Goal: Task Accomplishment & Management: Use online tool/utility

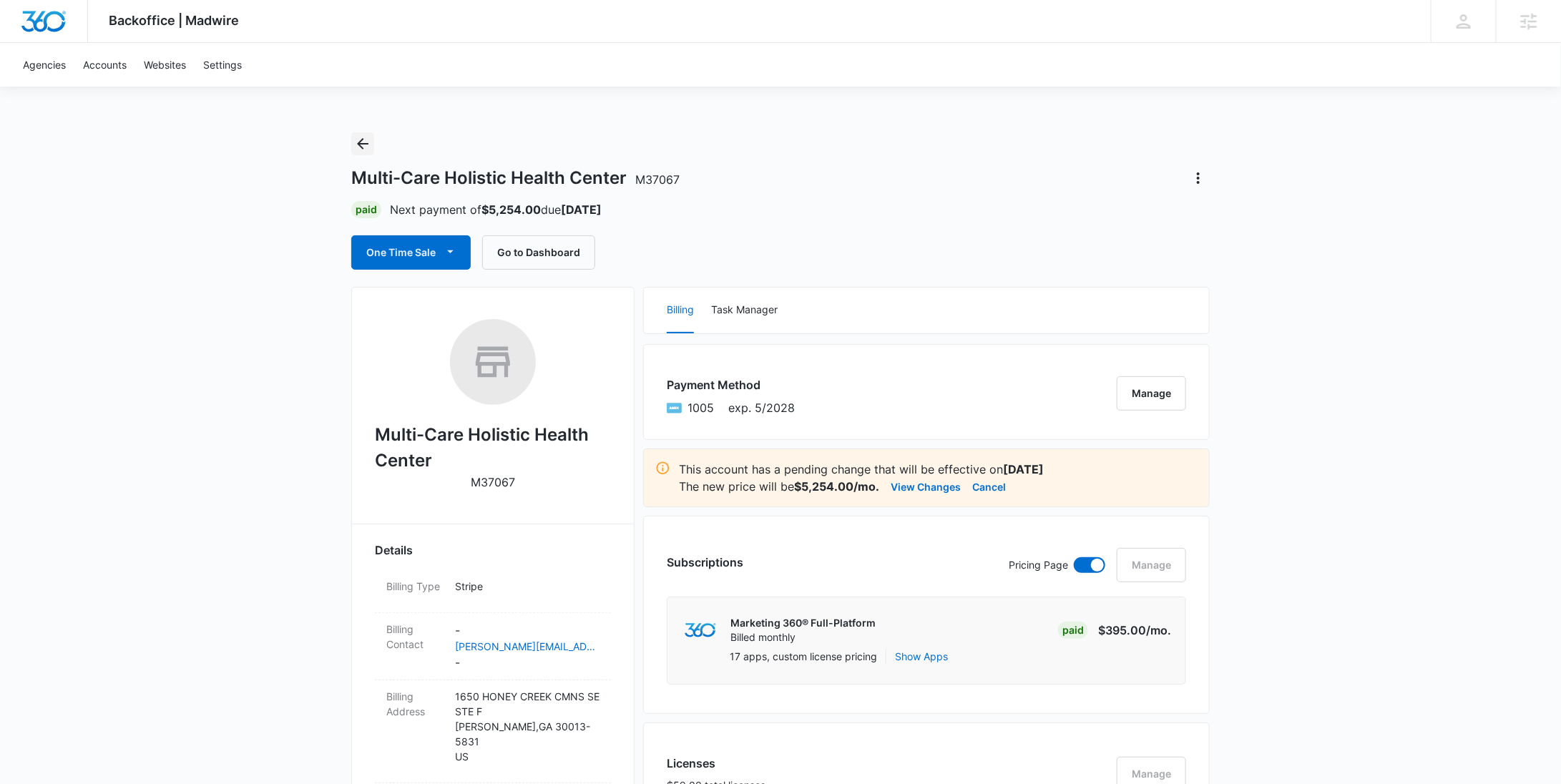
click at [369, 146] on icon "Back" at bounding box center [363, 144] width 18 height 18
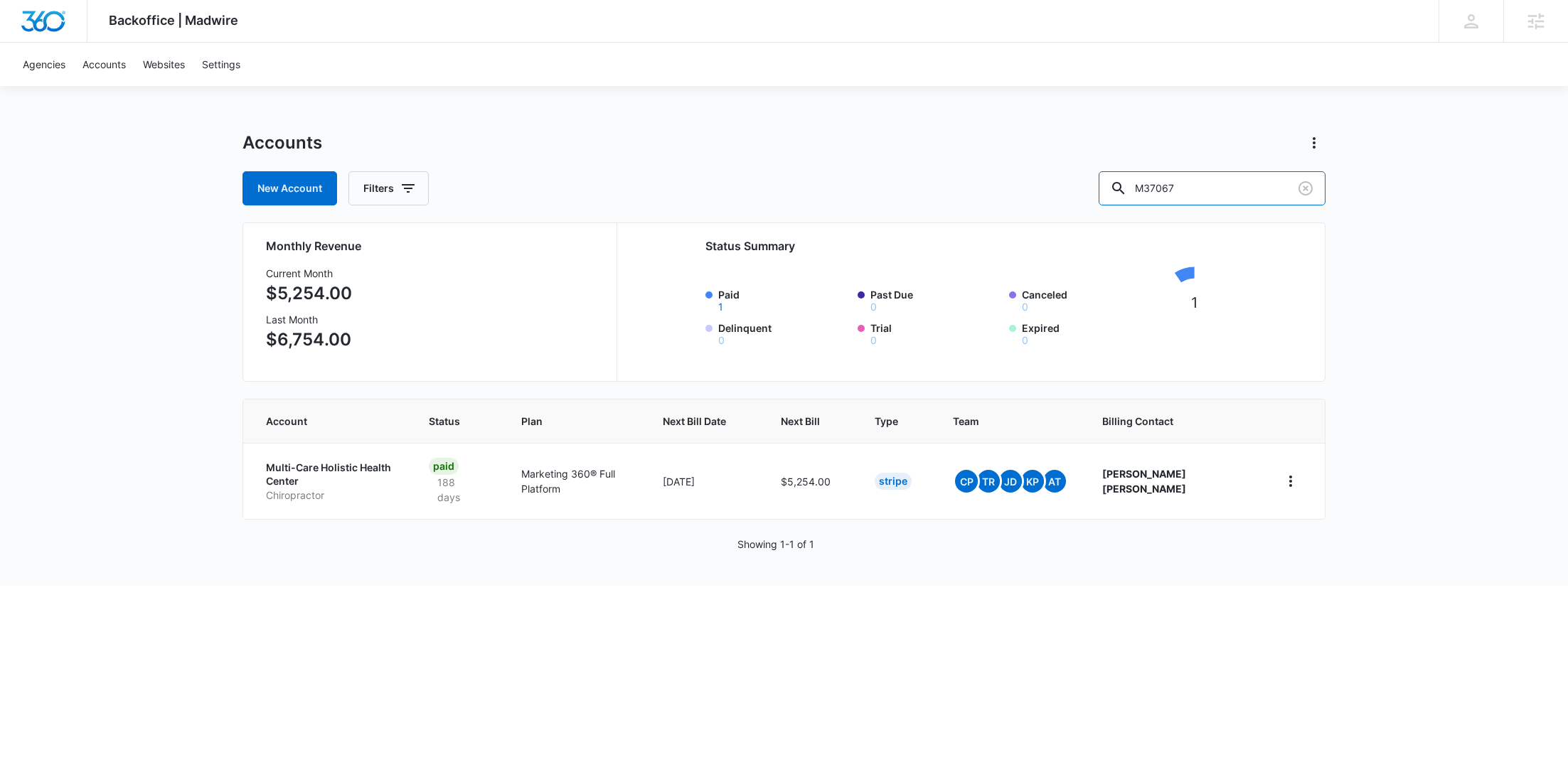
drag, startPoint x: 1142, startPoint y: 193, endPoint x: 1112, endPoint y: 195, distance: 30.1
click at [1112, 193] on div "New Account Filters M37067" at bounding box center [784, 188] width 1083 height 34
paste input "5854"
type input "M58547"
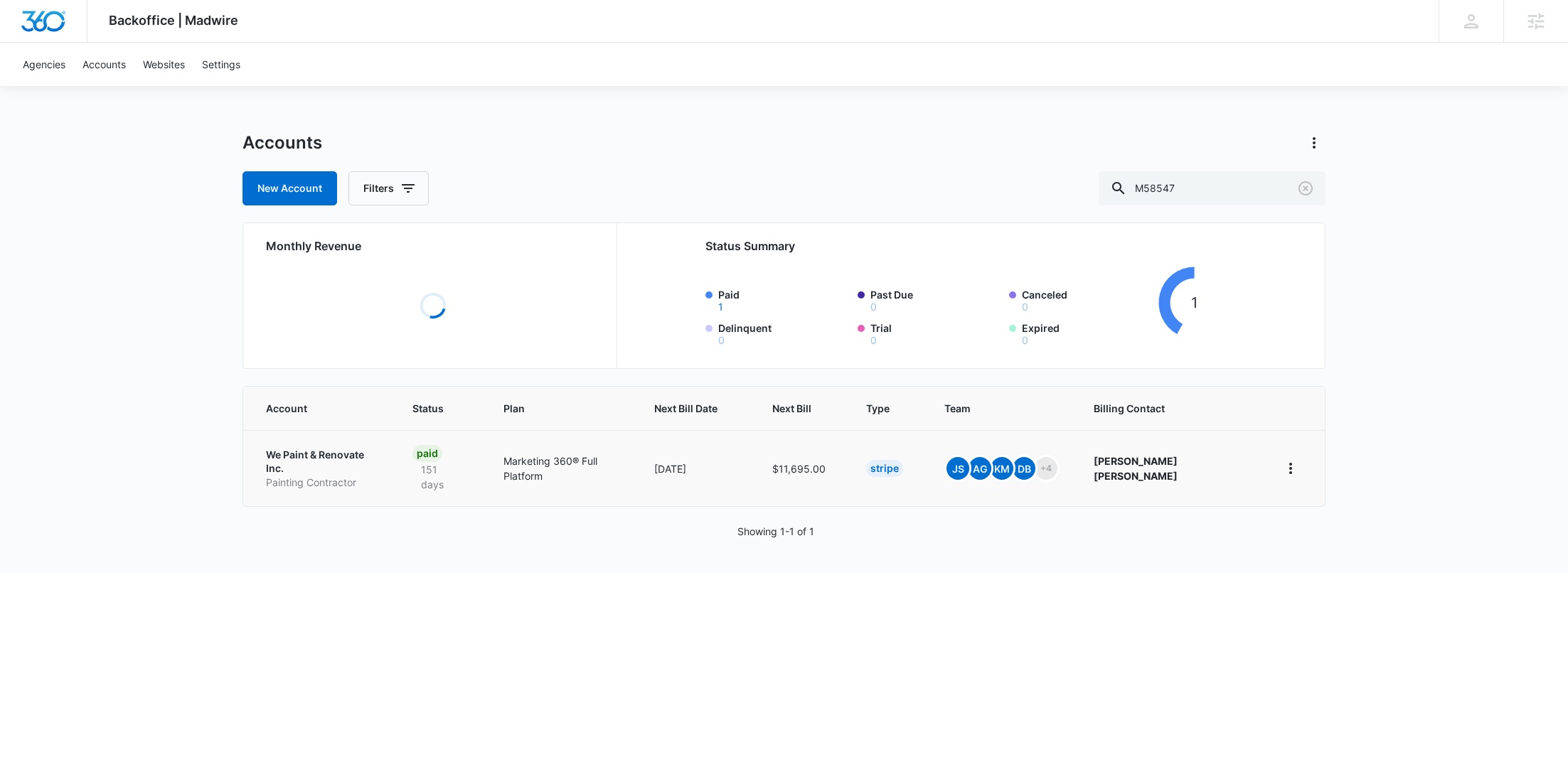
click at [294, 457] on p "We Paint & Renovate Inc." at bounding box center [321, 462] width 113 height 28
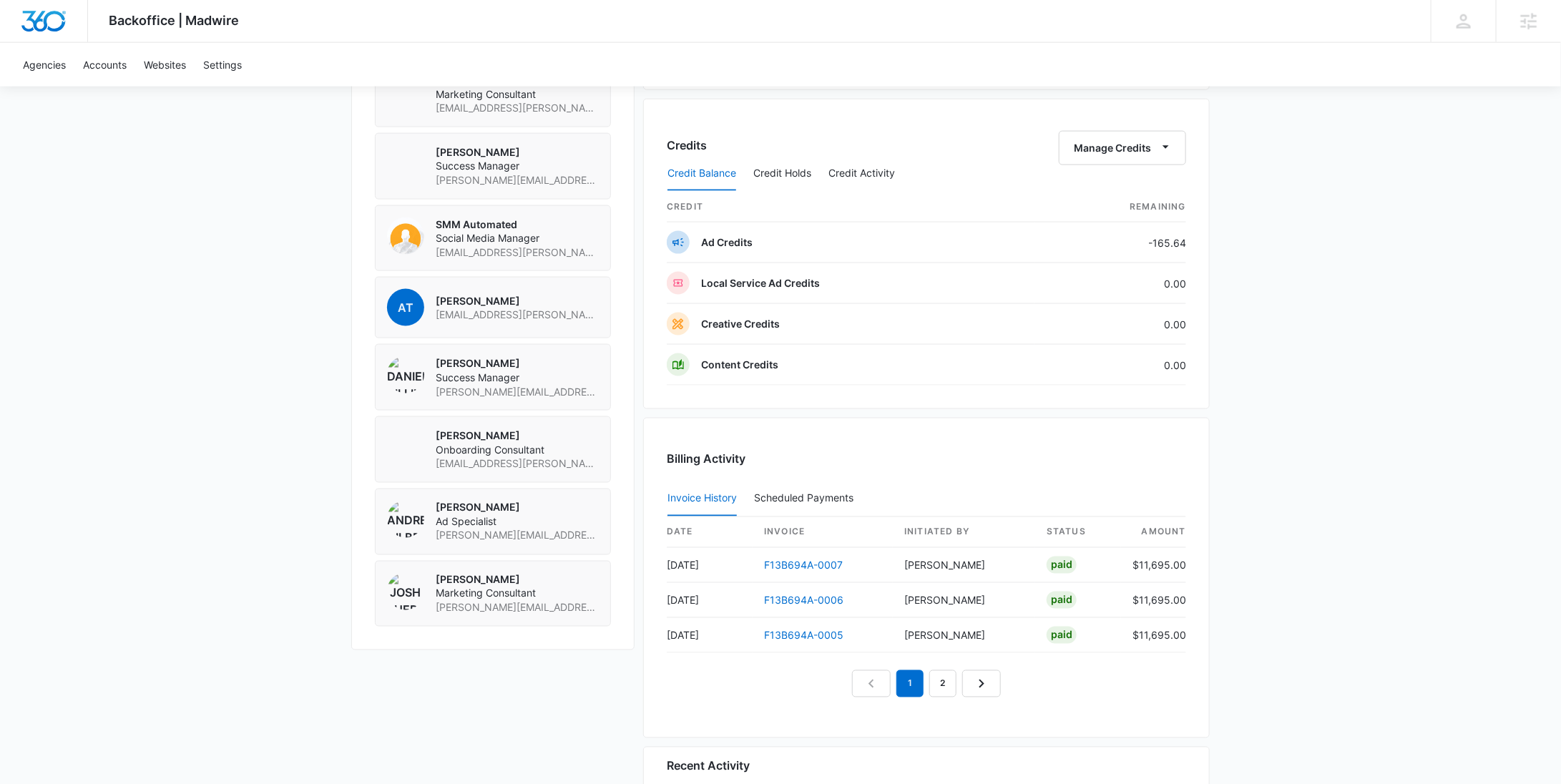
scroll to position [1086, 0]
click at [865, 167] on button "Credit Activity" at bounding box center [862, 177] width 67 height 34
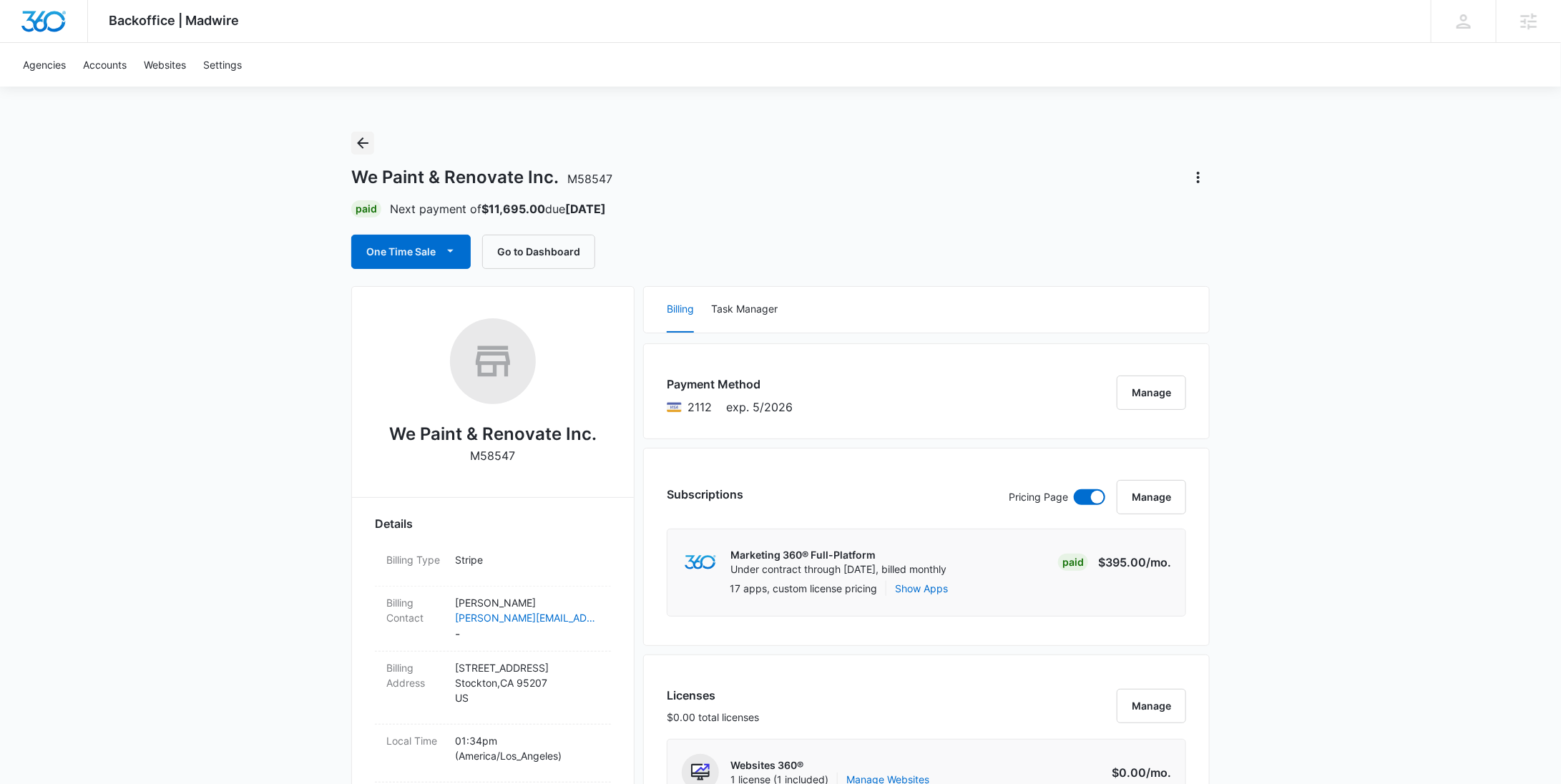
scroll to position [0, 0]
click at [362, 139] on icon "Back" at bounding box center [362, 143] width 11 height 11
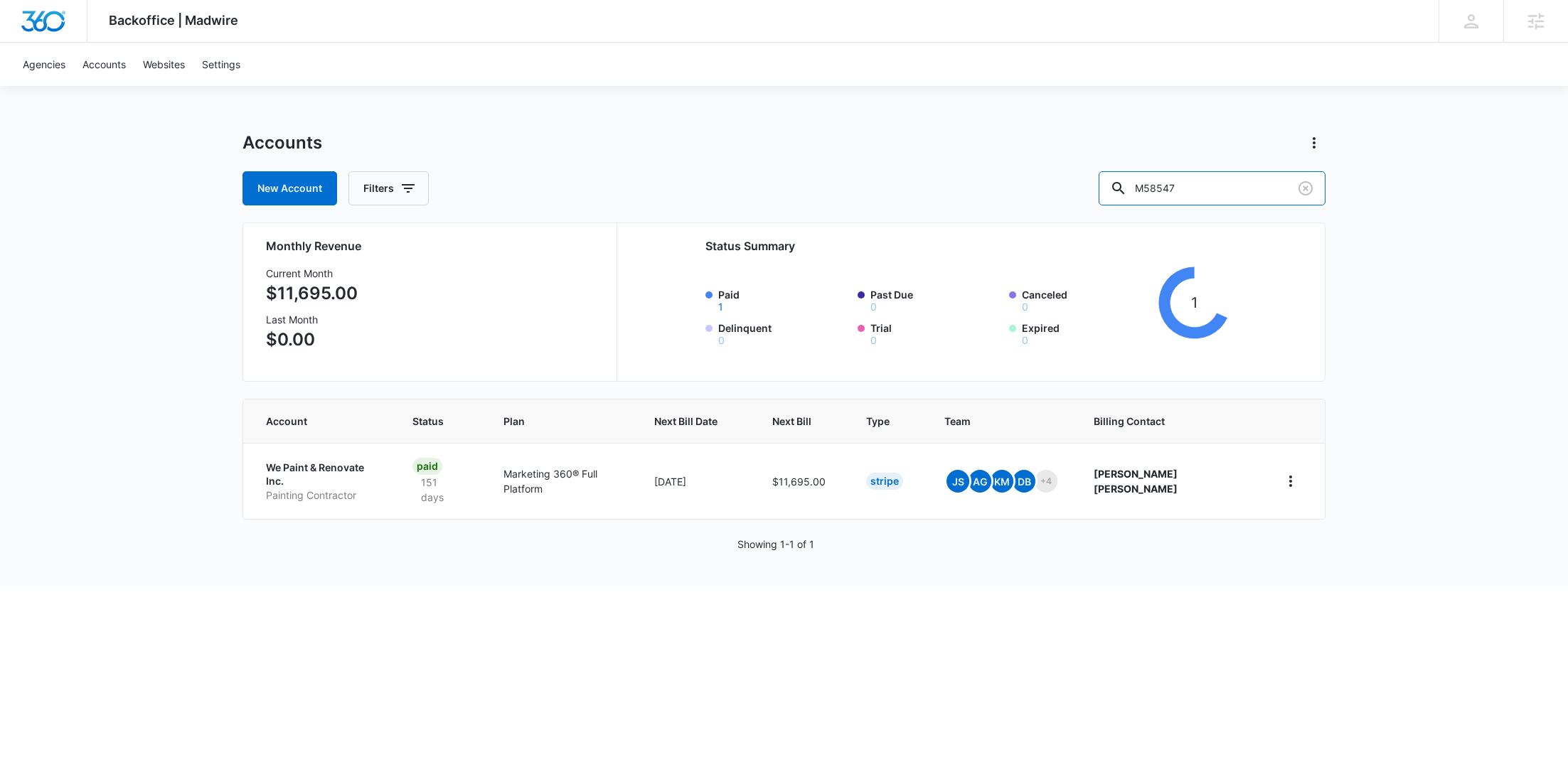
drag, startPoint x: 1232, startPoint y: 183, endPoint x: 1093, endPoint y: 180, distance: 139.0
click at [1093, 180] on div "New Account Filters M58547" at bounding box center [784, 188] width 1083 height 34
paste input "328854"
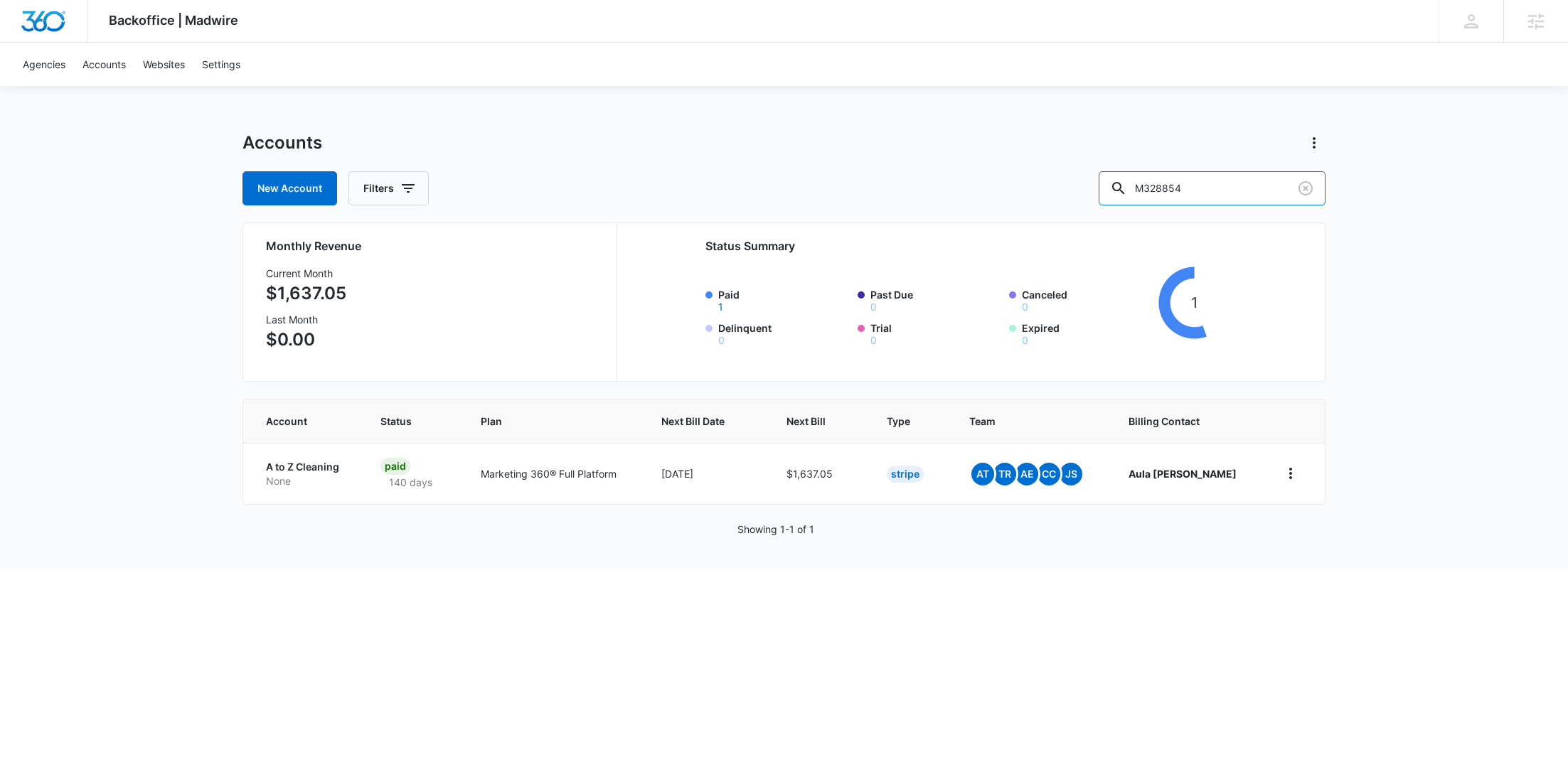
drag, startPoint x: 1251, startPoint y: 190, endPoint x: 1072, endPoint y: 191, distance: 179.0
click at [1072, 190] on div "New Account Filters M328854" at bounding box center [784, 188] width 1083 height 34
paste input "58547"
type input "M58547"
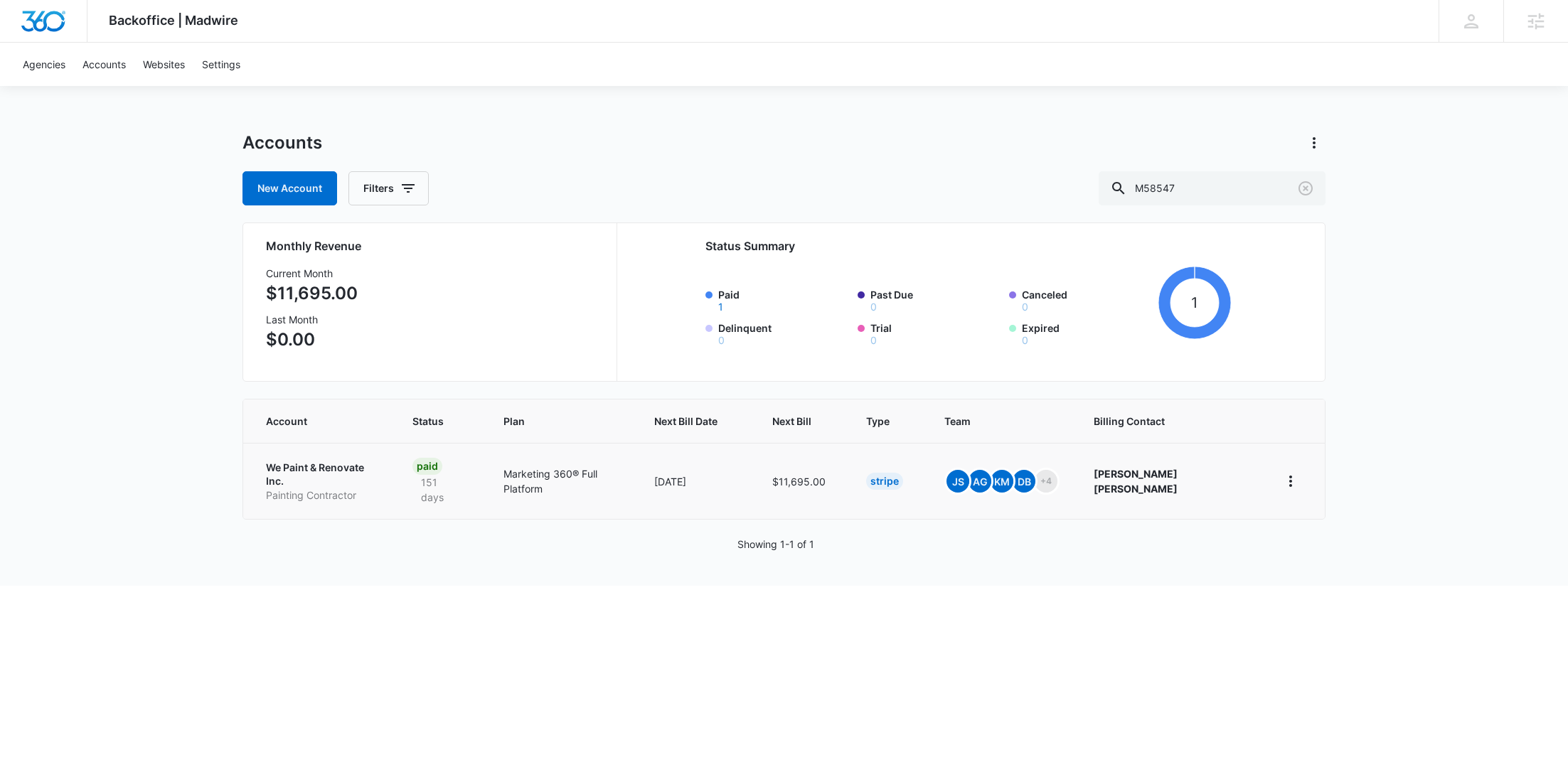
click at [303, 488] on p "Painting Contractor" at bounding box center [321, 495] width 113 height 14
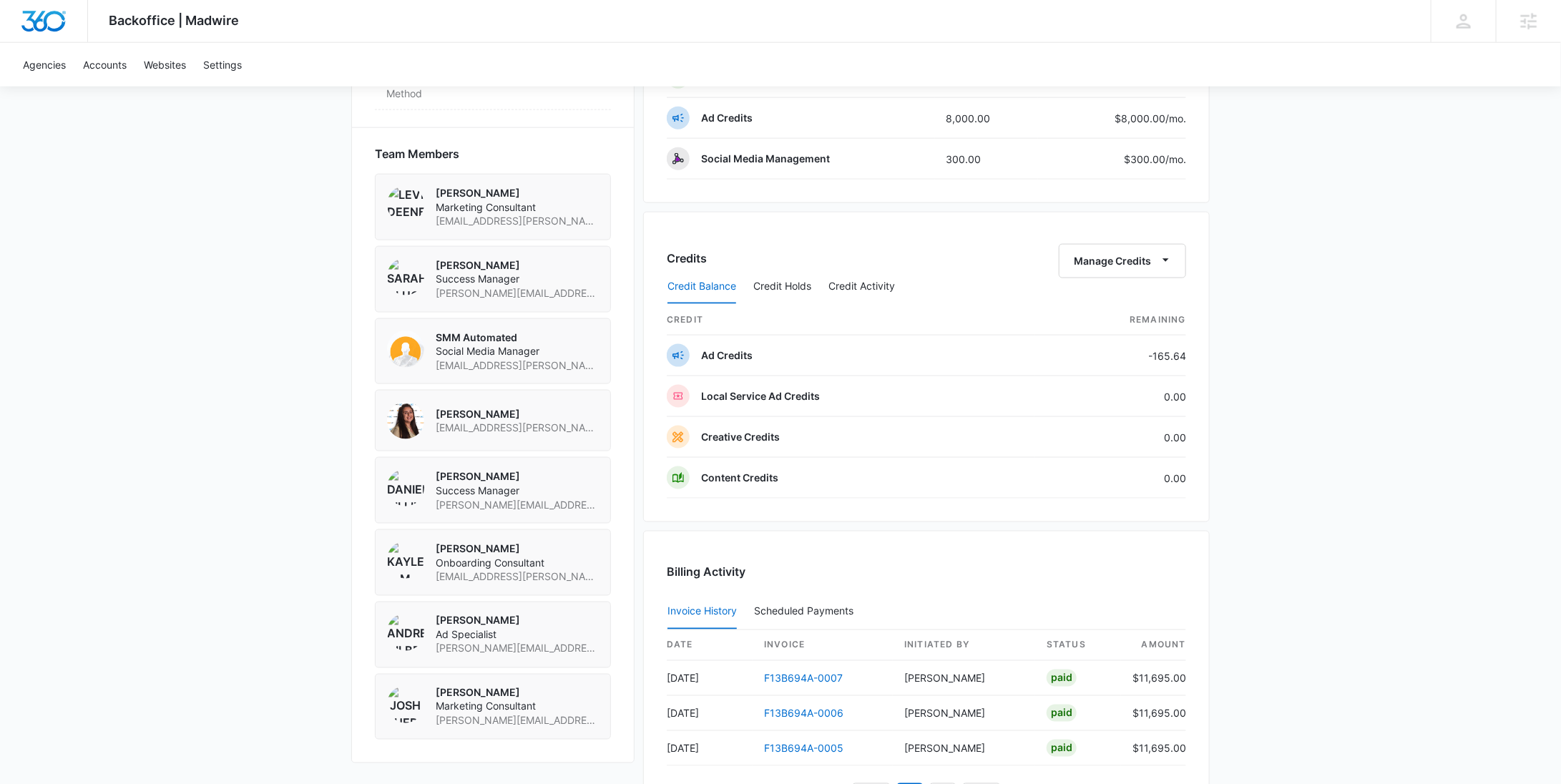
scroll to position [1018, 0]
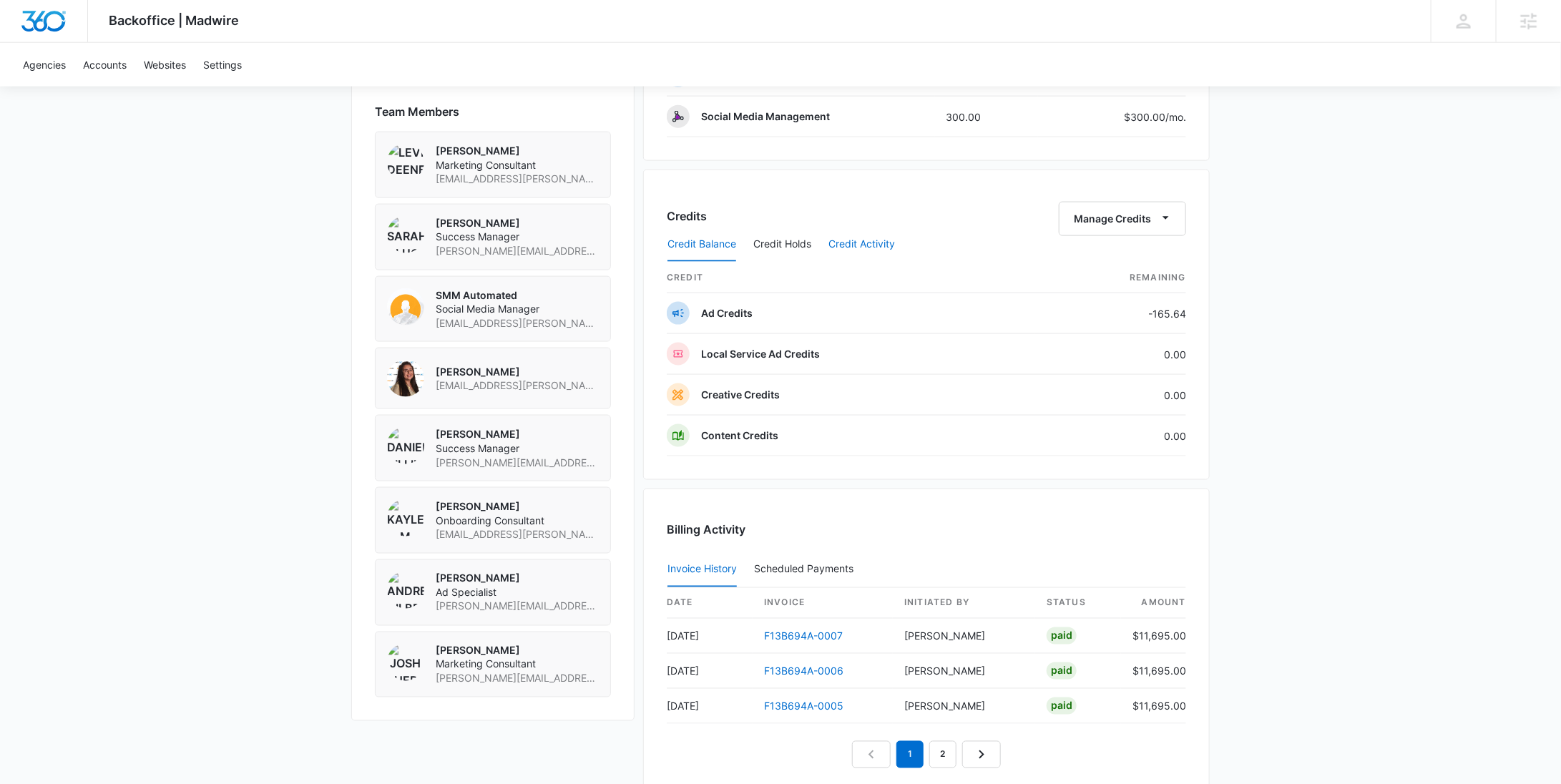
click at [839, 239] on button "Credit Activity" at bounding box center [862, 244] width 67 height 34
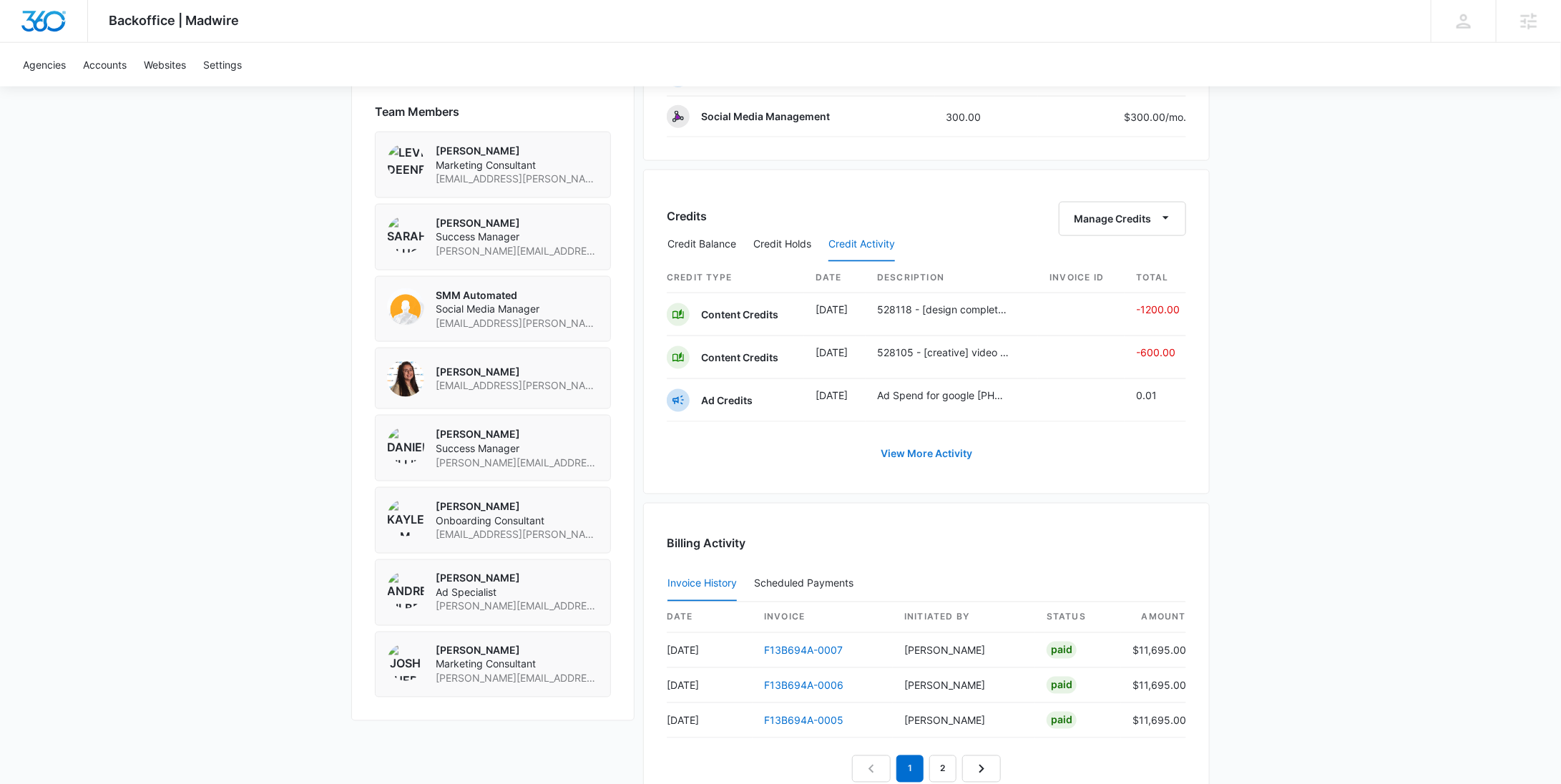
click at [913, 442] on link "View More Activity" at bounding box center [926, 454] width 120 height 34
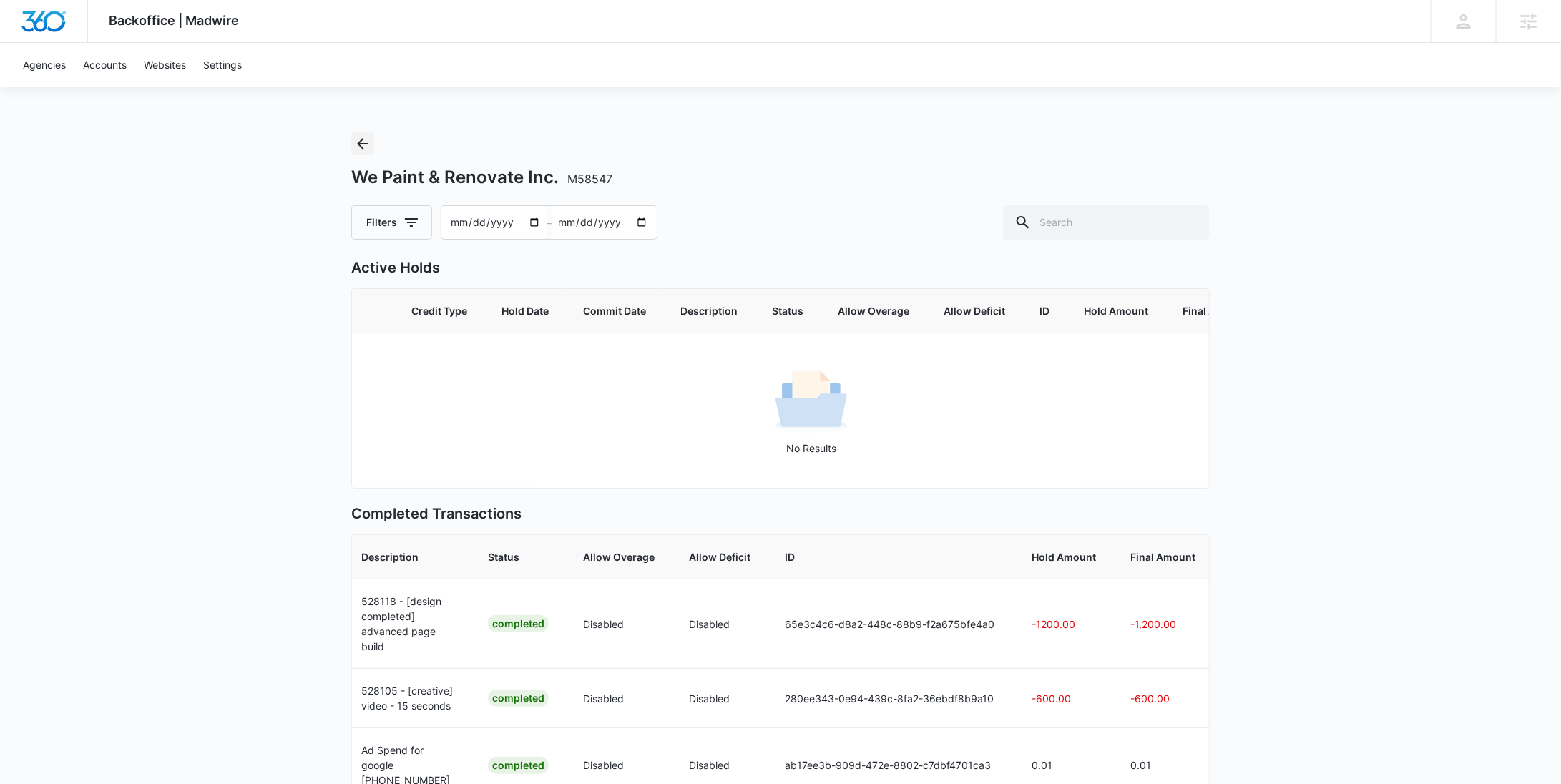
click at [364, 142] on icon "Back" at bounding box center [363, 144] width 18 height 18
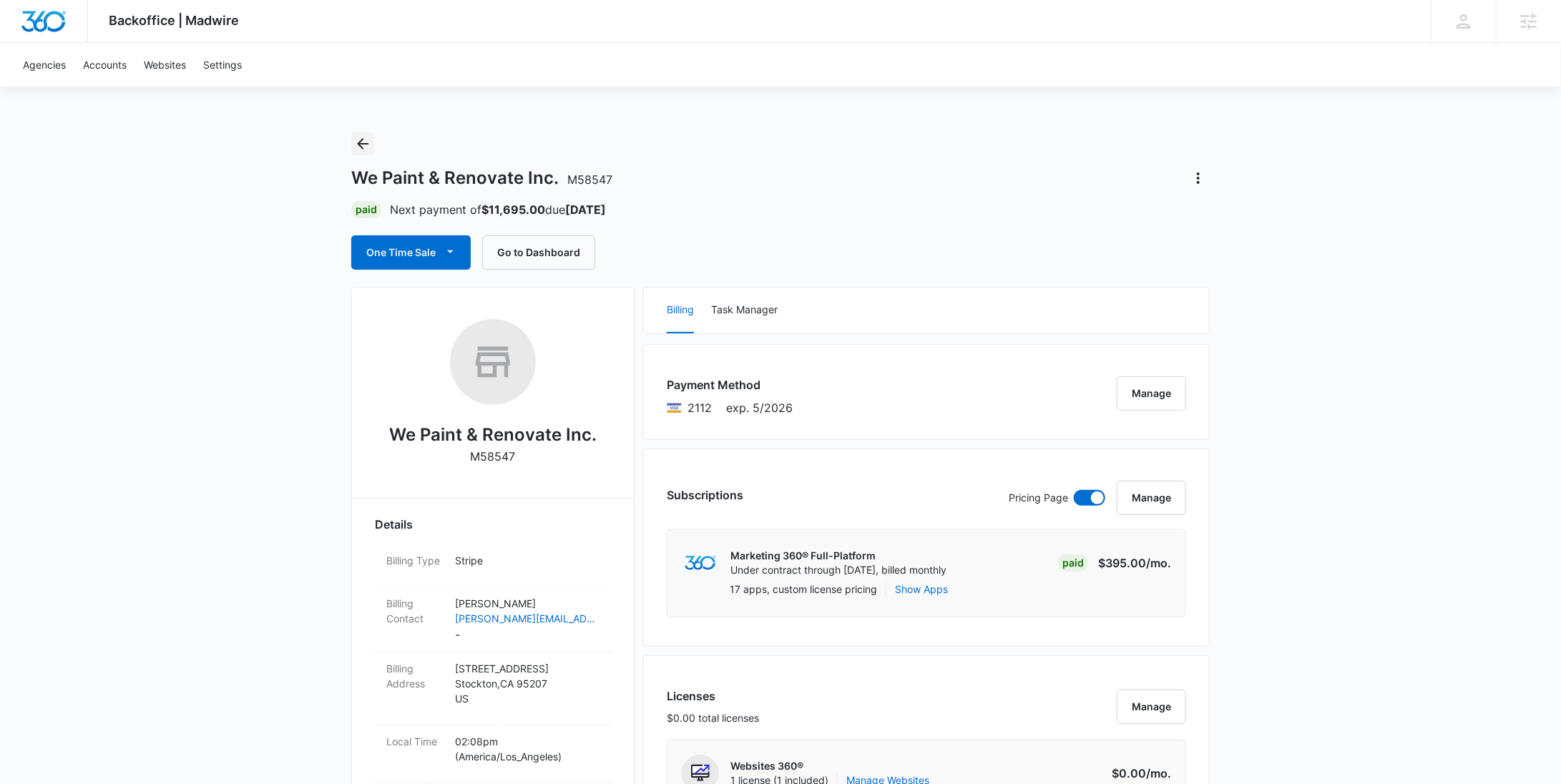
click at [365, 143] on icon "Back" at bounding box center [362, 143] width 11 height 11
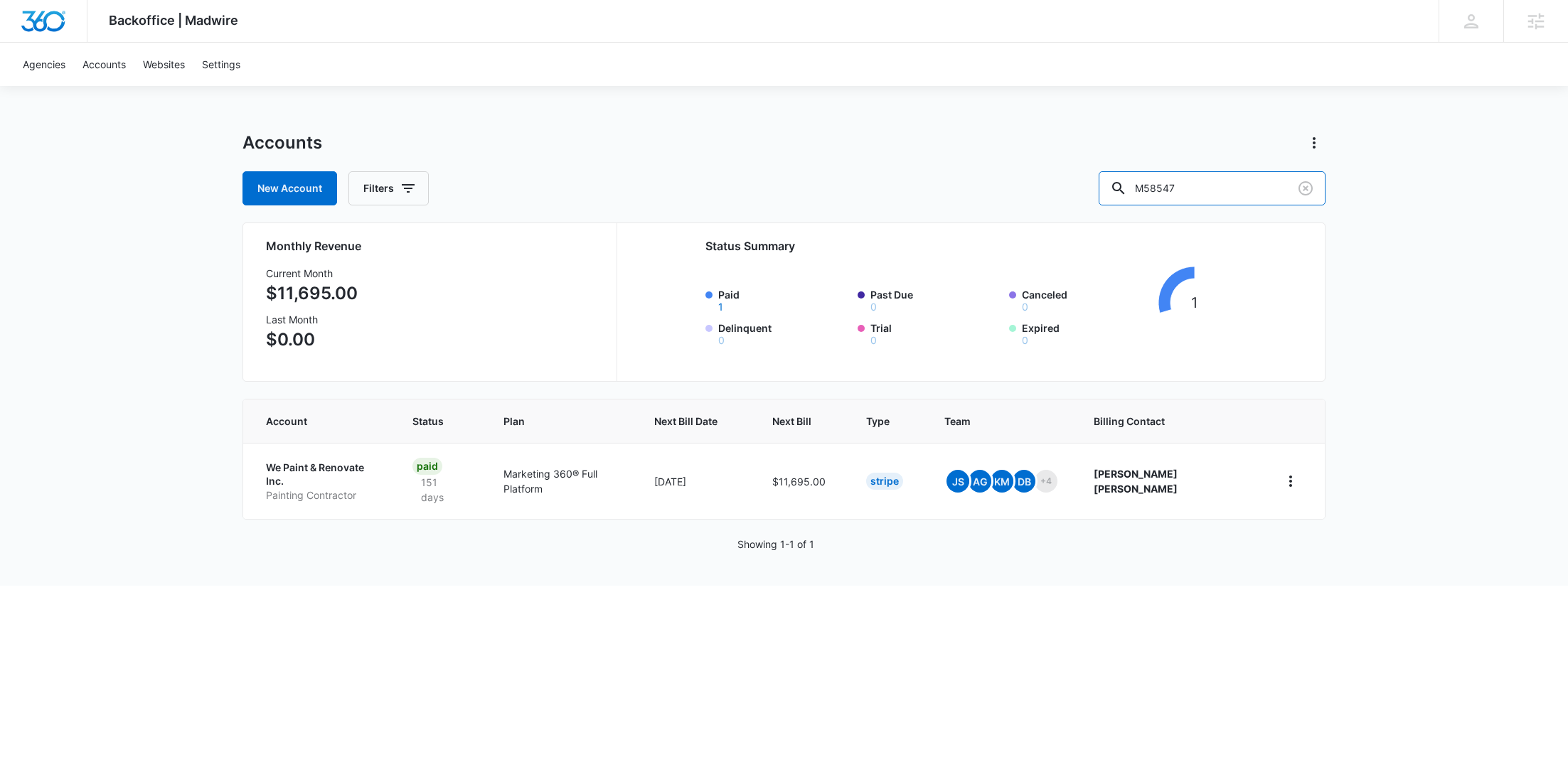
drag, startPoint x: 1150, startPoint y: 190, endPoint x: 1072, endPoint y: 194, distance: 78.1
click at [1073, 193] on div "New Account Filters M58547" at bounding box center [784, 188] width 1083 height 34
paste input "179562"
type input "M179562"
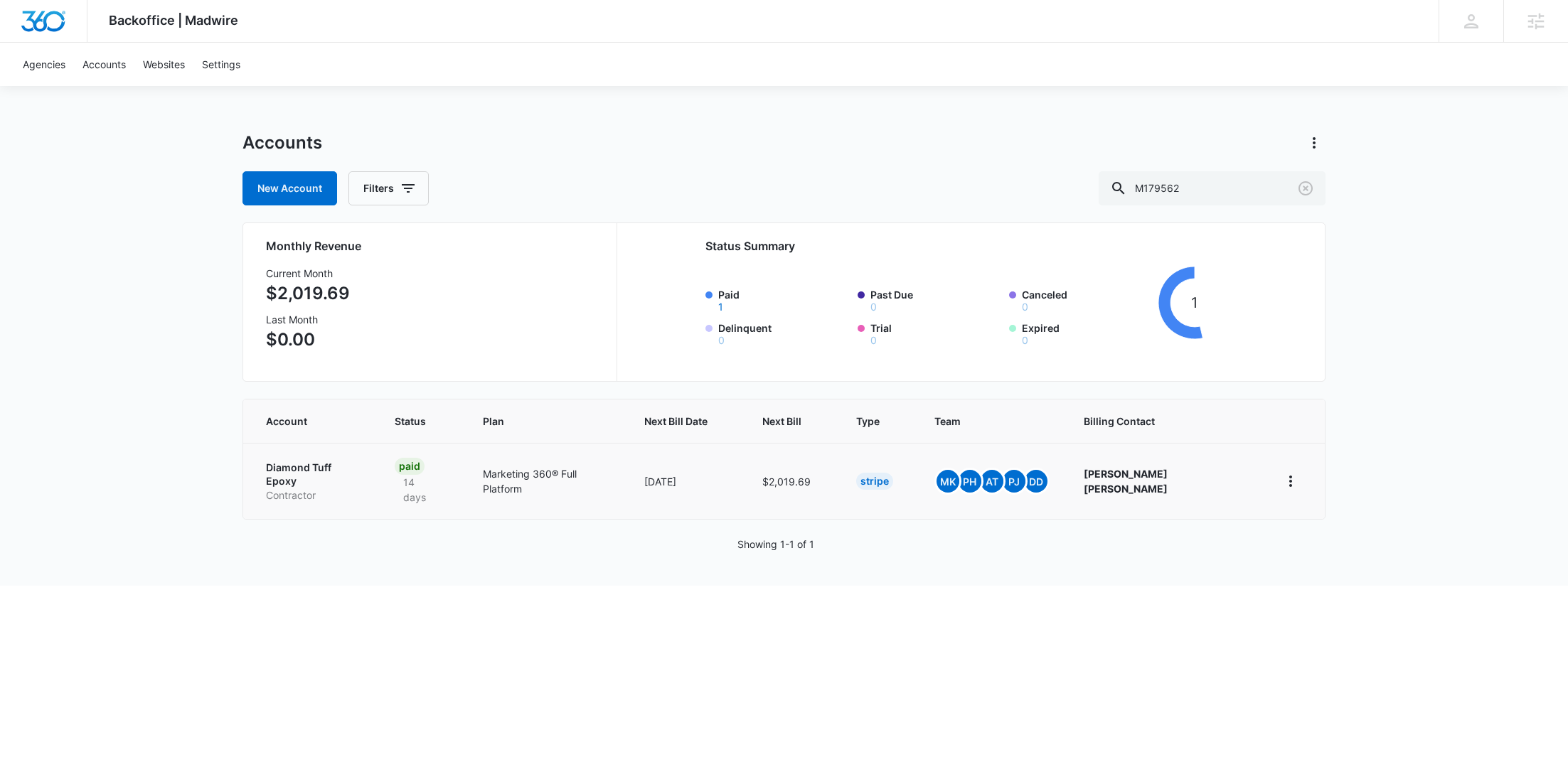
click at [315, 471] on link "Diamond Tuff Epoxy Contractor" at bounding box center [313, 481] width 94 height 42
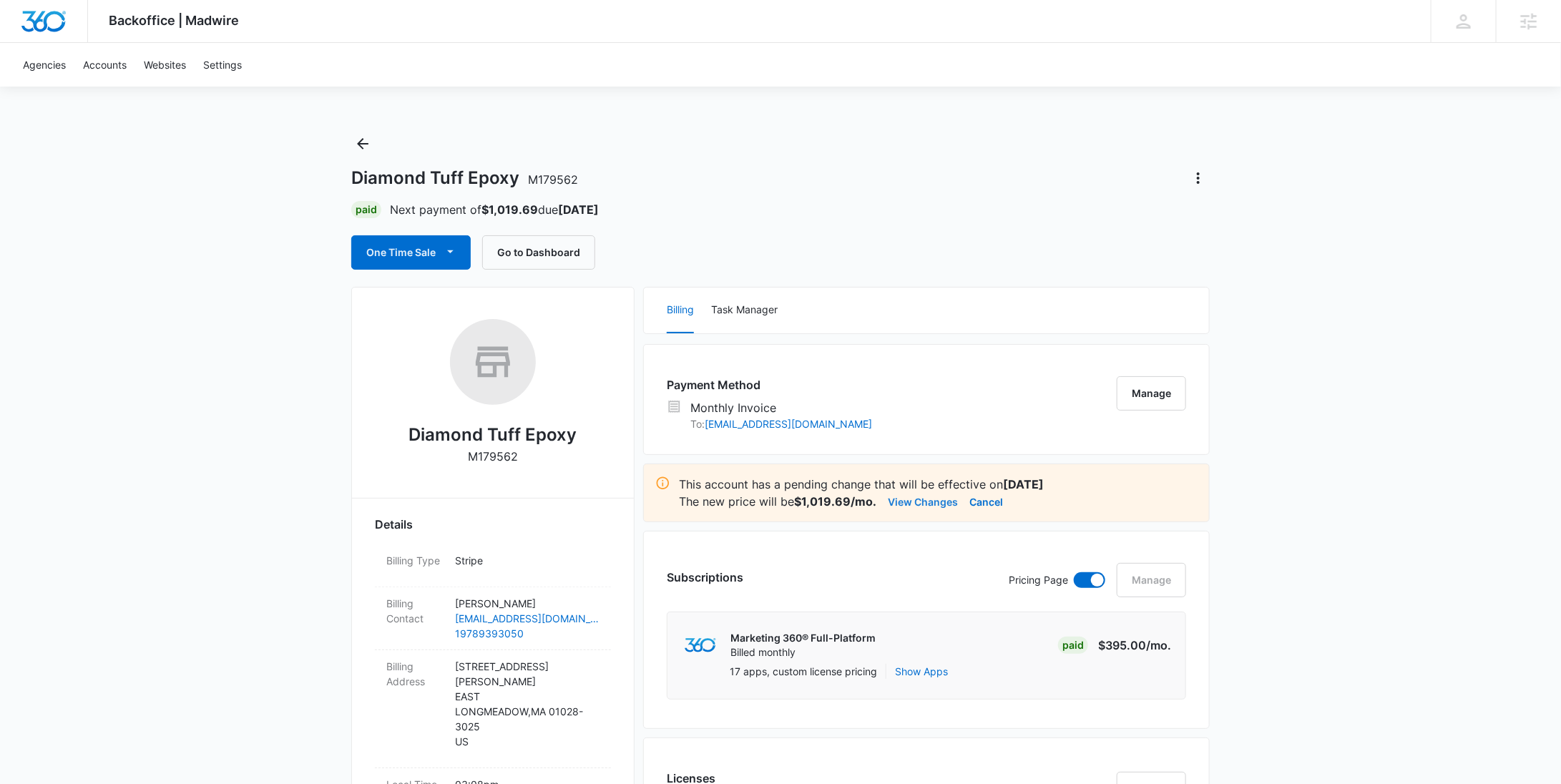
click at [925, 490] on div "This account has a pending change that will be effective on Sep 15 The new pric…" at bounding box center [938, 492] width 519 height 34
click at [921, 498] on button "View Changes" at bounding box center [923, 502] width 70 height 18
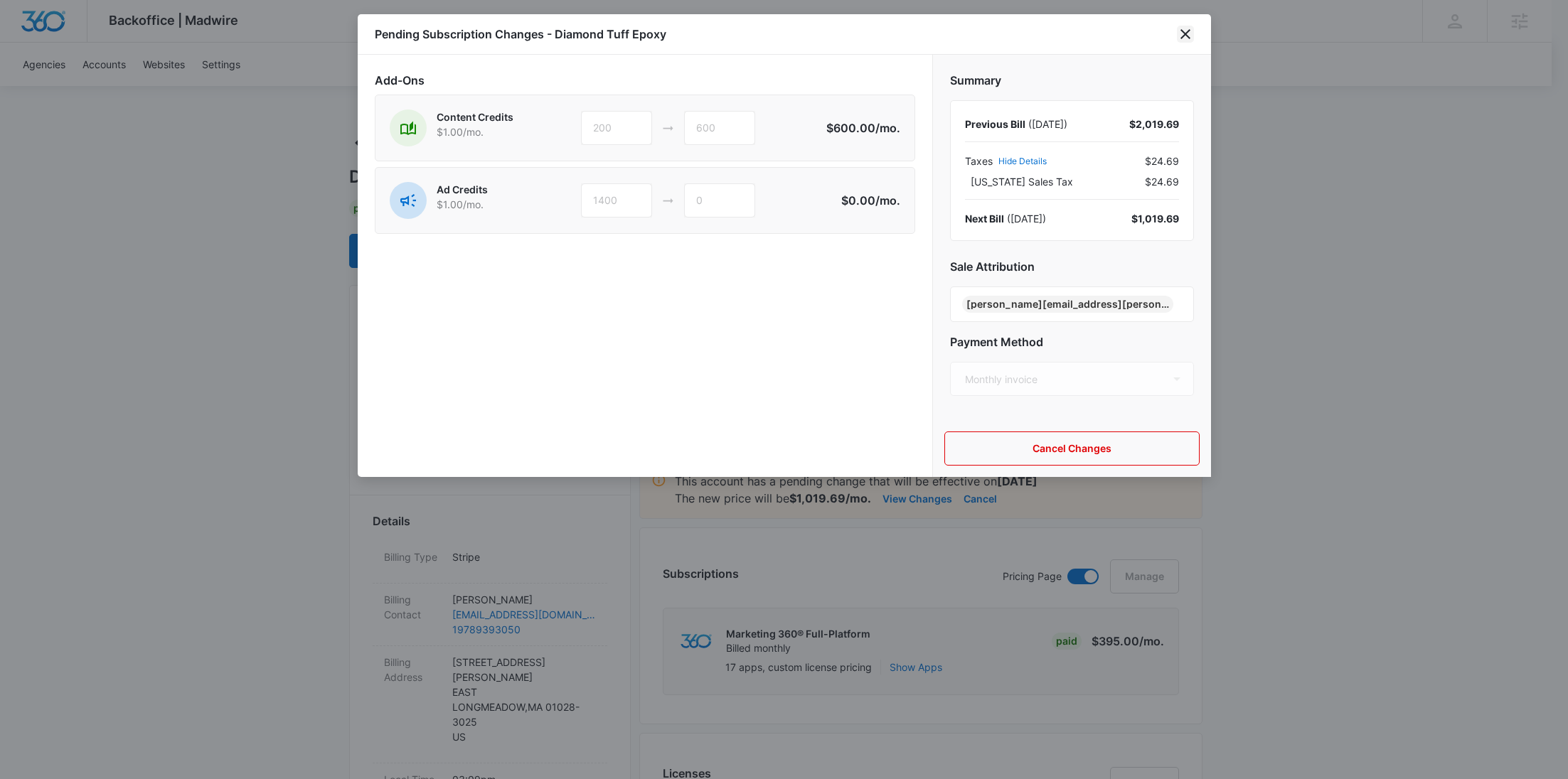
click at [1190, 35] on icon "close" at bounding box center [1185, 34] width 17 height 17
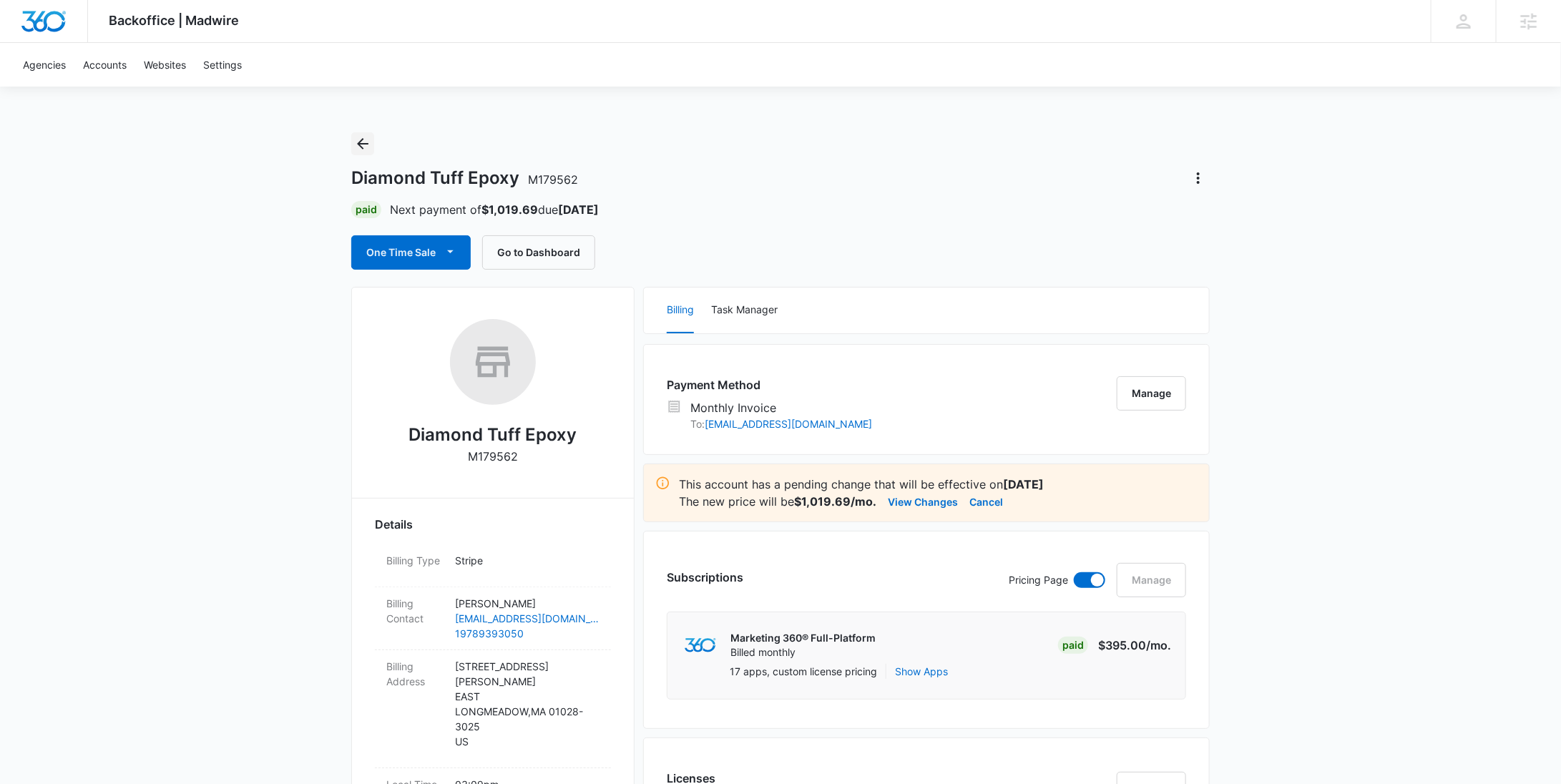
click at [367, 141] on icon "Back" at bounding box center [363, 144] width 18 height 18
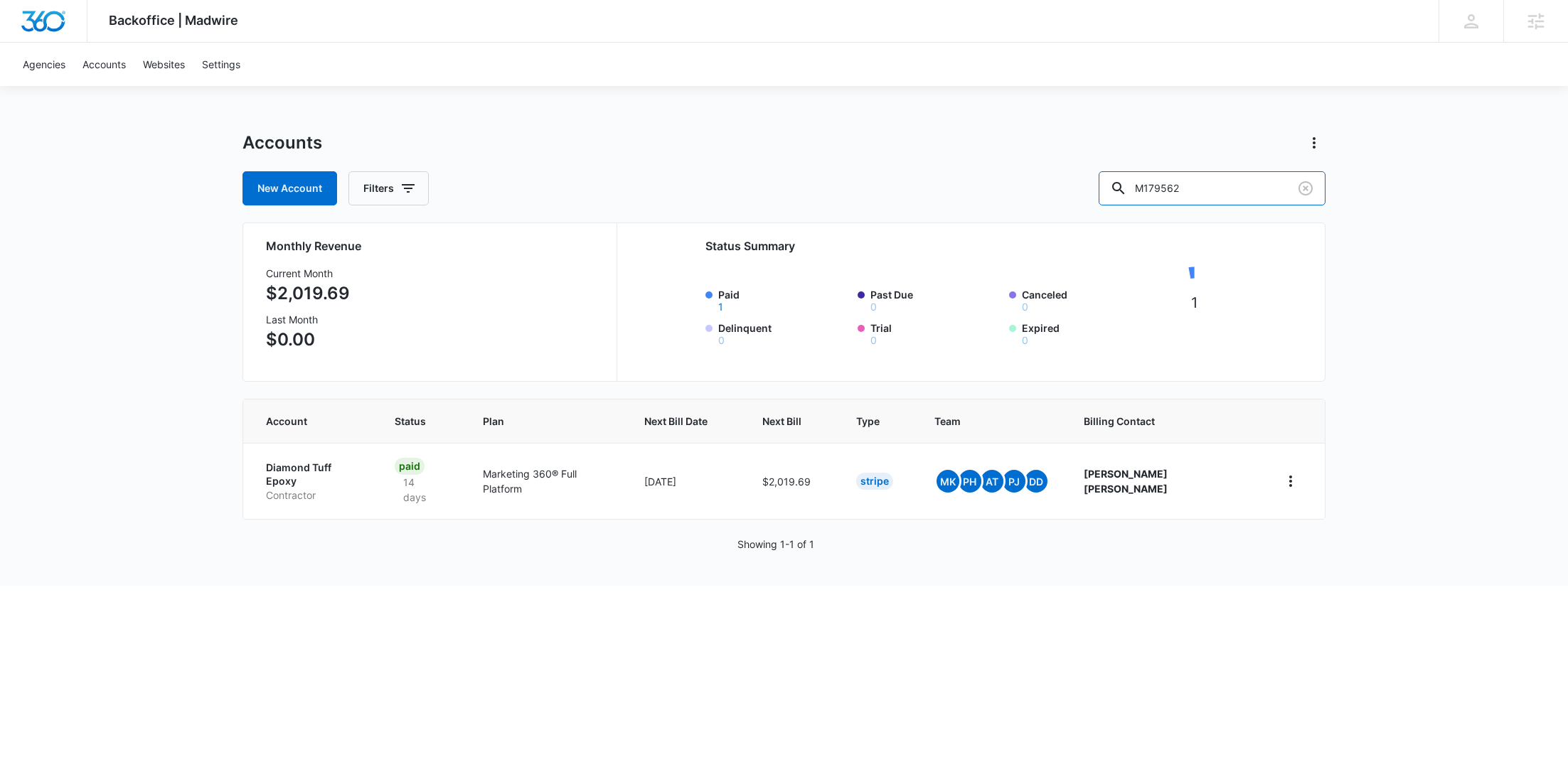
drag, startPoint x: 1122, startPoint y: 199, endPoint x: 1102, endPoint y: 199, distance: 20.0
click at [1107, 199] on div "New Account Filters M179562" at bounding box center [784, 188] width 1083 height 34
paste input "328854"
type input "M328854"
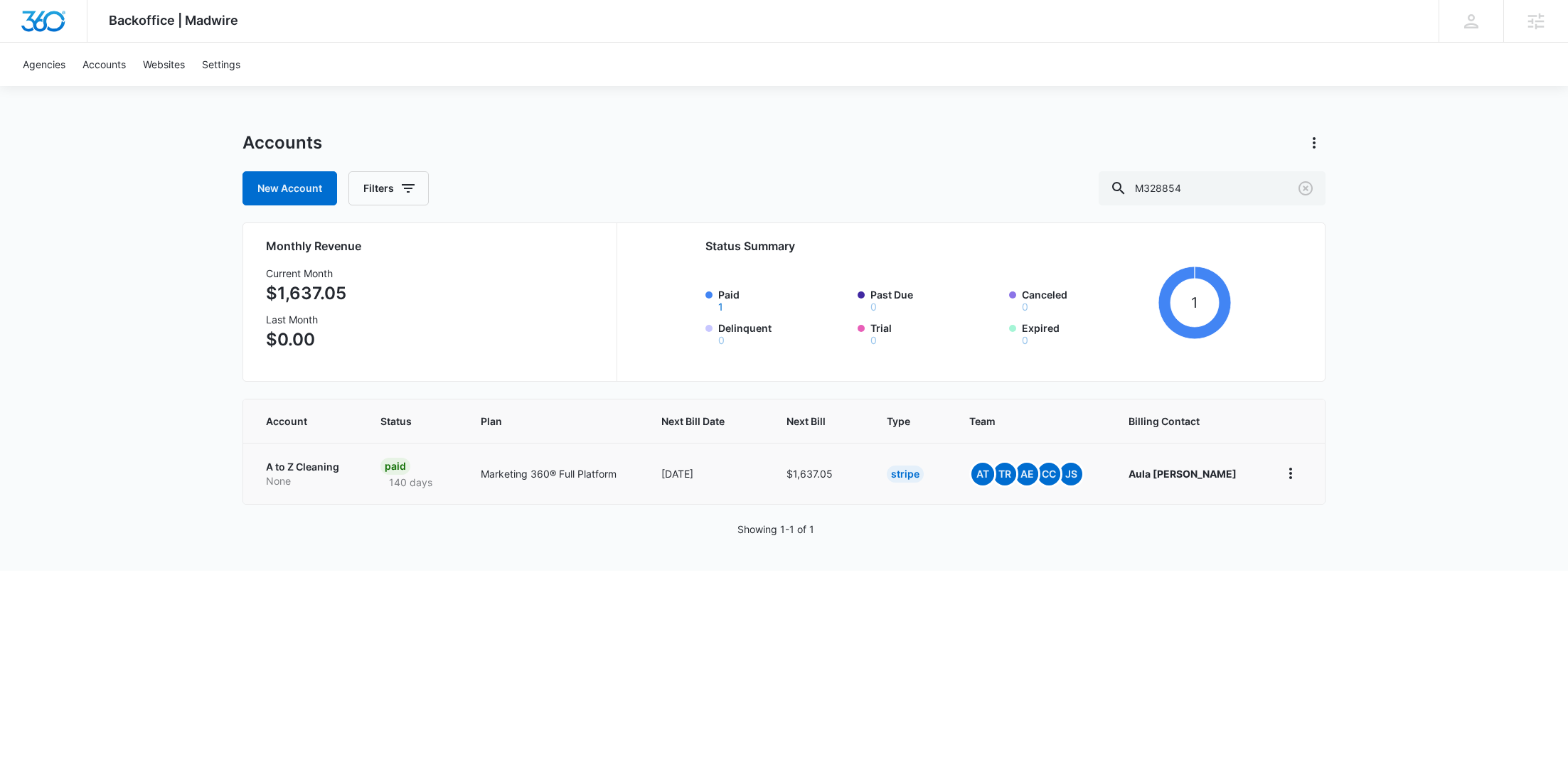
click at [335, 470] on p "A to Z Cleaning" at bounding box center [306, 467] width 80 height 14
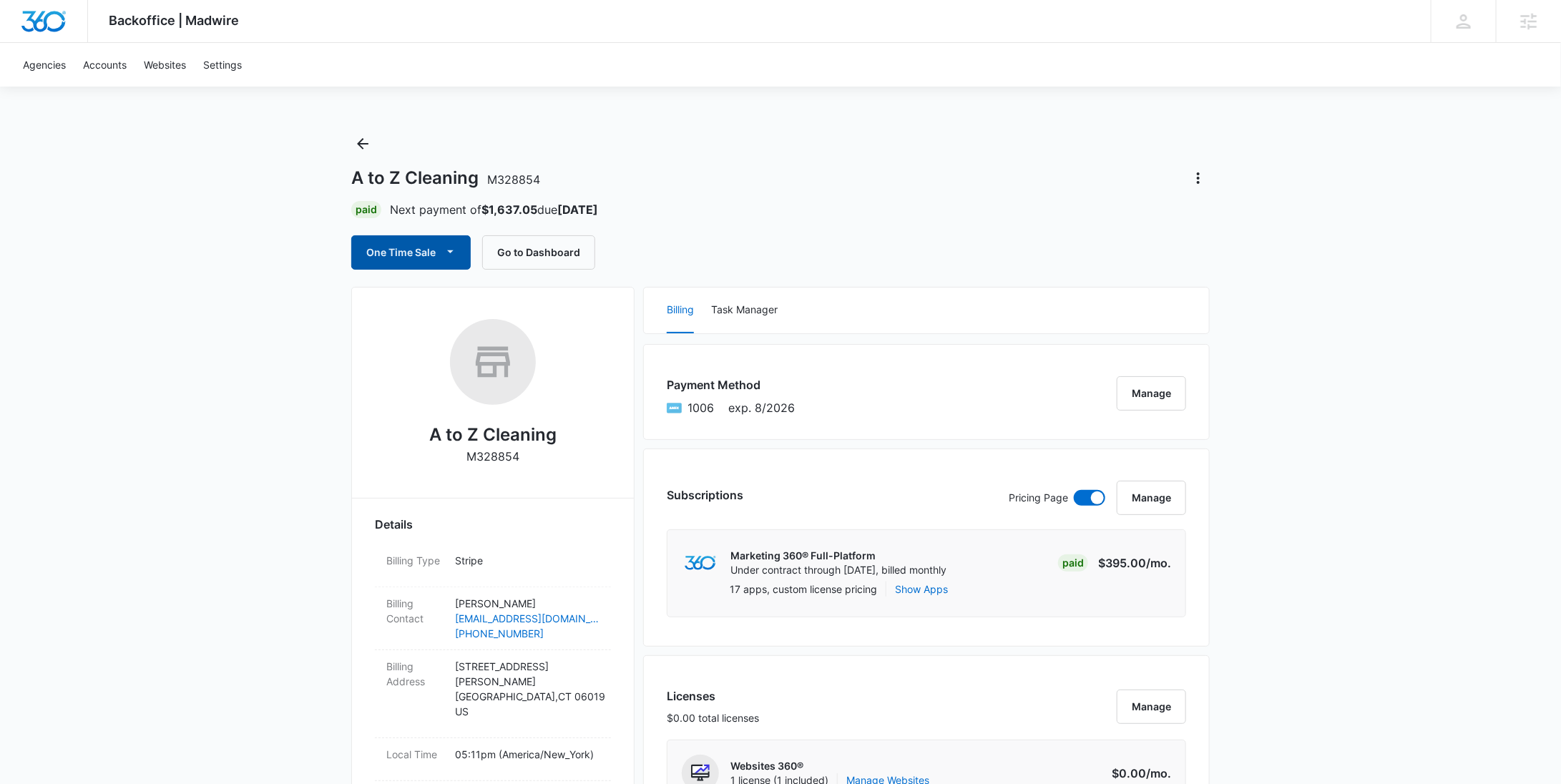
click at [425, 256] on button "One Time Sale" at bounding box center [411, 252] width 120 height 34
click at [418, 299] on div "Run One-Time Payment" at bounding box center [452, 301] width 165 height 15
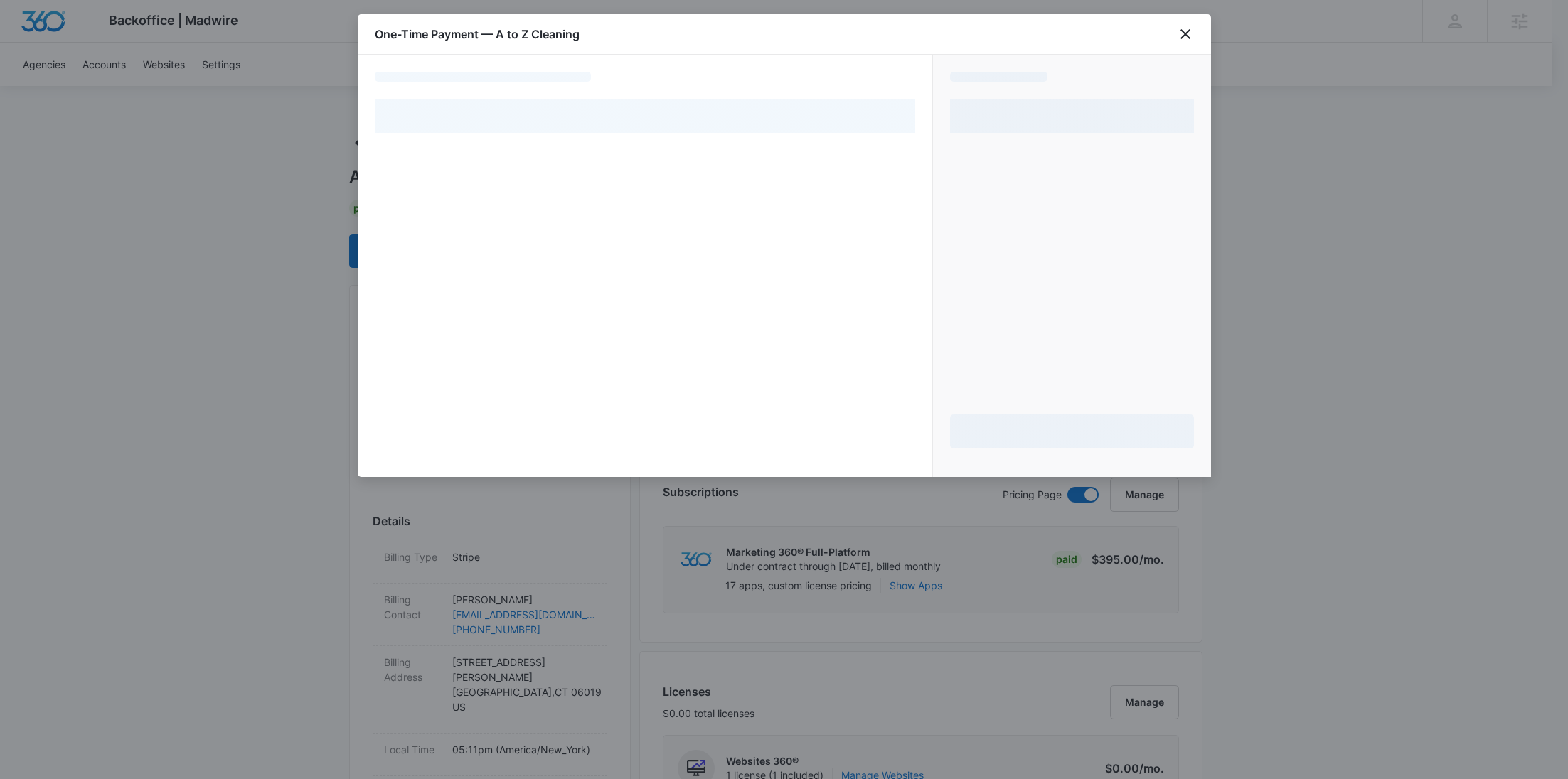
select select "pm_1RHm3SA4n8RTgNjU1wrjNtJx"
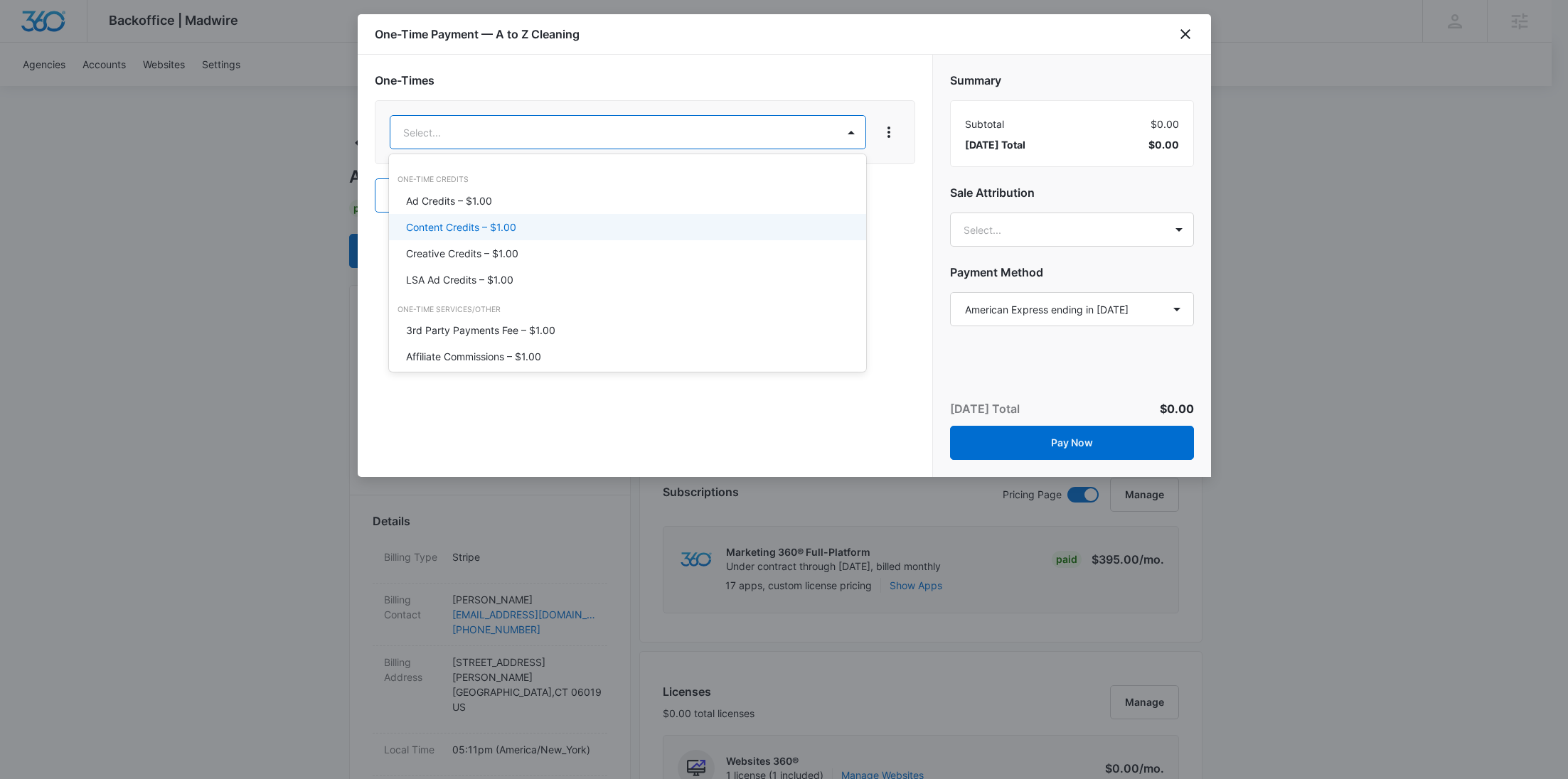
click at [489, 226] on p "Content Credits – $1.00" at bounding box center [461, 227] width 110 height 15
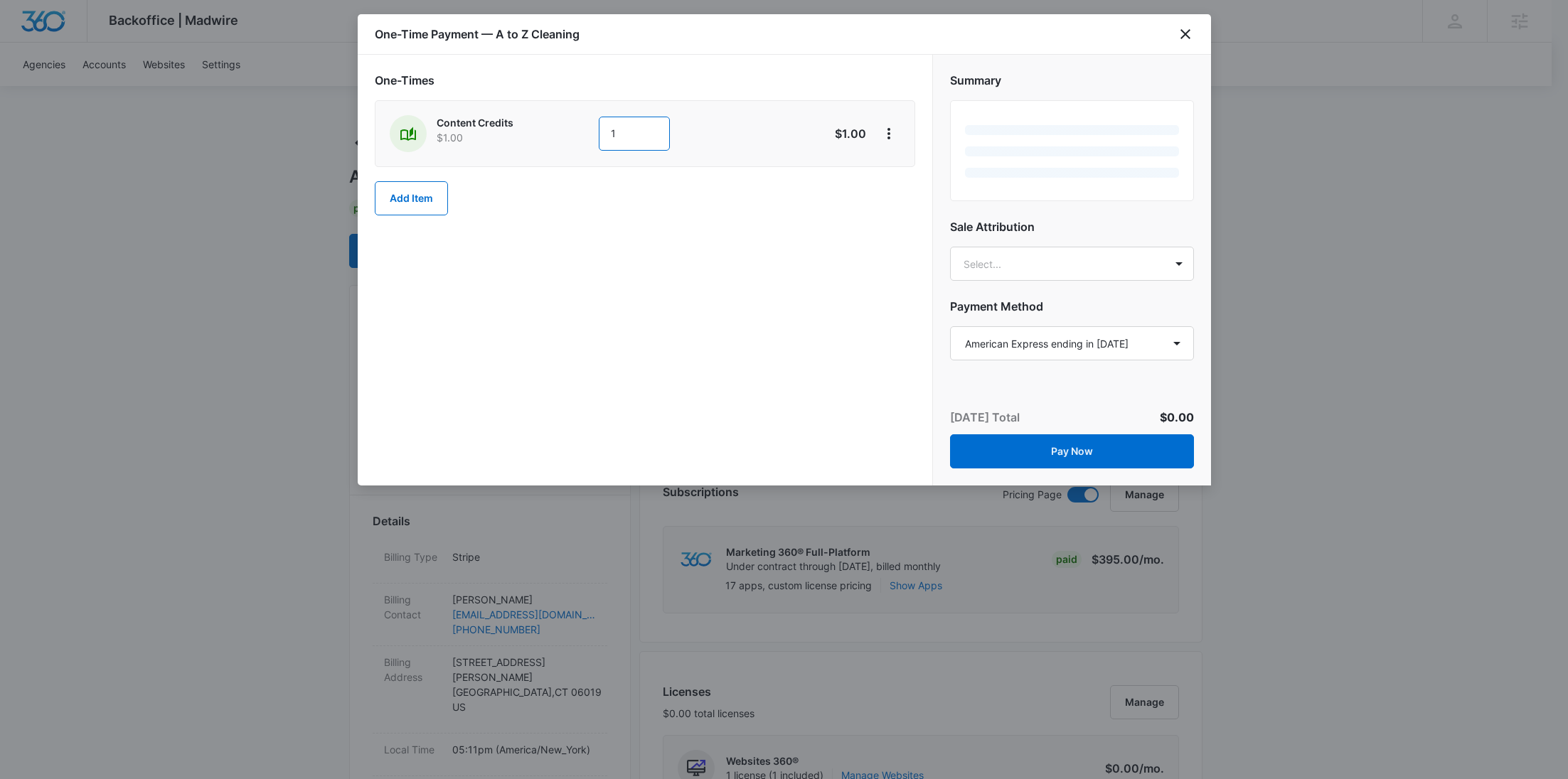
drag, startPoint x: 663, startPoint y: 136, endPoint x: 554, endPoint y: 138, distance: 109.0
click at [554, 137] on div "Content Credits $1.00 1" at bounding box center [594, 134] width 410 height 37
type input "600"
click at [883, 132] on icon "View More" at bounding box center [889, 134] width 17 height 17
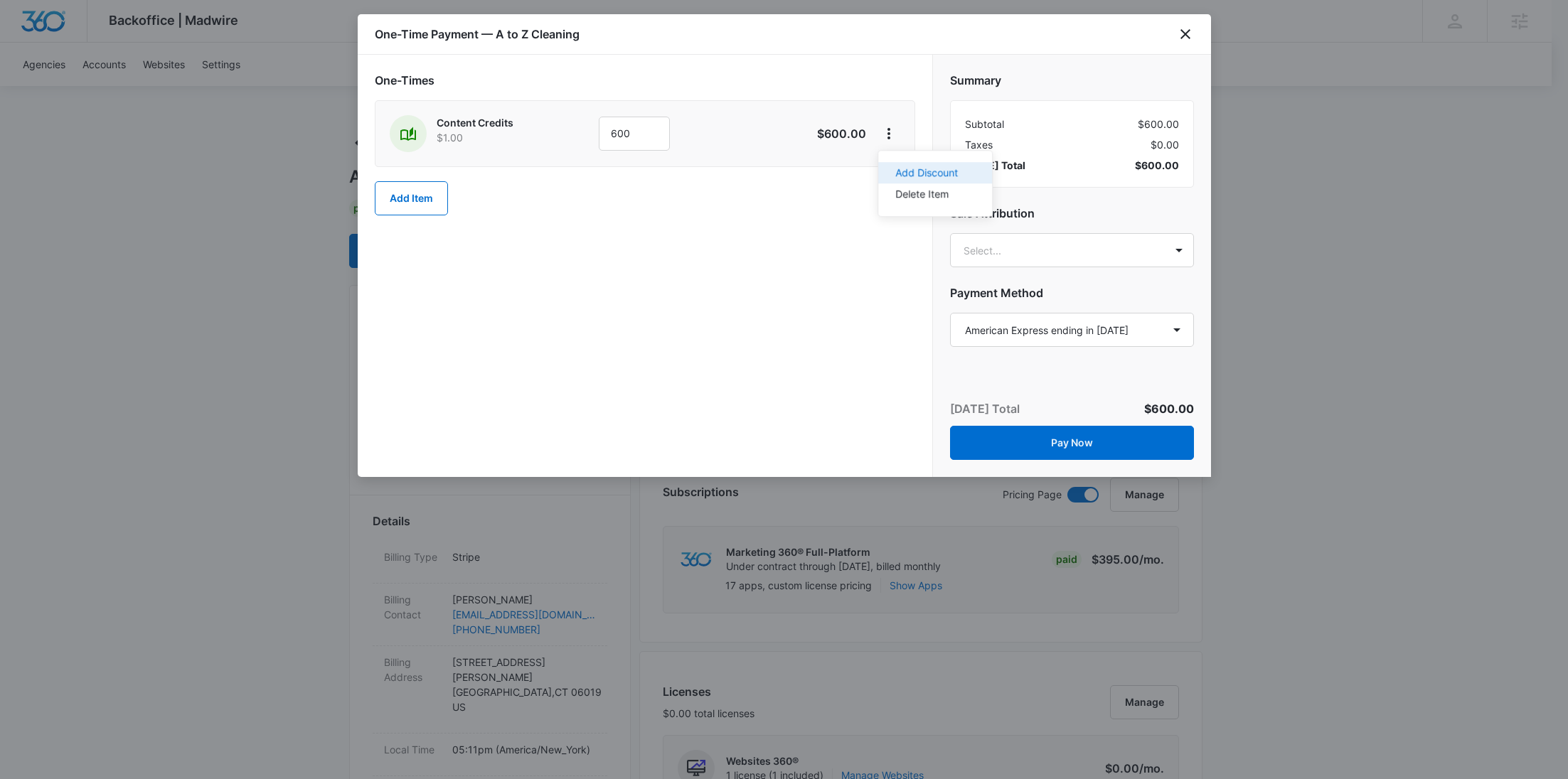
click at [908, 168] on div "Add Discount" at bounding box center [927, 172] width 63 height 10
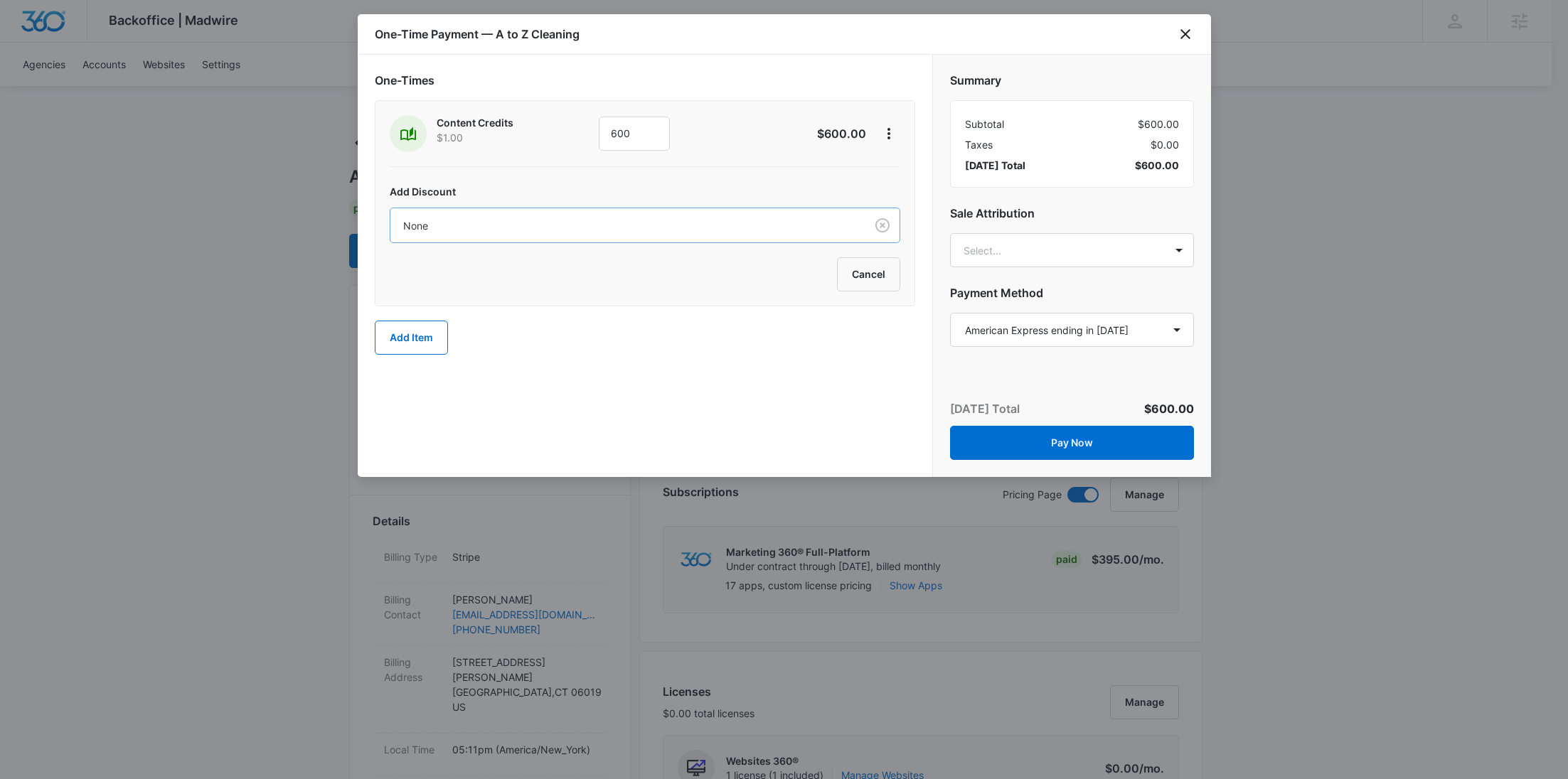
click at [738, 212] on div "None" at bounding box center [628, 225] width 475 height 32
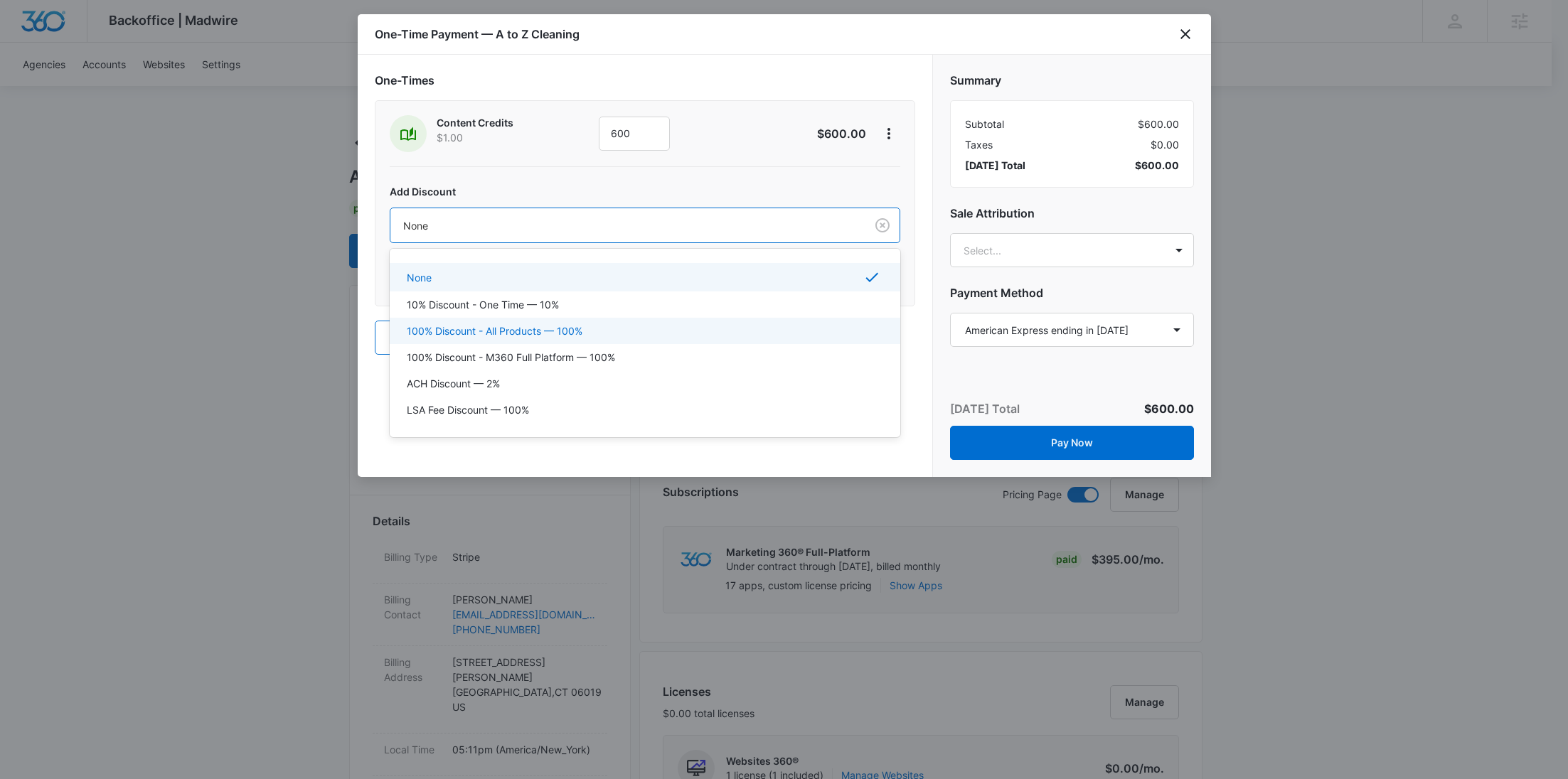
click at [621, 337] on div "100% Discount - All Products — 100%" at bounding box center [645, 331] width 510 height 26
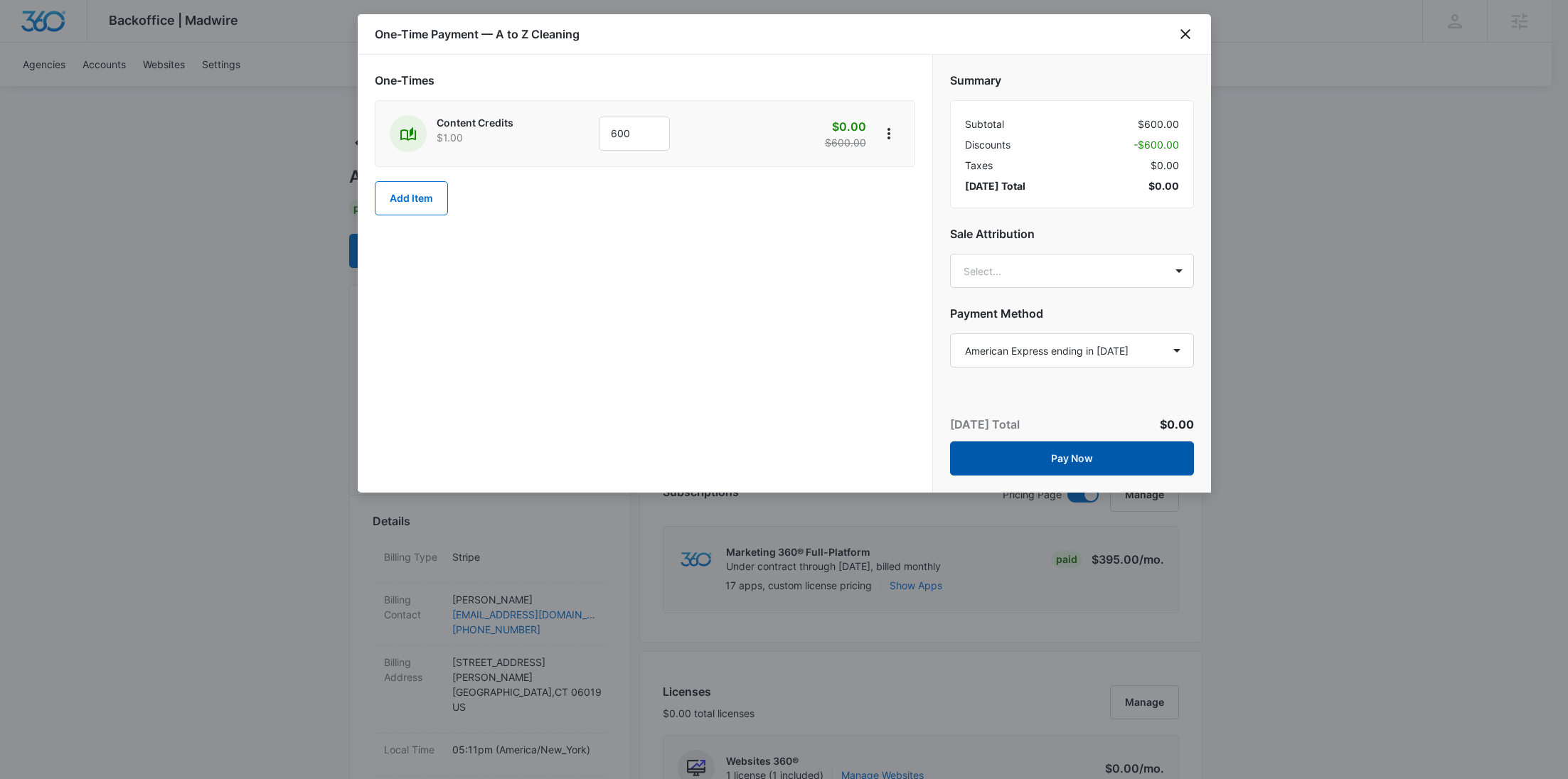
click at [1102, 450] on button "Pay Now" at bounding box center [1071, 458] width 244 height 34
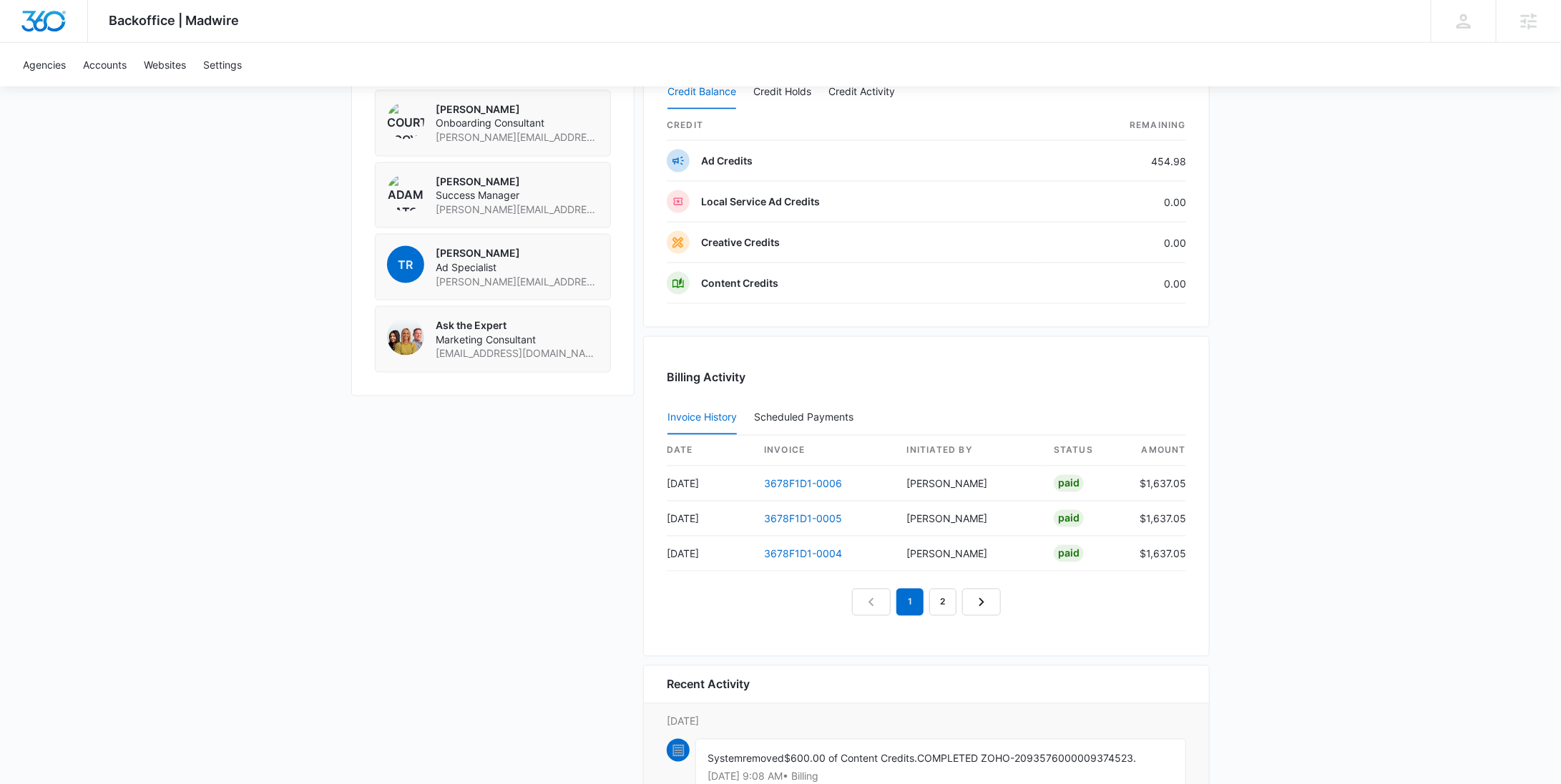
scroll to position [905, 0]
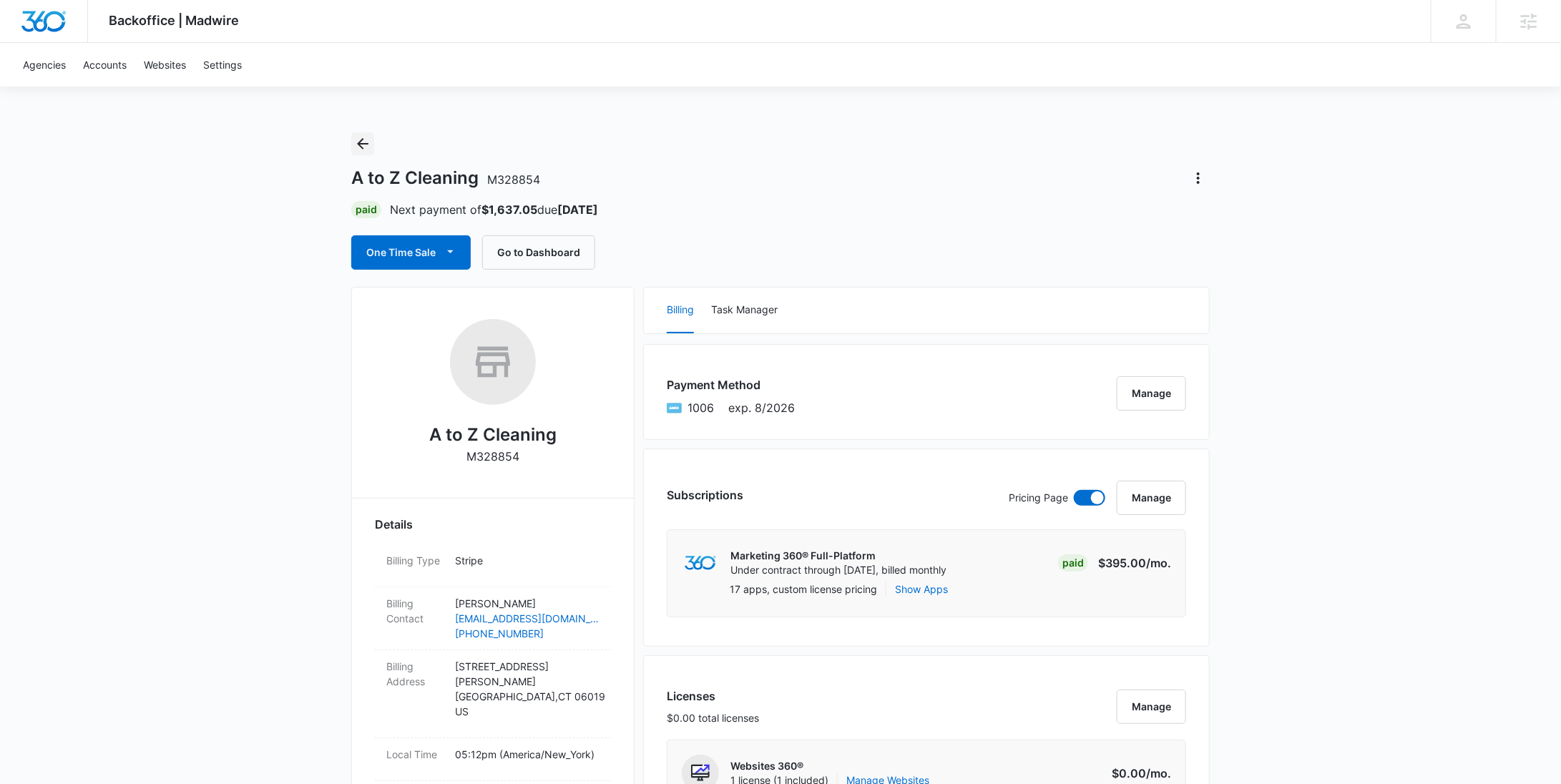
click at [359, 145] on icon "Back" at bounding box center [362, 143] width 11 height 11
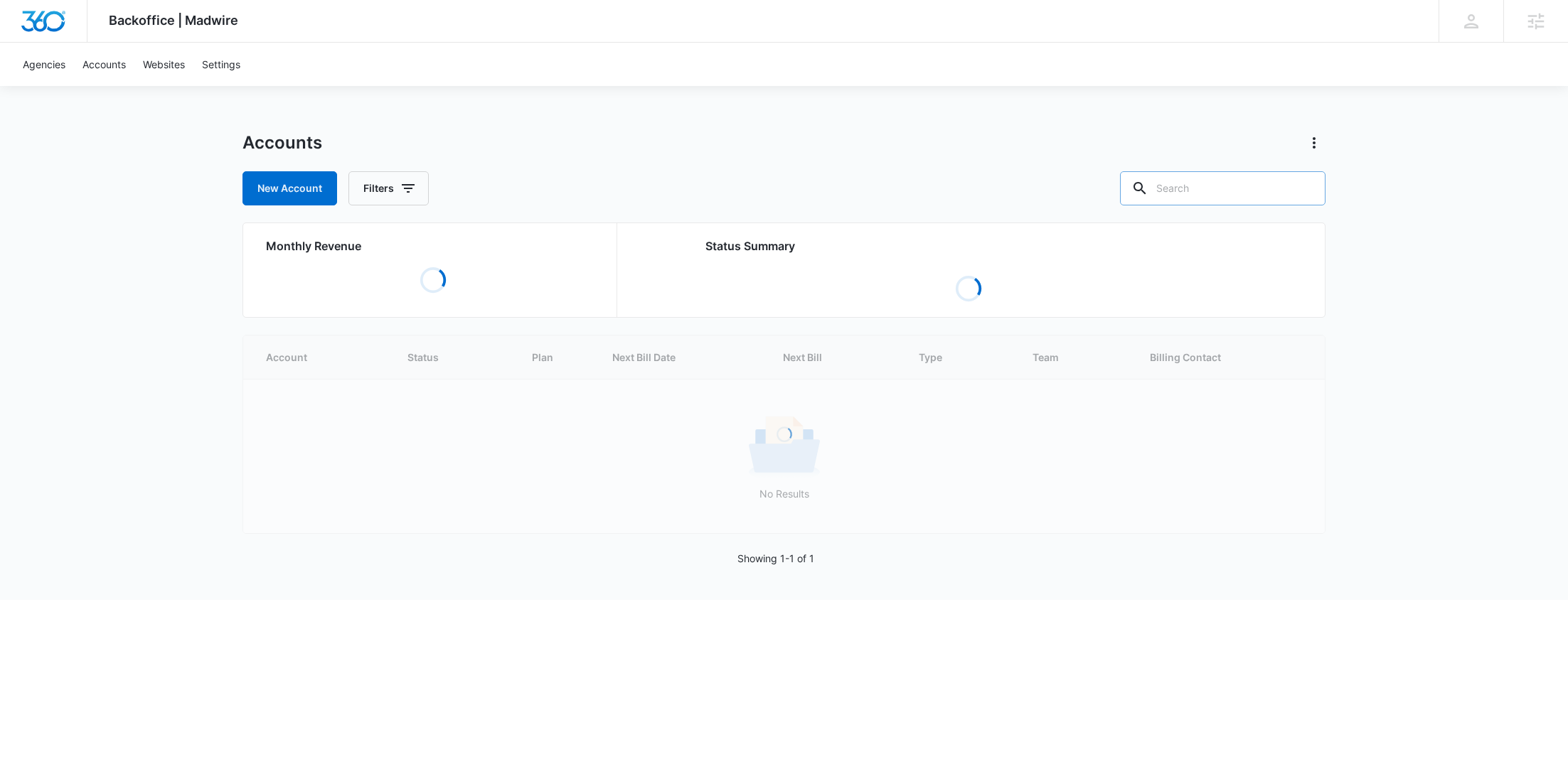
click at [1239, 197] on input "text" at bounding box center [1222, 188] width 205 height 34
paste input "M14206"
type input "M14206"
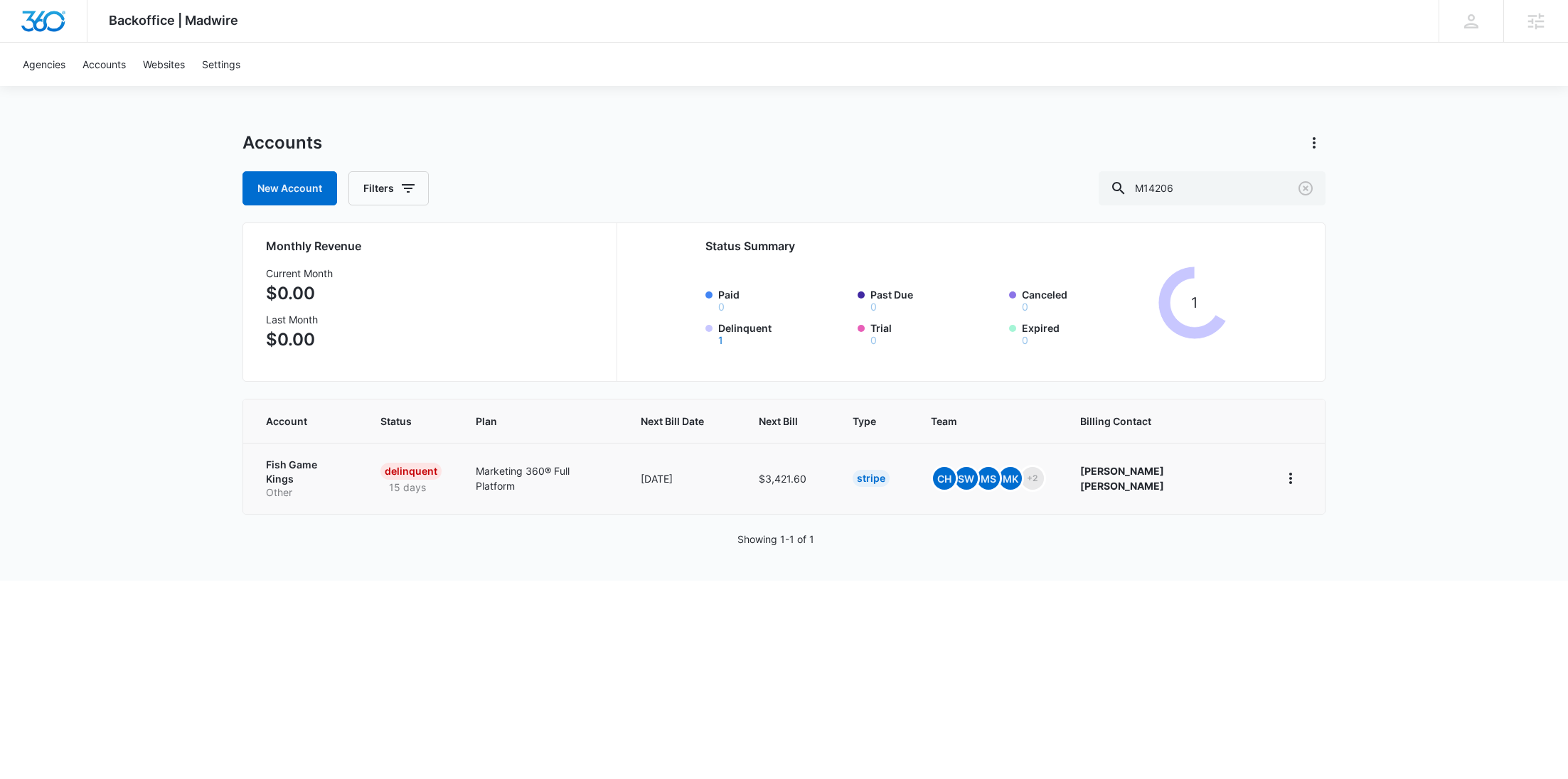
click at [325, 486] on p "Other" at bounding box center [306, 493] width 80 height 14
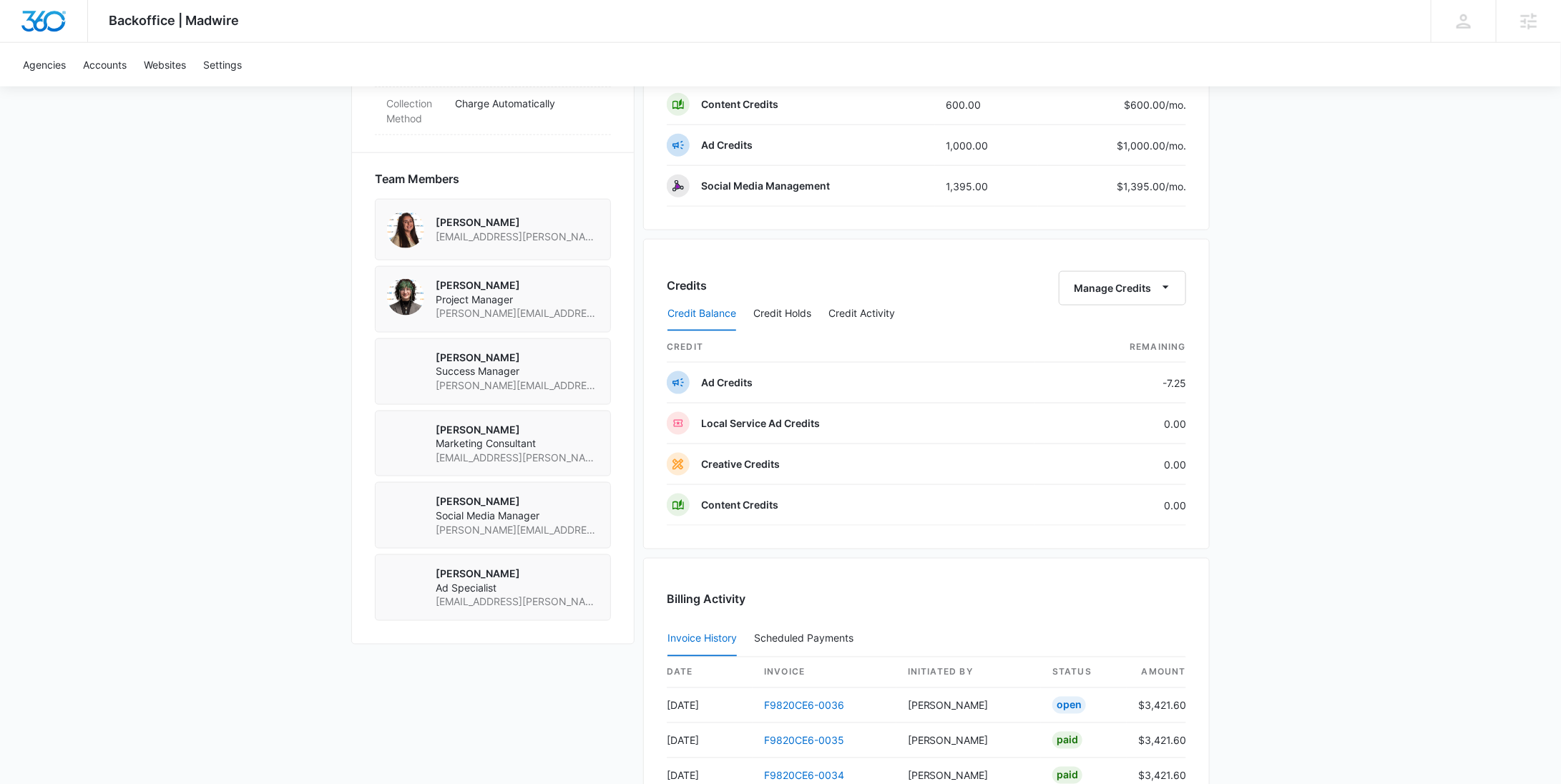
scroll to position [846, 0]
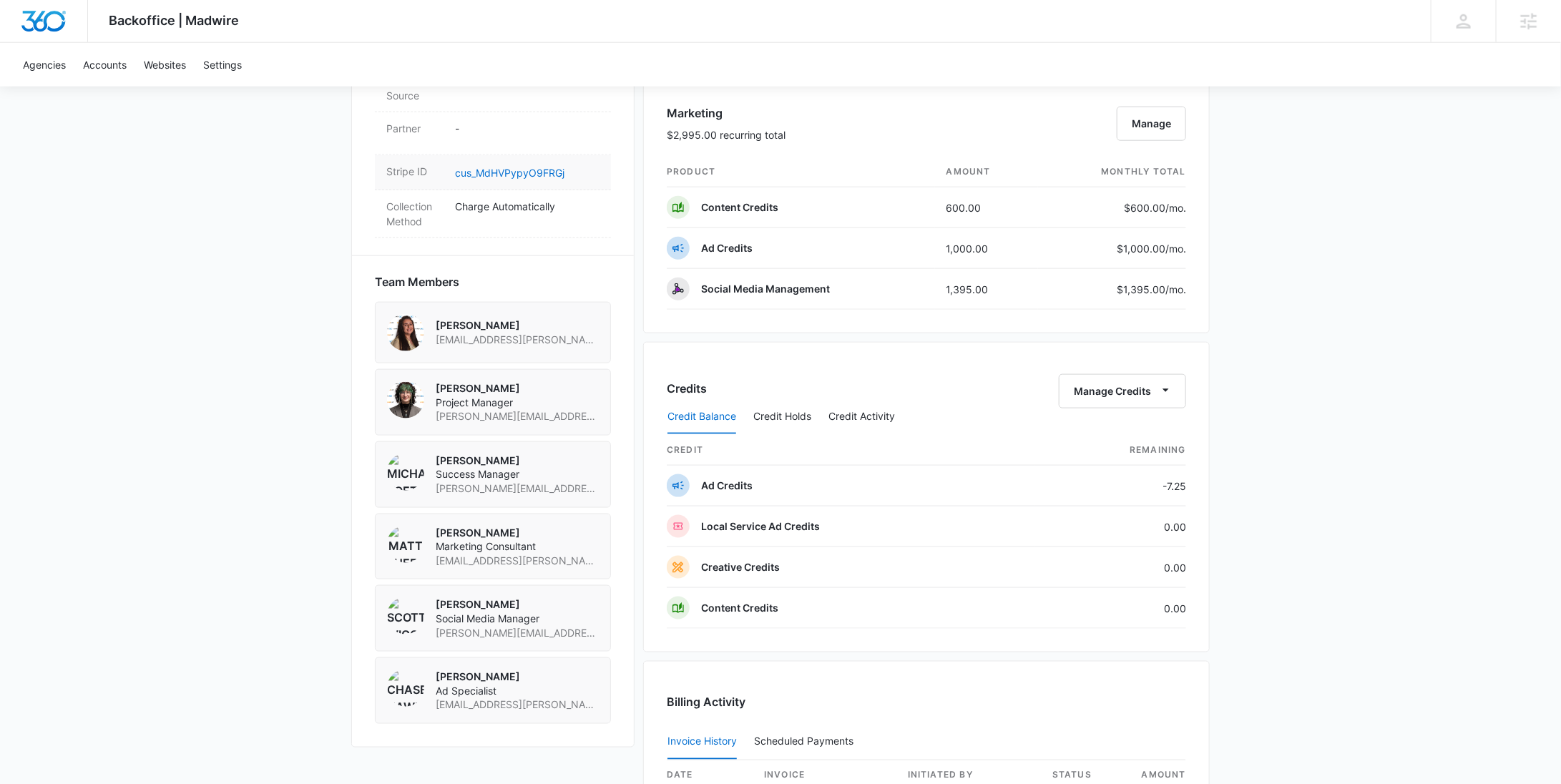
click at [517, 161] on div "Stripe ID cus_MdHVPypyO9FRGj" at bounding box center [493, 173] width 236 height 35
click at [517, 169] on link "cus_MdHVPypyO9FRGj" at bounding box center [510, 173] width 110 height 12
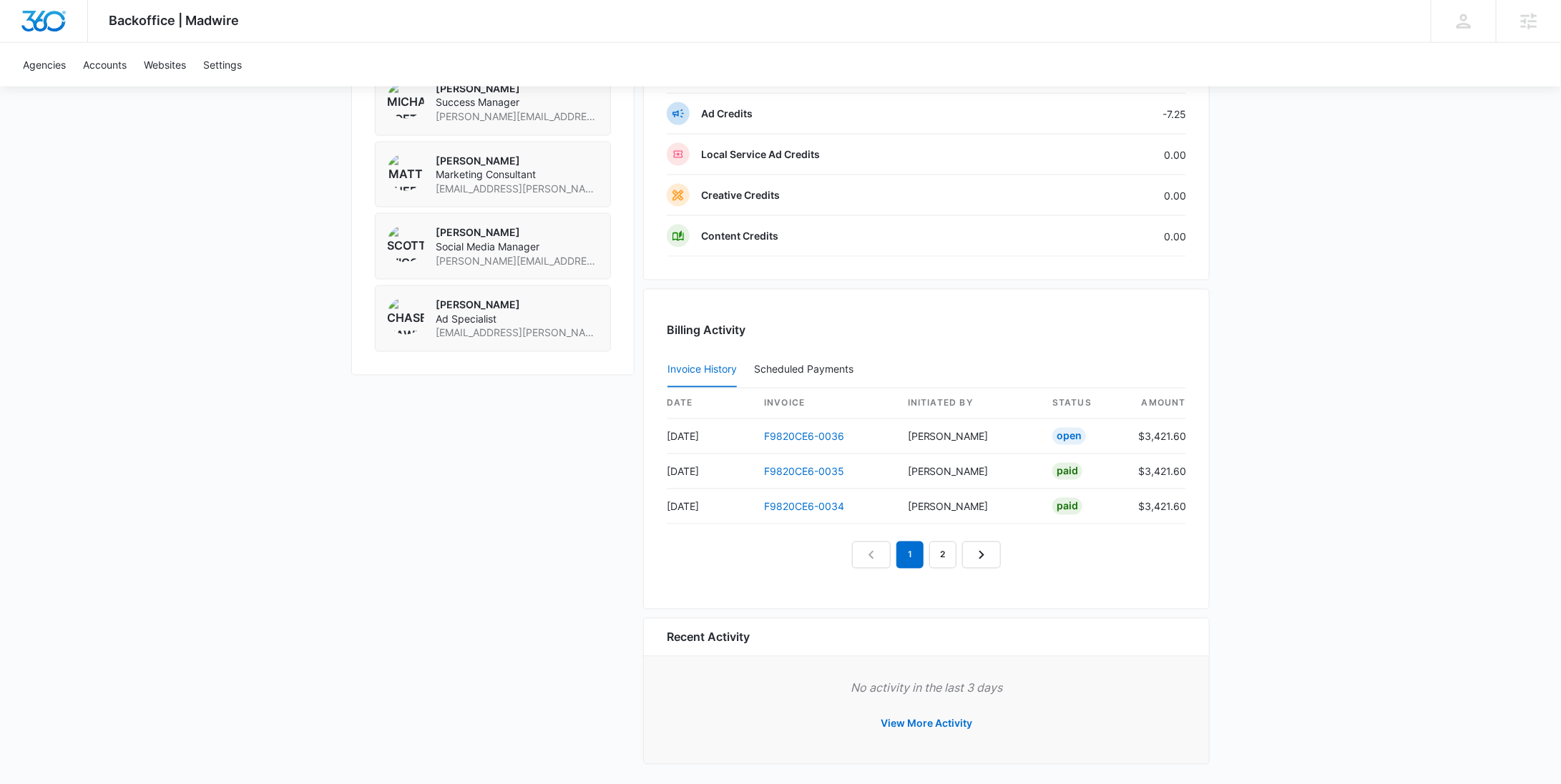
scroll to position [0, 0]
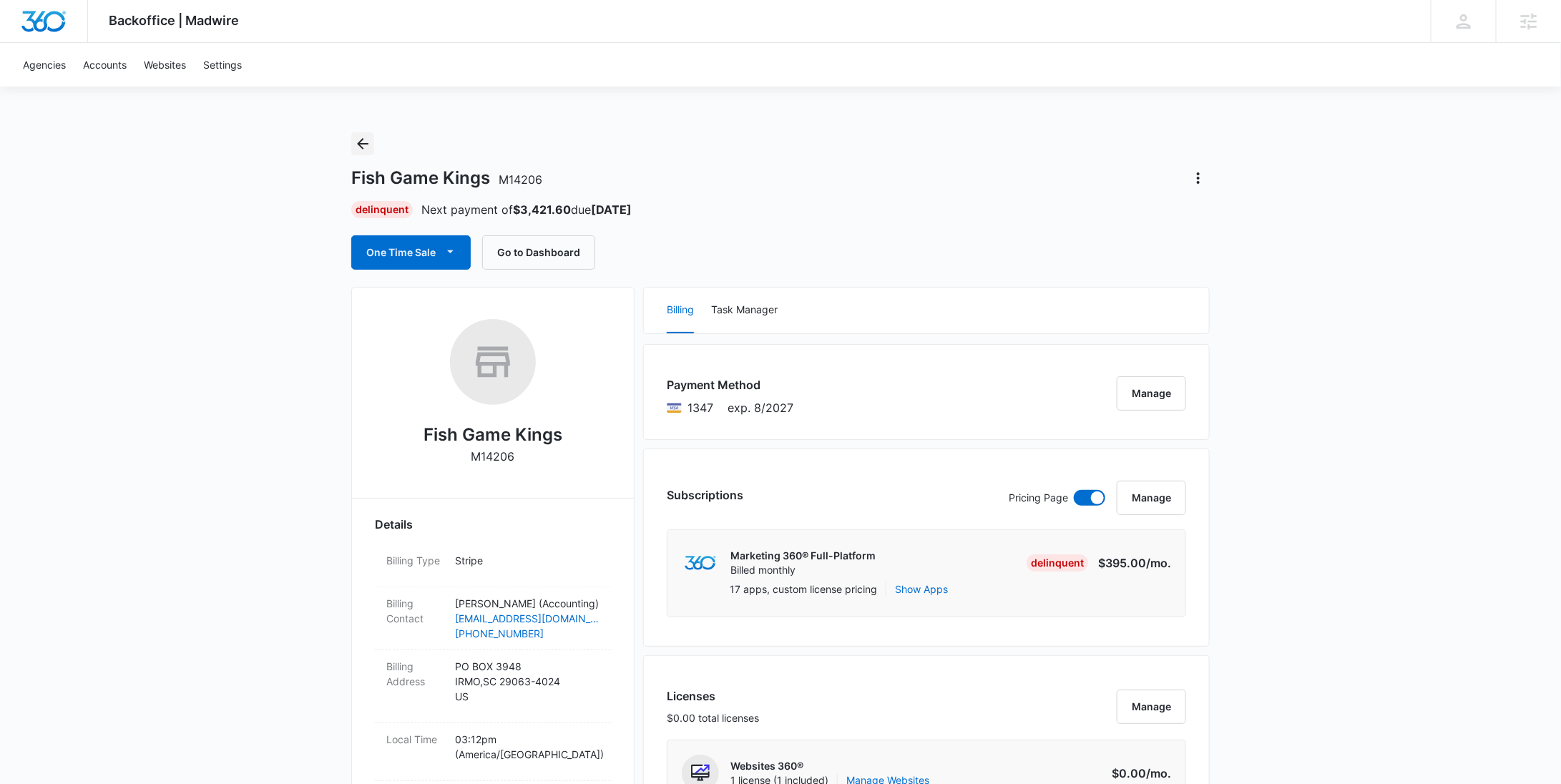
click at [367, 141] on icon "Back" at bounding box center [363, 144] width 18 height 18
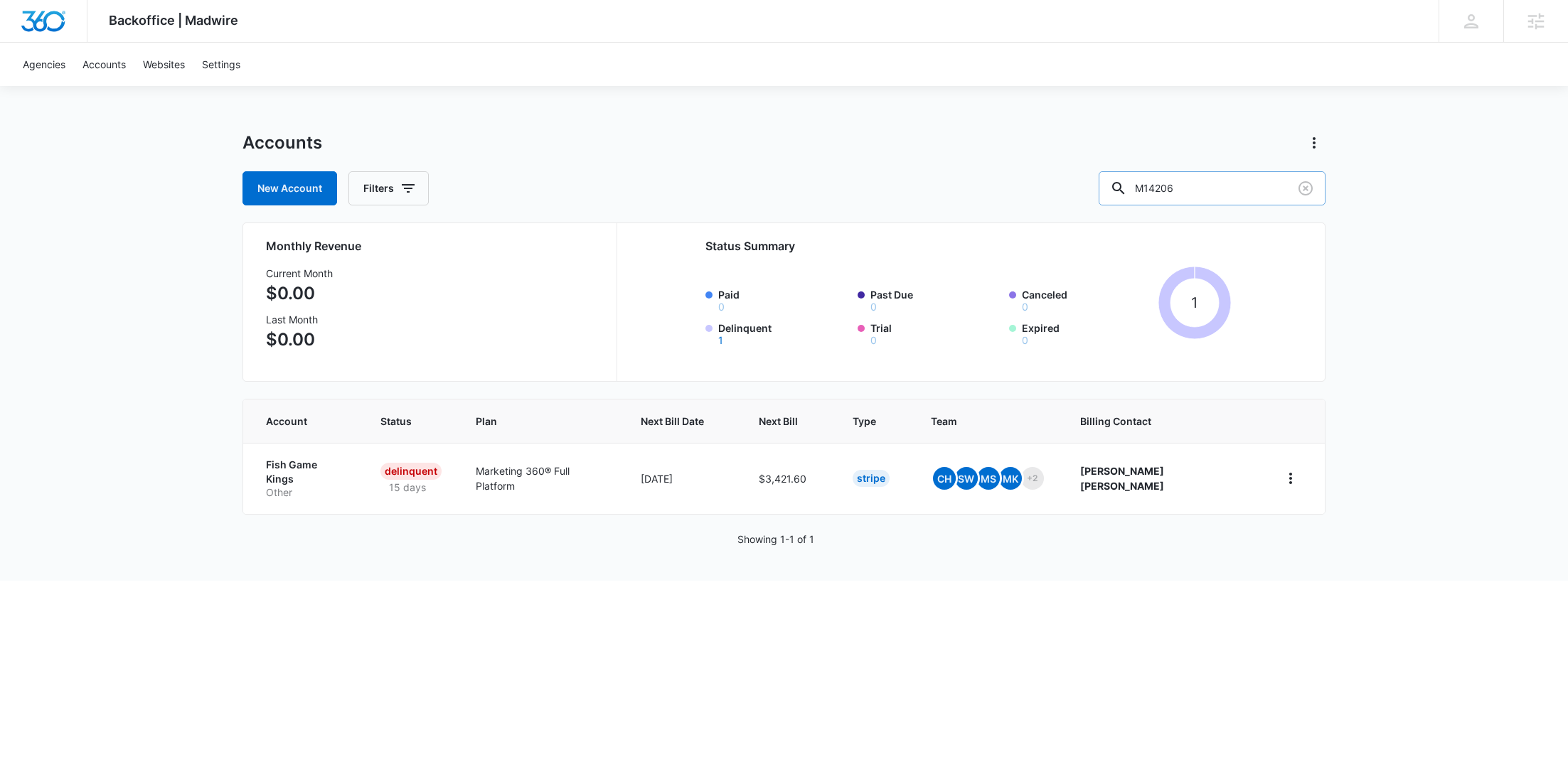
drag, startPoint x: 1253, startPoint y: 188, endPoint x: 1158, endPoint y: 188, distance: 95.0
click at [1158, 188] on div "M14206" at bounding box center [1212, 188] width 227 height 34
paste input "58547"
type input "M58547"
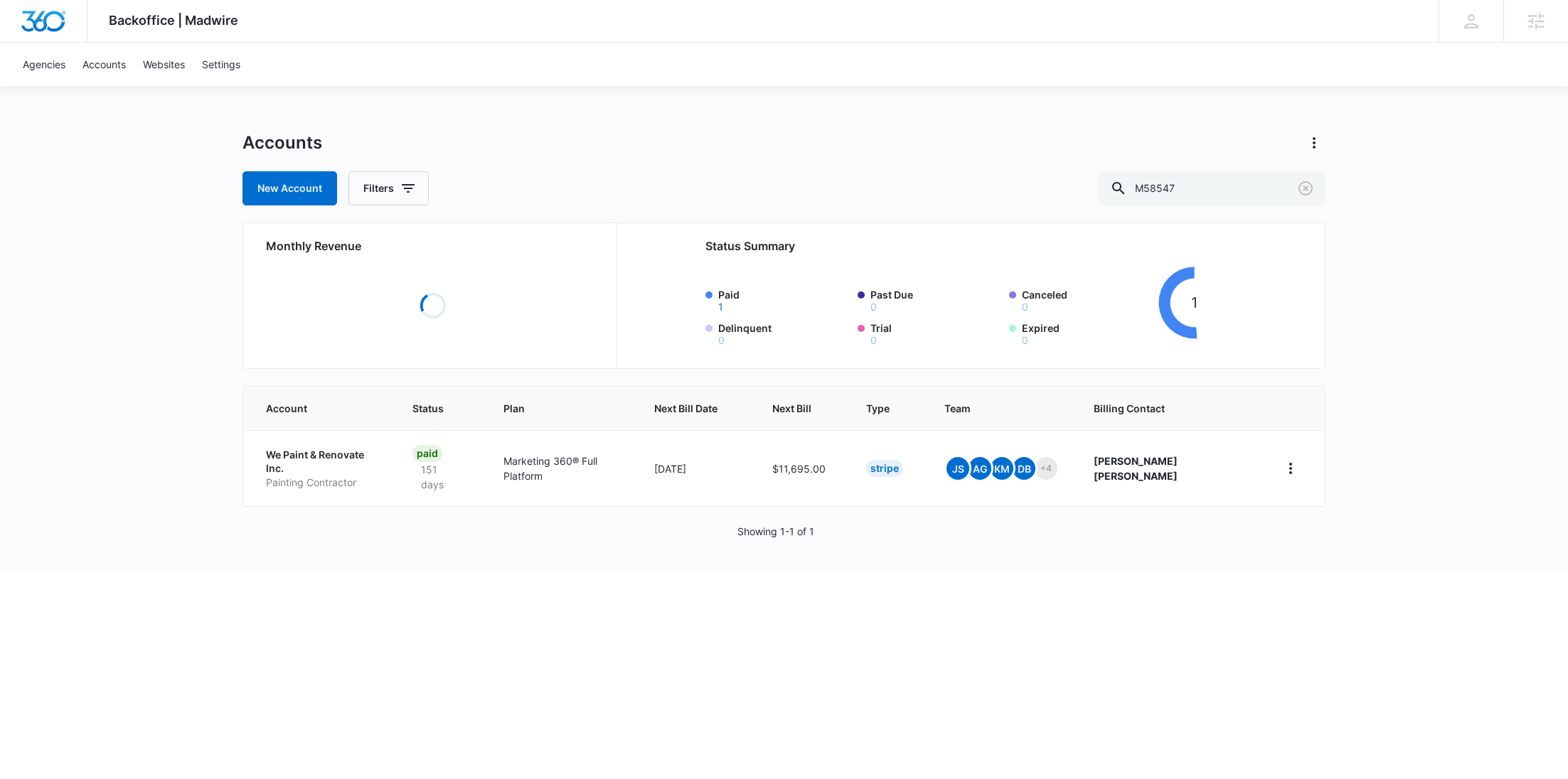
drag, startPoint x: 302, startPoint y: 462, endPoint x: 285, endPoint y: 465, distance: 17.3
click at [285, 476] on p "Painting Contractor" at bounding box center [321, 483] width 113 height 14
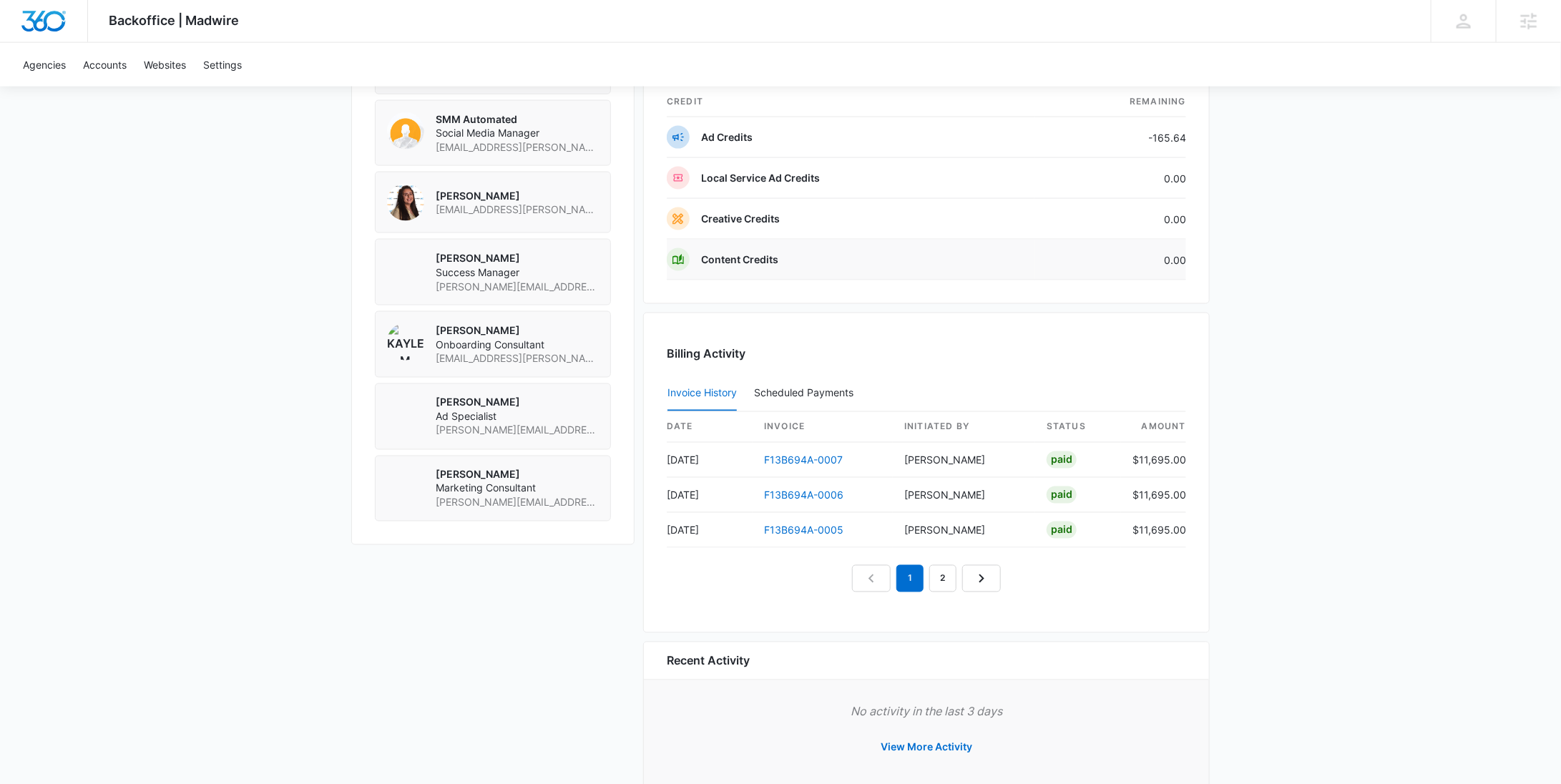
scroll to position [1133, 0]
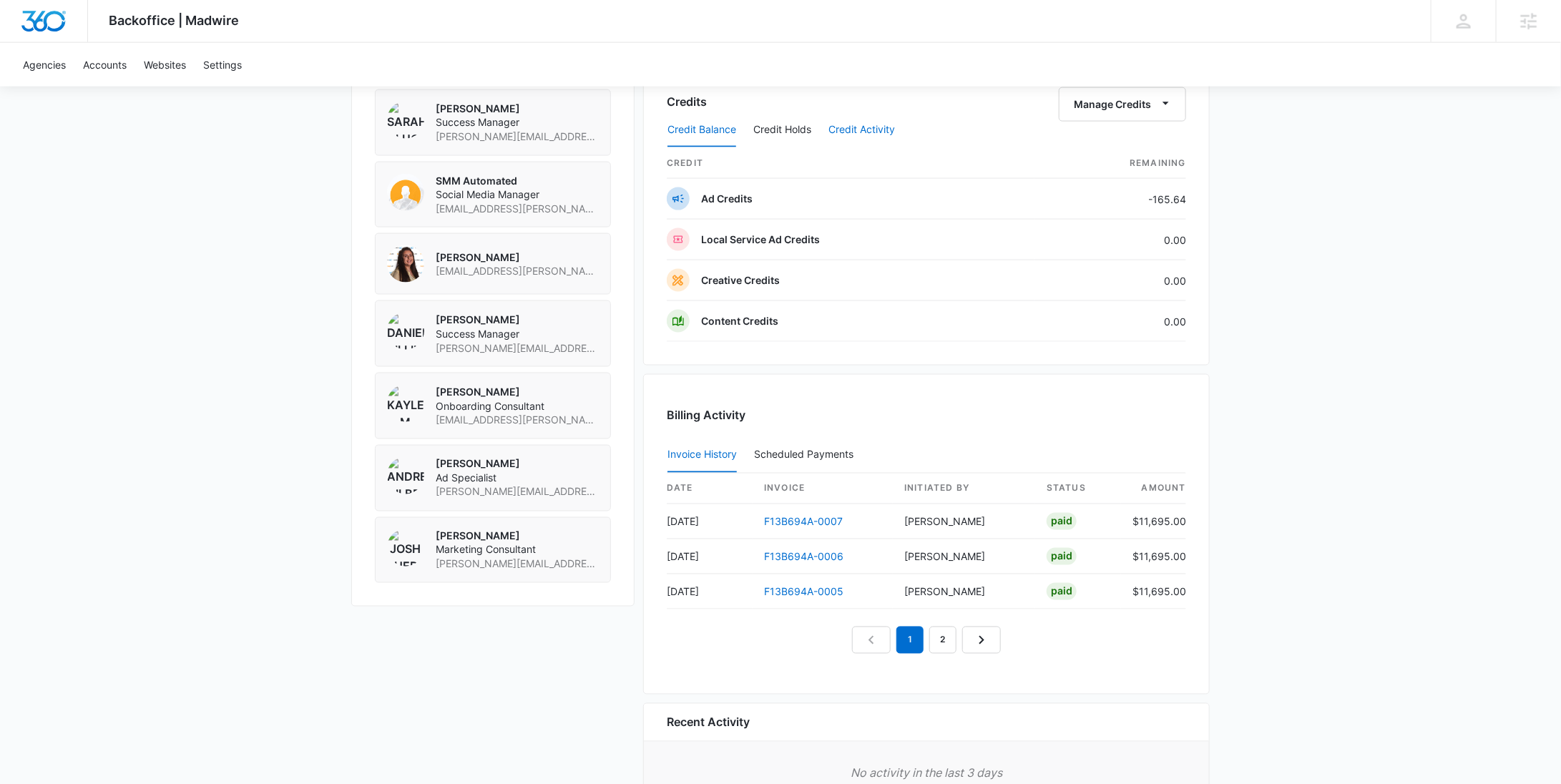
click at [875, 125] on button "Credit Activity" at bounding box center [862, 130] width 67 height 34
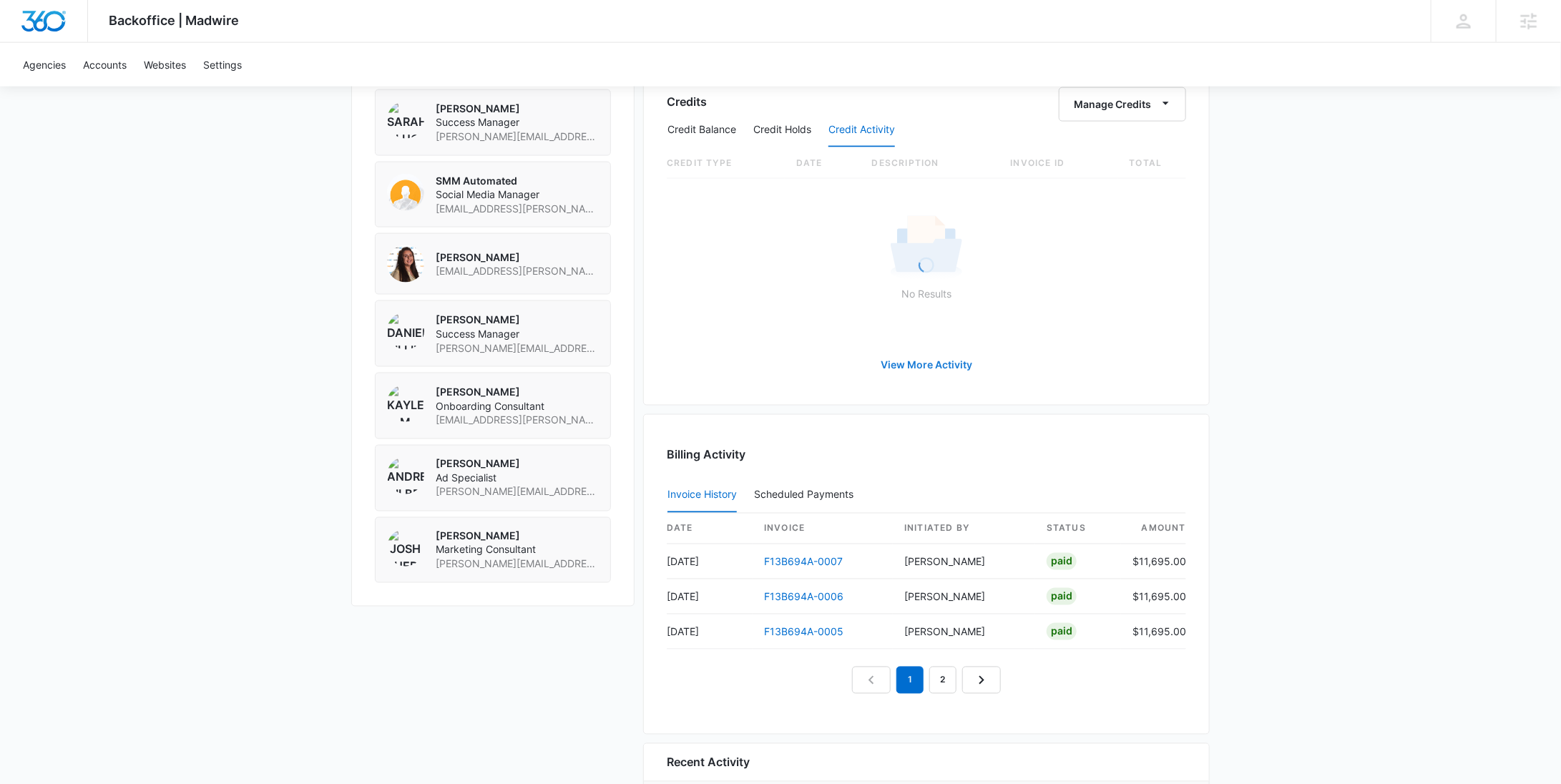
click at [904, 370] on link "View More Activity" at bounding box center [926, 365] width 120 height 34
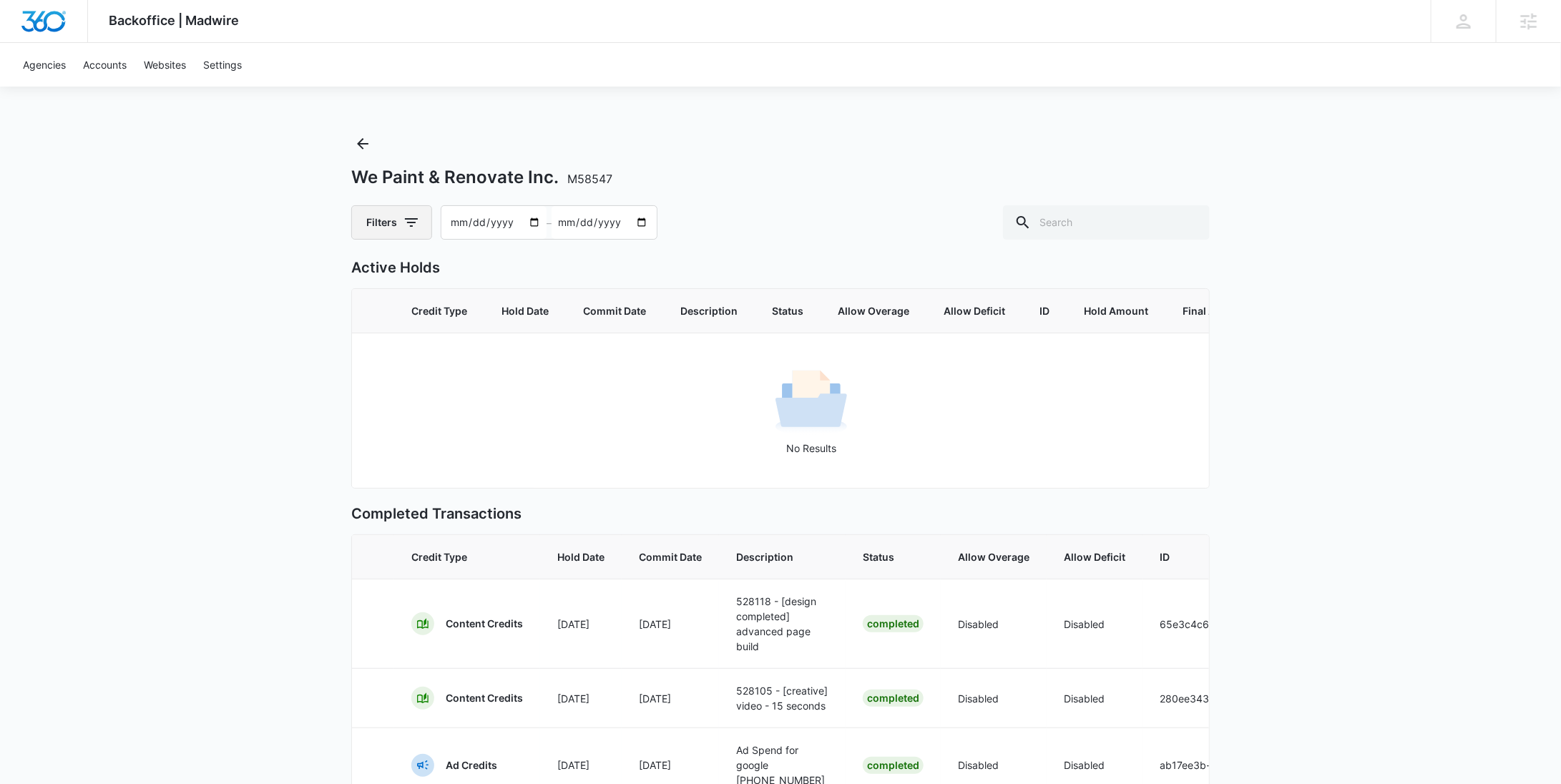
click at [413, 227] on icon "button" at bounding box center [411, 222] width 18 height 18
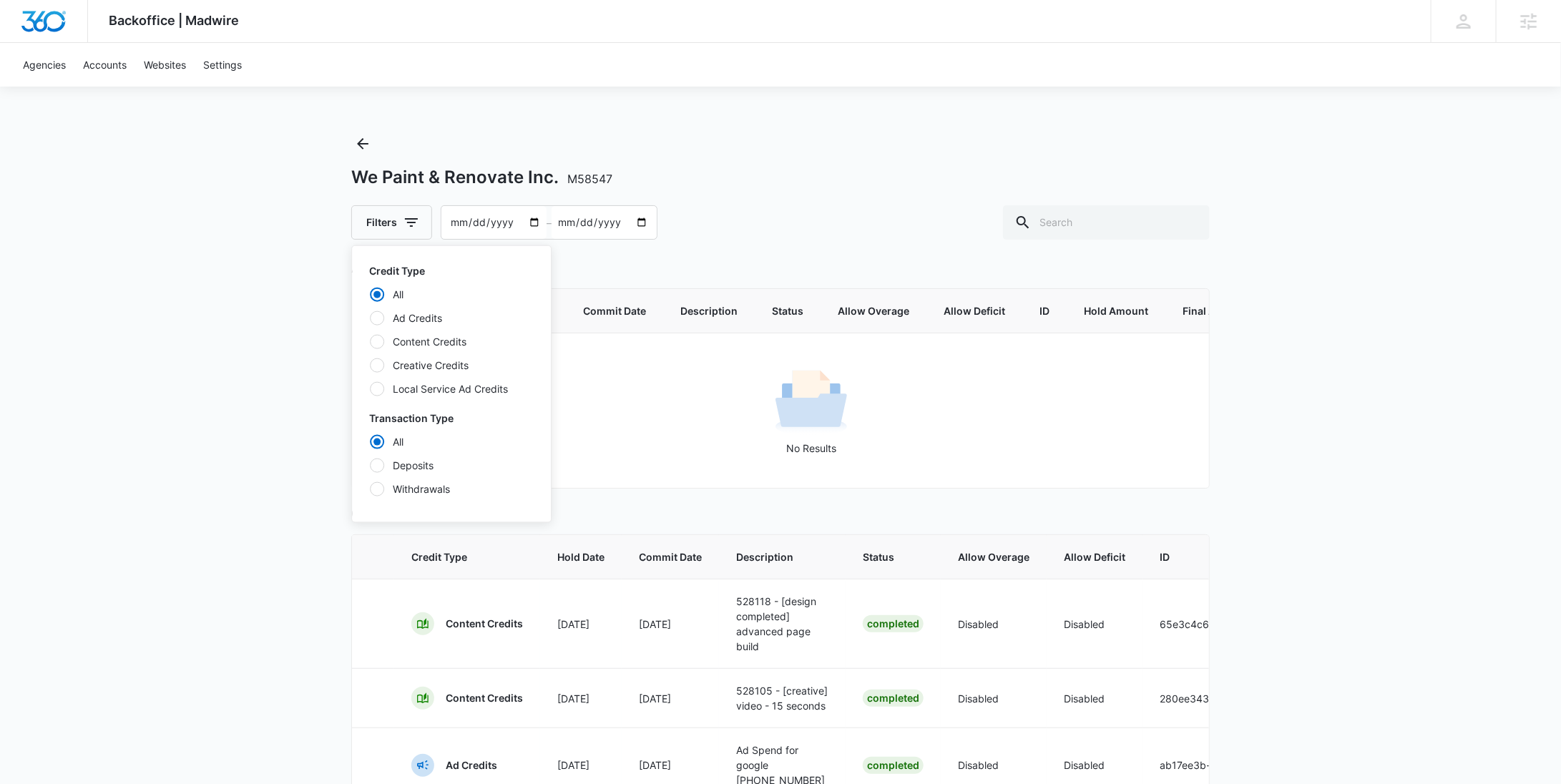
click at [421, 323] on label "Ad Credits" at bounding box center [451, 317] width 164 height 15
click at [370, 318] on input "Ad Credits" at bounding box center [369, 317] width 1 height 1
radio input "false"
radio input "true"
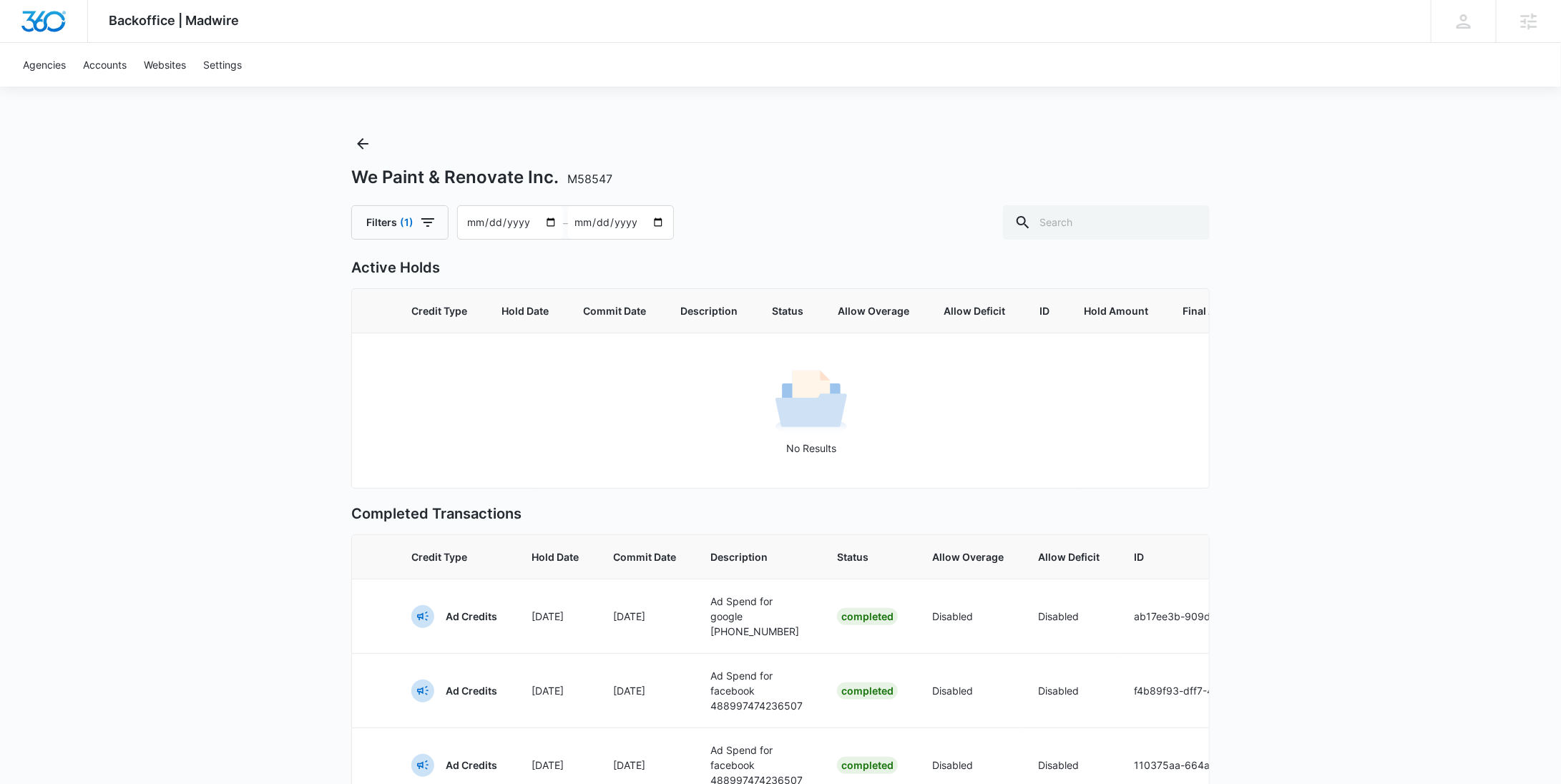
click at [881, 221] on div "Filters (1) 2025-07-14 – 2025-09-12" at bounding box center [780, 222] width 859 height 34
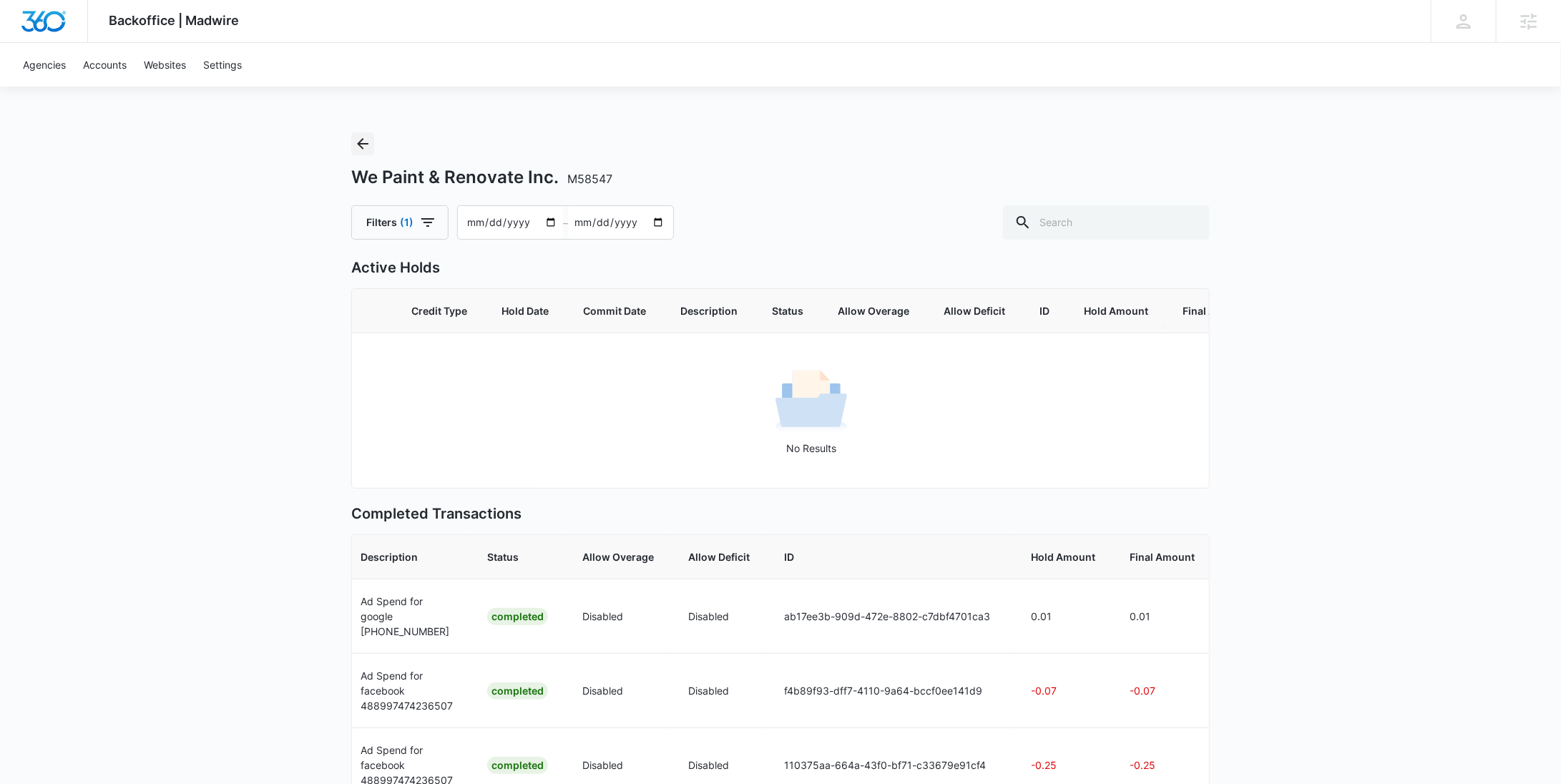
click at [357, 135] on icon "Back" at bounding box center [363, 144] width 18 height 18
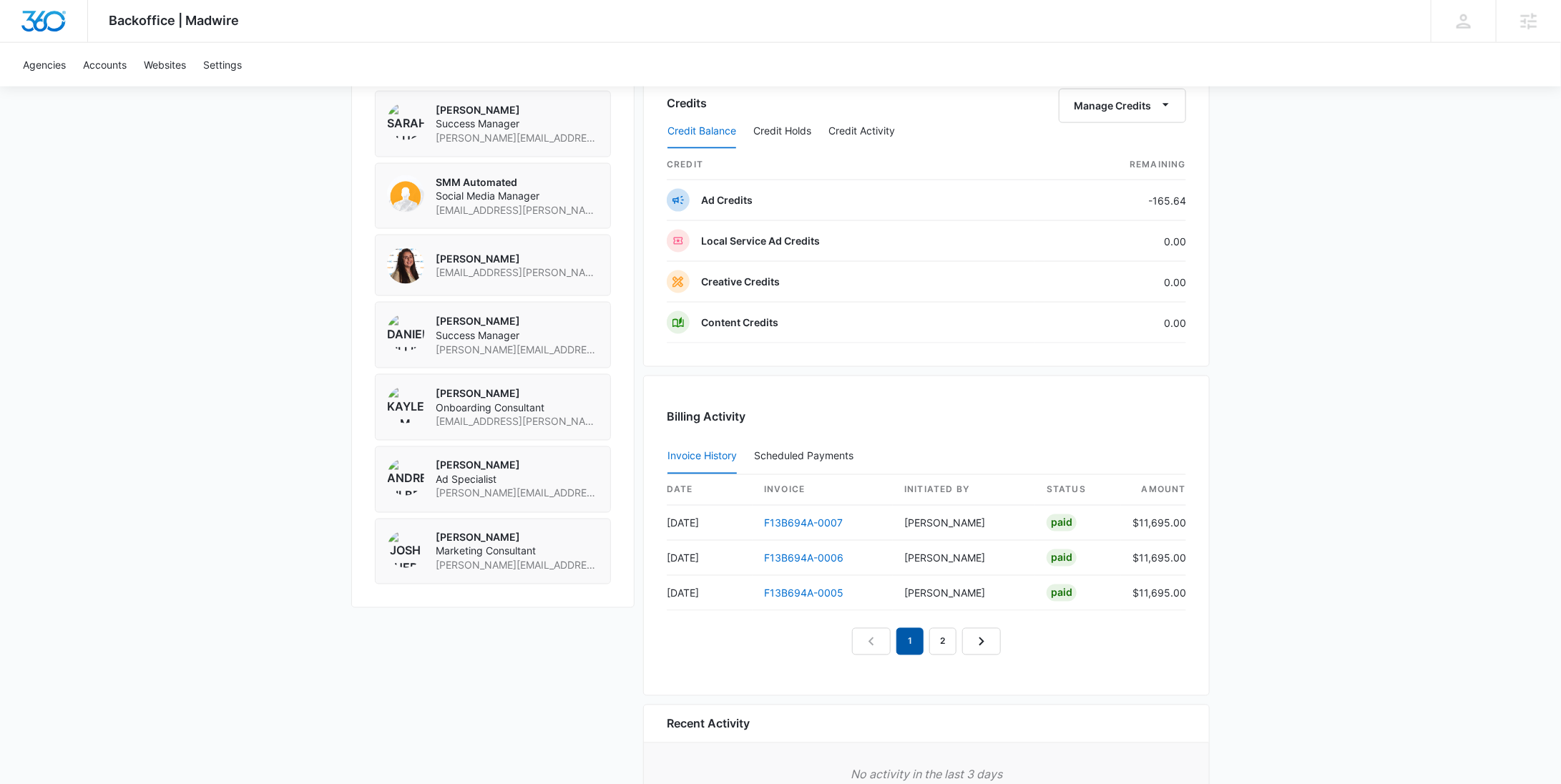
scroll to position [1125, 0]
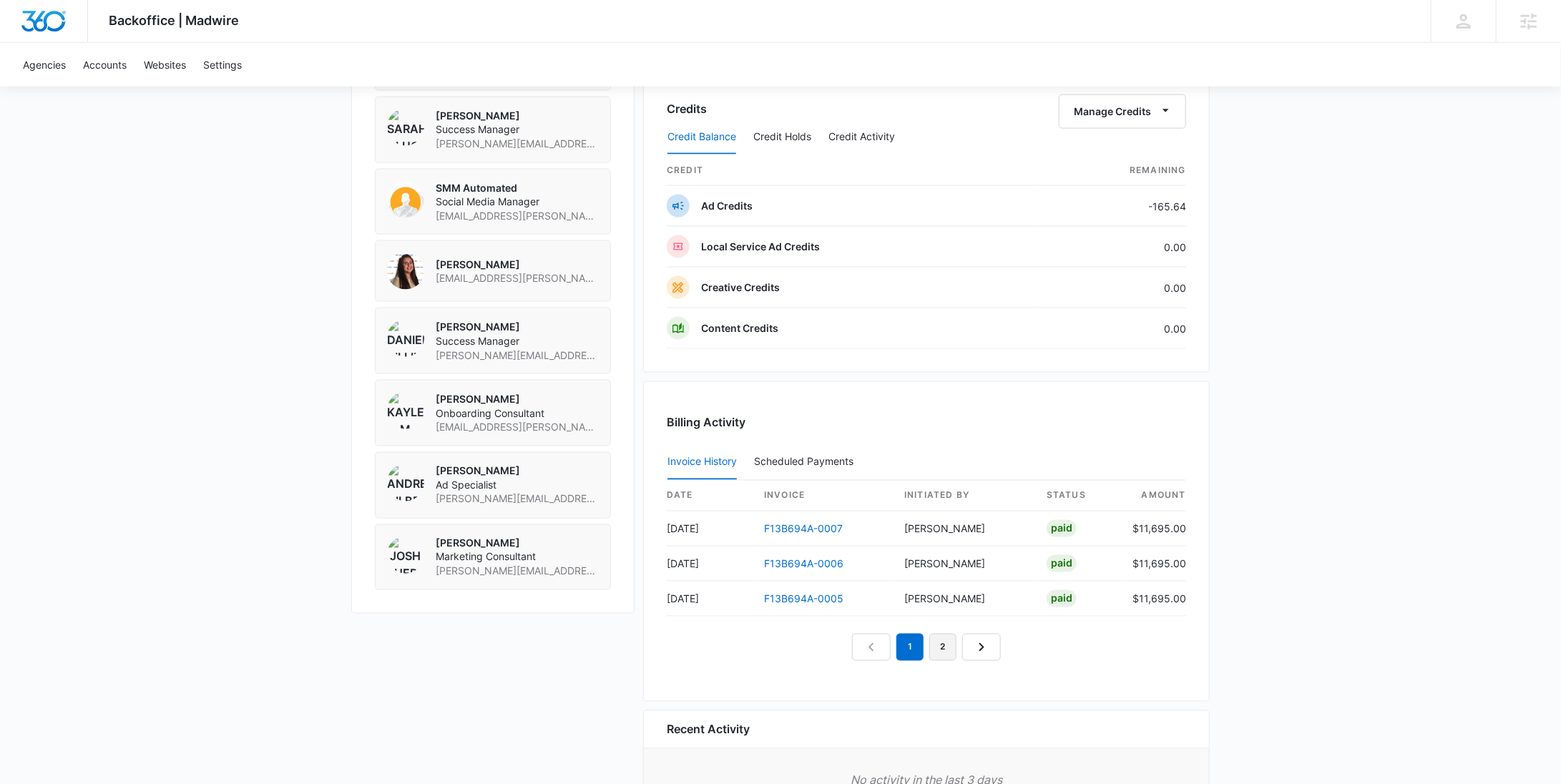
click at [933, 636] on link "2" at bounding box center [942, 647] width 27 height 27
click at [955, 642] on link "3" at bounding box center [959, 647] width 27 height 27
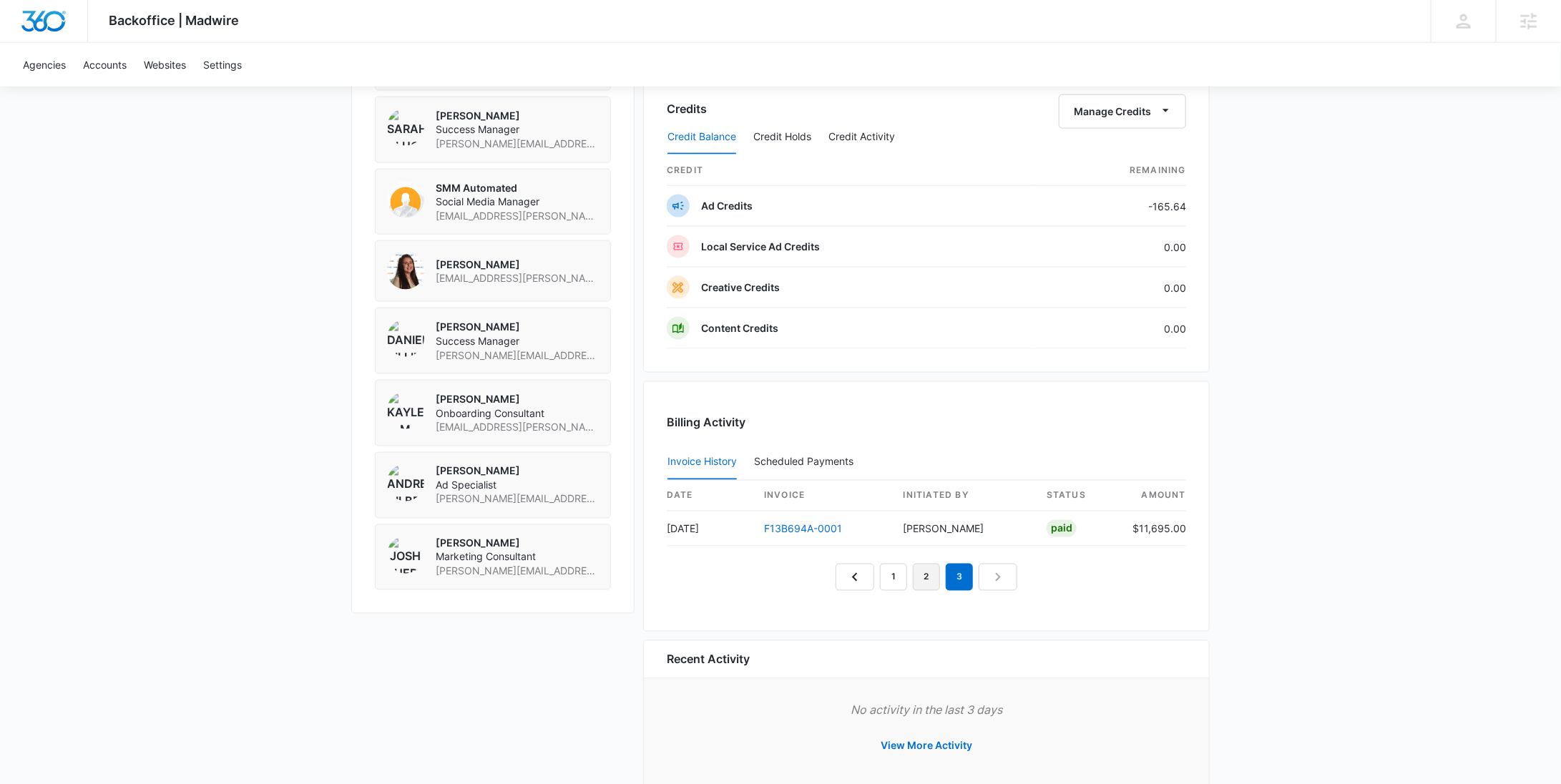
click at [918, 578] on link "2" at bounding box center [926, 577] width 27 height 27
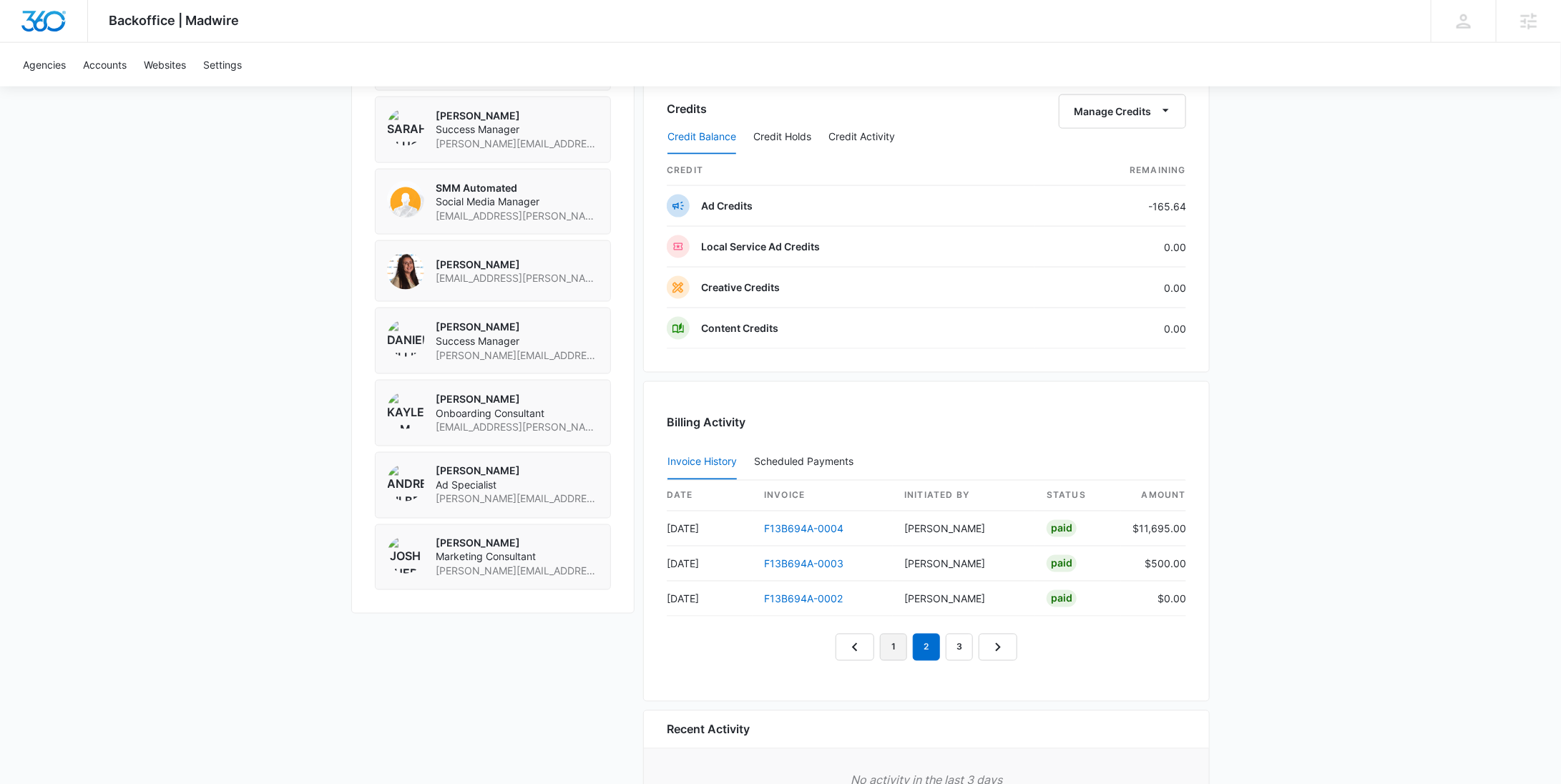
click at [890, 645] on link "1" at bounding box center [893, 647] width 27 height 27
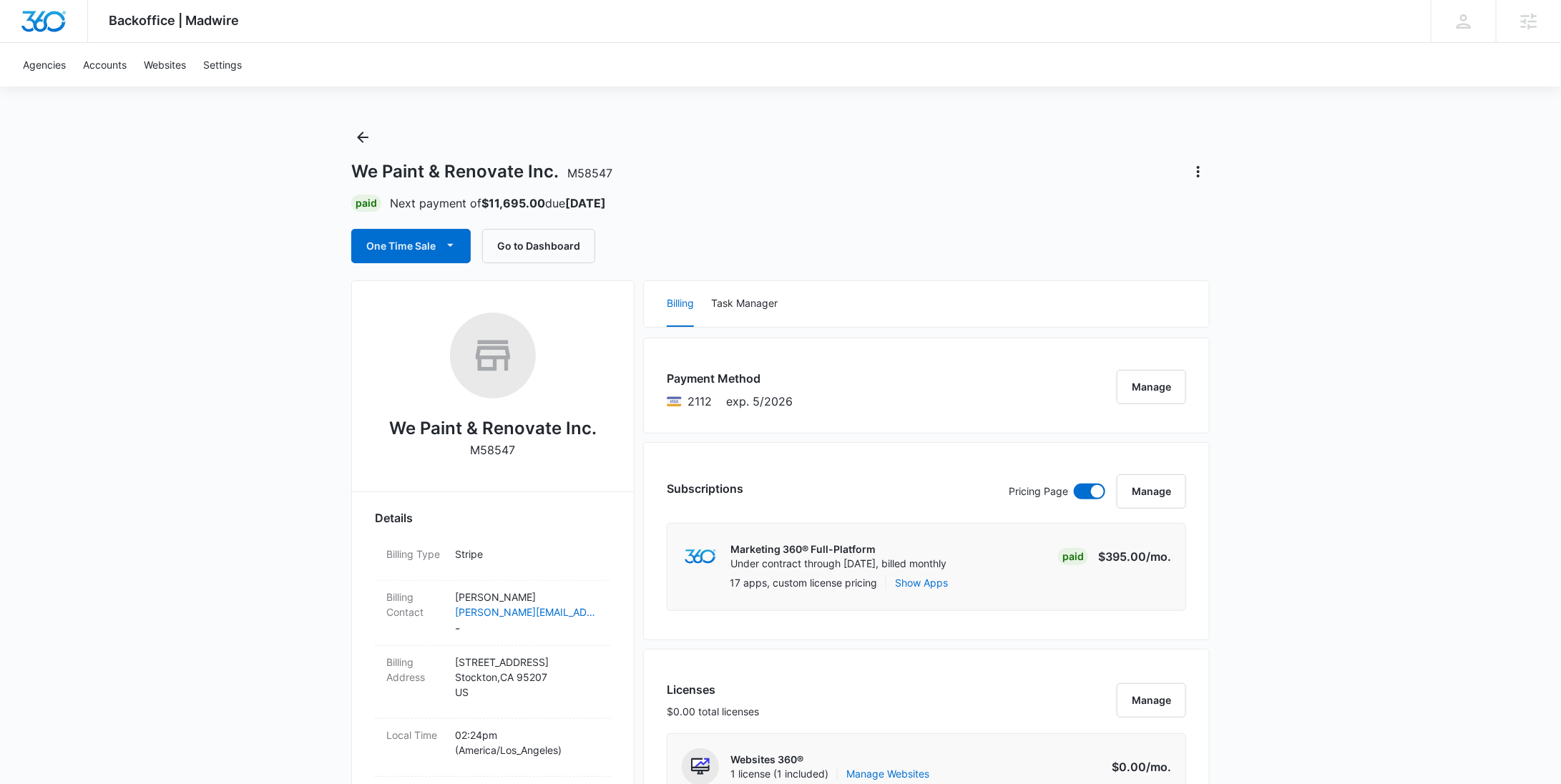
scroll to position [0, 0]
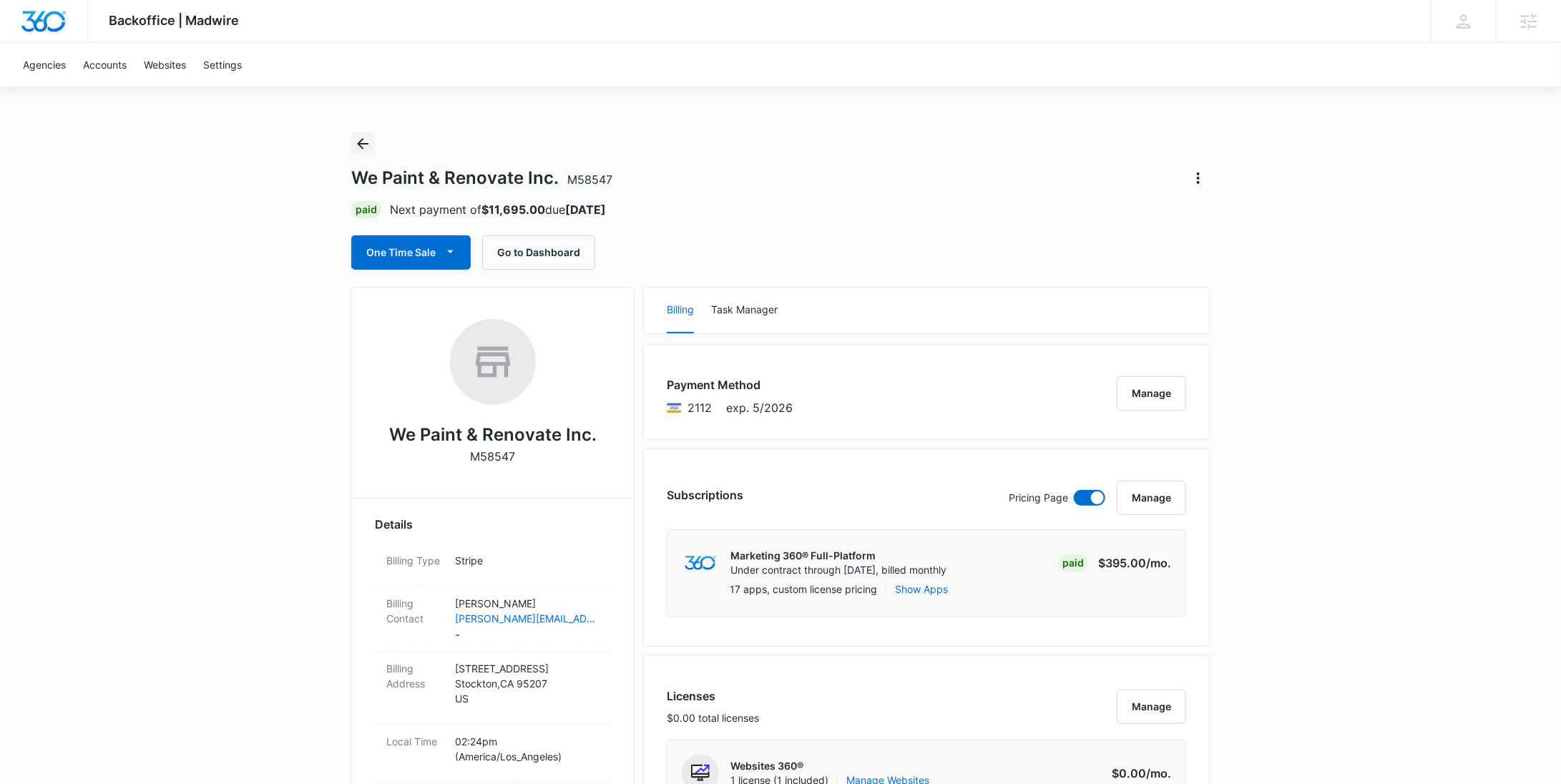
click at [367, 137] on icon "Back" at bounding box center [363, 144] width 18 height 18
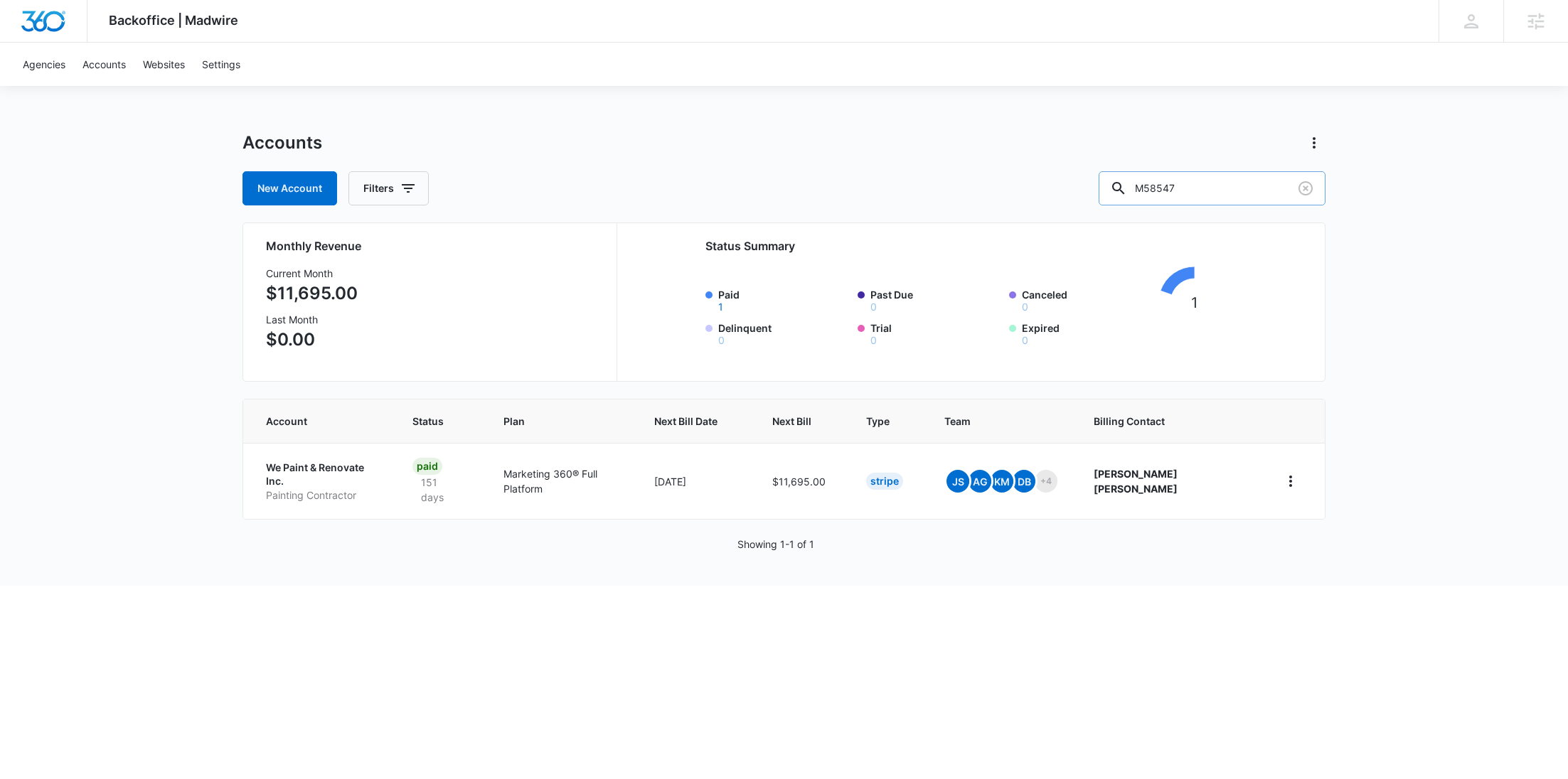
drag, startPoint x: 1157, startPoint y: 185, endPoint x: 1150, endPoint y: 187, distance: 7.3
click at [1150, 187] on div "M58547" at bounding box center [1212, 188] width 227 height 34
paste input "335363"
type input "M335363"
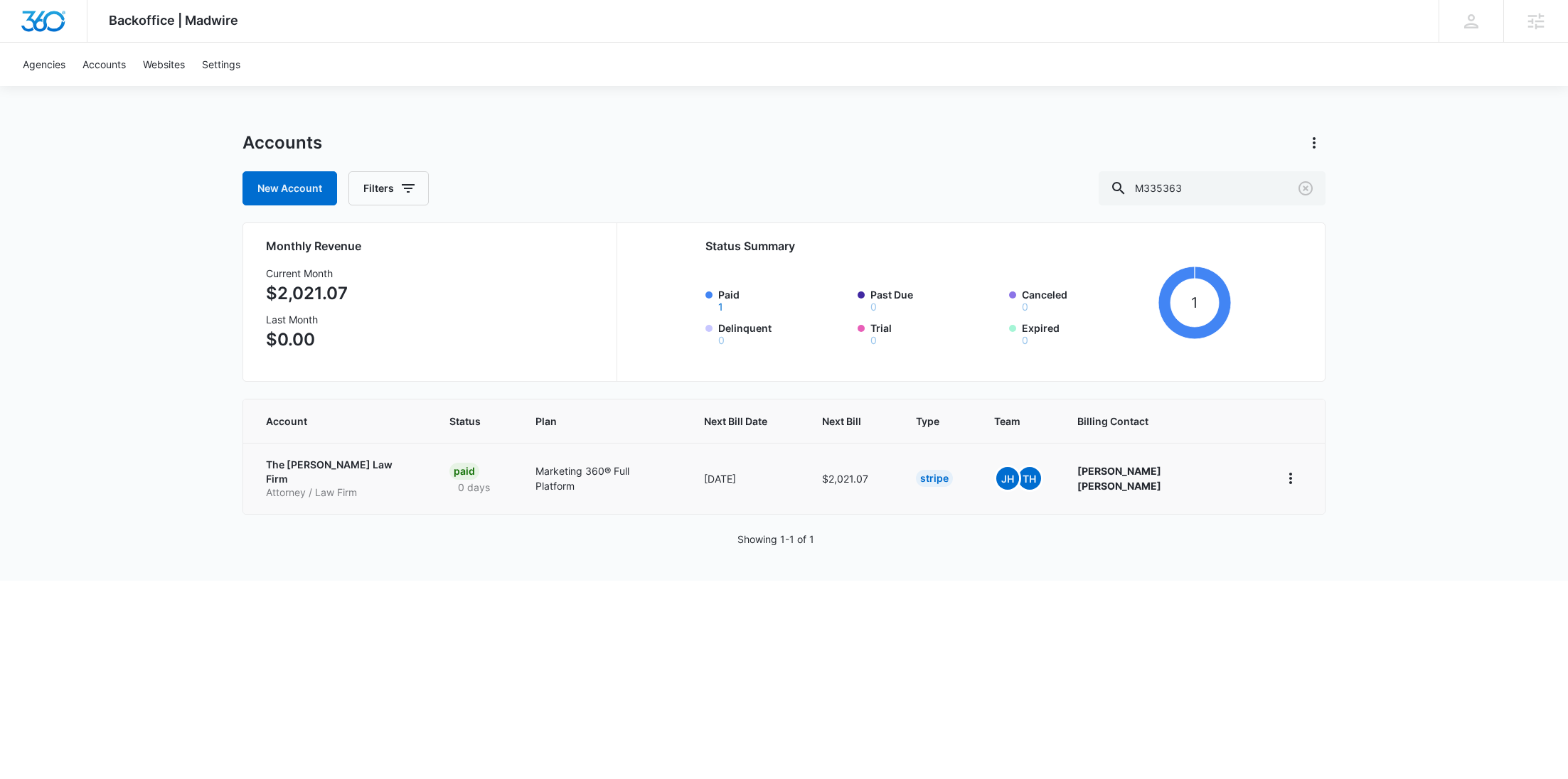
click at [294, 465] on p "The Chapa Law Firm" at bounding box center [340, 472] width 149 height 28
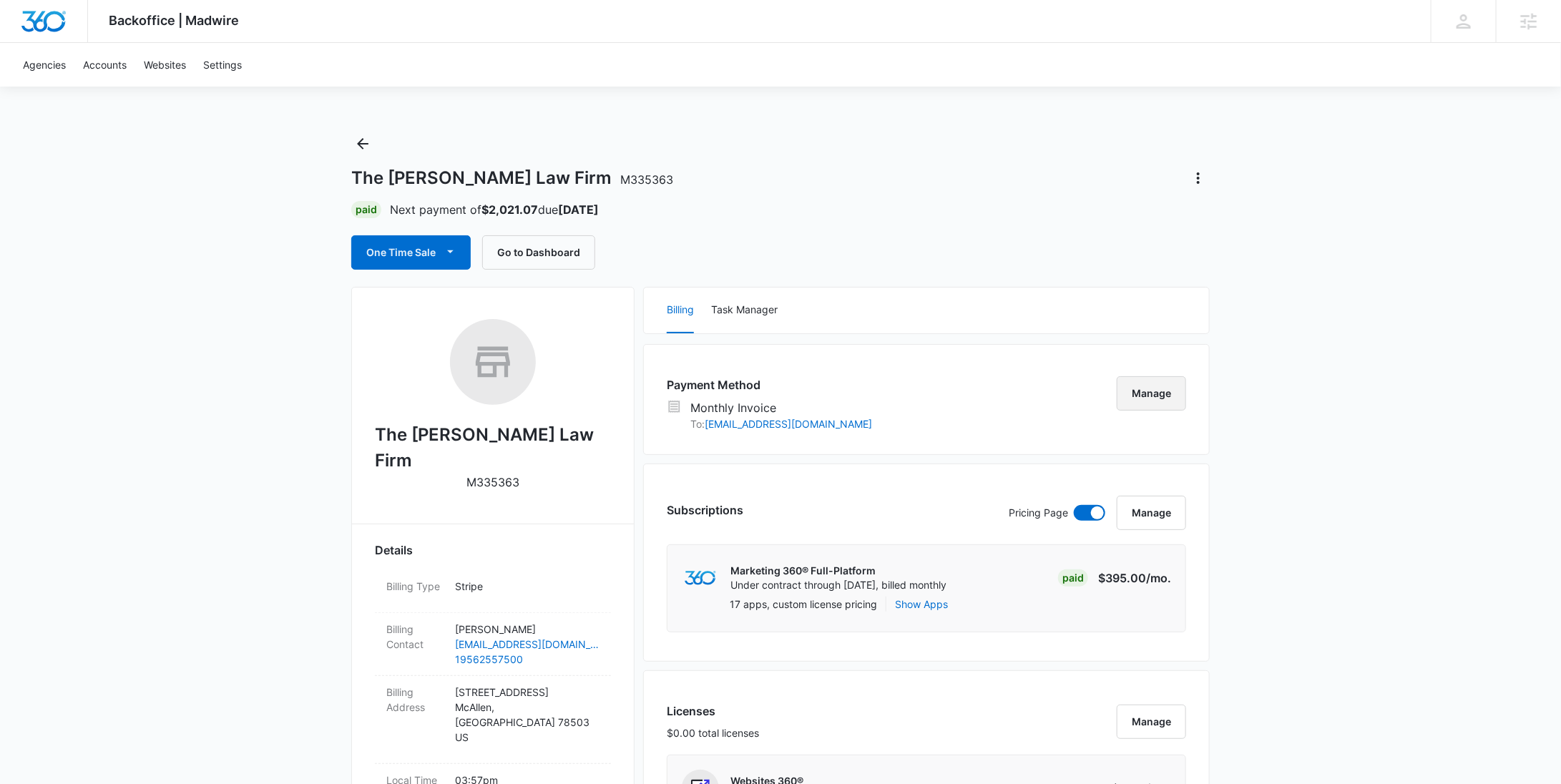
click at [1155, 397] on button "Manage" at bounding box center [1151, 393] width 69 height 34
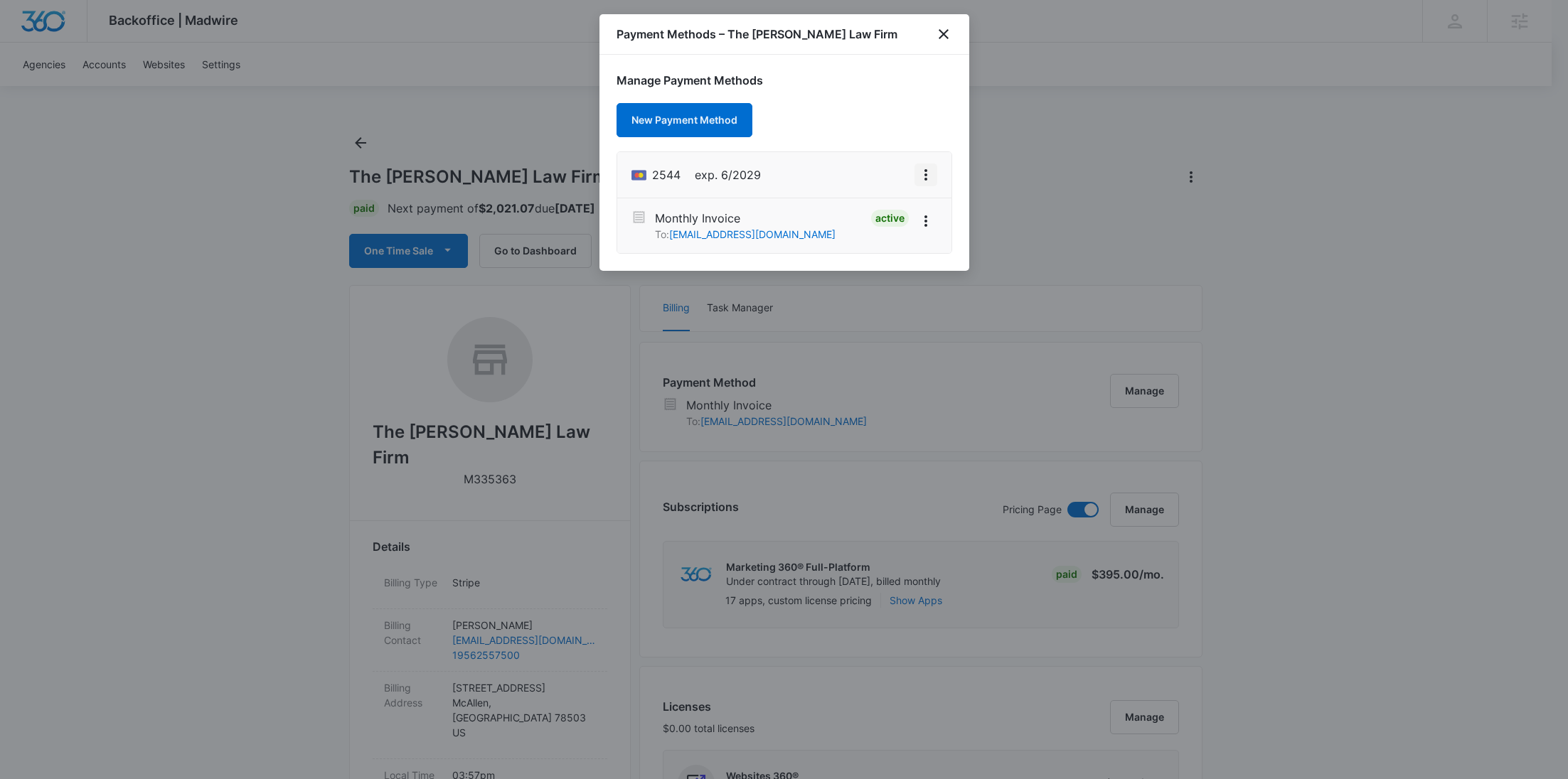
click at [923, 175] on icon "View More" at bounding box center [926, 175] width 17 height 17
click at [867, 113] on div "Set As Default" at bounding box center [869, 114] width 66 height 10
click at [929, 217] on icon "View More" at bounding box center [926, 221] width 17 height 17
click at [895, 182] on div "Deactivate" at bounding box center [877, 181] width 51 height 10
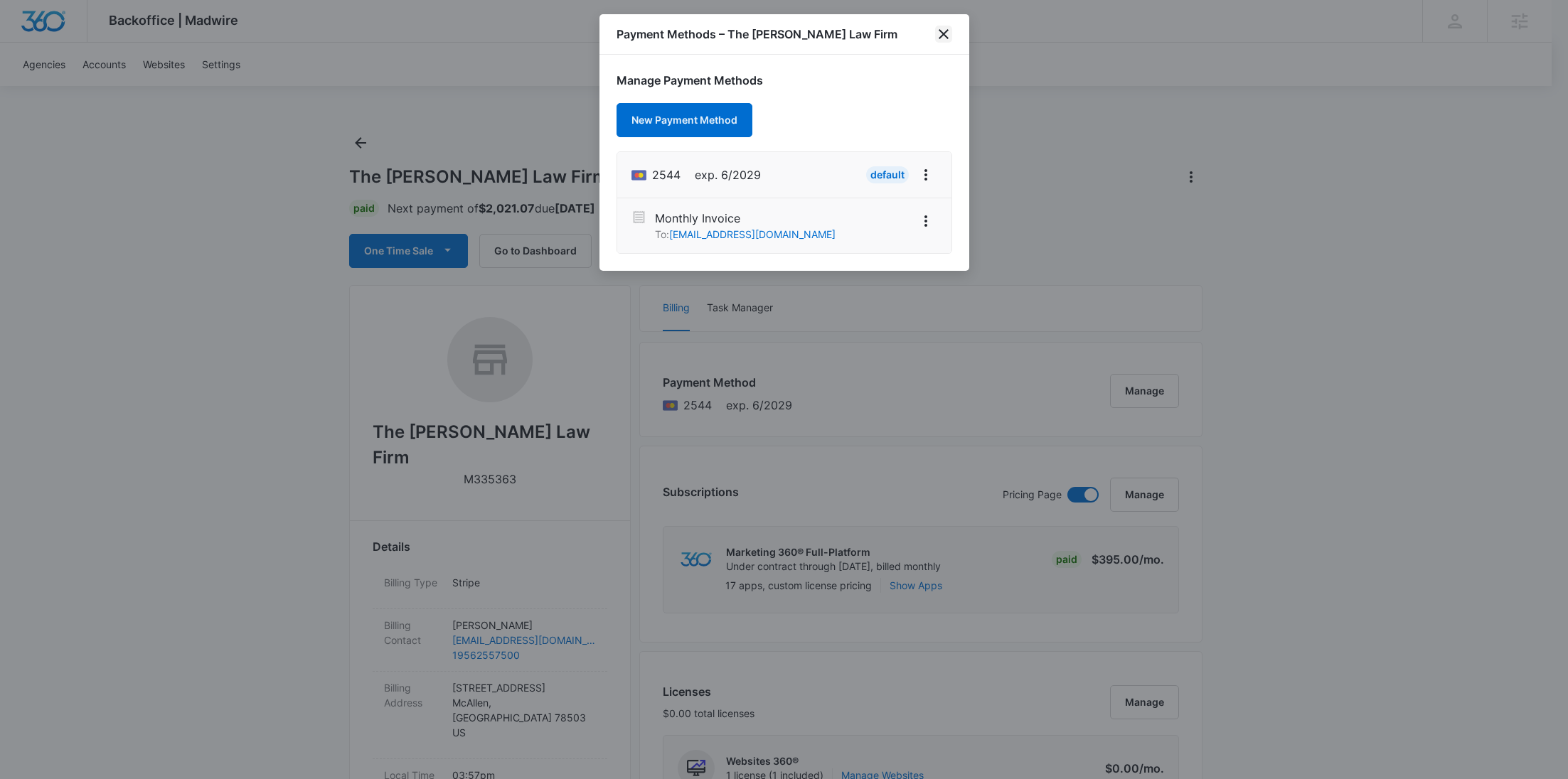
click at [949, 37] on icon "close" at bounding box center [943, 34] width 17 height 17
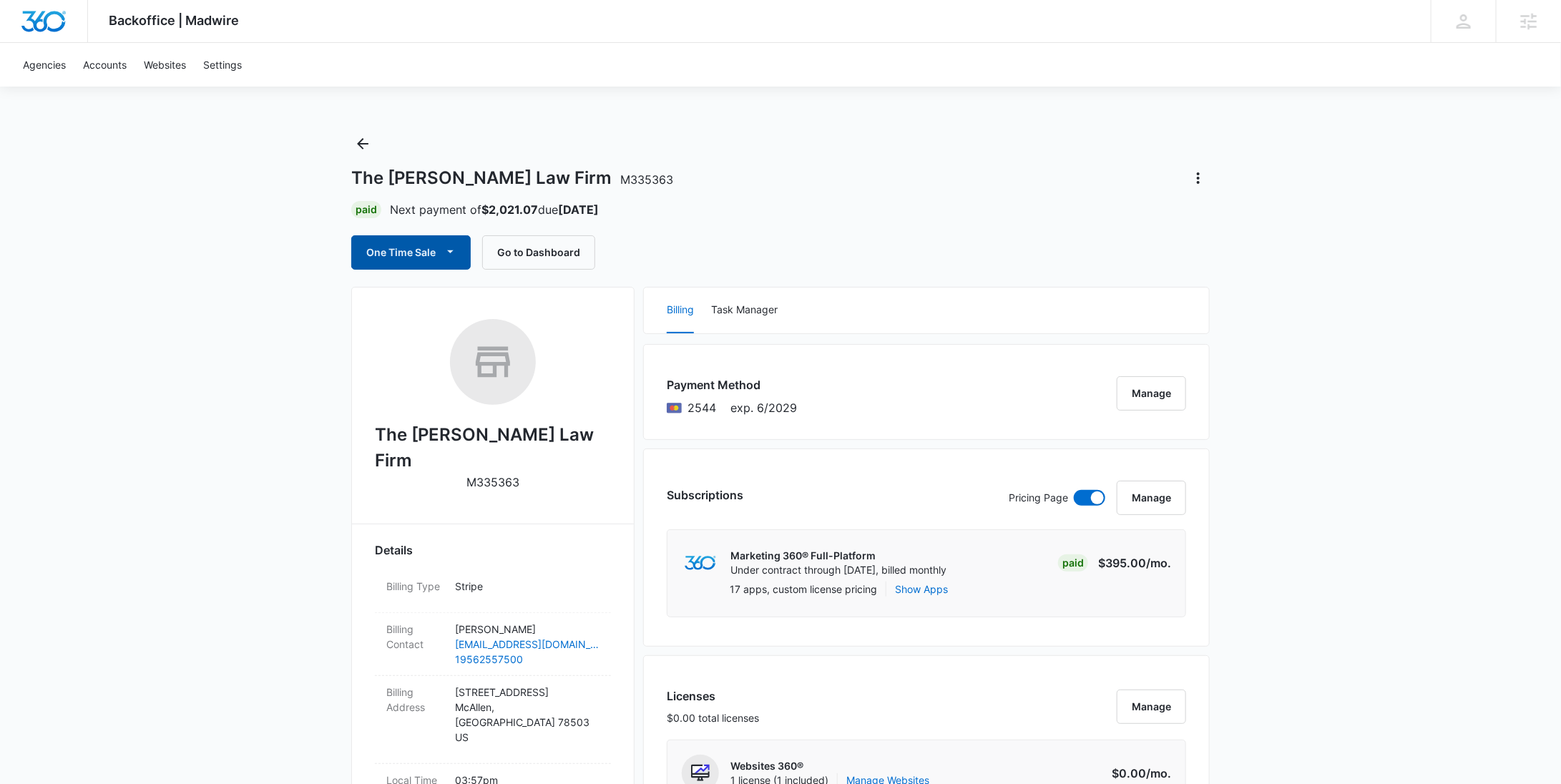
click at [429, 250] on button "One Time Sale" at bounding box center [411, 252] width 120 height 34
click at [419, 298] on div "Run One-Time Payment" at bounding box center [452, 301] width 165 height 15
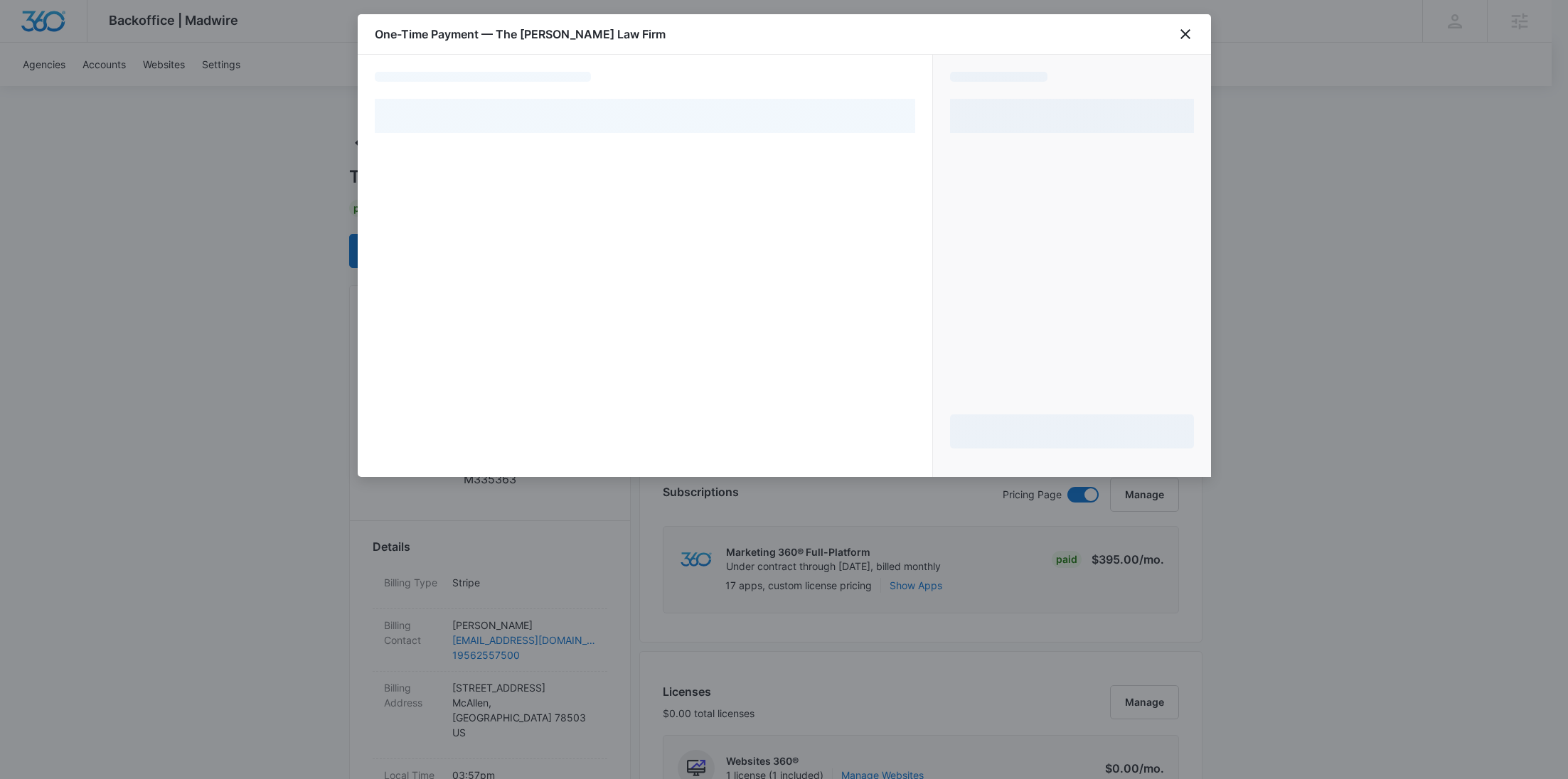
select select "pm_1S6btvA4n8RTgNjUFe9SUTge"
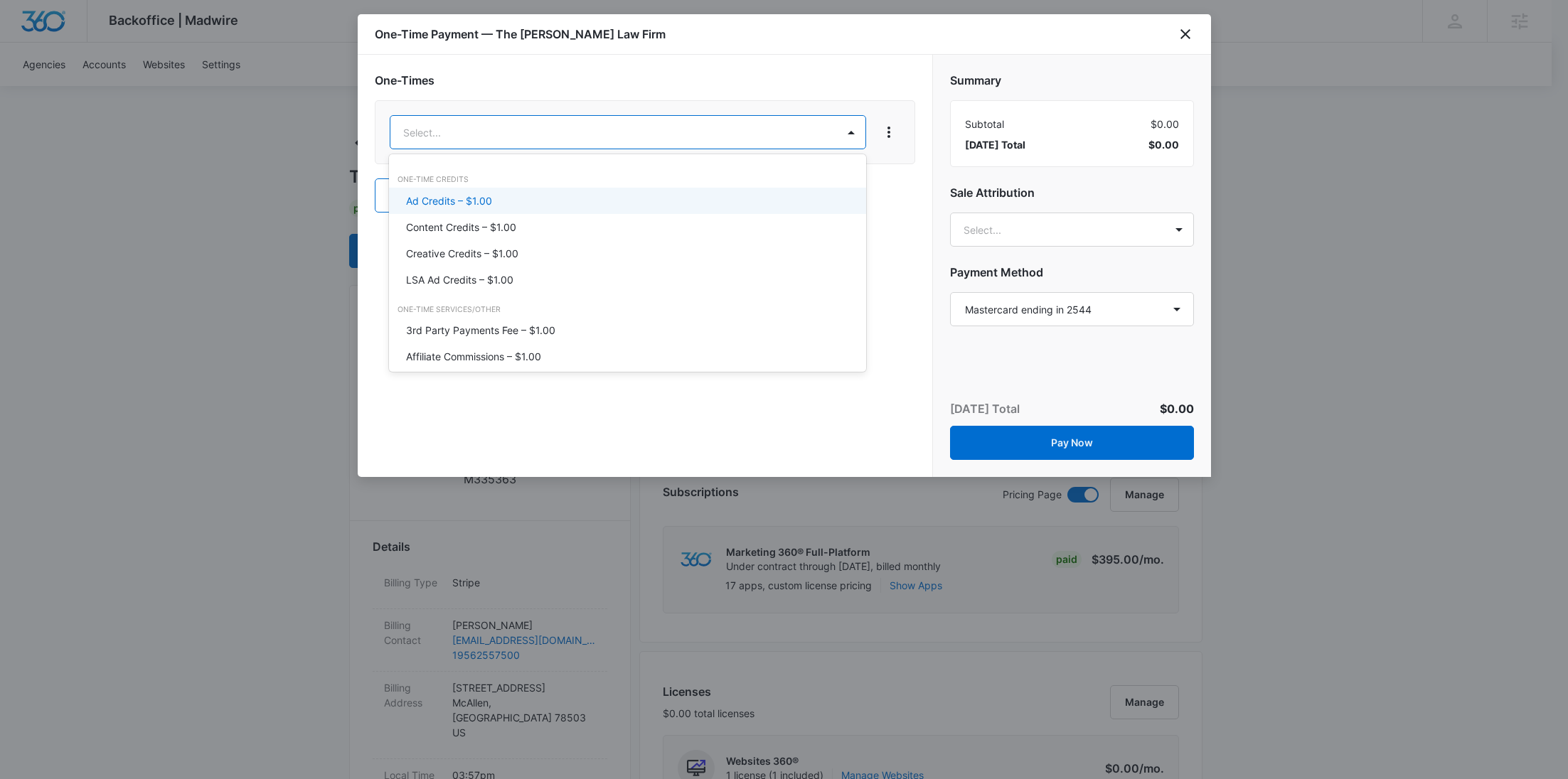
click at [521, 222] on div "Content Credits – $1.00" at bounding box center [626, 227] width 440 height 15
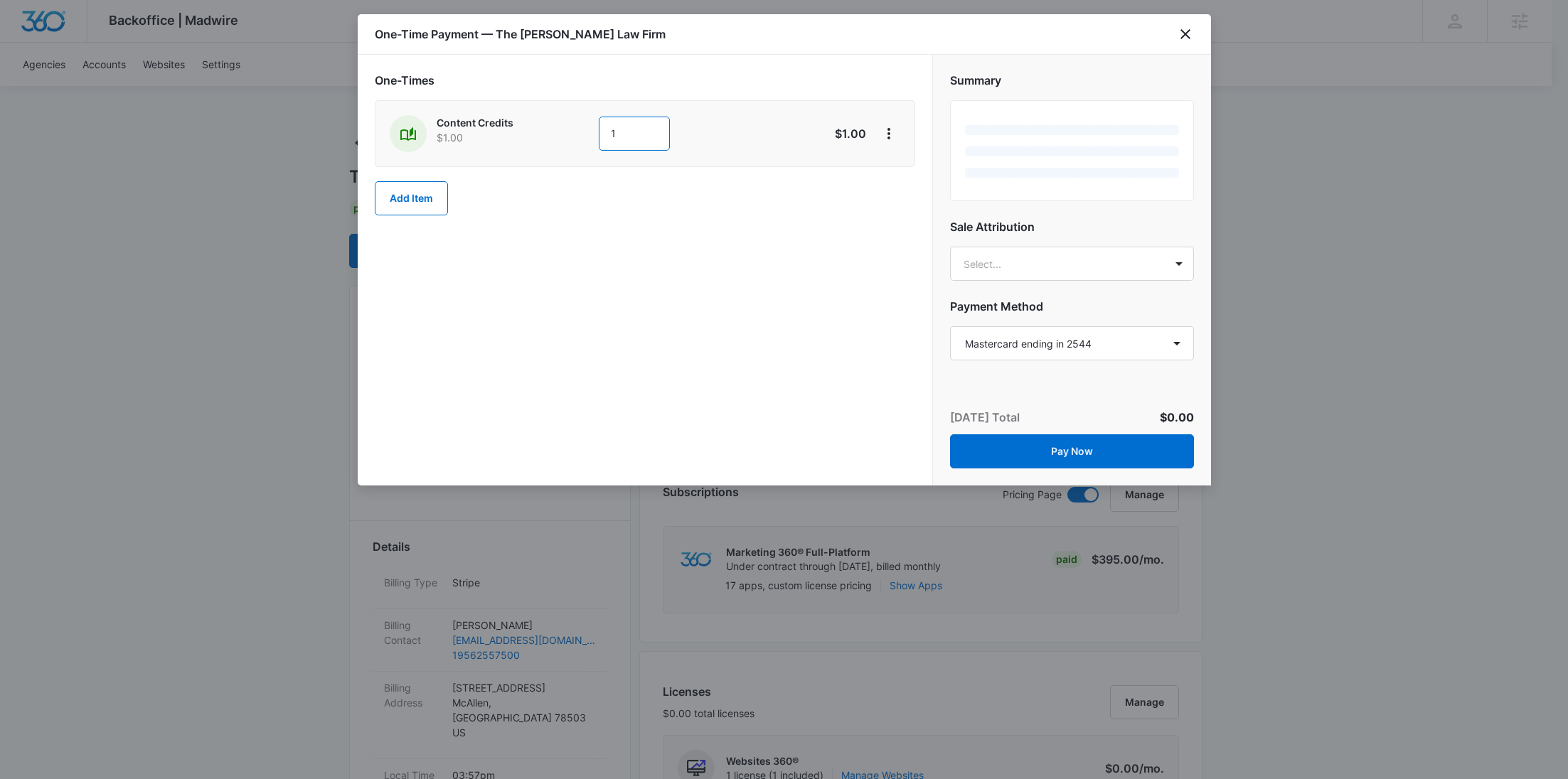
drag, startPoint x: 621, startPoint y: 131, endPoint x: 591, endPoint y: 132, distance: 30.0
click at [591, 132] on div "Content Credits $1.00 1" at bounding box center [594, 134] width 410 height 37
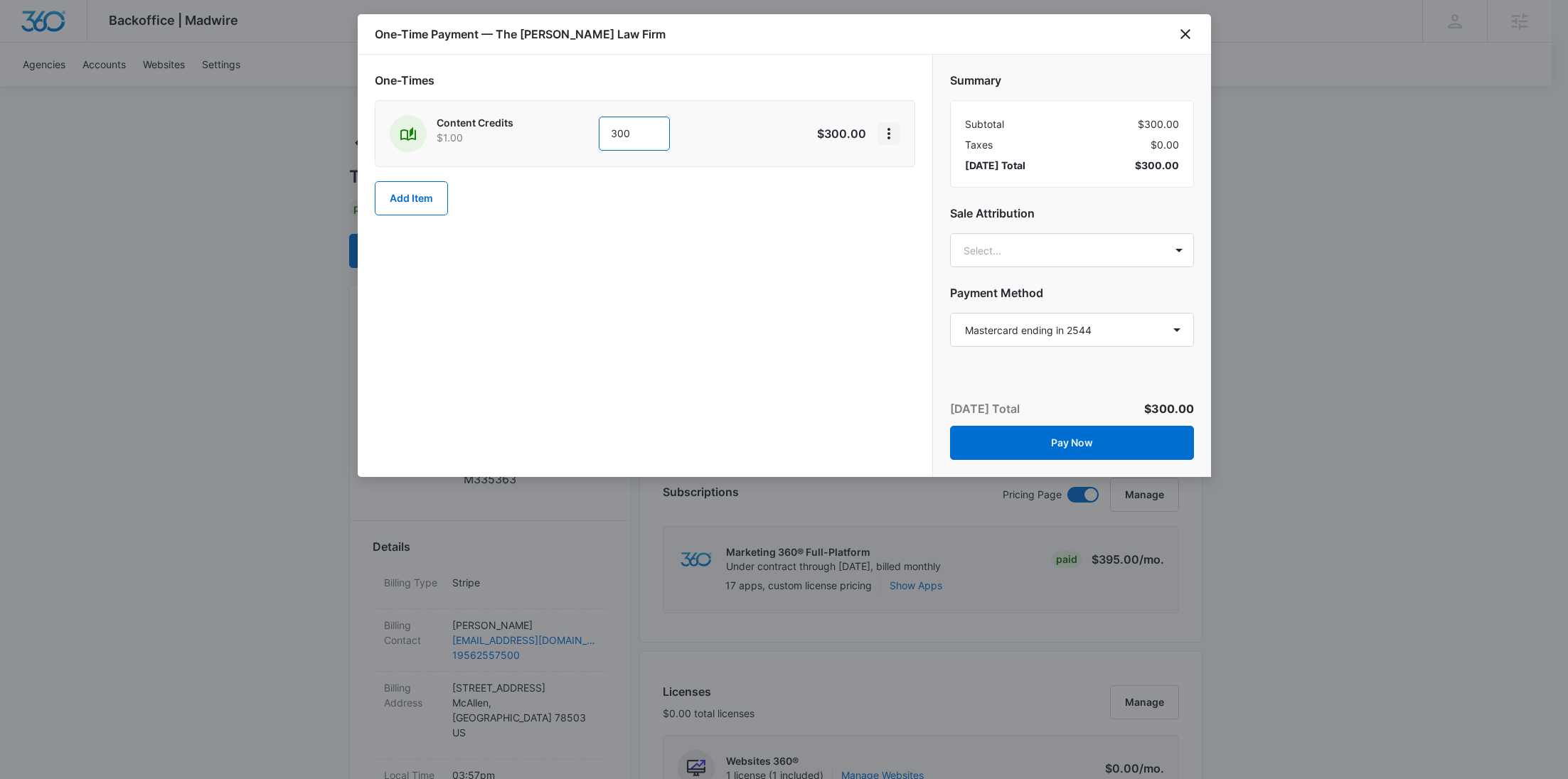
type input "300"
drag, startPoint x: 894, startPoint y: 128, endPoint x: 896, endPoint y: 139, distance: 11.2
click at [894, 128] on icon "View More" at bounding box center [889, 134] width 17 height 17
click at [904, 169] on div "Add Discount" at bounding box center [927, 172] width 63 height 10
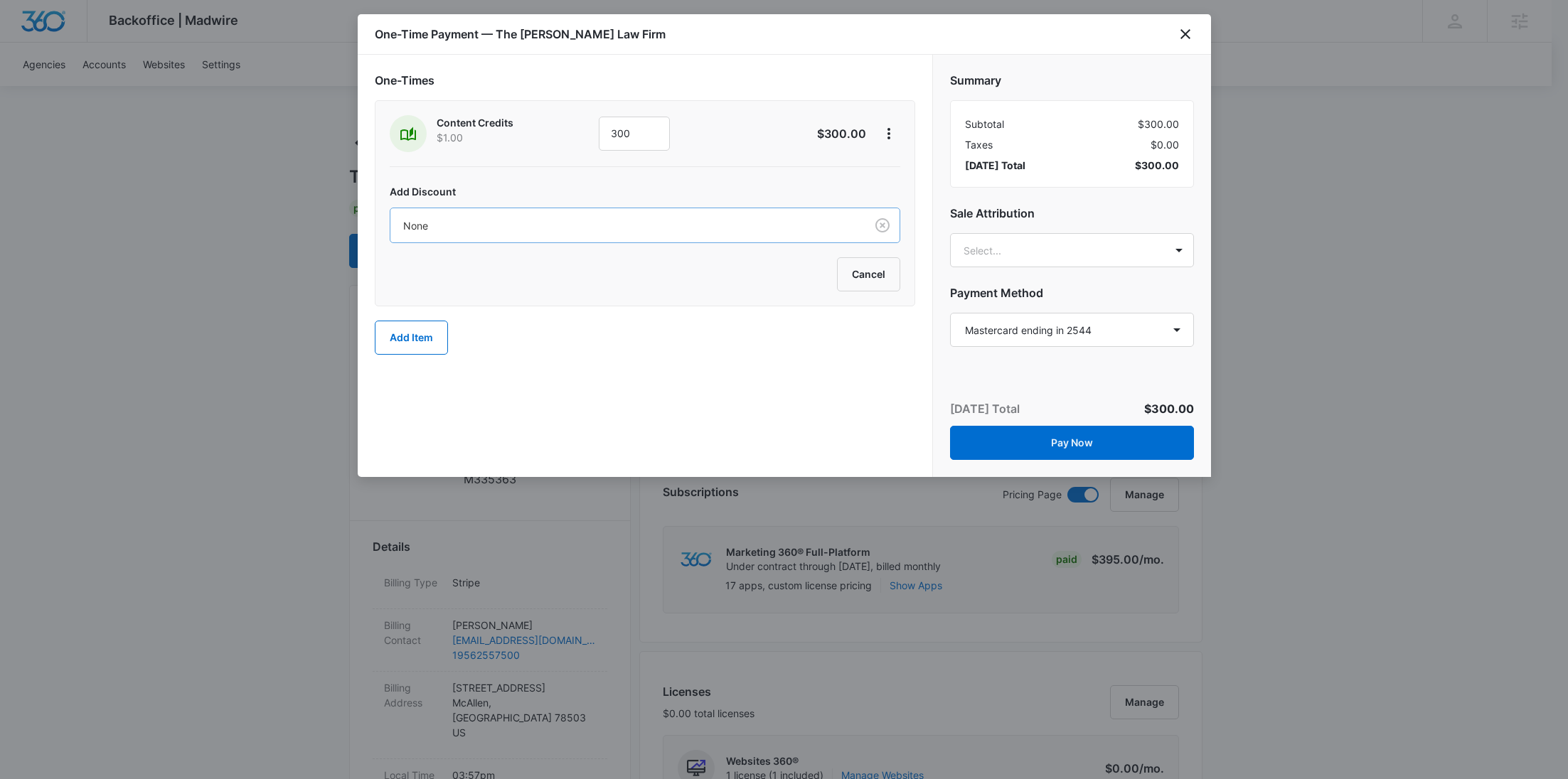
click at [697, 210] on div "None" at bounding box center [628, 225] width 475 height 32
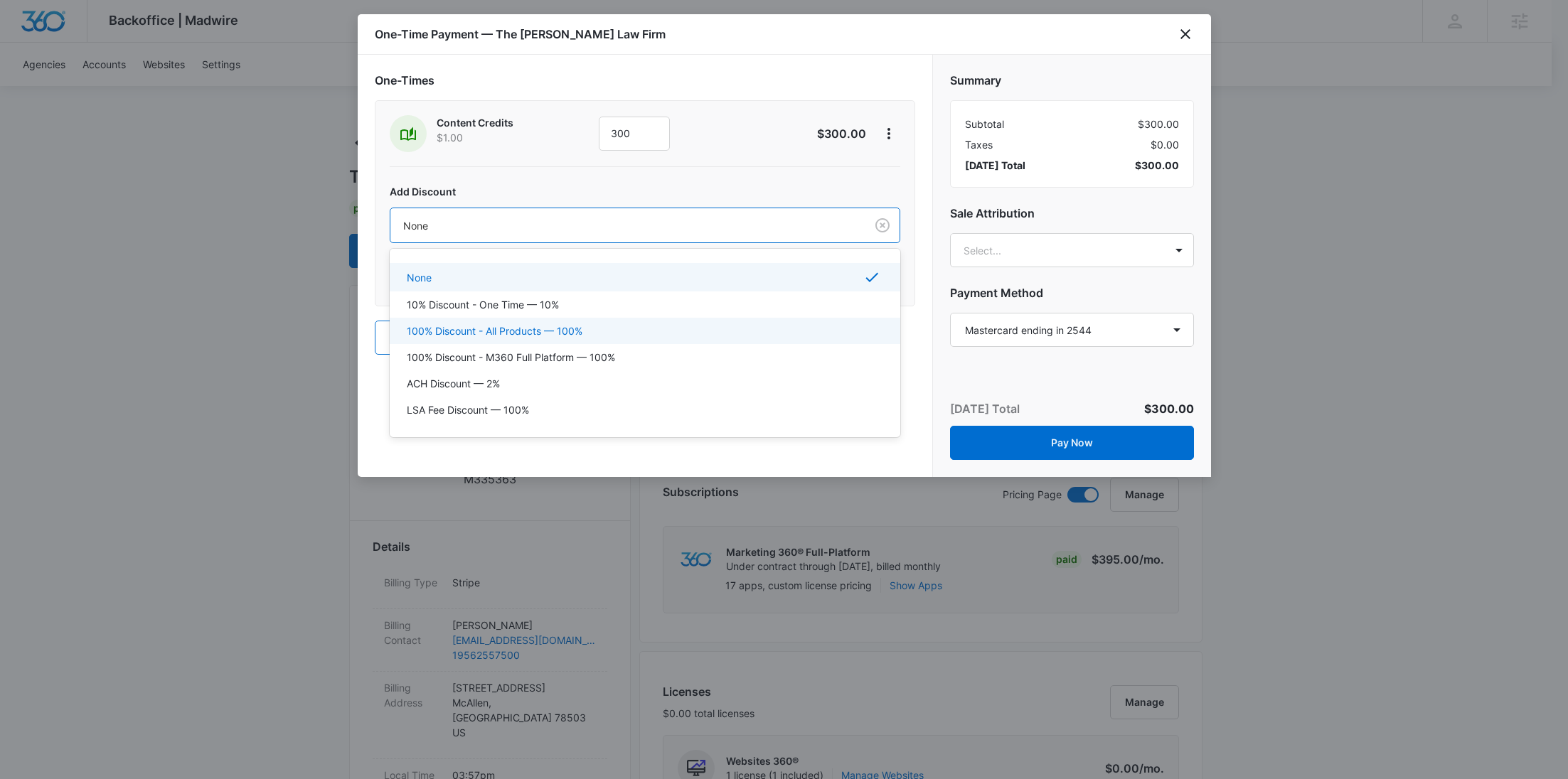
click at [596, 327] on div "100% Discount - All Products — 100%" at bounding box center [644, 330] width 473 height 15
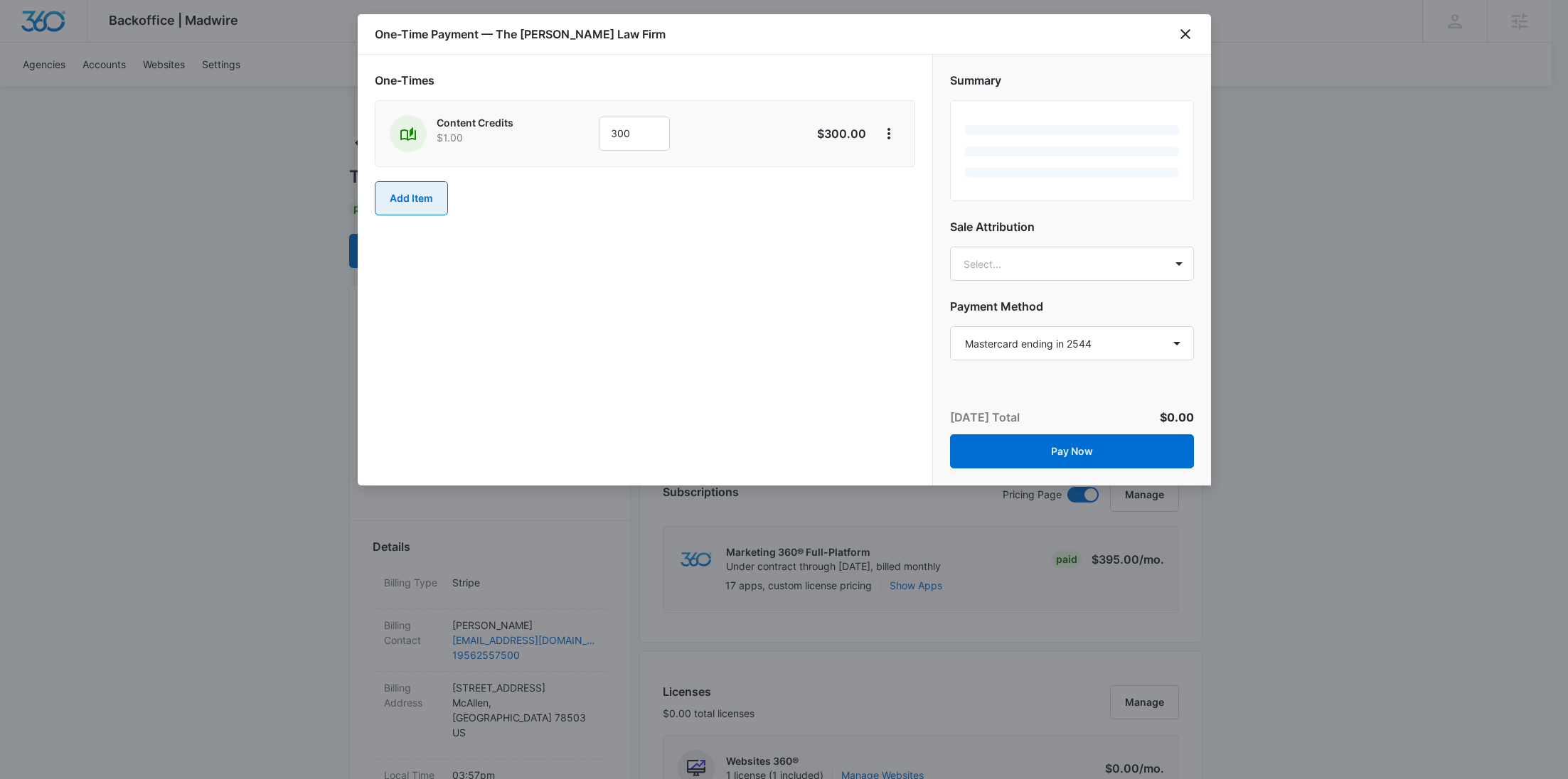
click at [407, 193] on button "Add Item" at bounding box center [411, 198] width 73 height 34
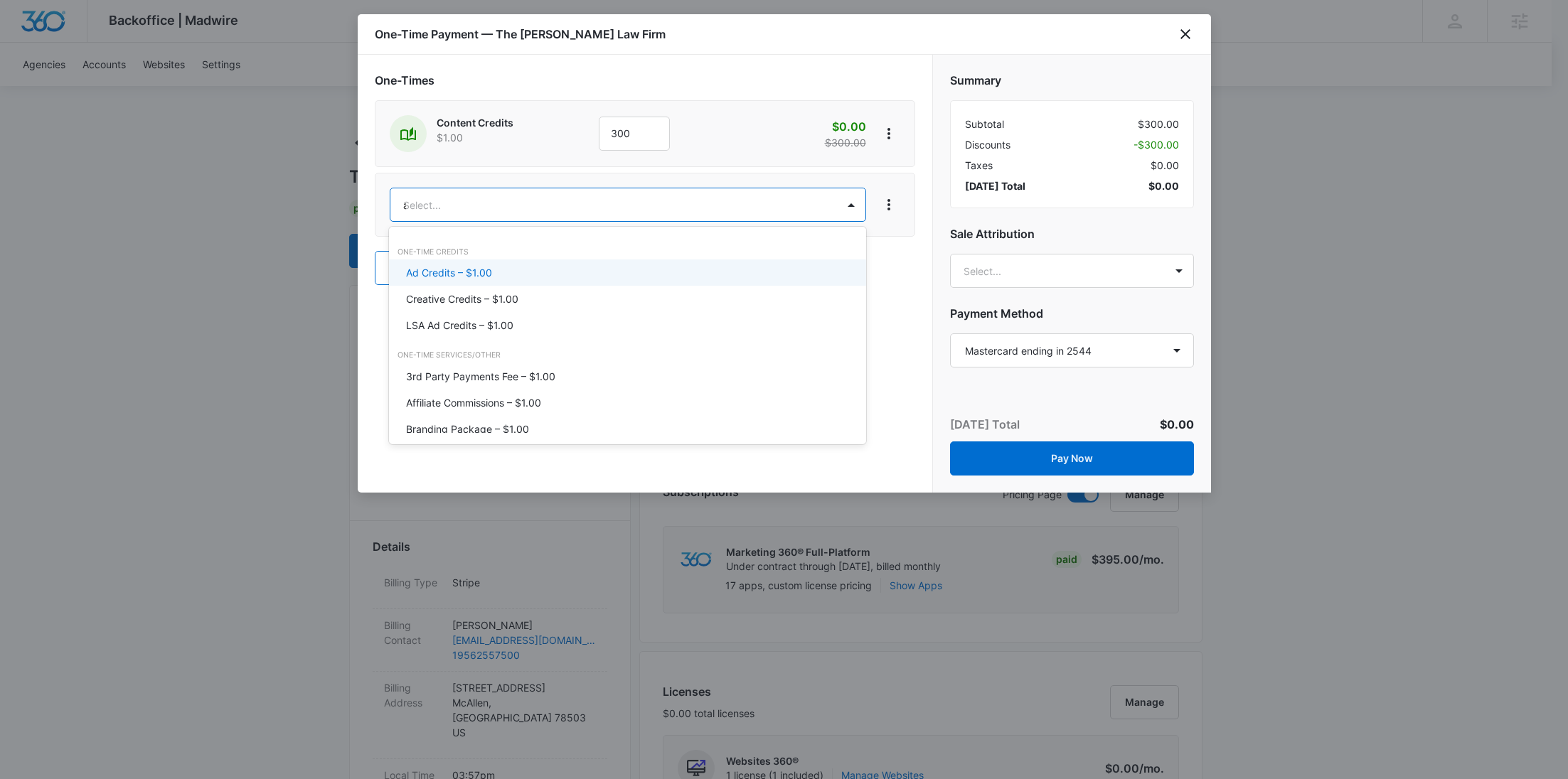
type input "ad"
click at [452, 265] on p "Ad Credits – $1.00" at bounding box center [449, 272] width 86 height 15
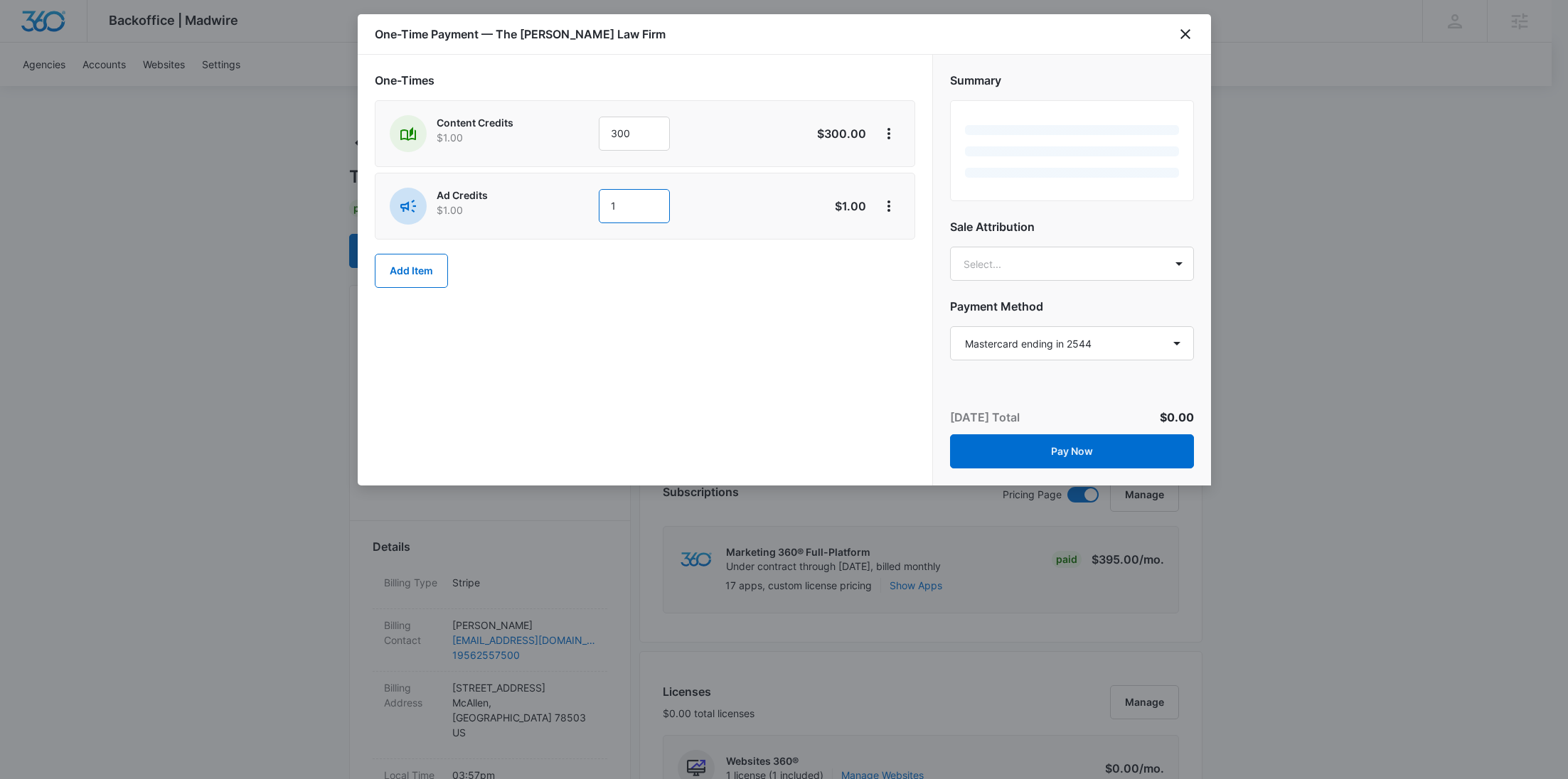
drag, startPoint x: 638, startPoint y: 212, endPoint x: 577, endPoint y: 212, distance: 61.0
click at [577, 212] on div "Ad Credits $1.00 1" at bounding box center [594, 206] width 410 height 37
type input "400"
drag, startPoint x: 888, startPoint y: 209, endPoint x: 892, endPoint y: 216, distance: 8.1
click at [888, 209] on icon "View More" at bounding box center [888, 206] width 3 height 11
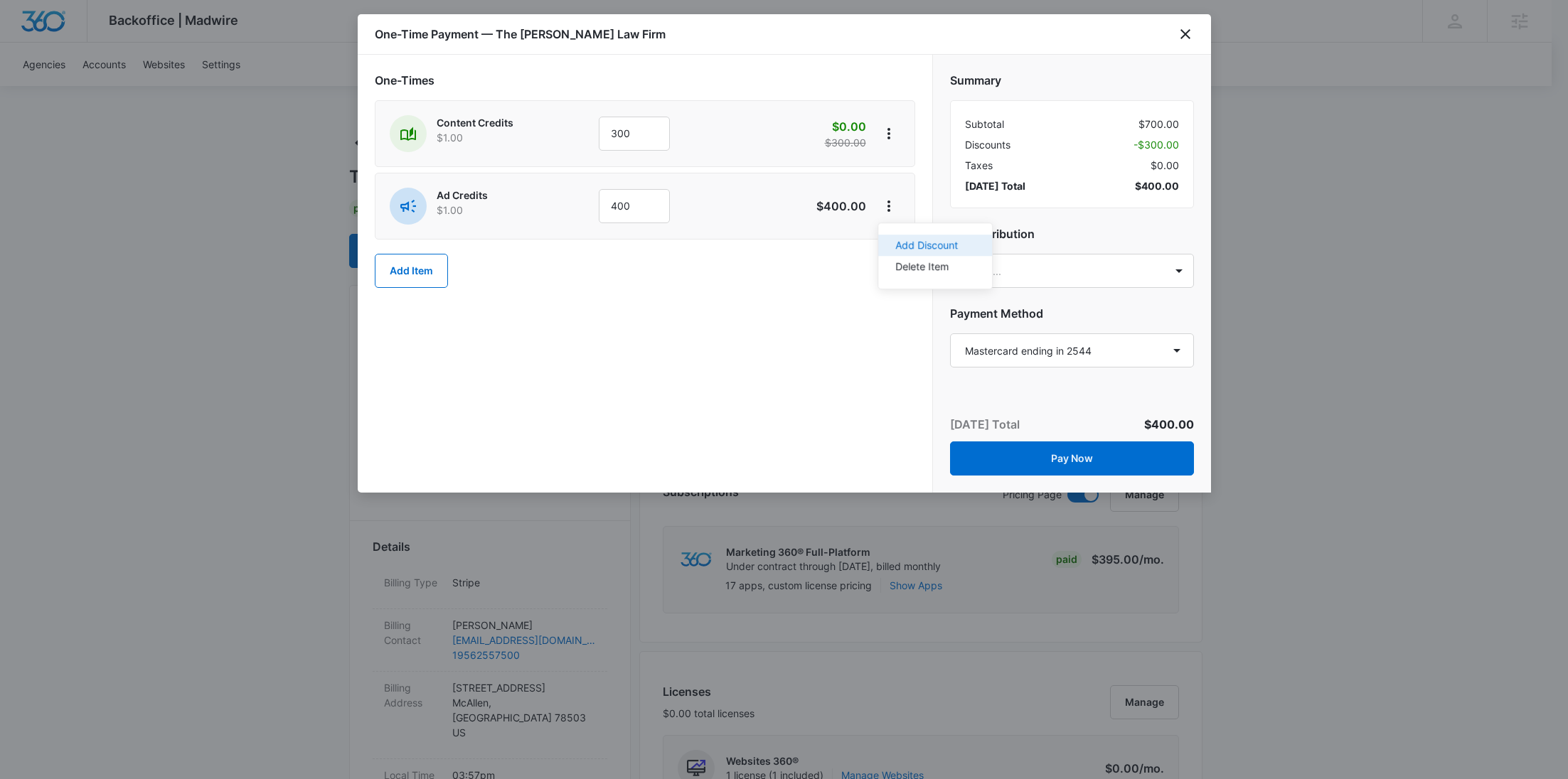
click at [899, 242] on div "Add Discount" at bounding box center [927, 245] width 63 height 10
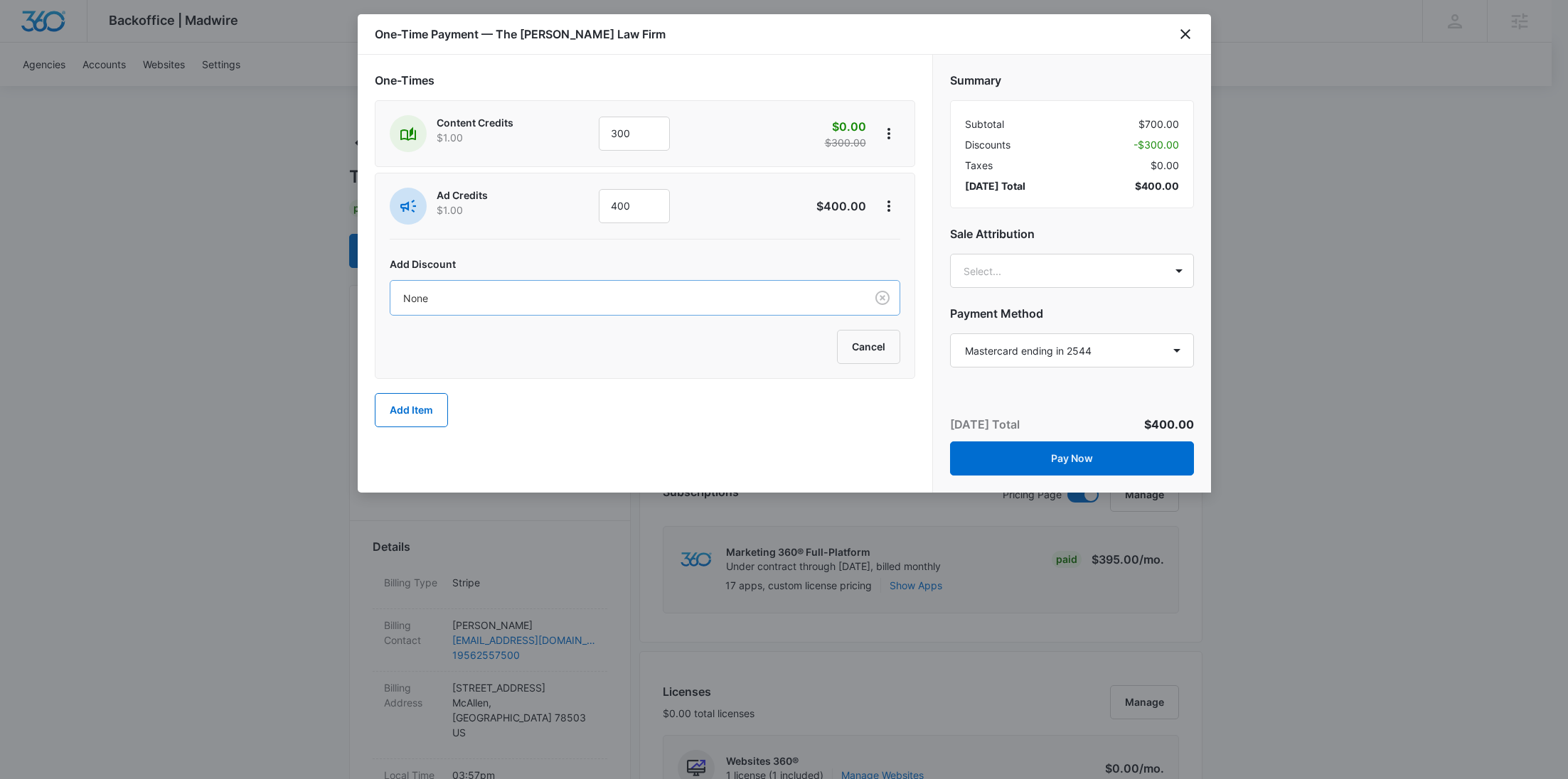
drag, startPoint x: 724, startPoint y: 277, endPoint x: 720, endPoint y: 285, distance: 8.9
click at [724, 277] on div "Add Discount None Cancel" at bounding box center [645, 300] width 510 height 125
click at [710, 294] on div at bounding box center [625, 298] width 444 height 17
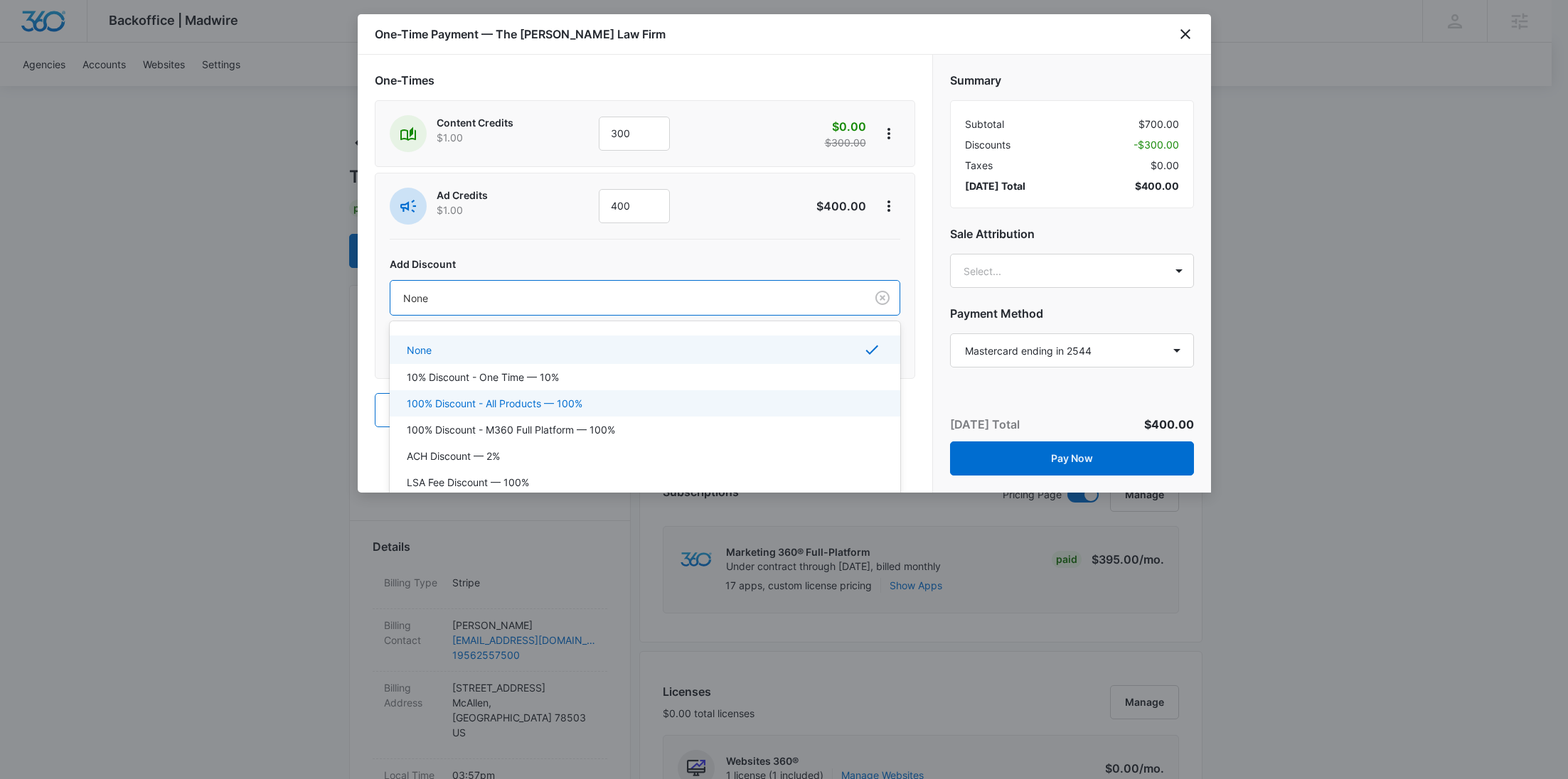
click at [598, 396] on div "100% Discount - All Products — 100%" at bounding box center [644, 403] width 473 height 15
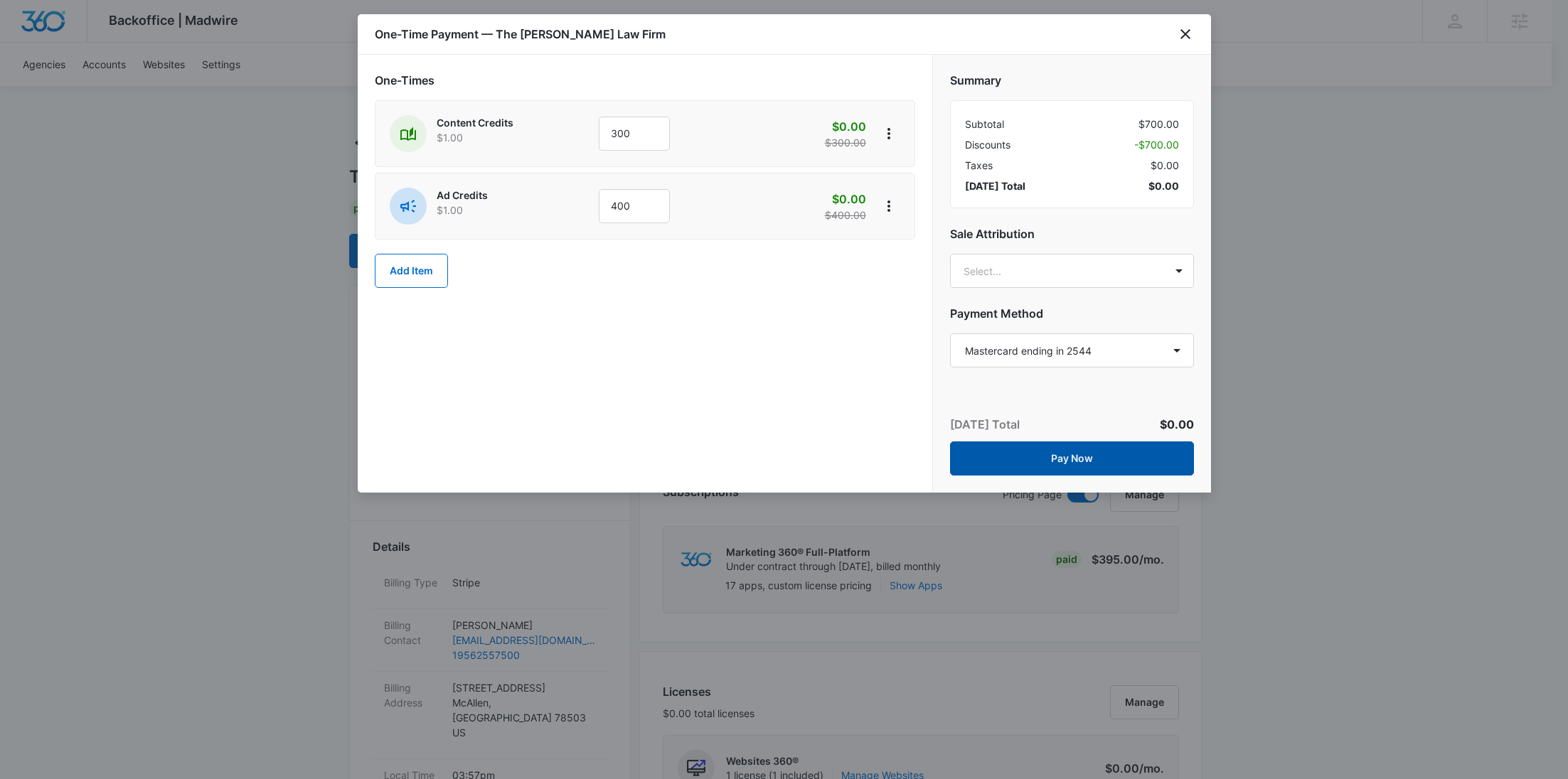
click at [1086, 457] on button "Pay Now" at bounding box center [1071, 458] width 244 height 34
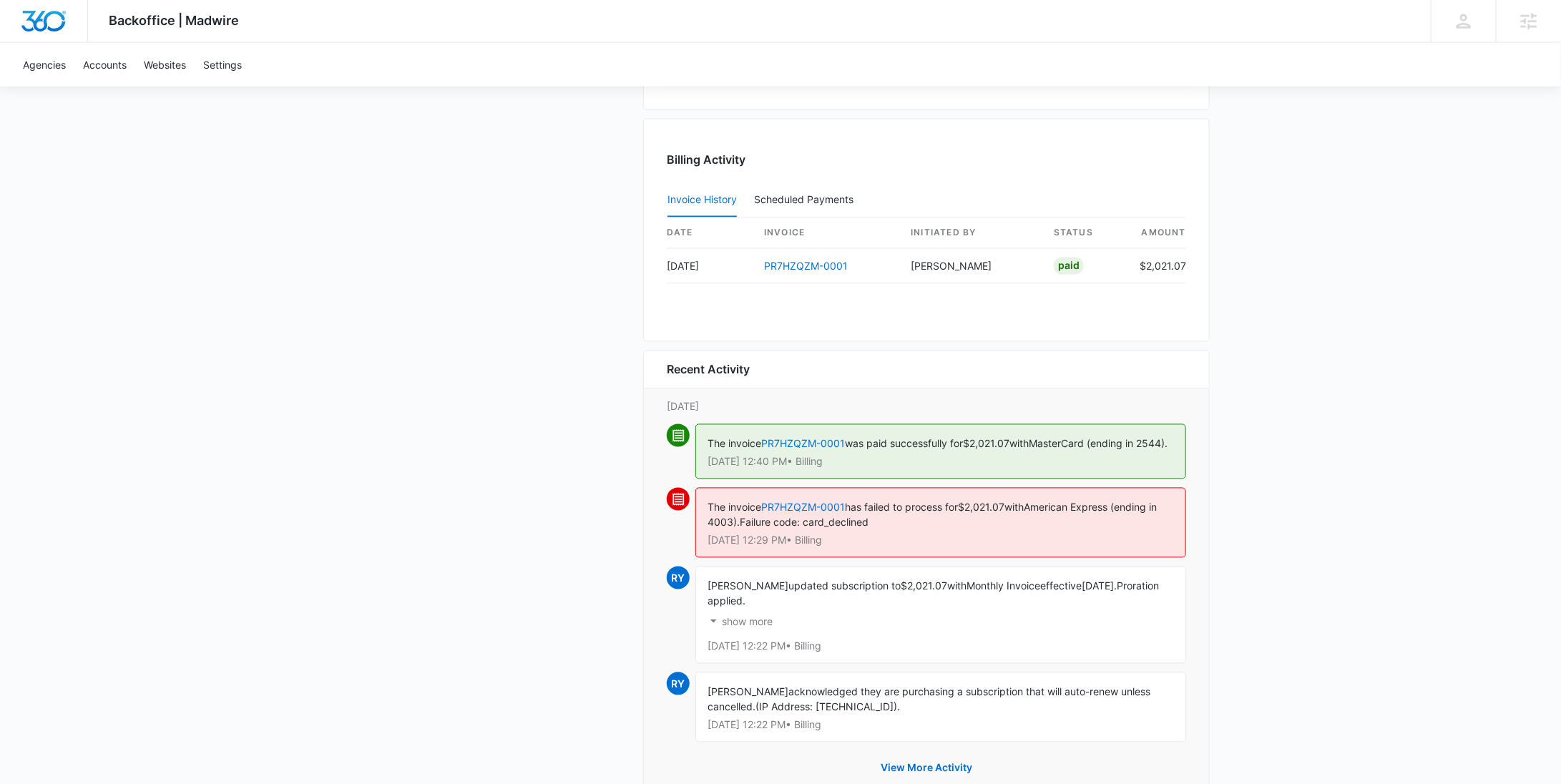
scroll to position [1405, 0]
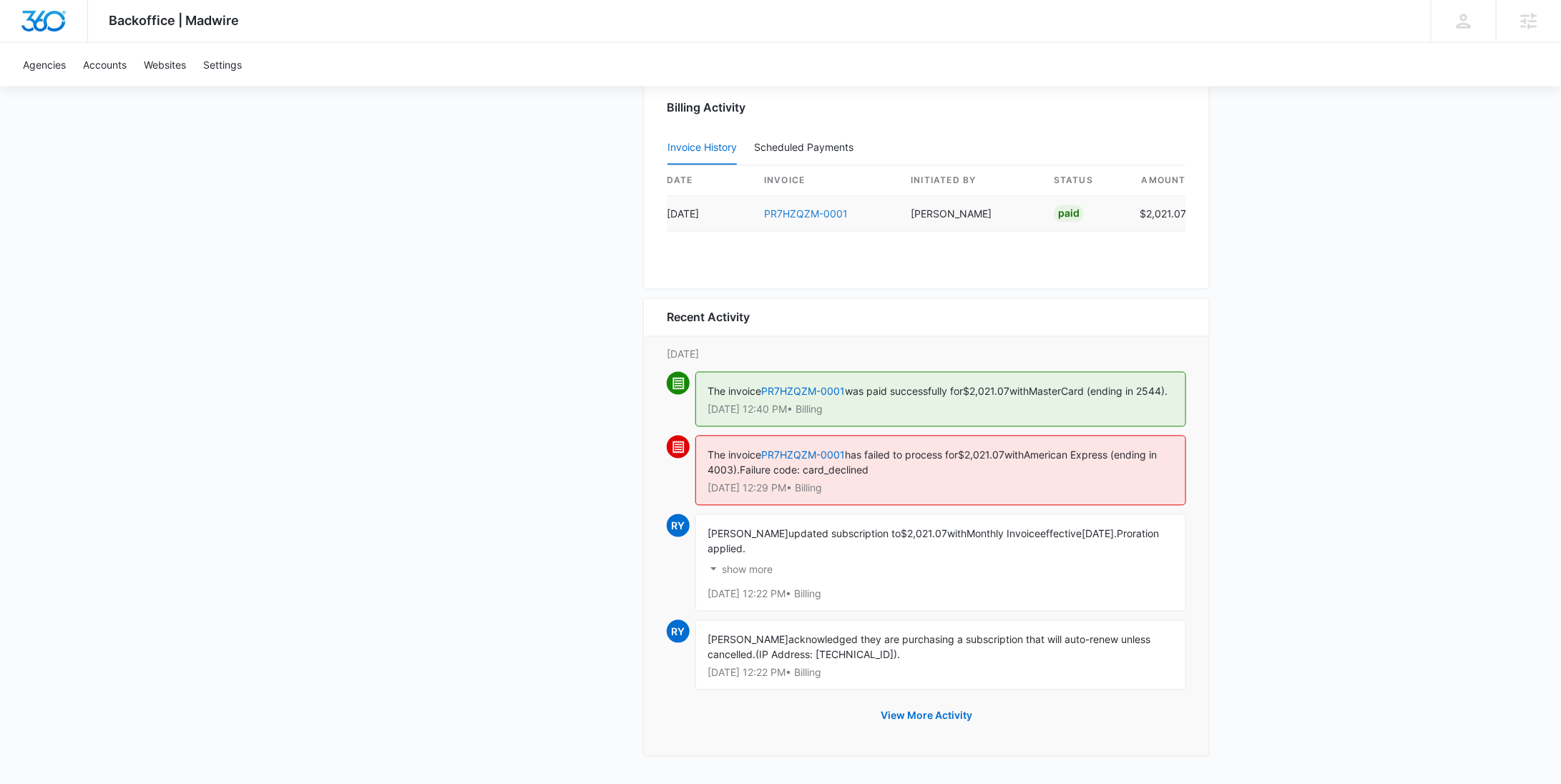
click at [833, 208] on link "PR7HZQZM-0001" at bounding box center [805, 214] width 83 height 12
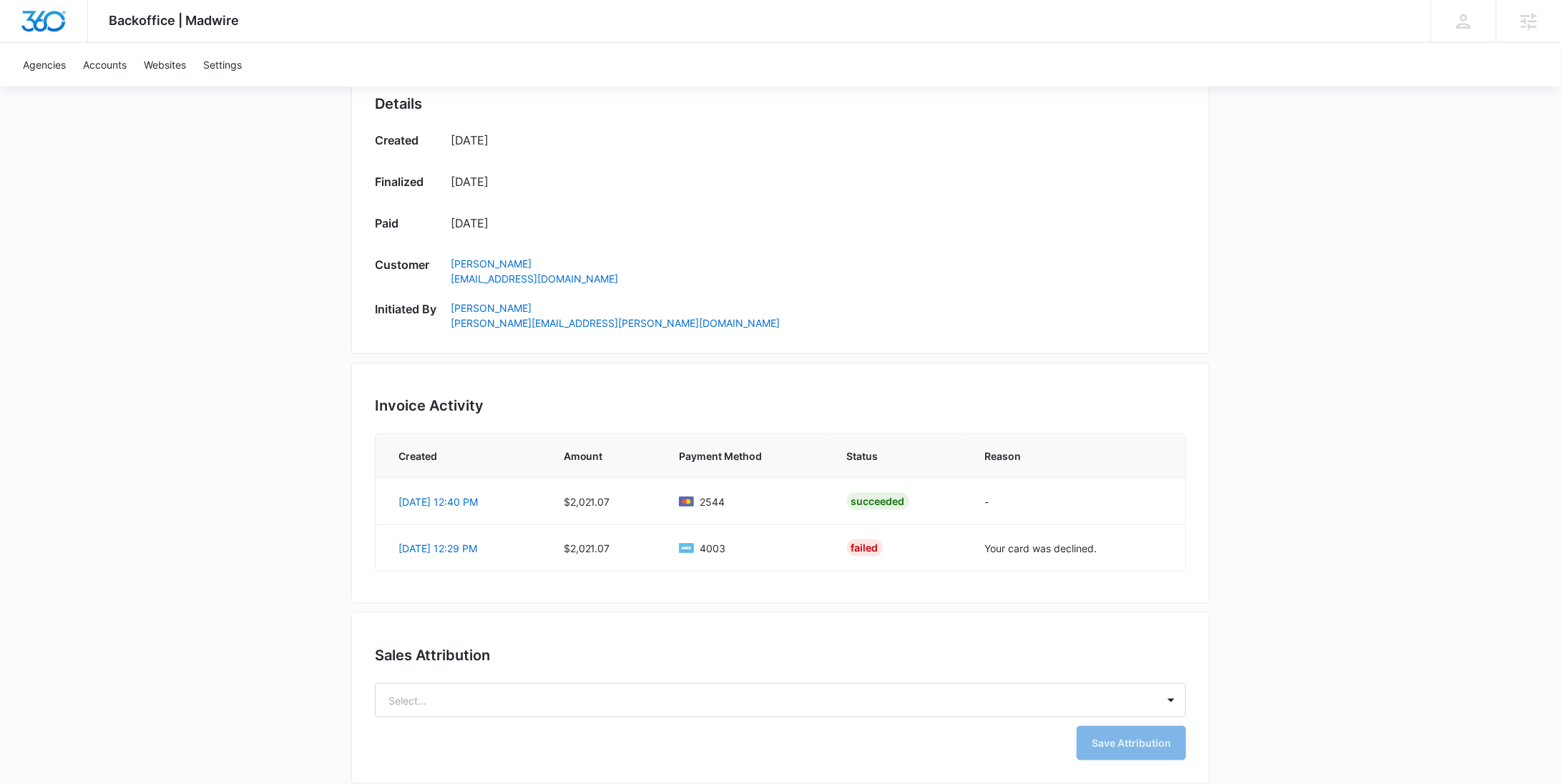
scroll to position [706, 0]
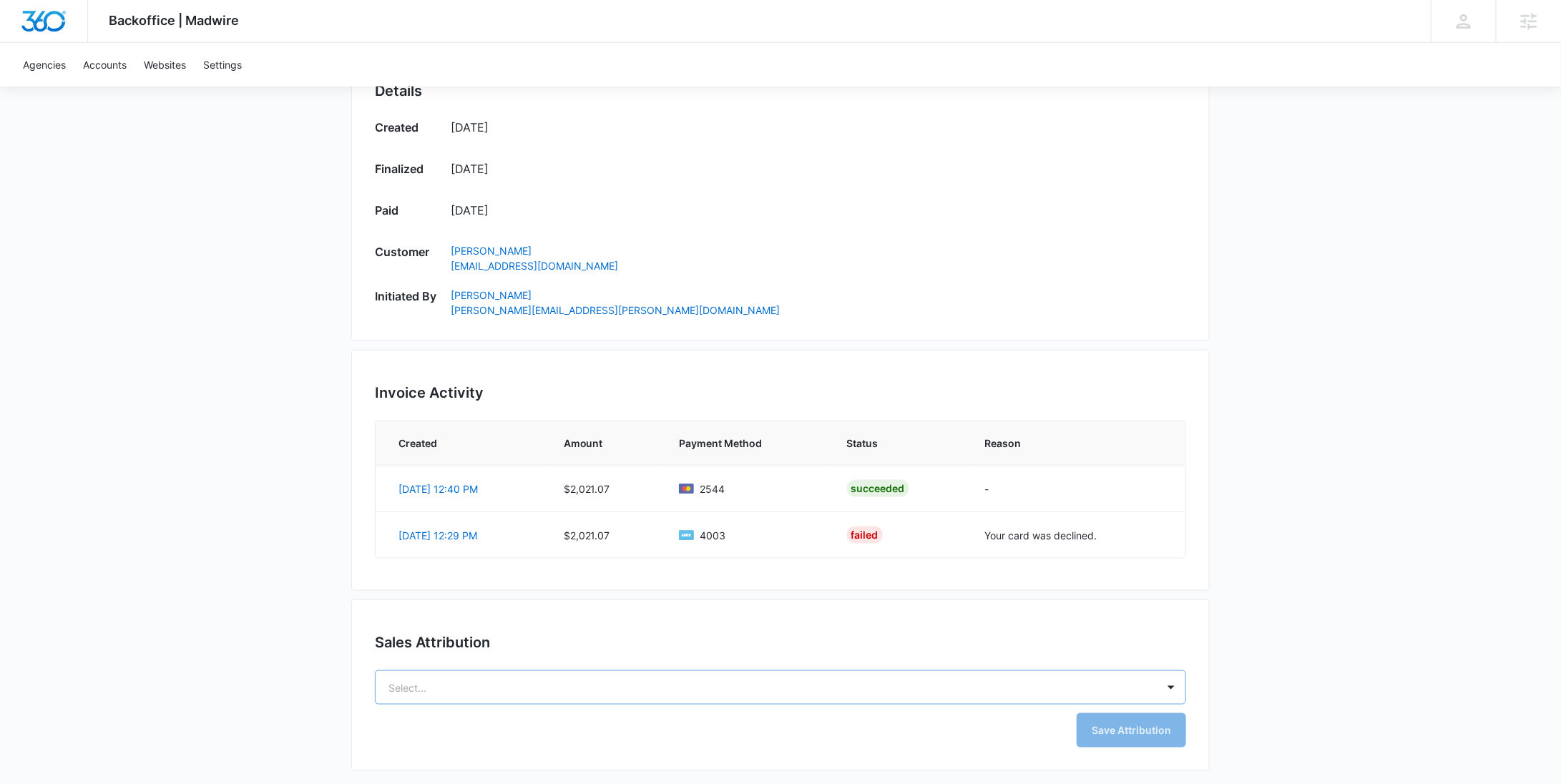
click at [539, 691] on body "Backoffice | Madwire Apps Settings RY Rochelle Young rochelle.young@madwire.com…" at bounding box center [780, 41] width 1561 height 1494
paste input "Haessler"
type input "Haessler"
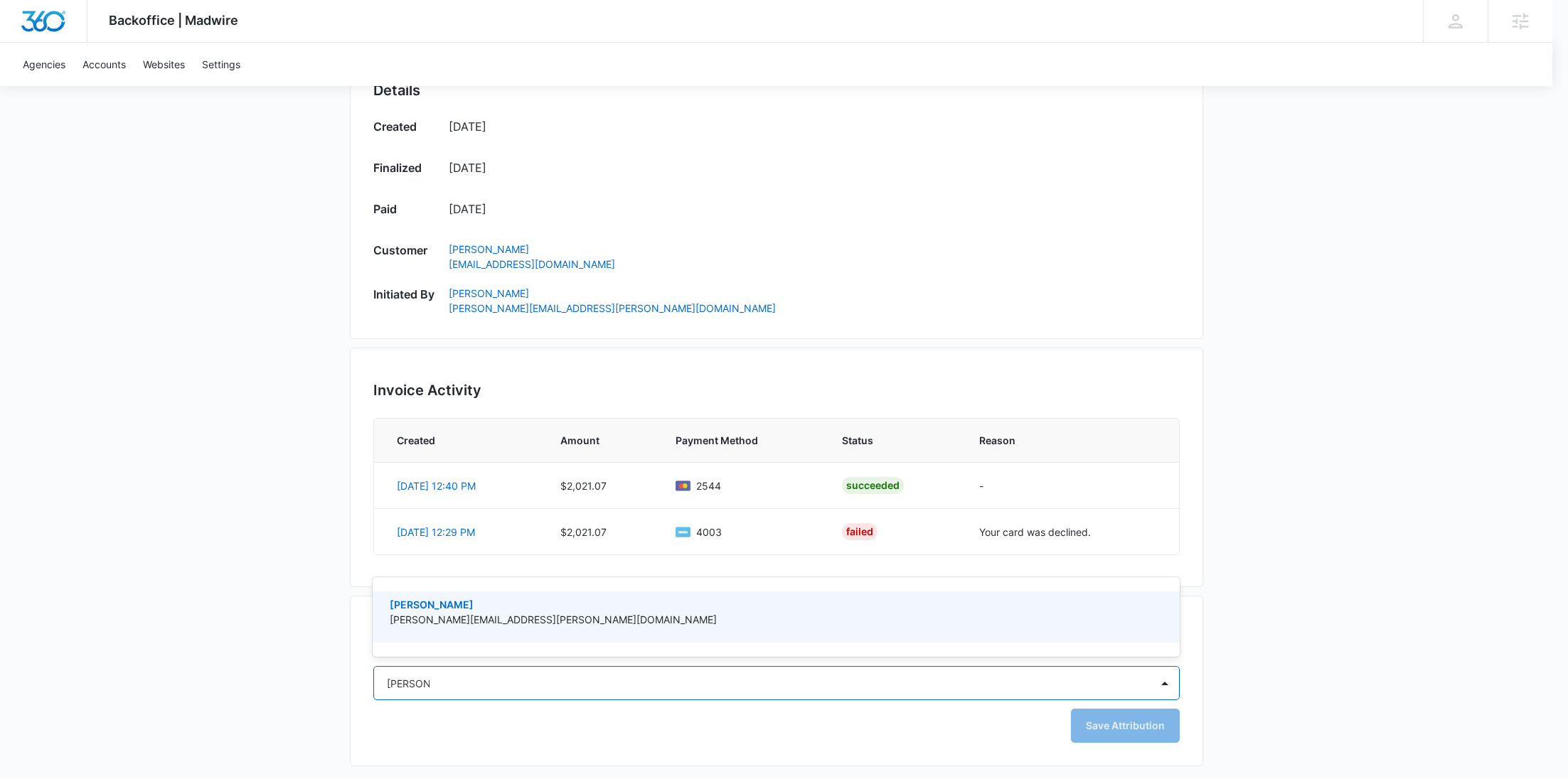
click at [487, 603] on p "Jennifer Haessler" at bounding box center [775, 604] width 770 height 15
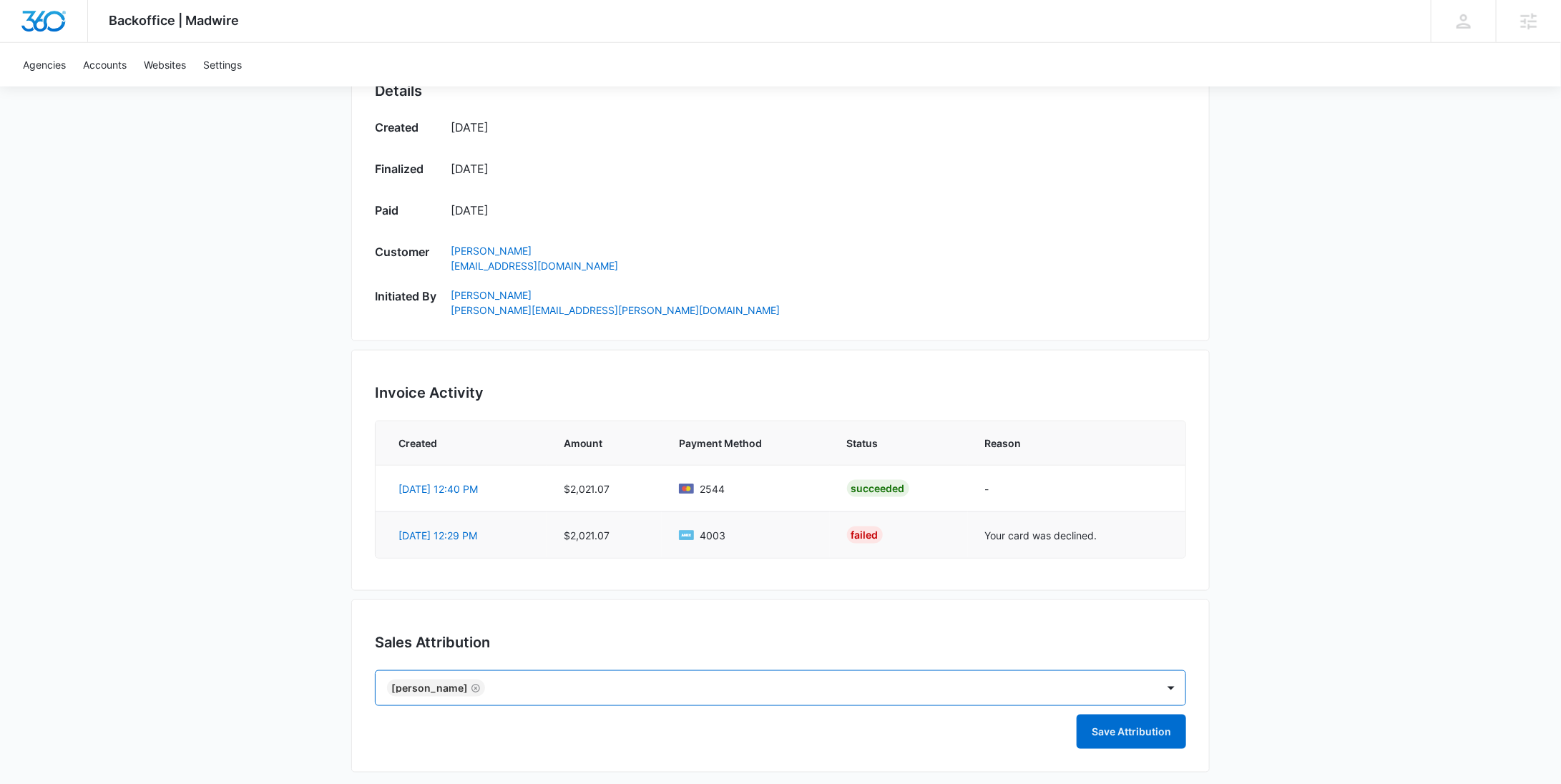
paste input "Hatton"
type input "Hatton"
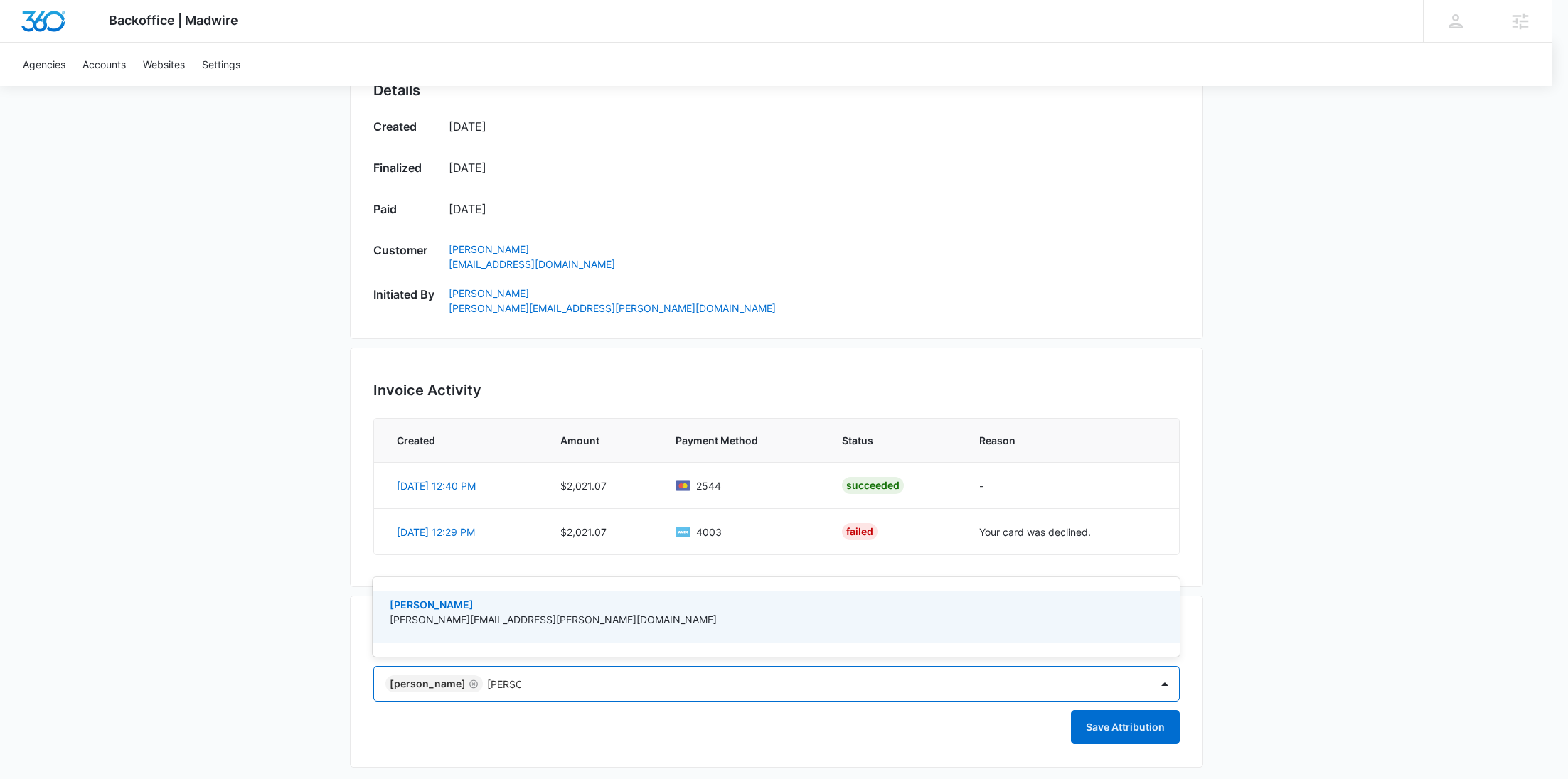
click at [549, 617] on p "tyler.hatton@madwire.com" at bounding box center [775, 619] width 770 height 15
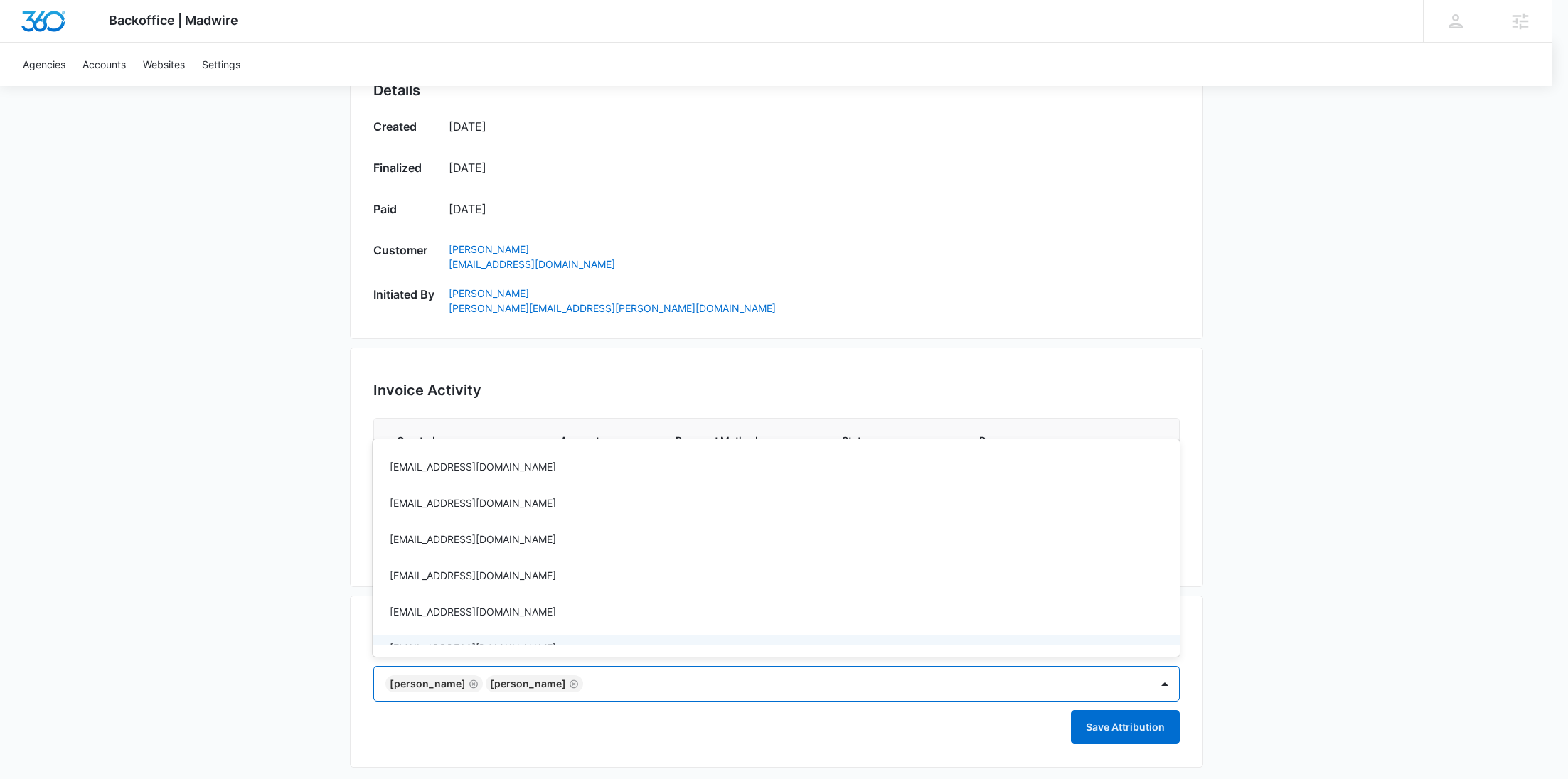
click at [1331, 617] on div at bounding box center [784, 390] width 1568 height 779
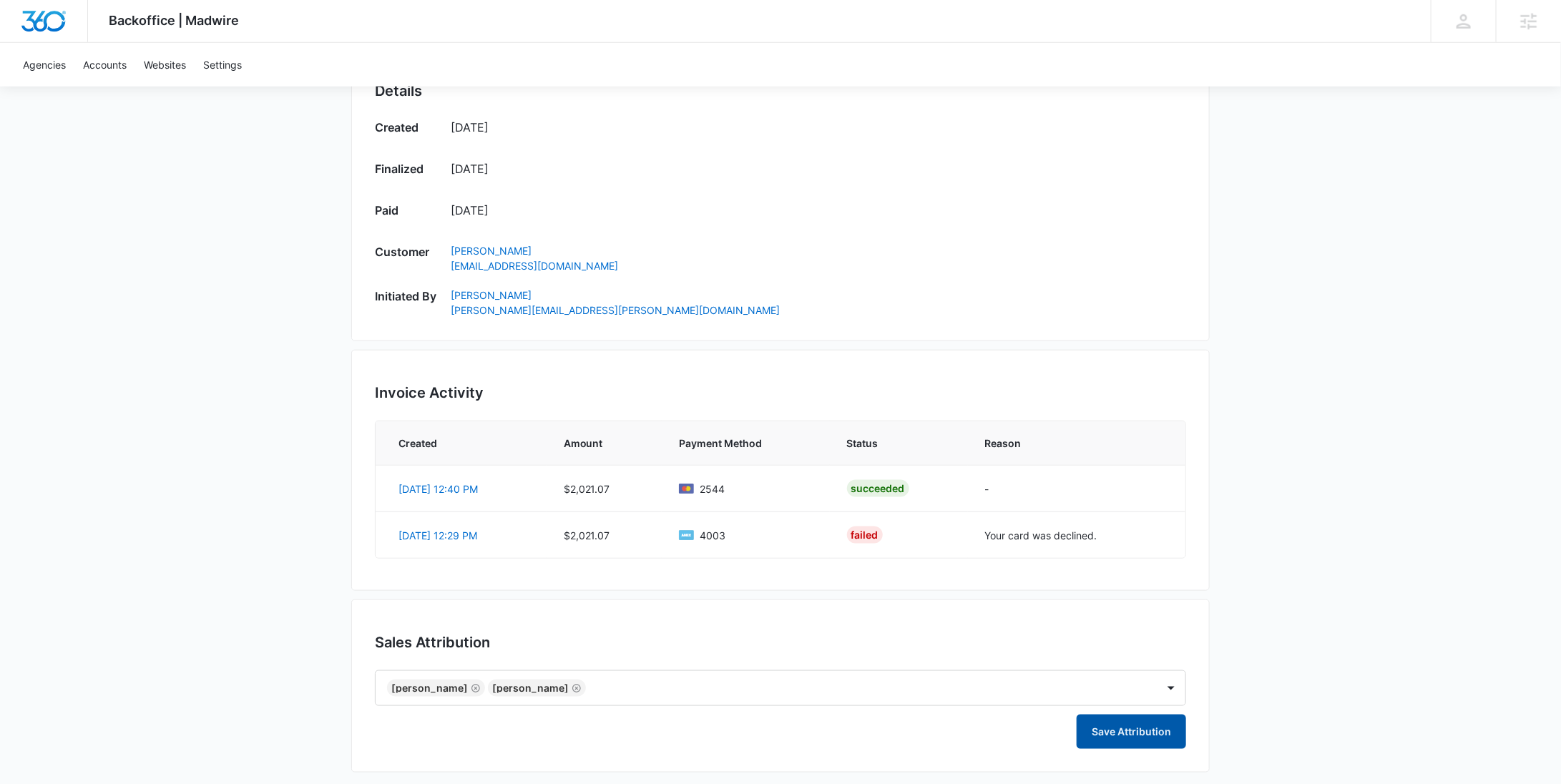
click at [1153, 724] on button "Save Attribution" at bounding box center [1131, 731] width 110 height 34
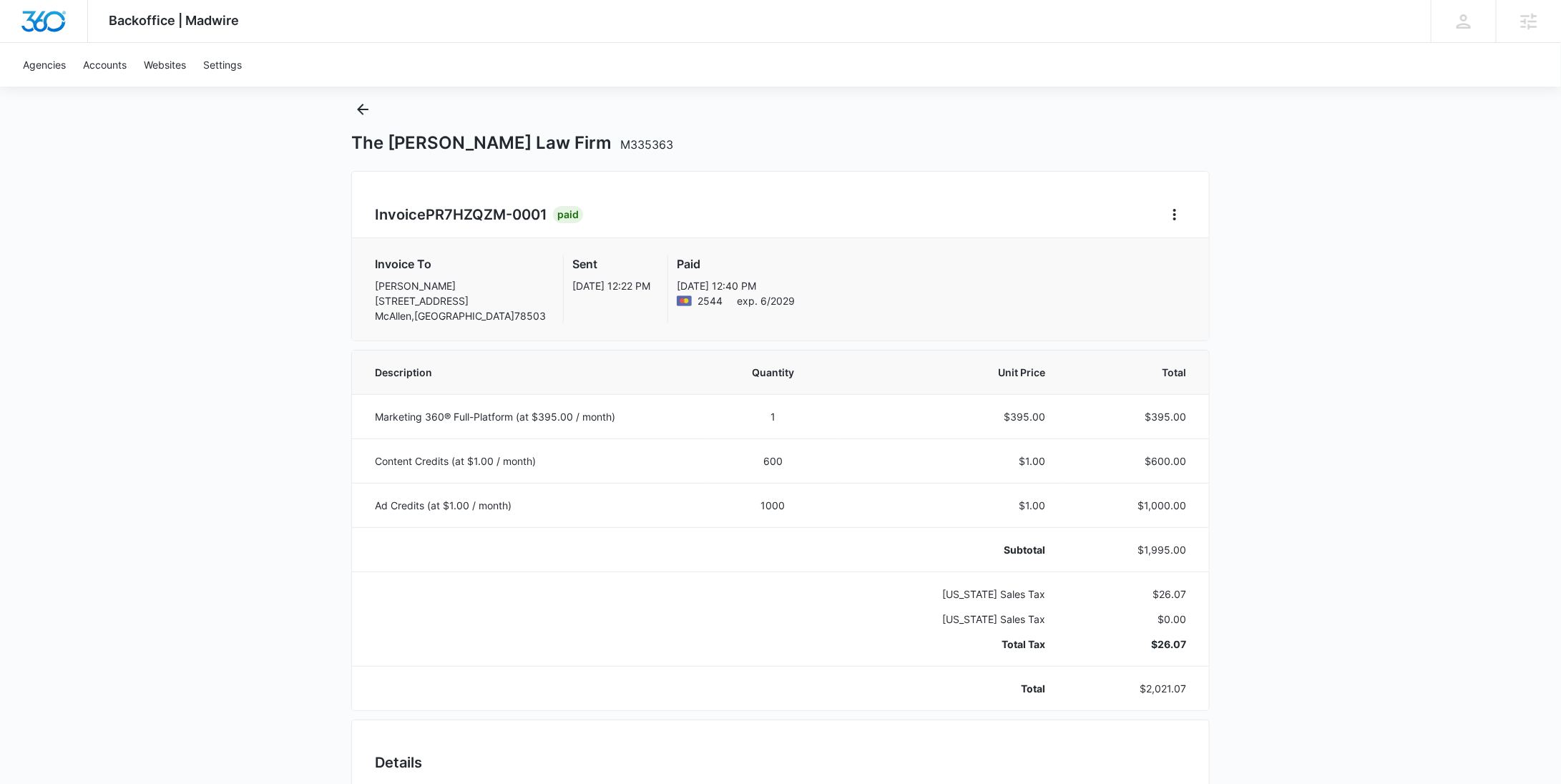
scroll to position [0, 0]
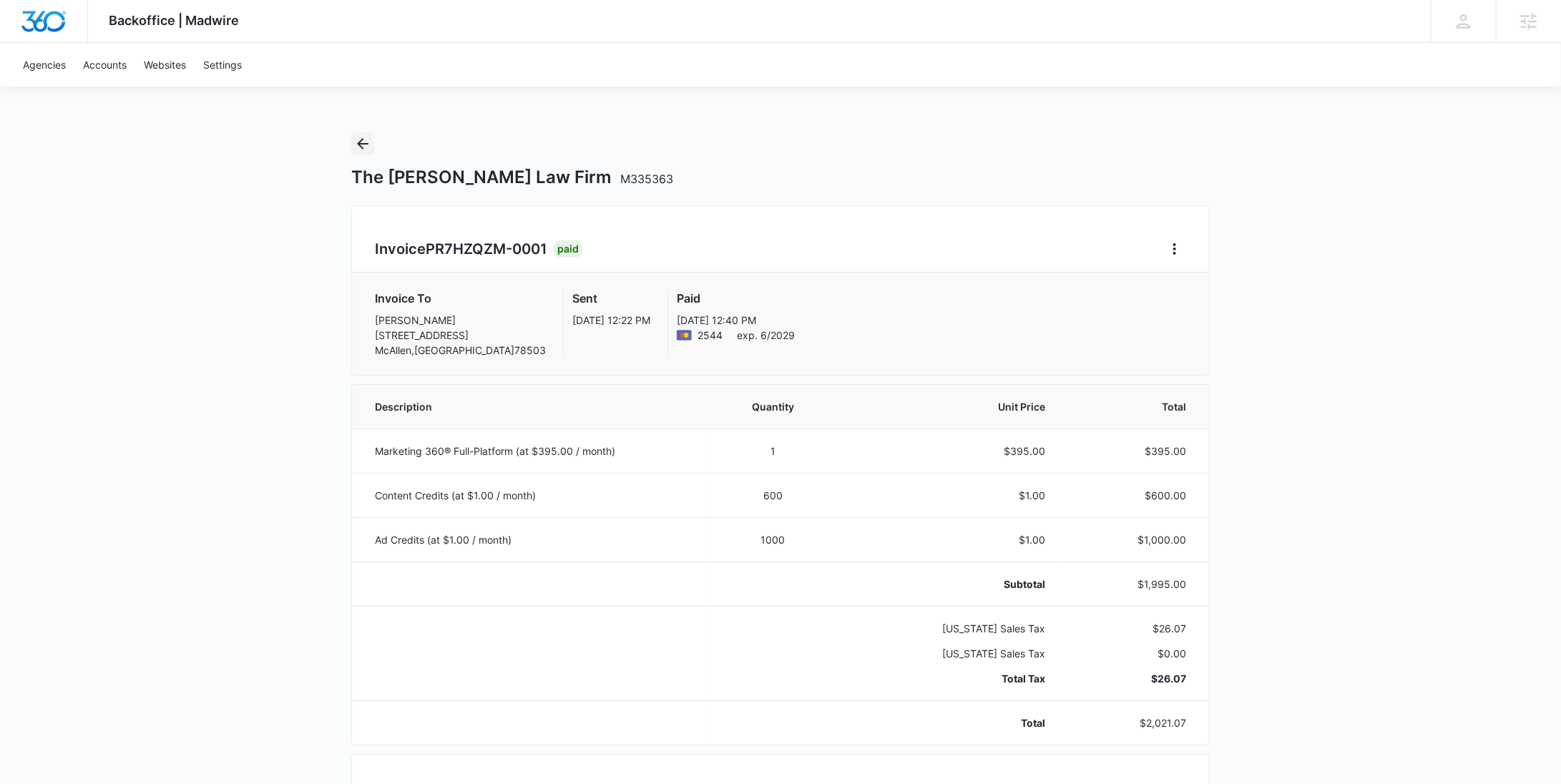
click at [364, 149] on icon "Back" at bounding box center [363, 144] width 18 height 18
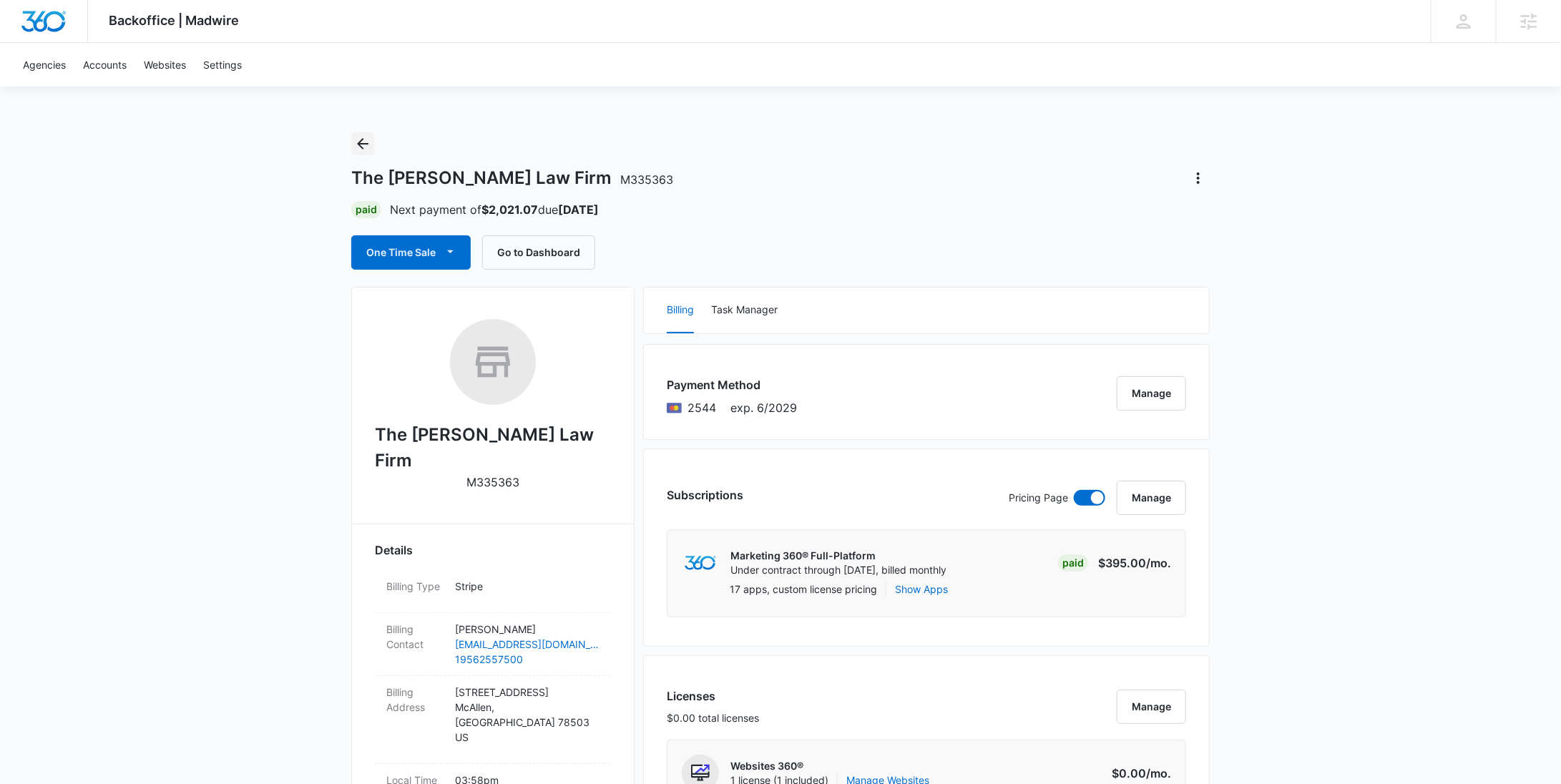
click at [359, 142] on icon "Back" at bounding box center [362, 143] width 11 height 11
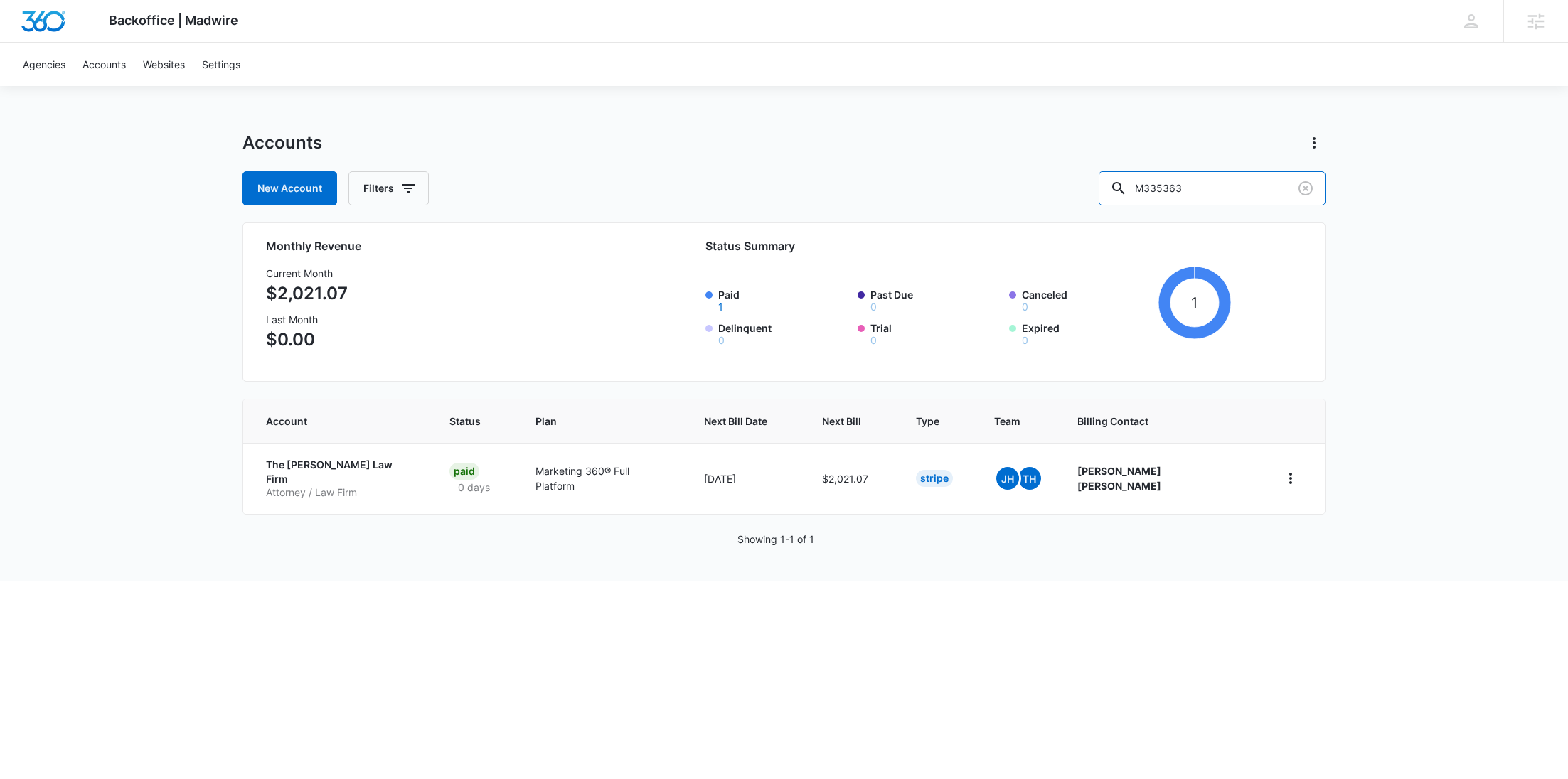
drag, startPoint x: 1253, startPoint y: 190, endPoint x: 1107, endPoint y: 200, distance: 146.3
click at [1108, 199] on div "New Account Filters M335363" at bounding box center [784, 188] width 1083 height 34
paste input "14206"
type input "M14206"
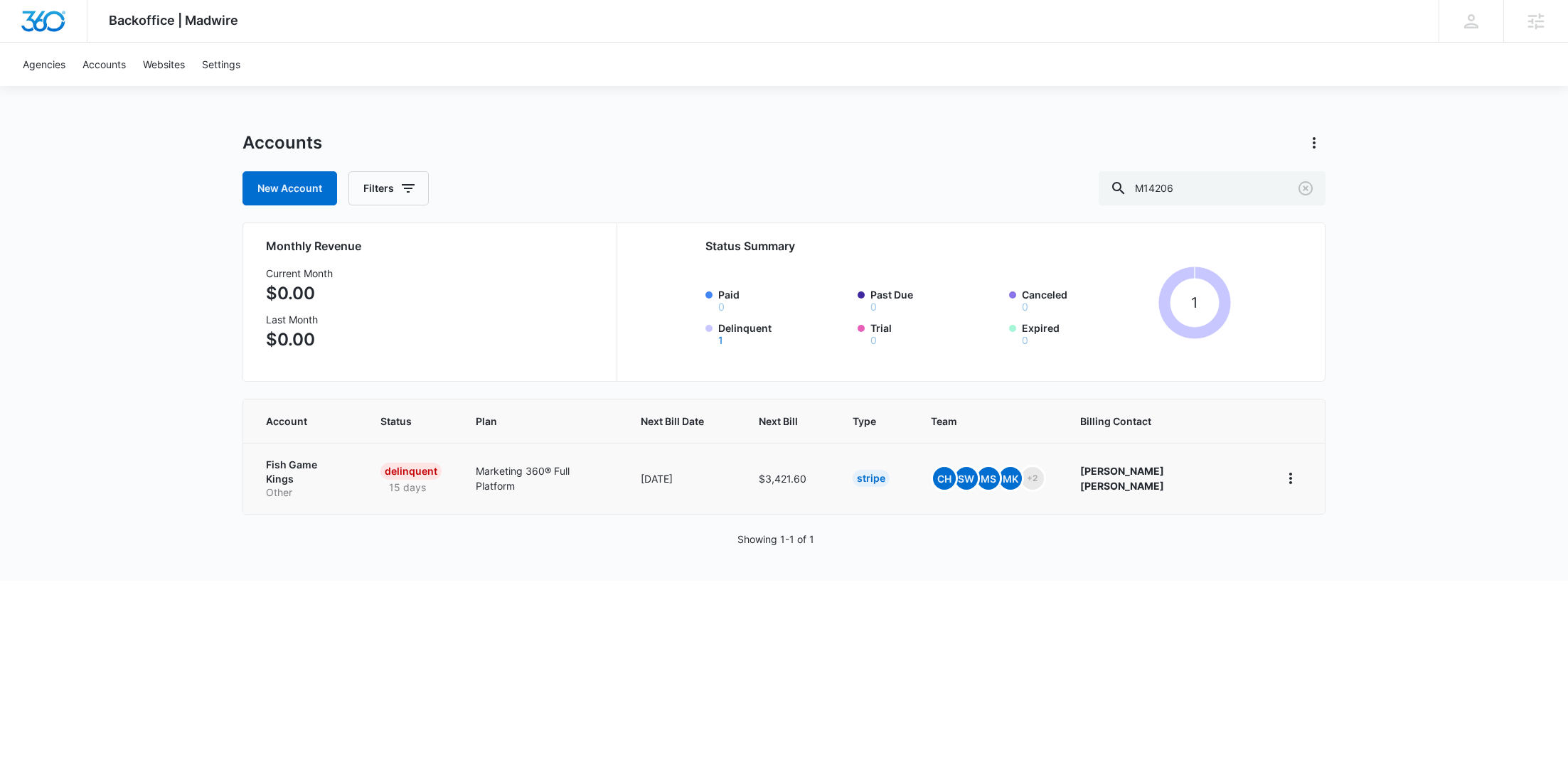
click at [287, 492] on td "Fish Game Kings Other" at bounding box center [303, 478] width 121 height 71
click at [290, 486] on p "Other" at bounding box center [306, 493] width 80 height 14
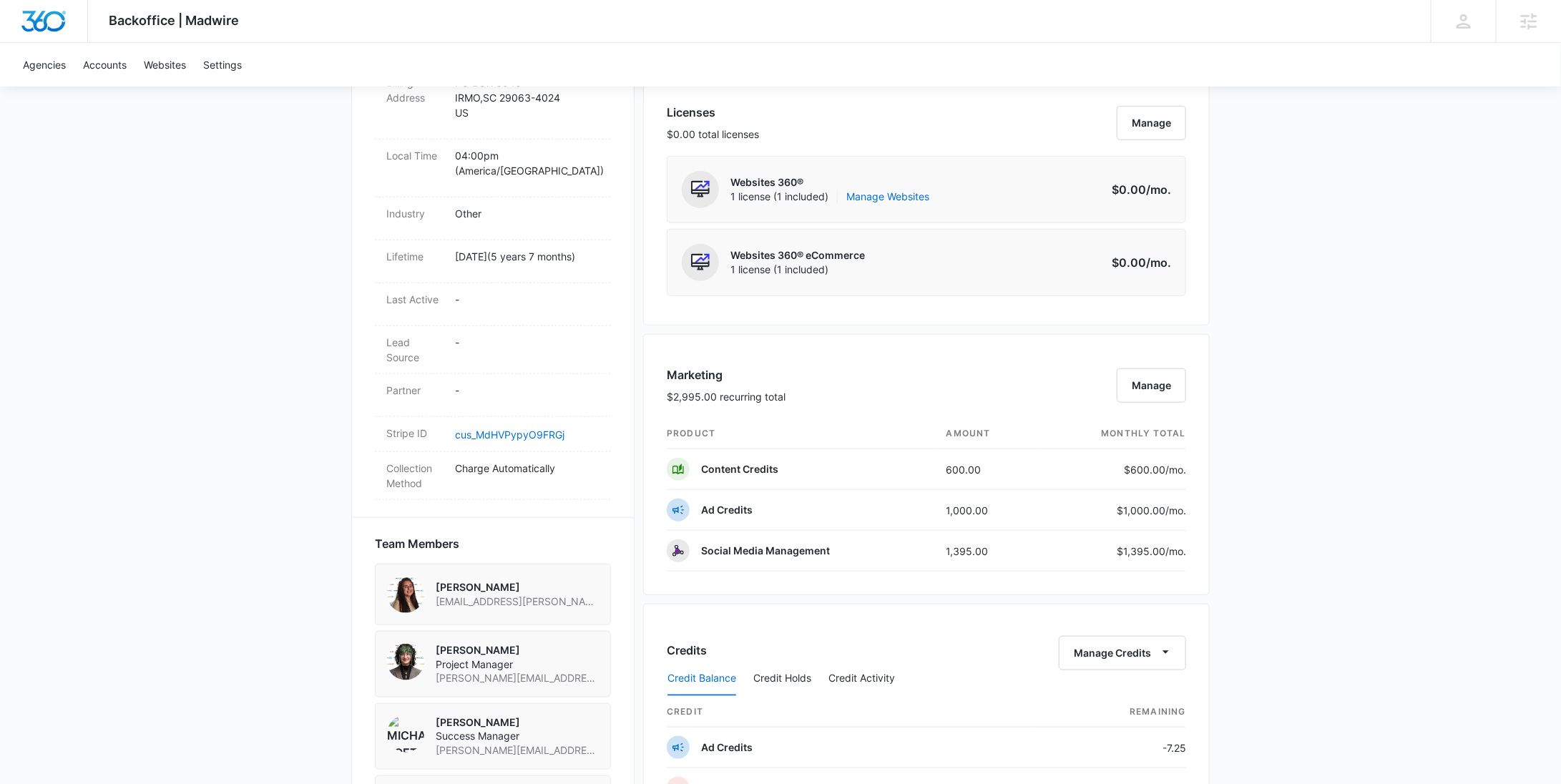
scroll to position [905, 0]
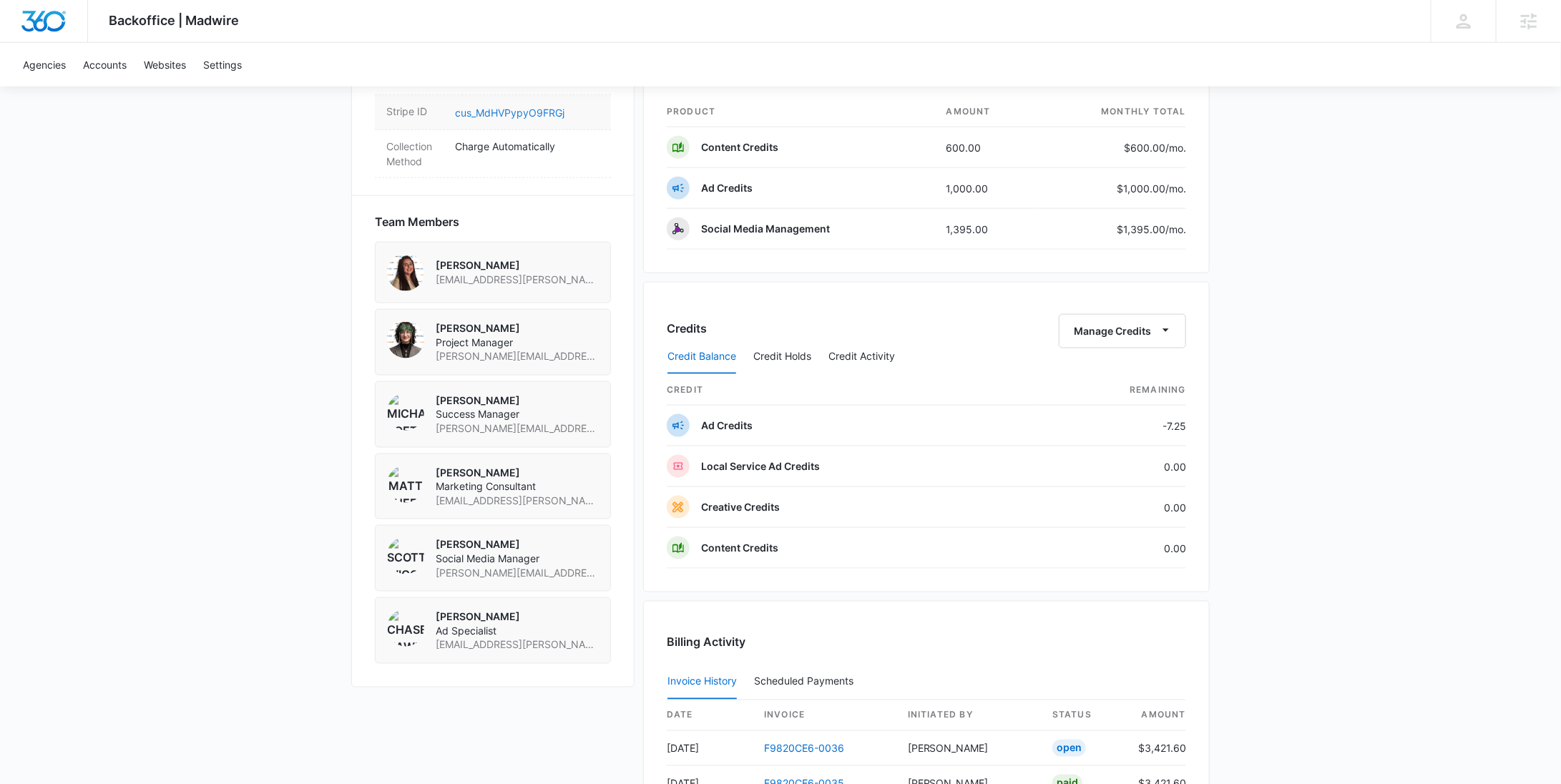
click at [476, 114] on link "cus_MdHVPypyO9FRGj" at bounding box center [510, 113] width 110 height 12
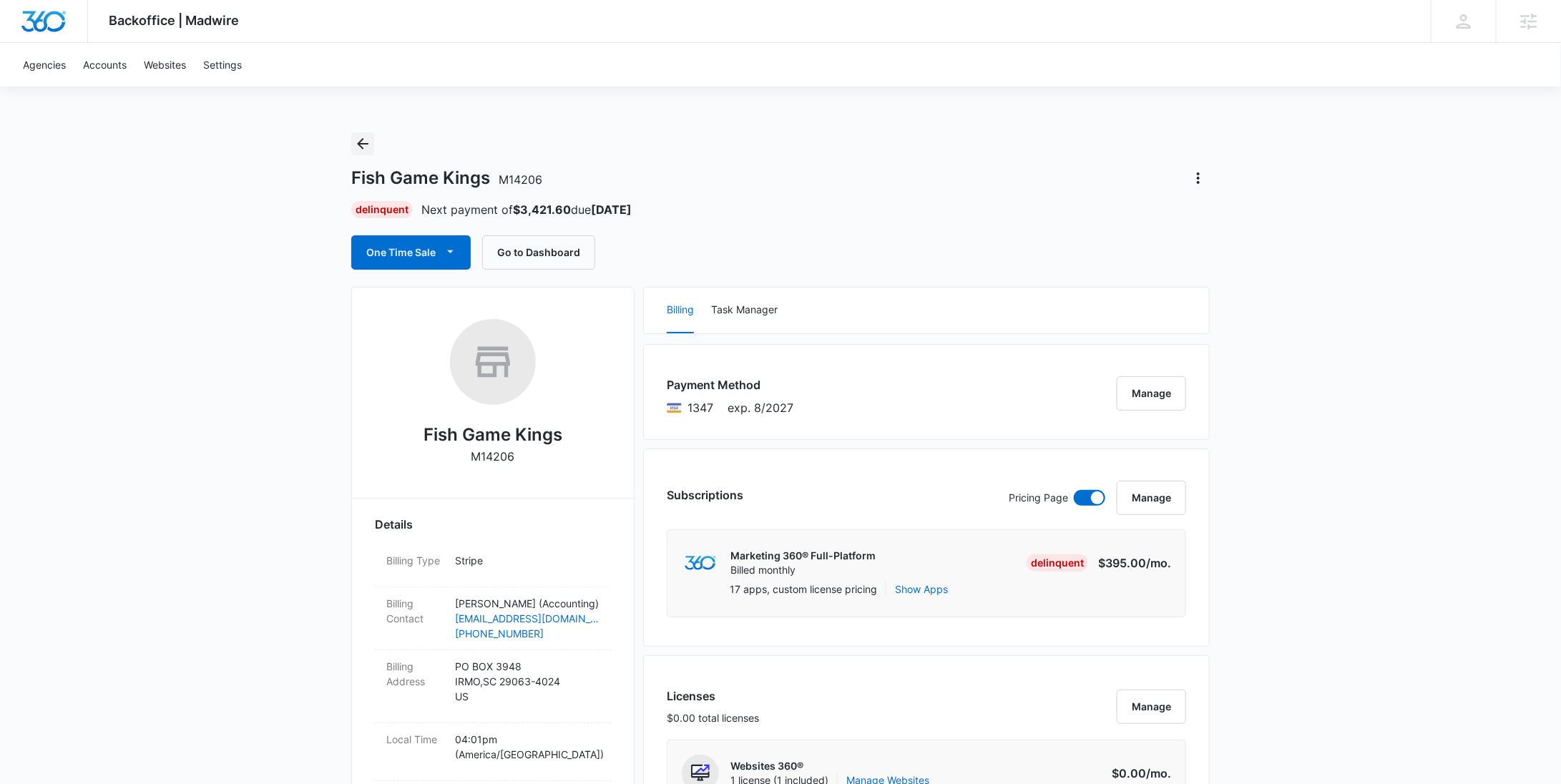
click at [366, 144] on icon "Back" at bounding box center [362, 143] width 11 height 11
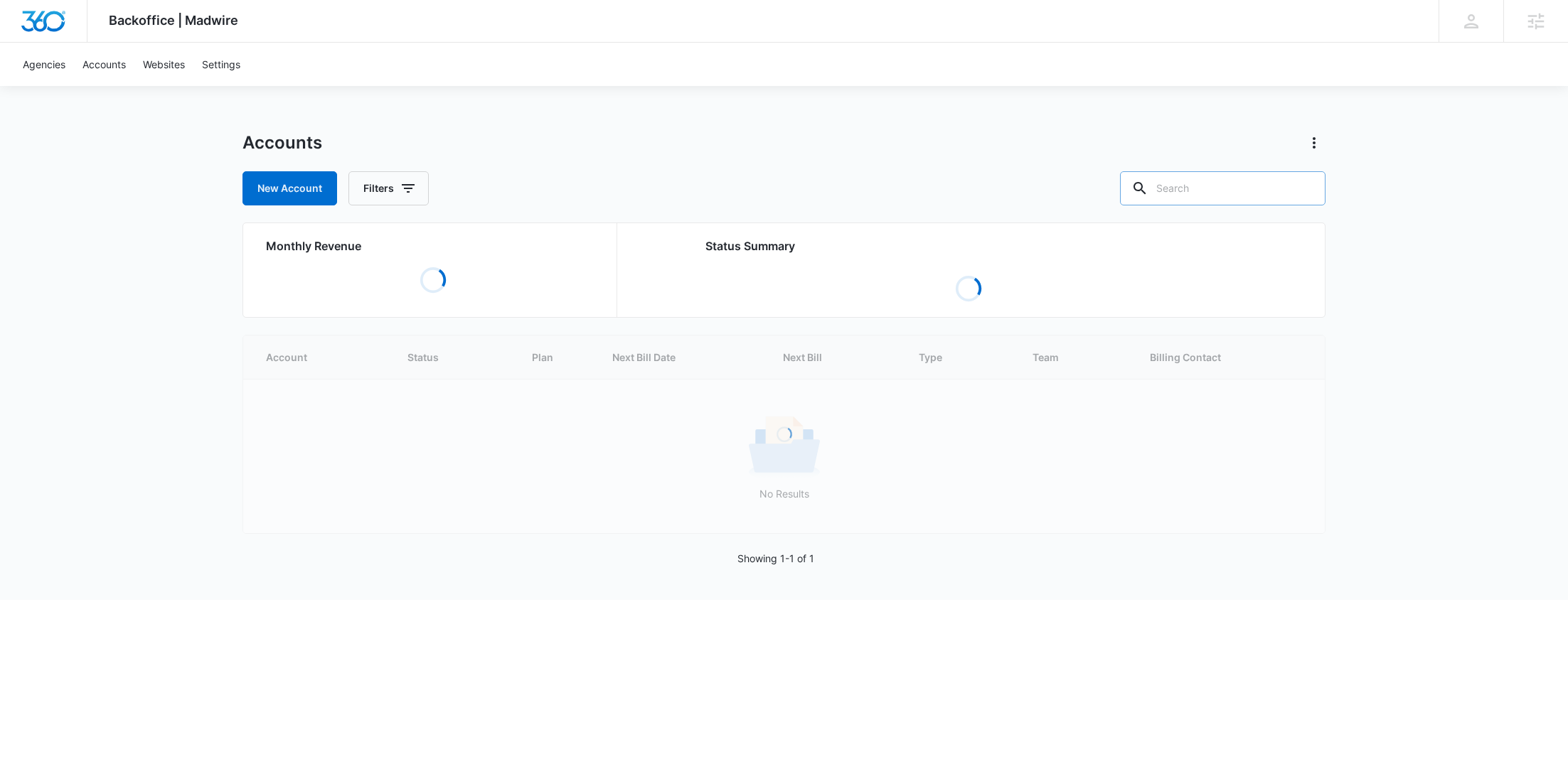
click at [1247, 186] on input "text" at bounding box center [1222, 188] width 205 height 34
paste input "M337708"
type input "M337708"
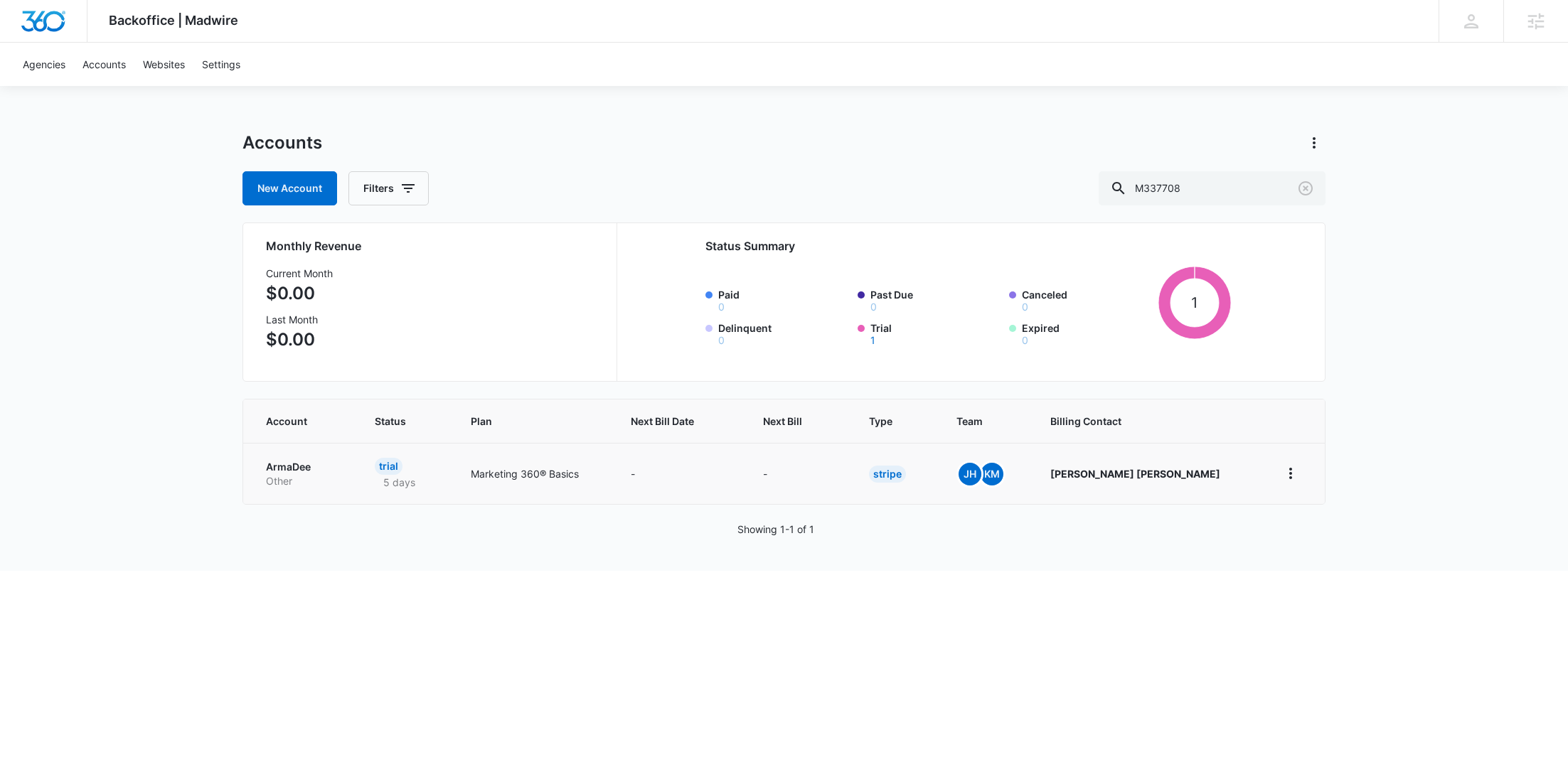
click at [318, 460] on p "ArmaDee" at bounding box center [302, 467] width 74 height 14
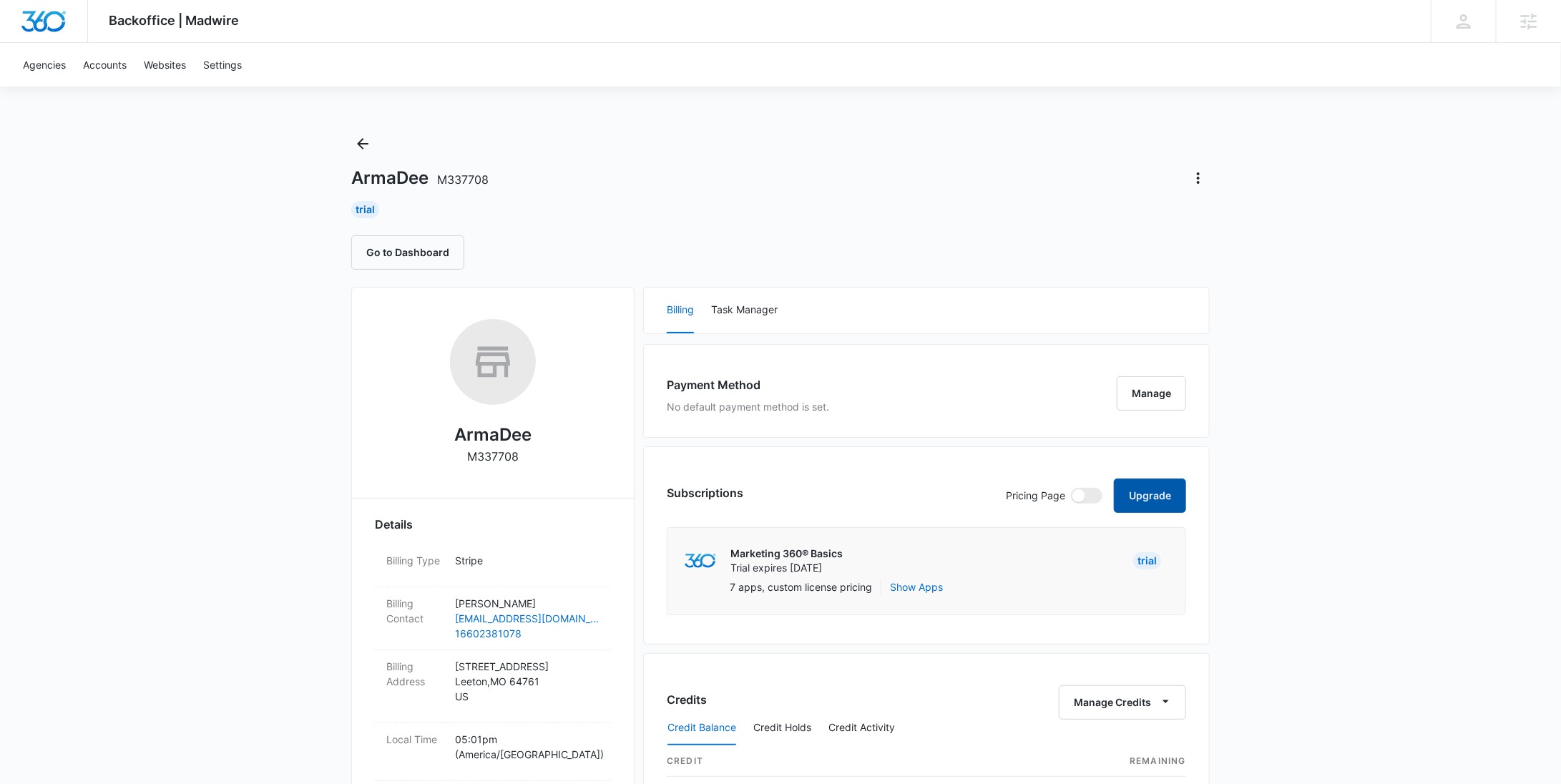
click at [1162, 498] on button "Upgrade" at bounding box center [1150, 496] width 72 height 34
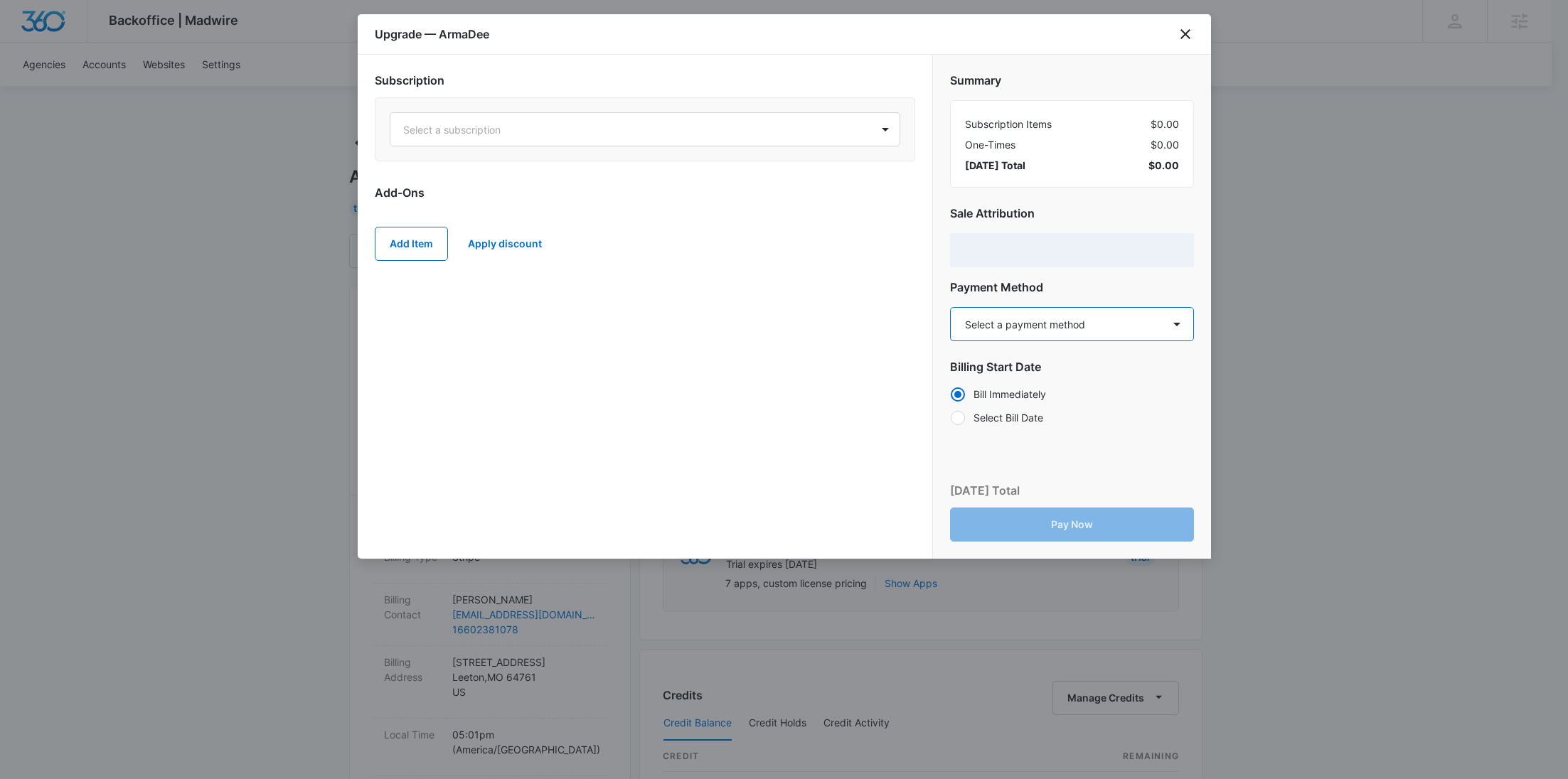
click at [1076, 318] on select "Select a payment method Visa ending in 0365 New payment method Monthly invoice" at bounding box center [1071, 324] width 244 height 34
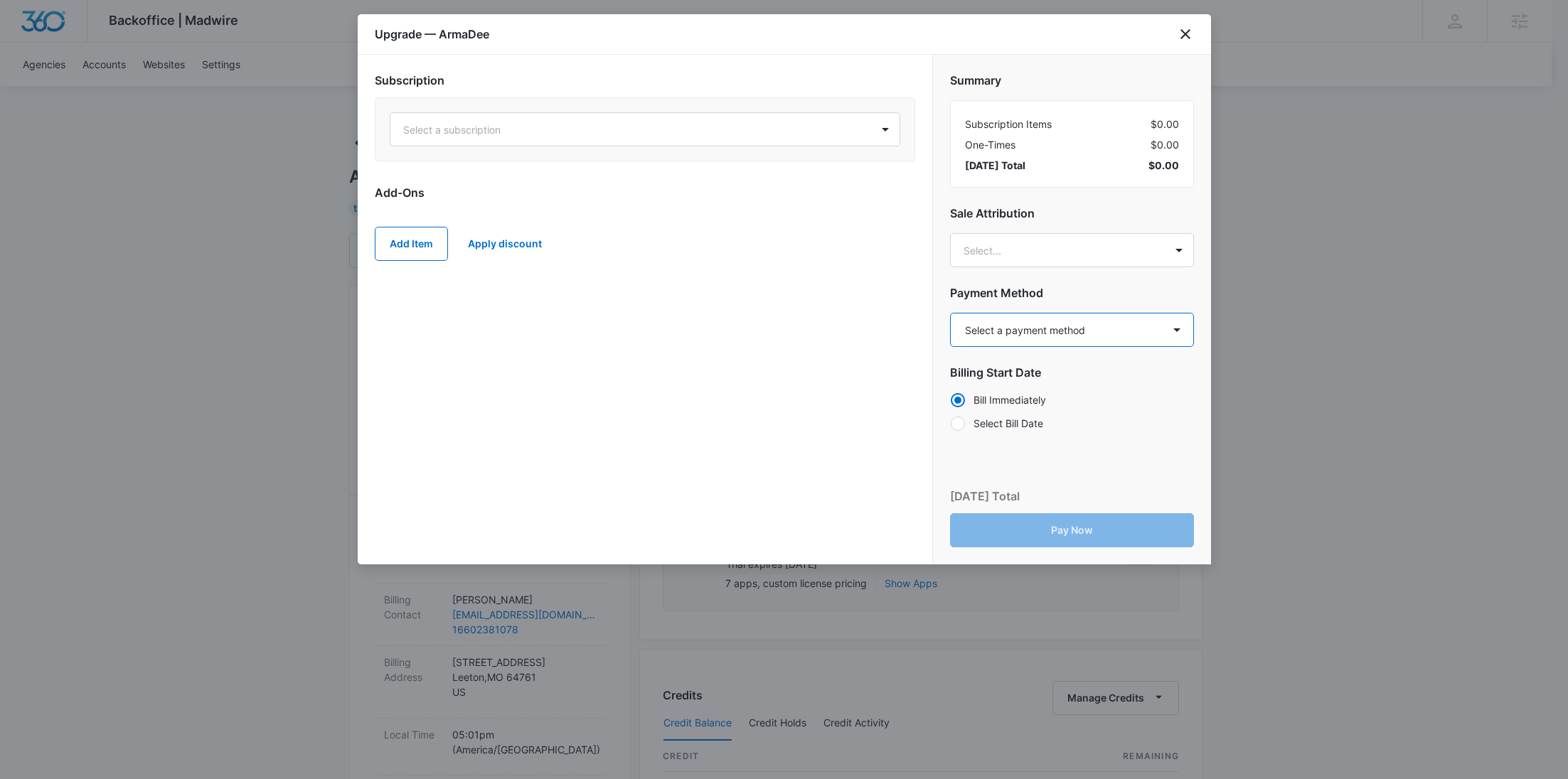
select select "pm_1S6eyvA4n8RTgNjUXX8m4HYJ"
click at [950, 313] on select "Select a payment method Visa ending in 0365 New payment method Monthly invoice" at bounding box center [1071, 329] width 244 height 34
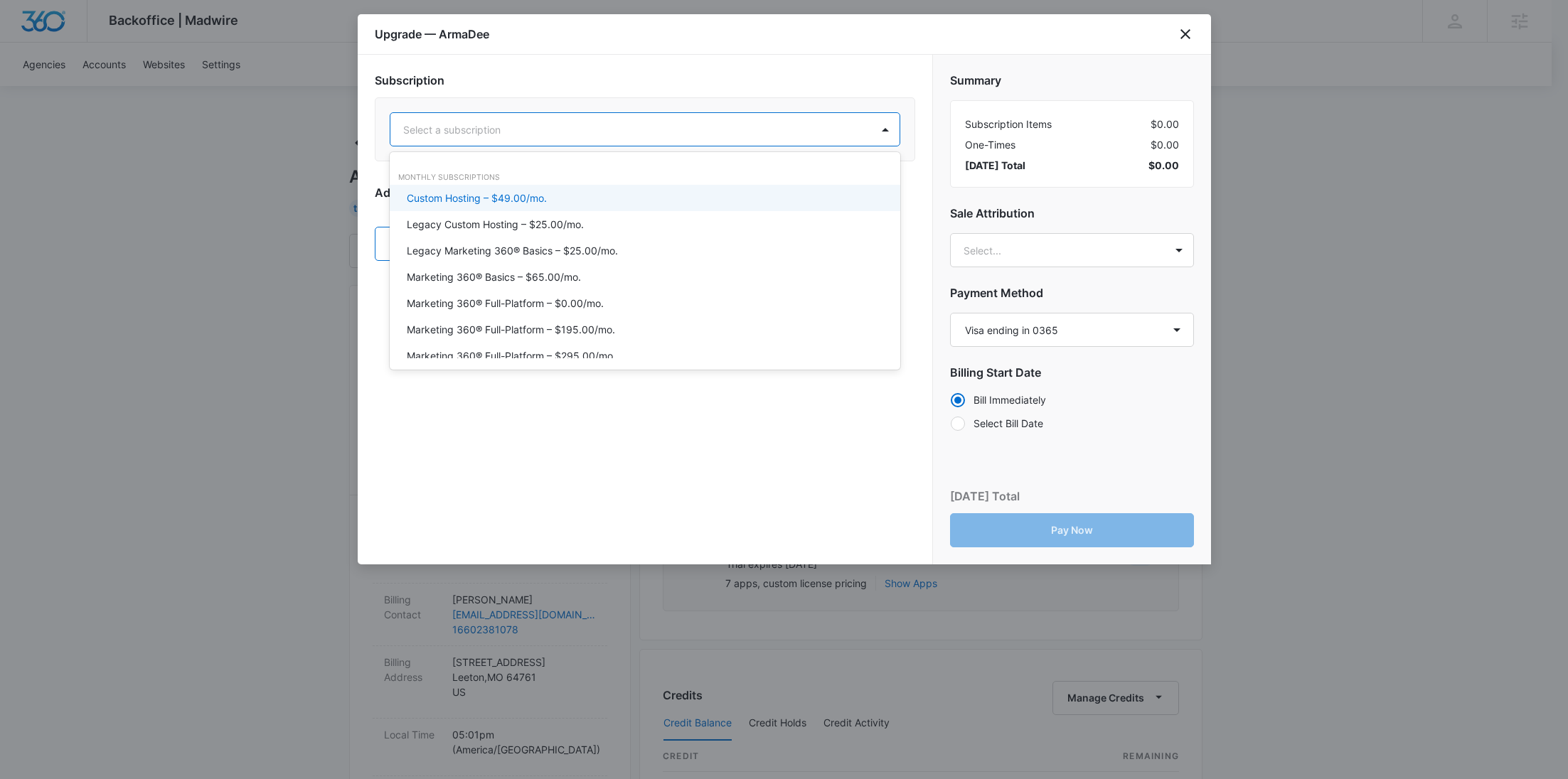
click at [722, 125] on div at bounding box center [628, 129] width 449 height 17
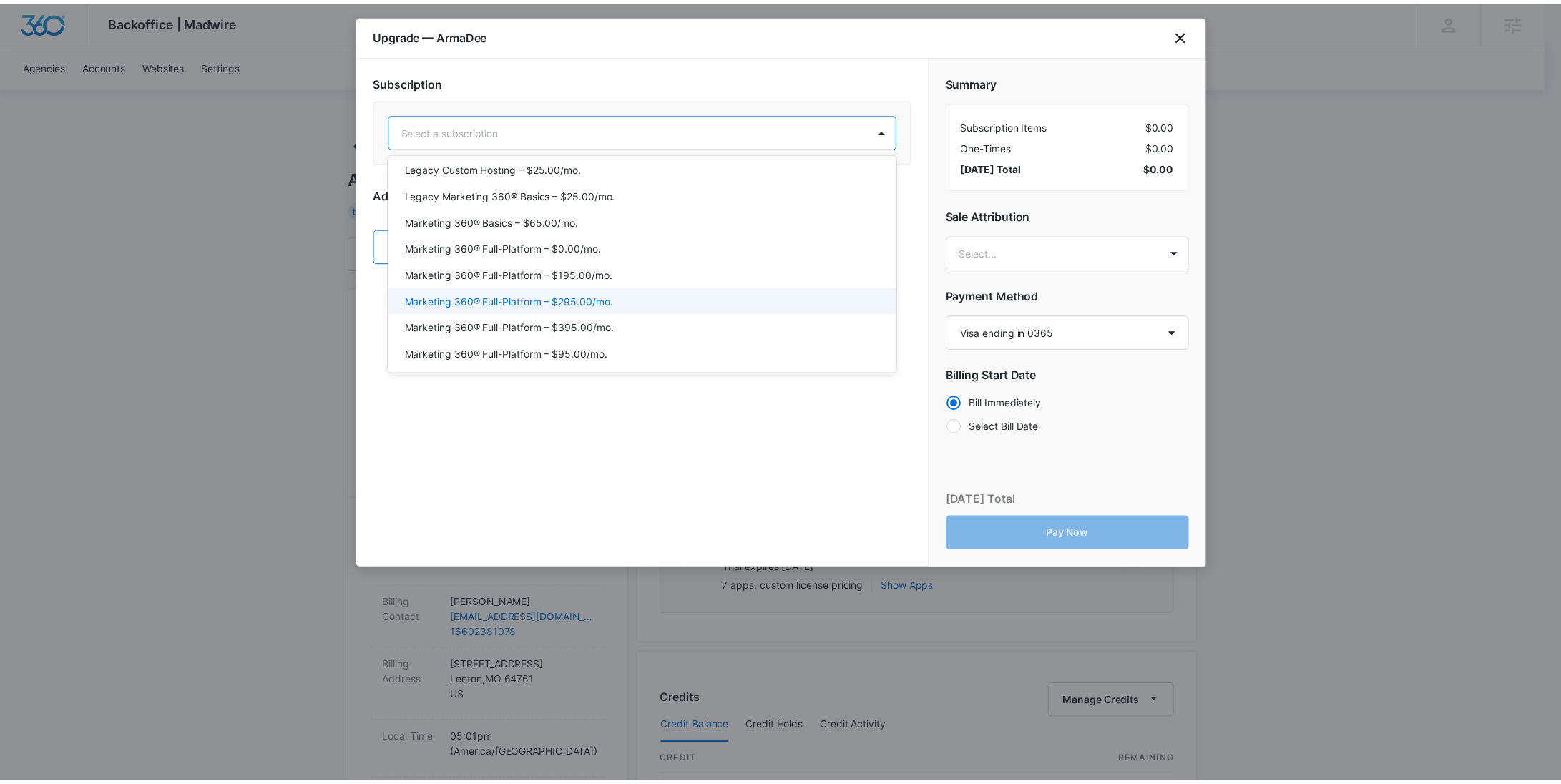
scroll to position [62, 0]
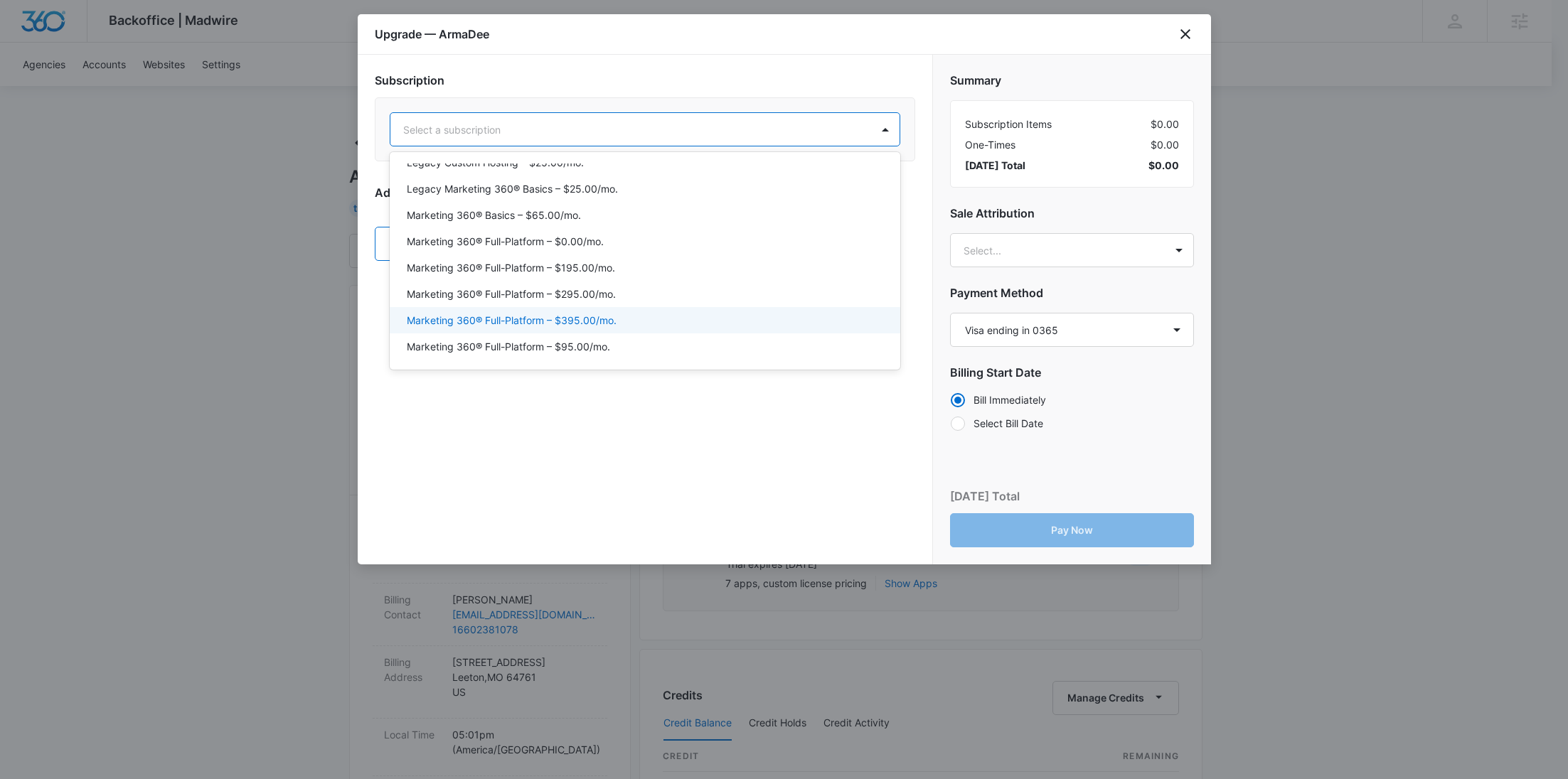
click at [600, 309] on div "Marketing 360® Full-Platform – $395.00/mo." at bounding box center [645, 321] width 510 height 26
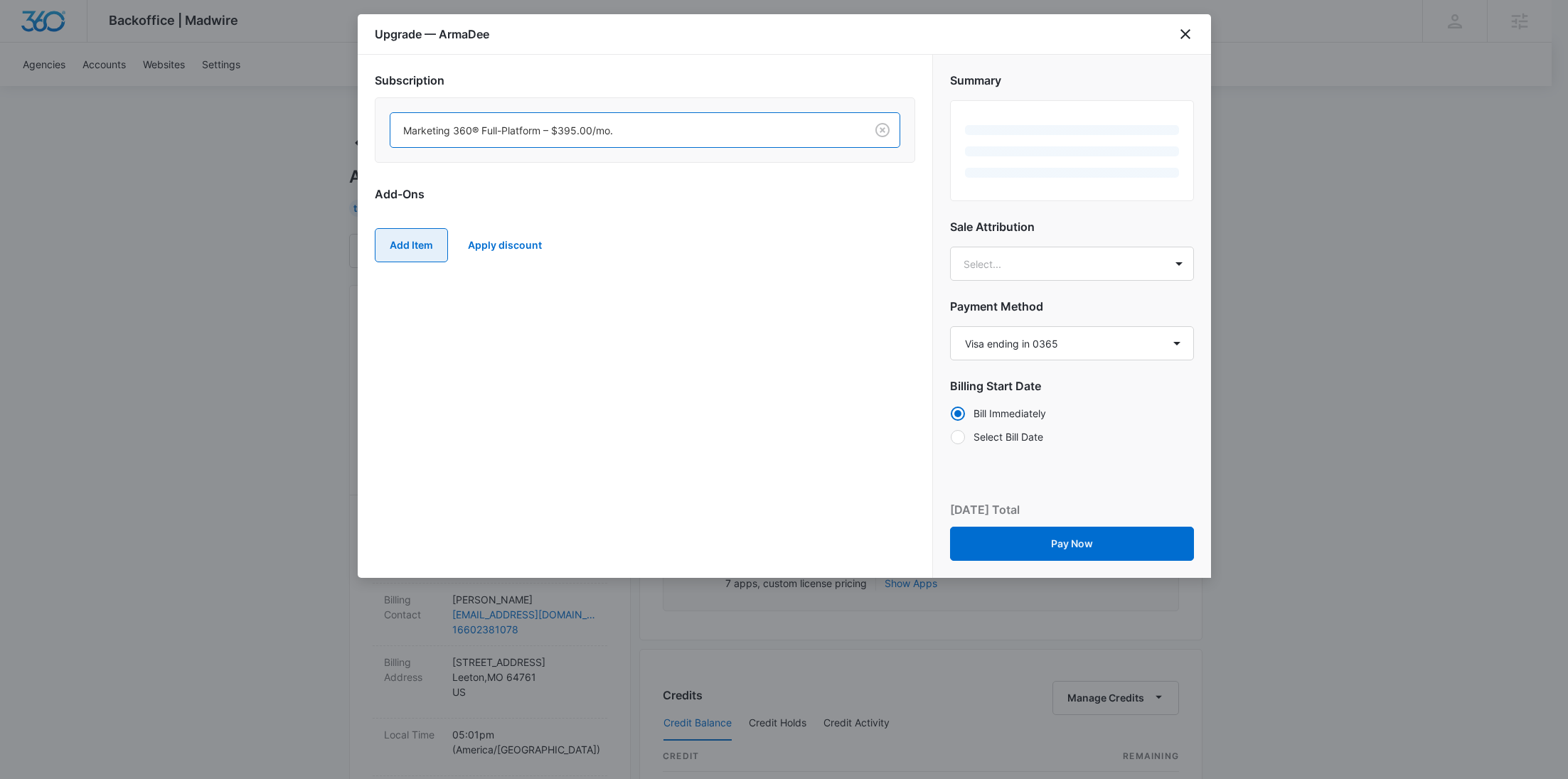
click at [407, 242] on button "Add Item" at bounding box center [411, 245] width 73 height 34
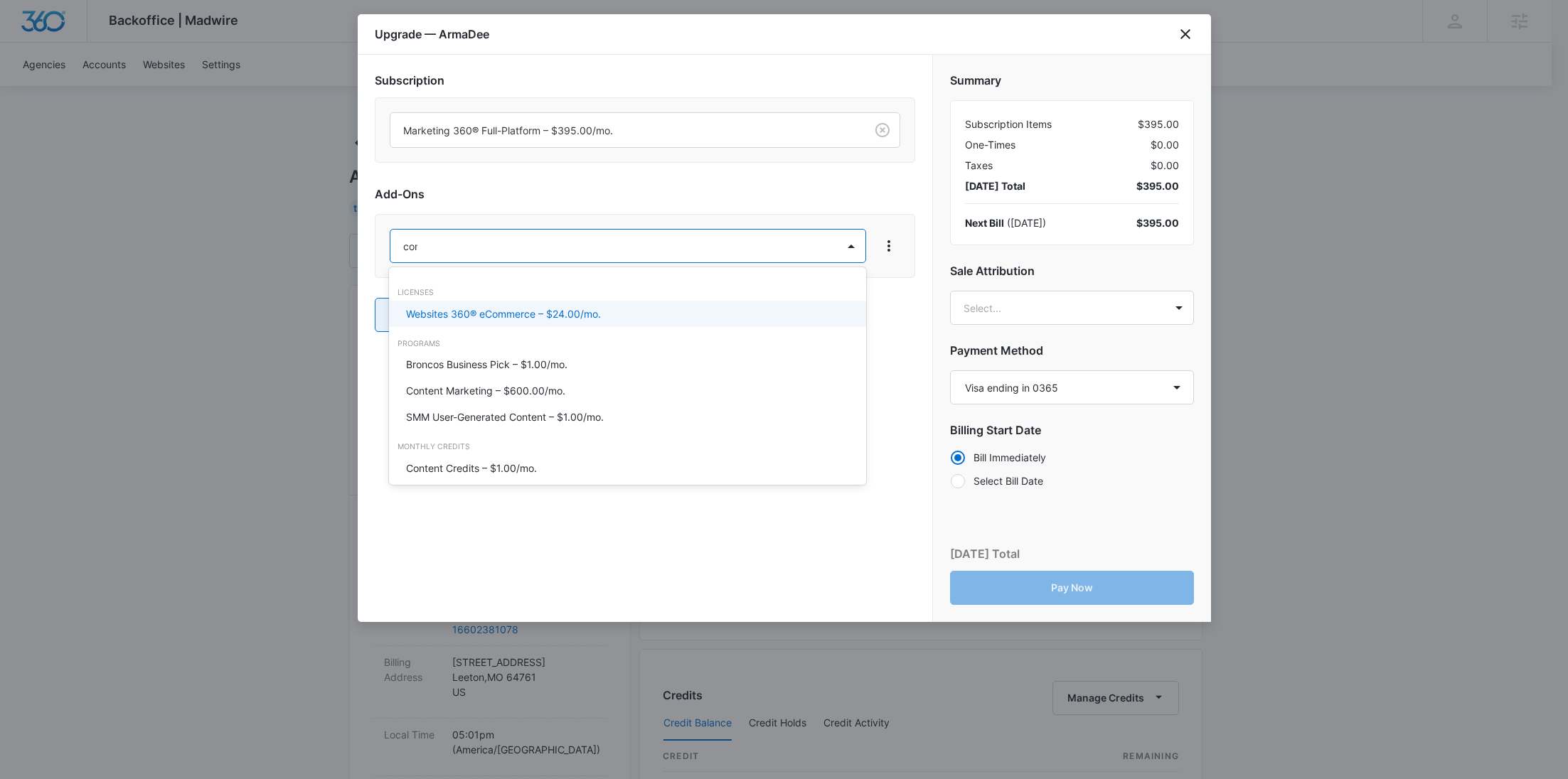
type input "cont"
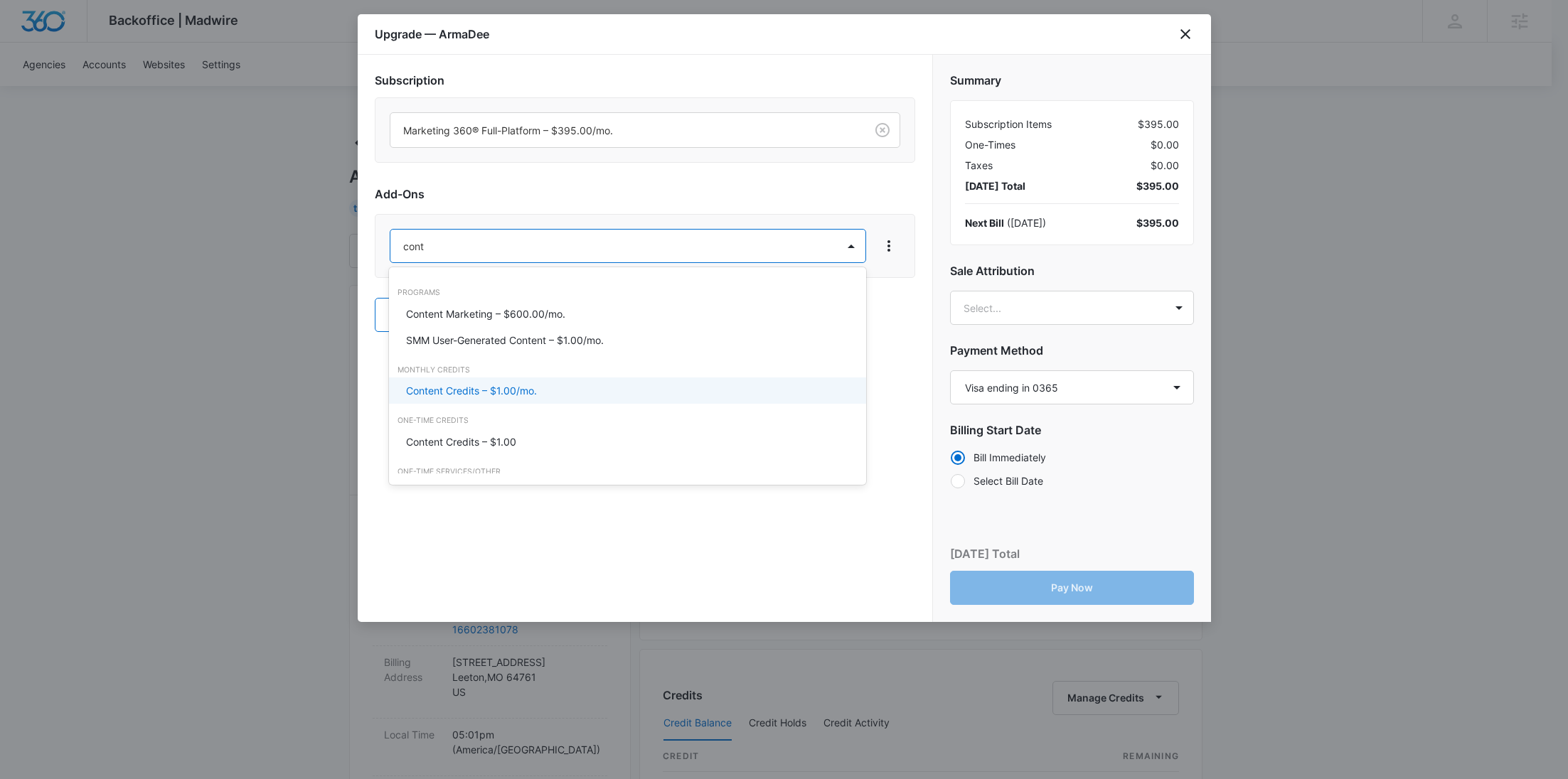
click at [473, 401] on div "Content Credits – $1.00/mo." at bounding box center [627, 390] width 477 height 26
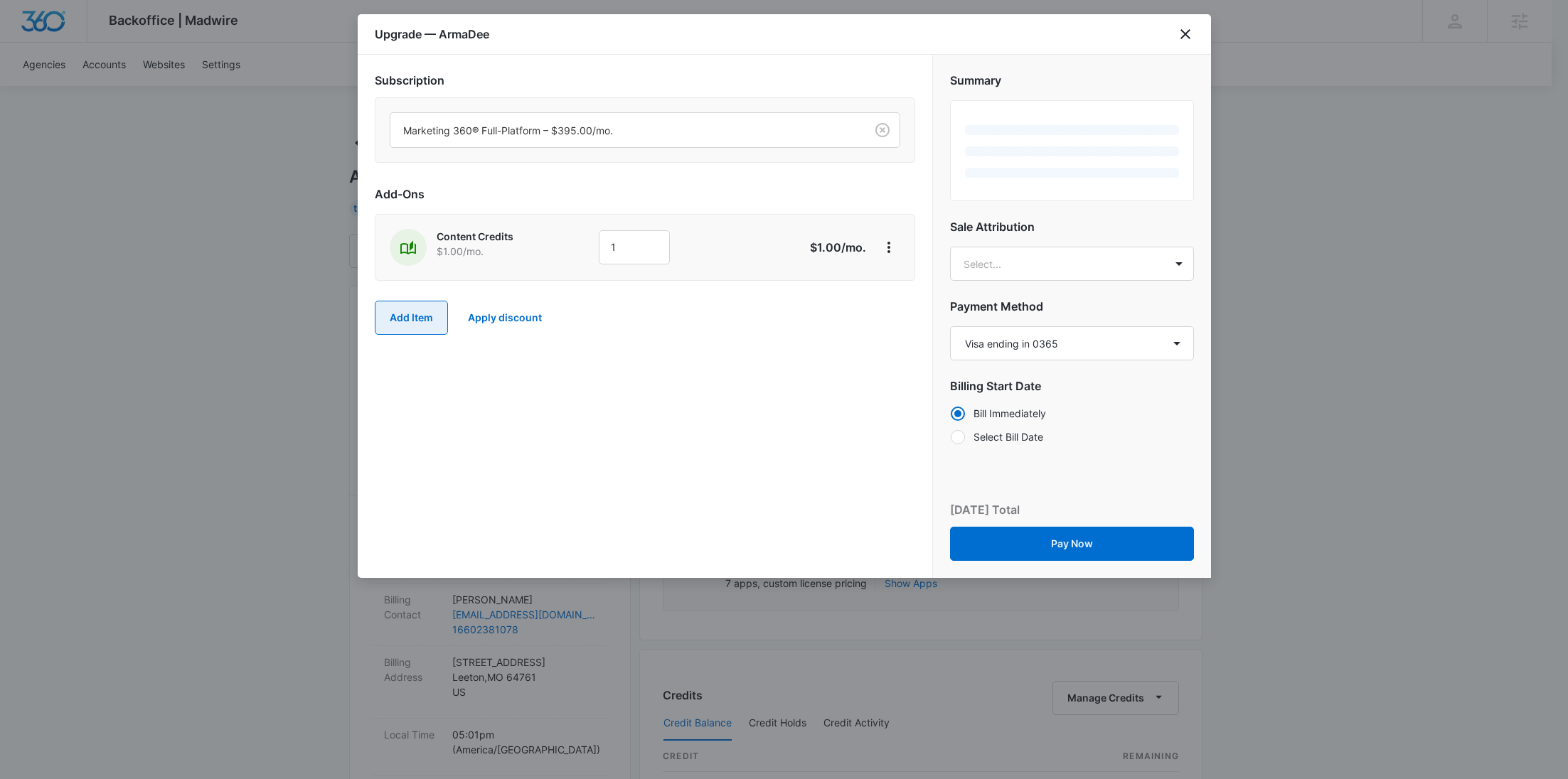
click at [401, 315] on button "Add Item" at bounding box center [411, 317] width 73 height 34
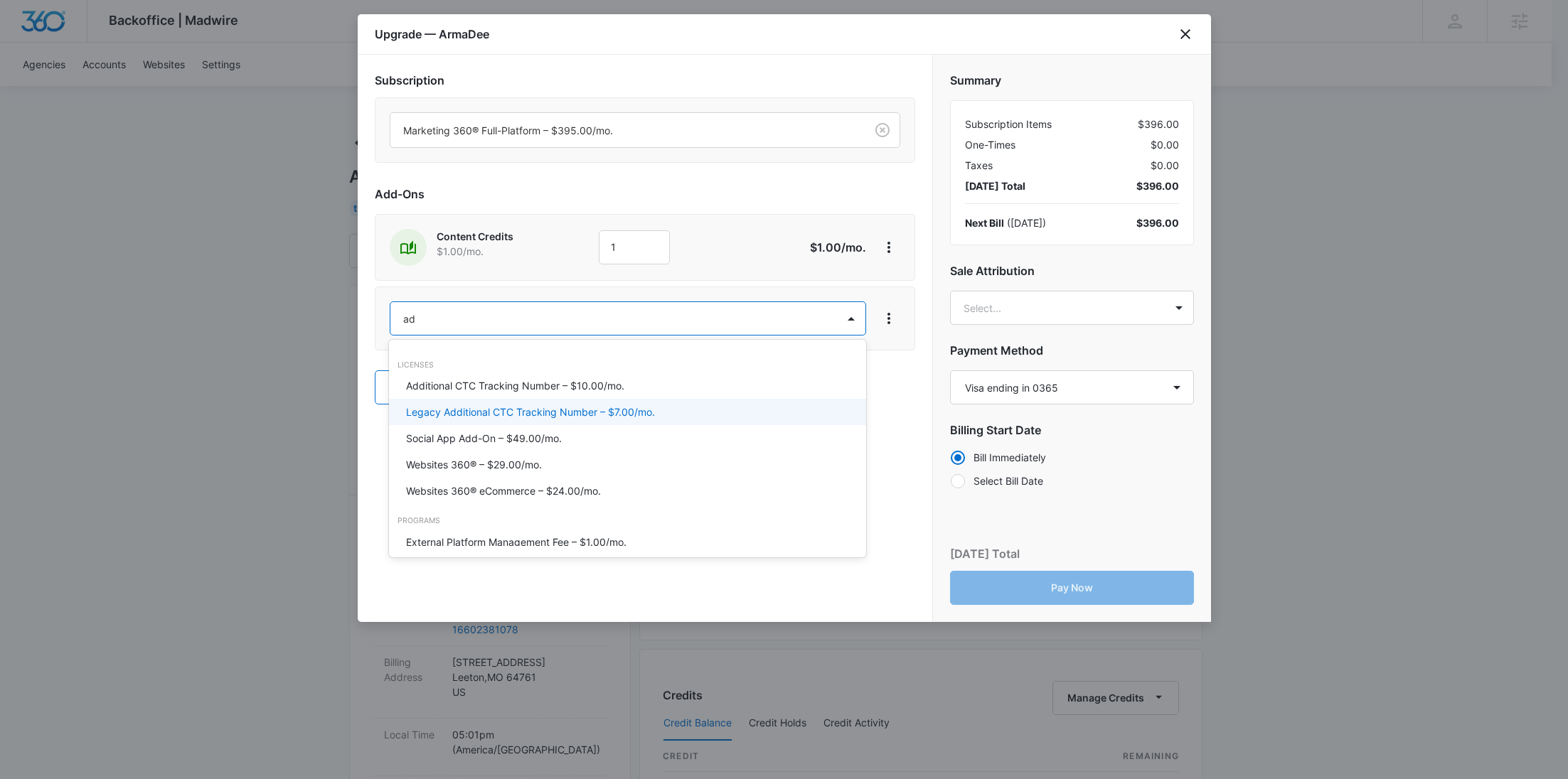
type input "ad c"
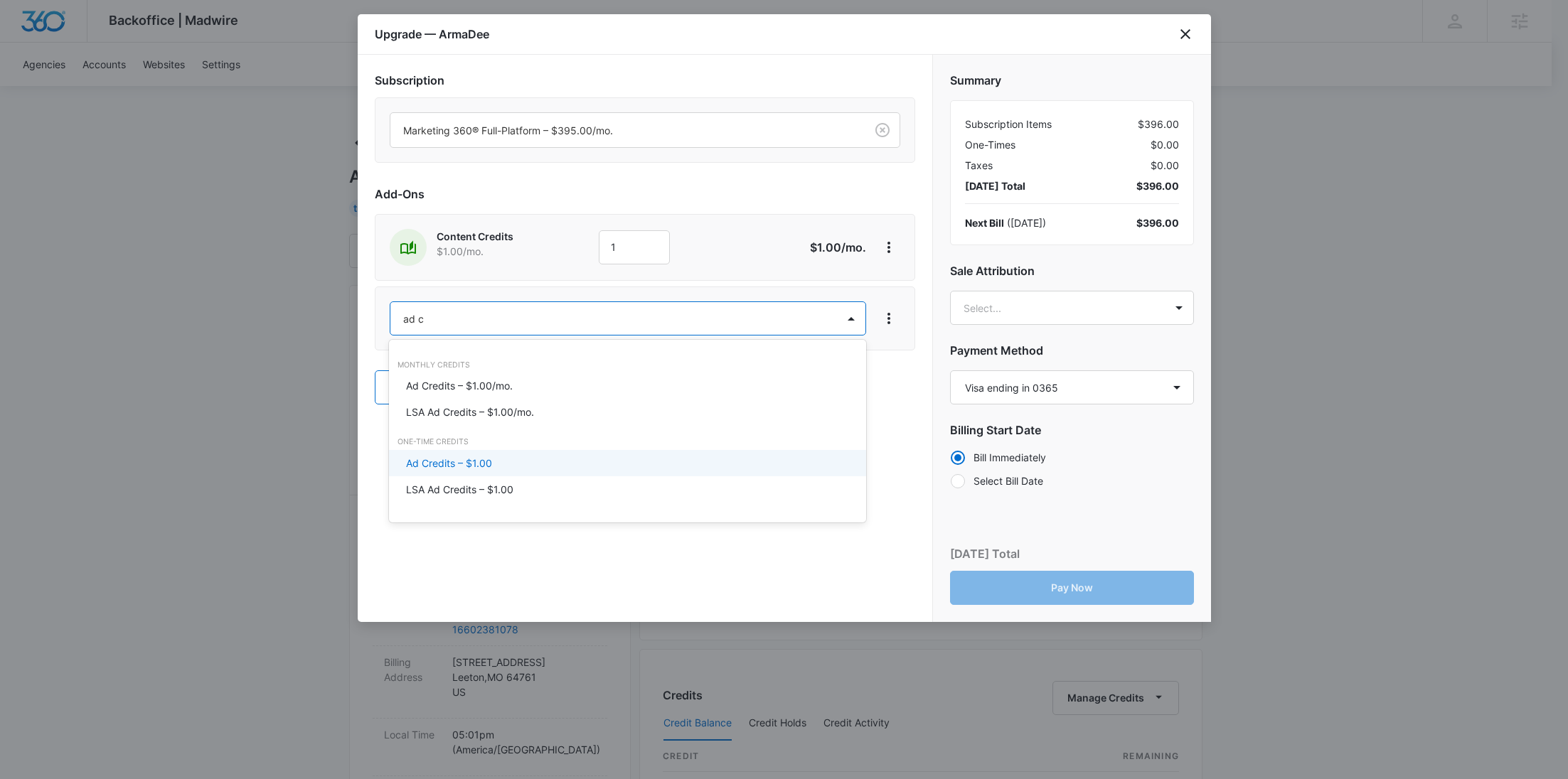
click at [478, 460] on p "Ad Credits – $1.00" at bounding box center [449, 463] width 86 height 15
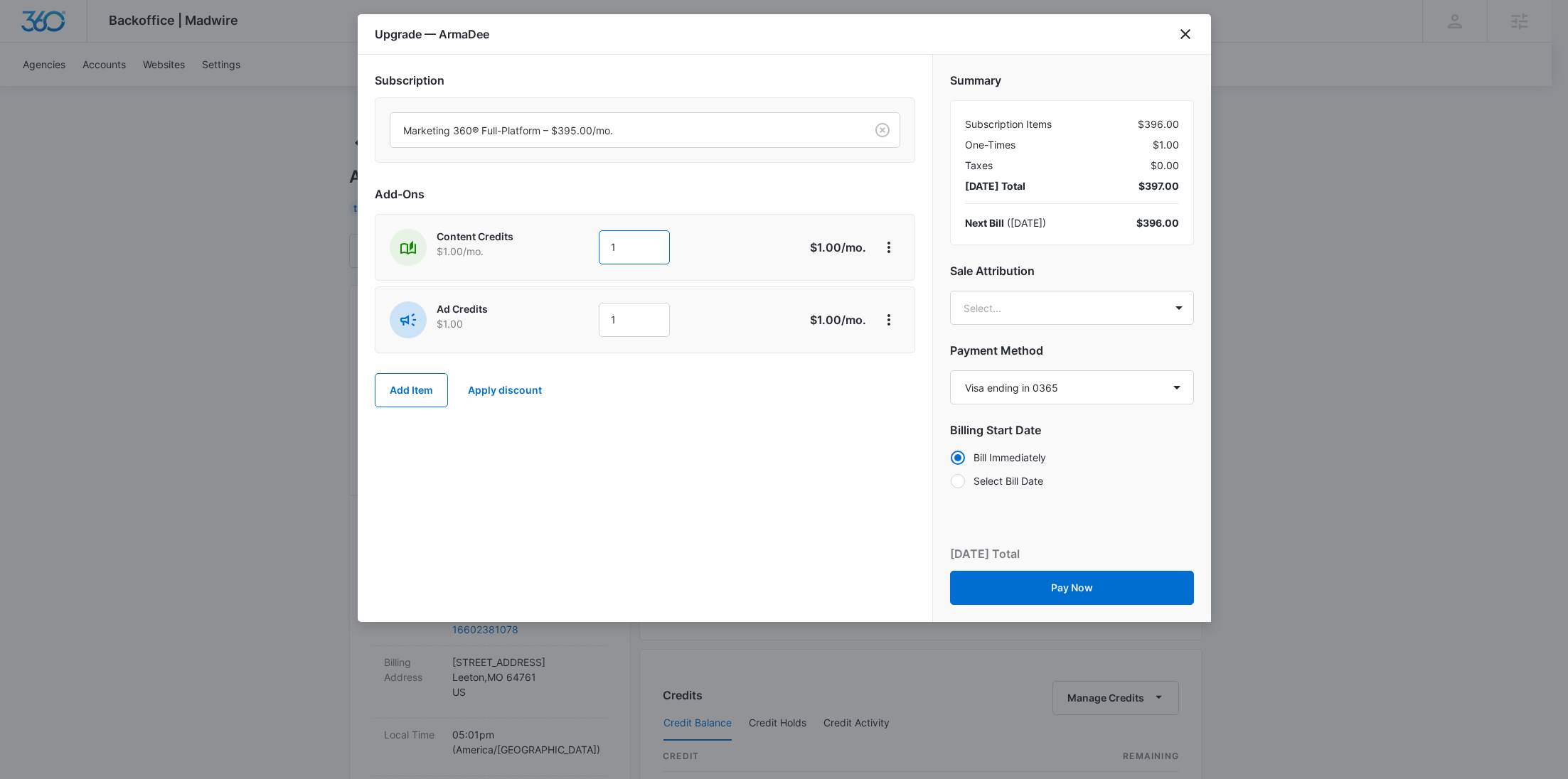
drag, startPoint x: 637, startPoint y: 249, endPoint x: 548, endPoint y: 246, distance: 89.1
click at [548, 246] on div "Content Credits $1.00 /mo. 1" at bounding box center [594, 247] width 410 height 37
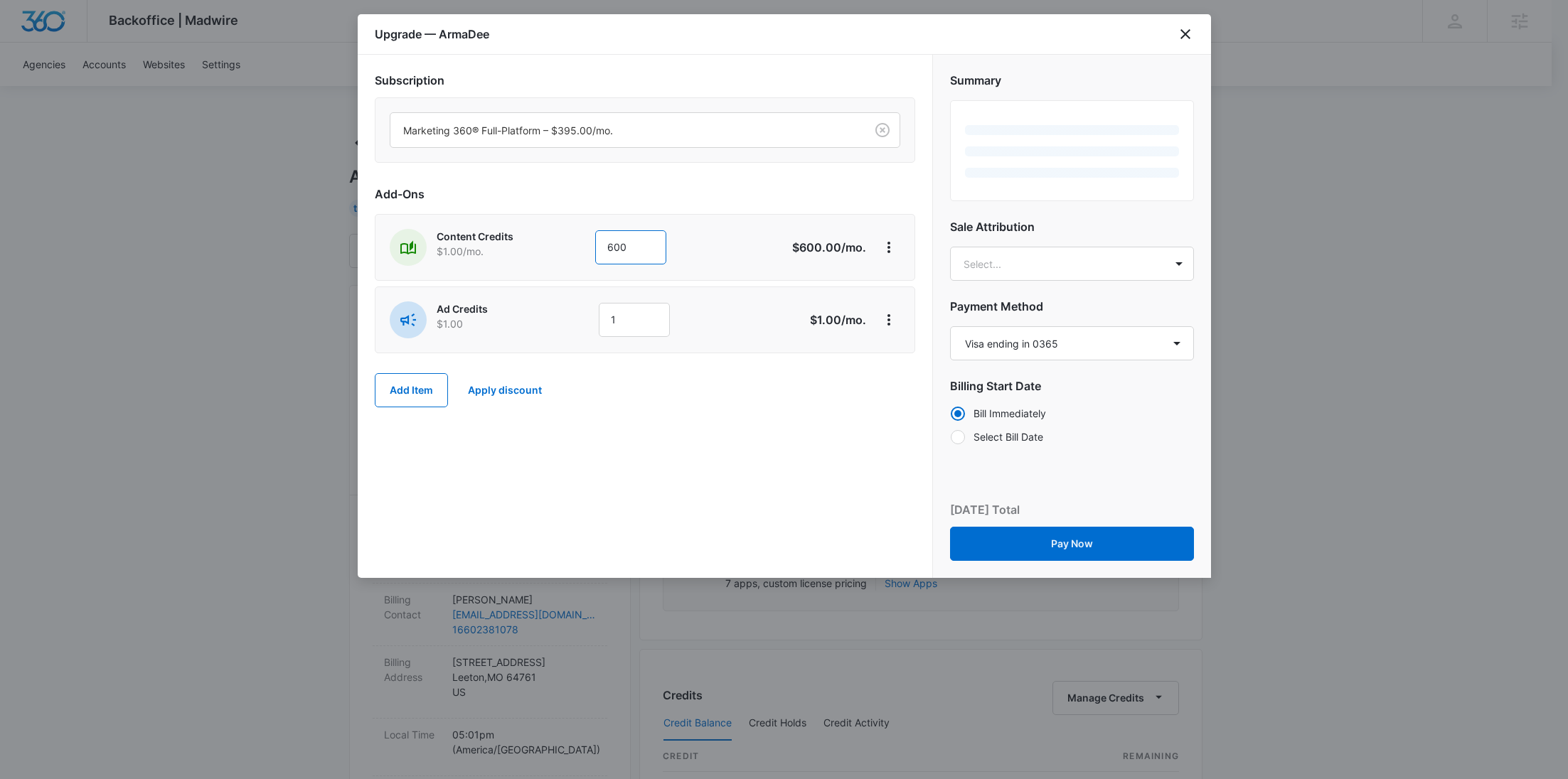
type input "600"
drag, startPoint x: 568, startPoint y: 272, endPoint x: 625, endPoint y: 306, distance: 66.4
click at [568, 271] on div "Content Credits $1.00 /mo. 600 $600.00 /mo." at bounding box center [645, 247] width 541 height 67
drag, startPoint x: 632, startPoint y: 312, endPoint x: 564, endPoint y: 311, distance: 68.0
click at [566, 310] on div "Ad Credits $1.00 1" at bounding box center [594, 320] width 410 height 37
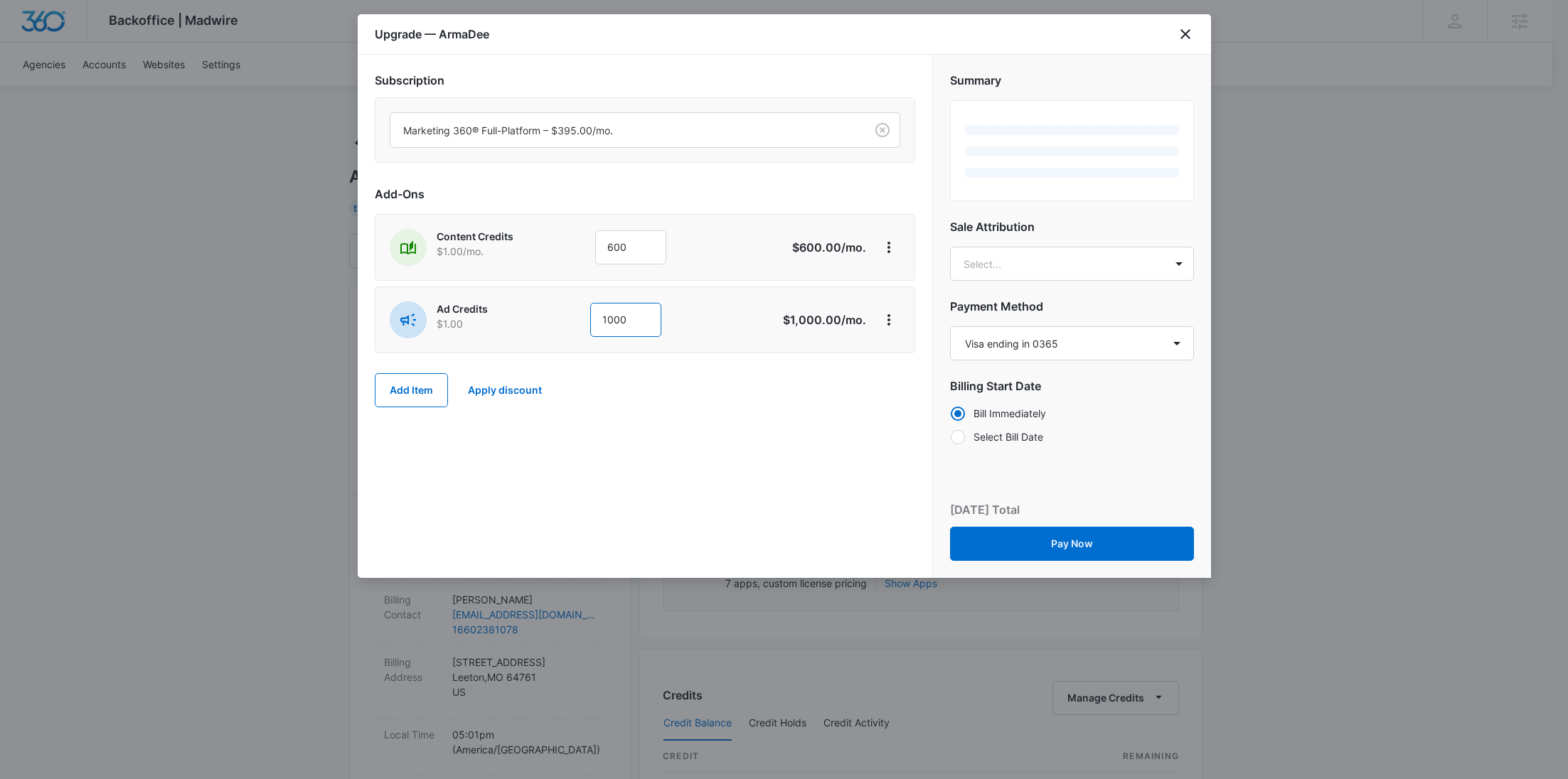
type input "1000"
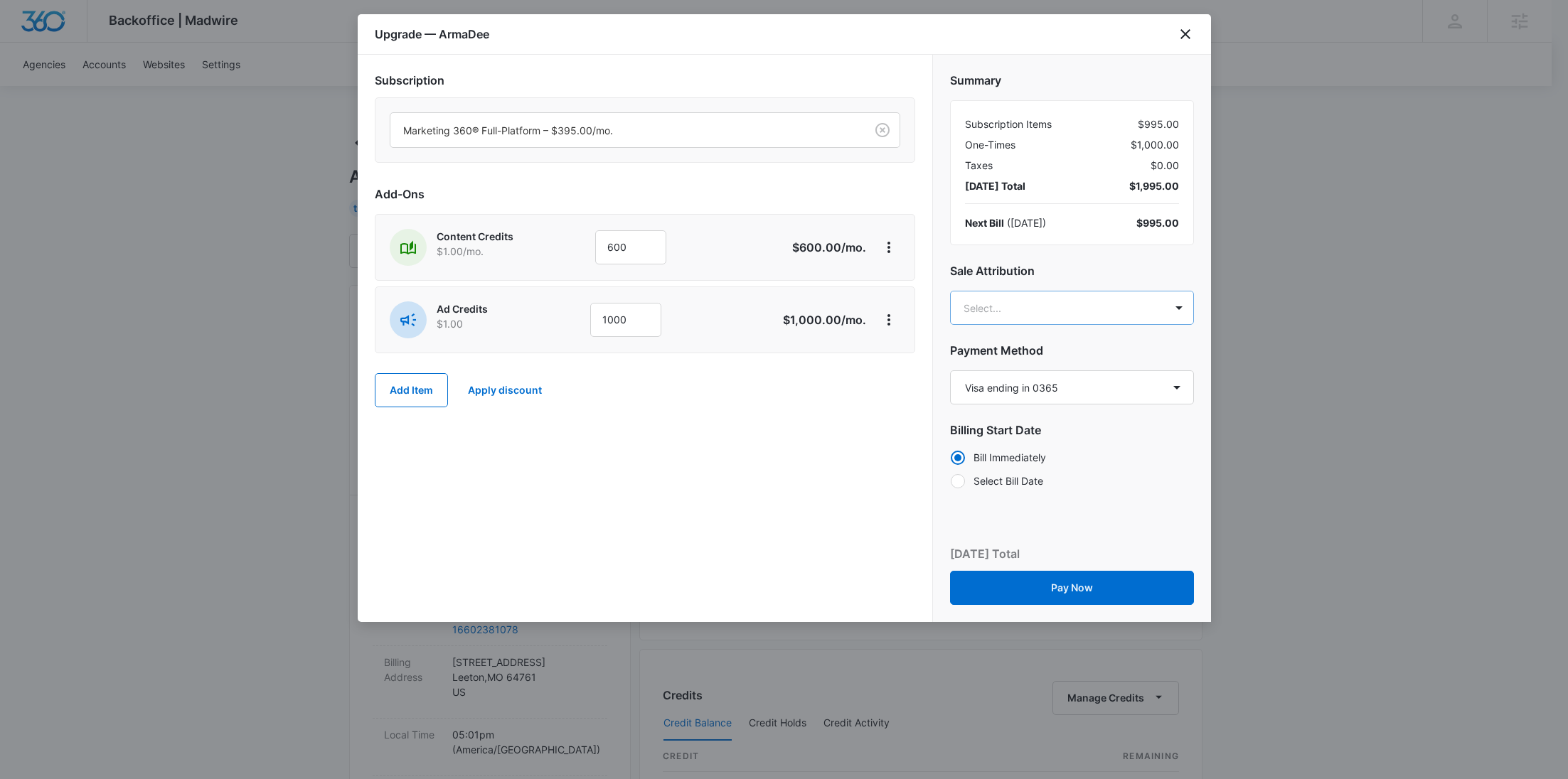
click at [1057, 323] on body "Backoffice | Madwire Apps Settings RY Rochelle Young rochelle.young@madwire.com…" at bounding box center [784, 727] width 1568 height 1454
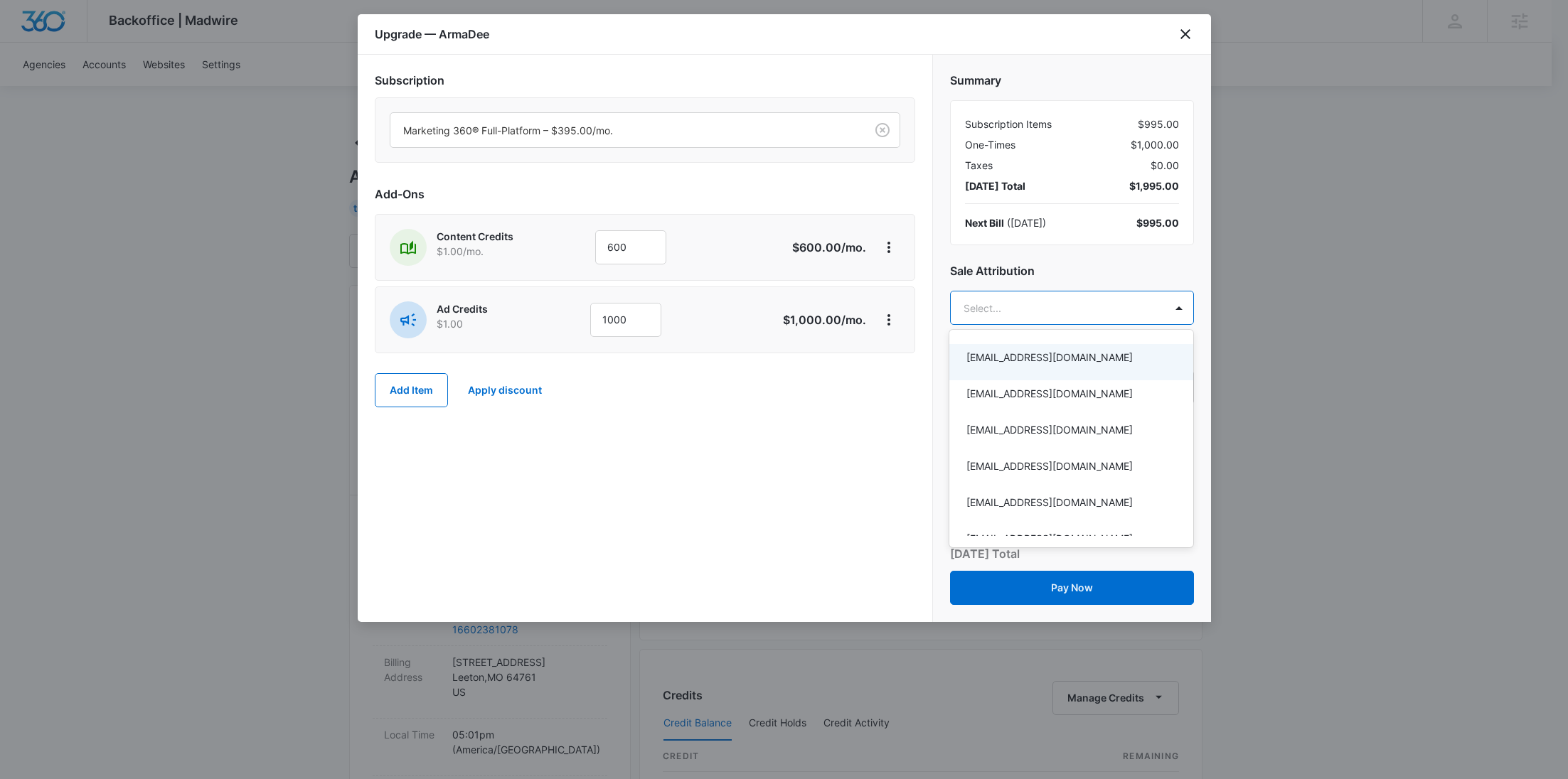
paste input "McVay"
type input "McVay"
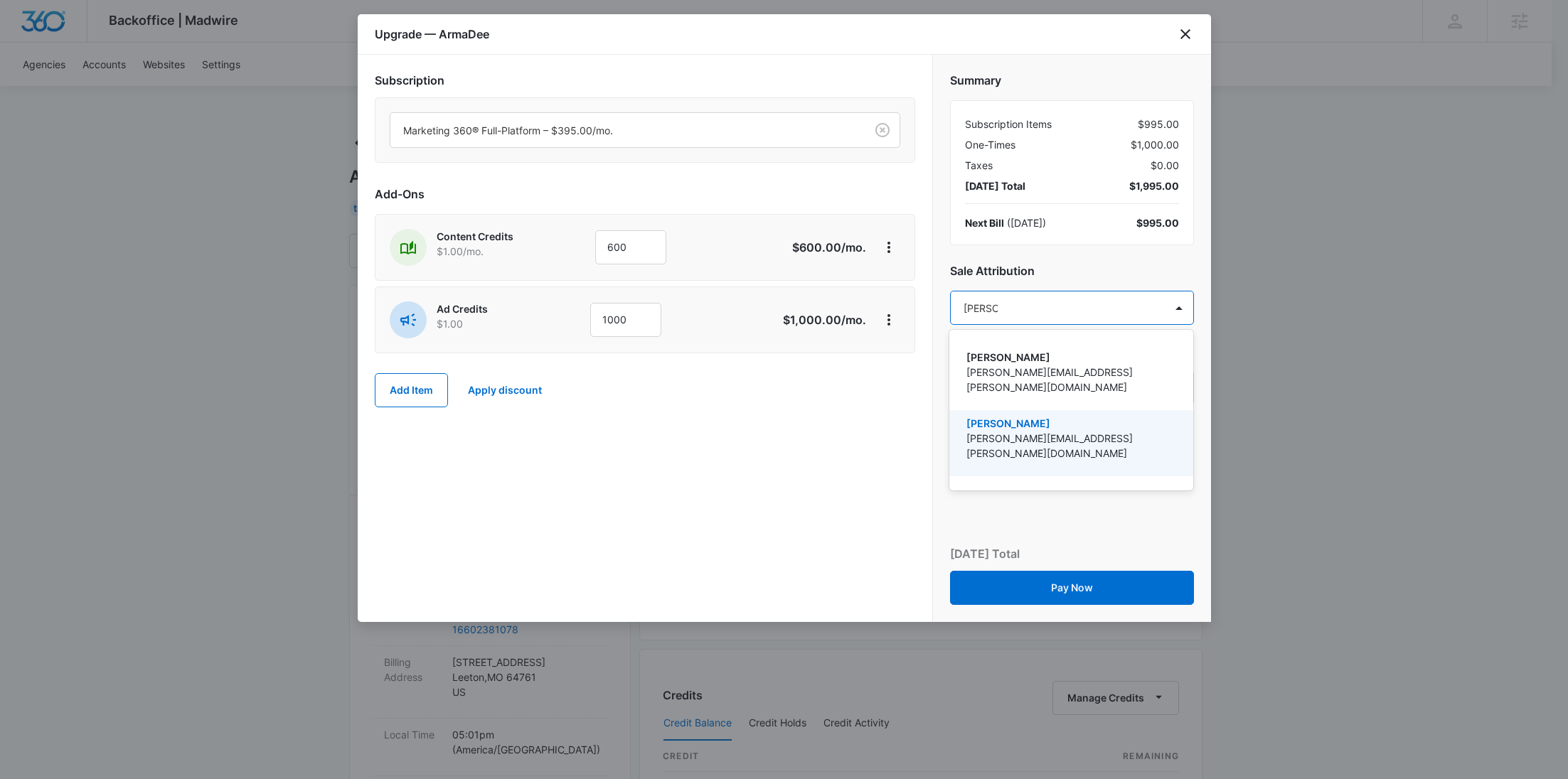
click at [1047, 416] on p "[PERSON_NAME]" at bounding box center [1069, 423] width 207 height 15
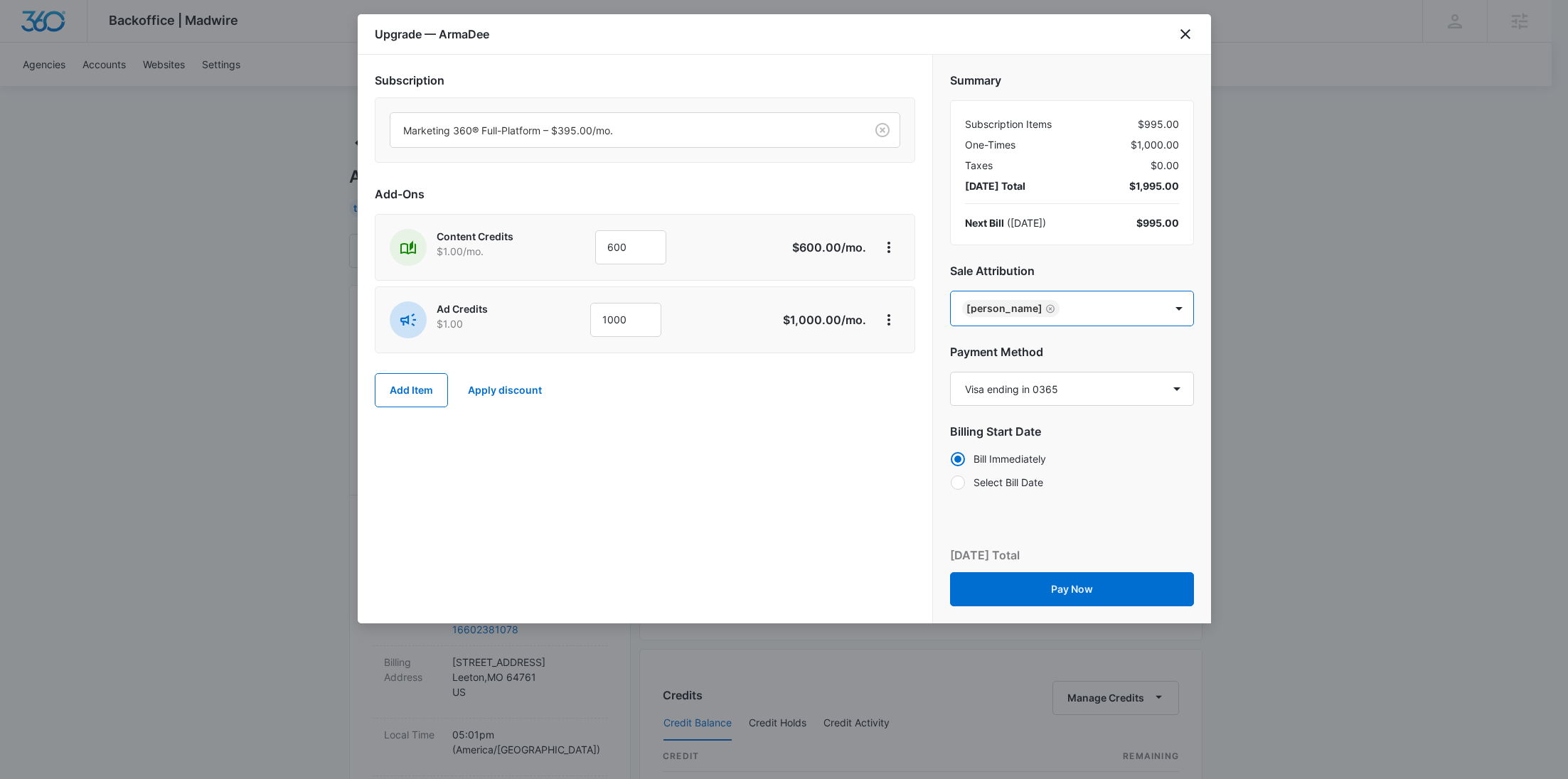
paste input "Hellem"
type input "Hellem"
click at [1033, 355] on p "[PERSON_NAME]" at bounding box center [1069, 357] width 207 height 15
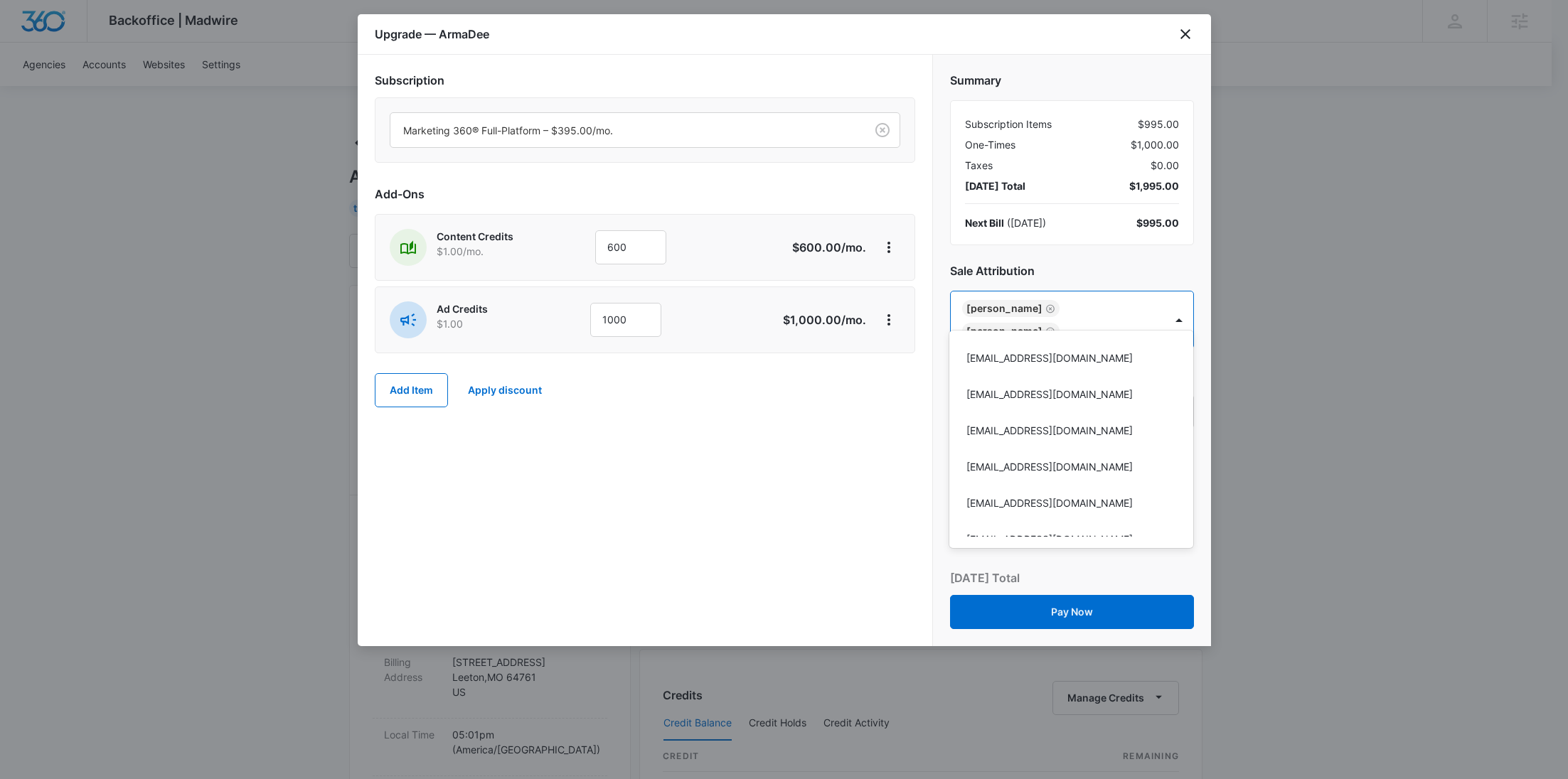
click at [862, 445] on div at bounding box center [784, 390] width 1568 height 779
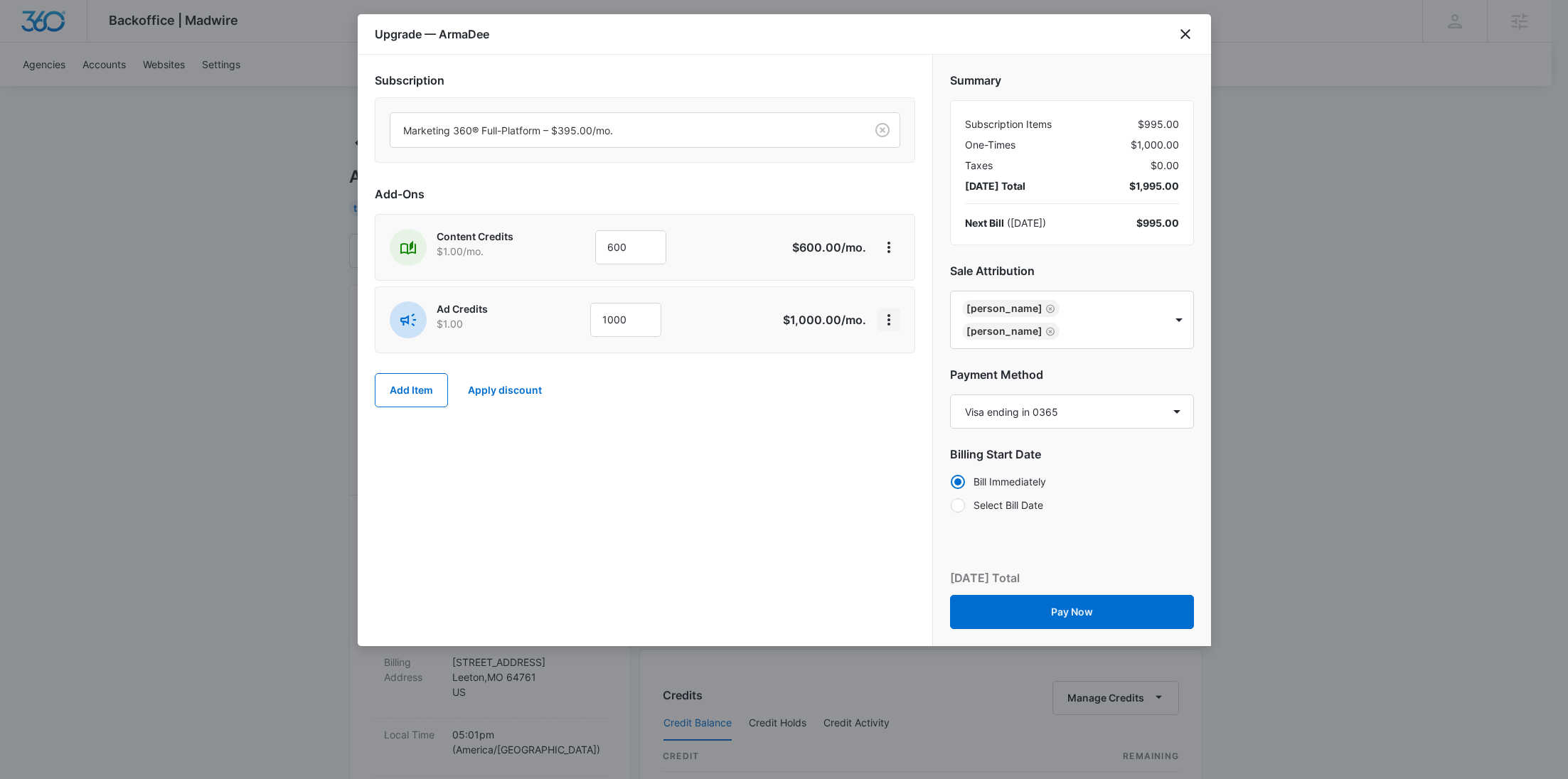
click at [888, 326] on icon "View More" at bounding box center [889, 321] width 17 height 17
click at [896, 356] on div "Delete Item" at bounding box center [922, 358] width 53 height 10
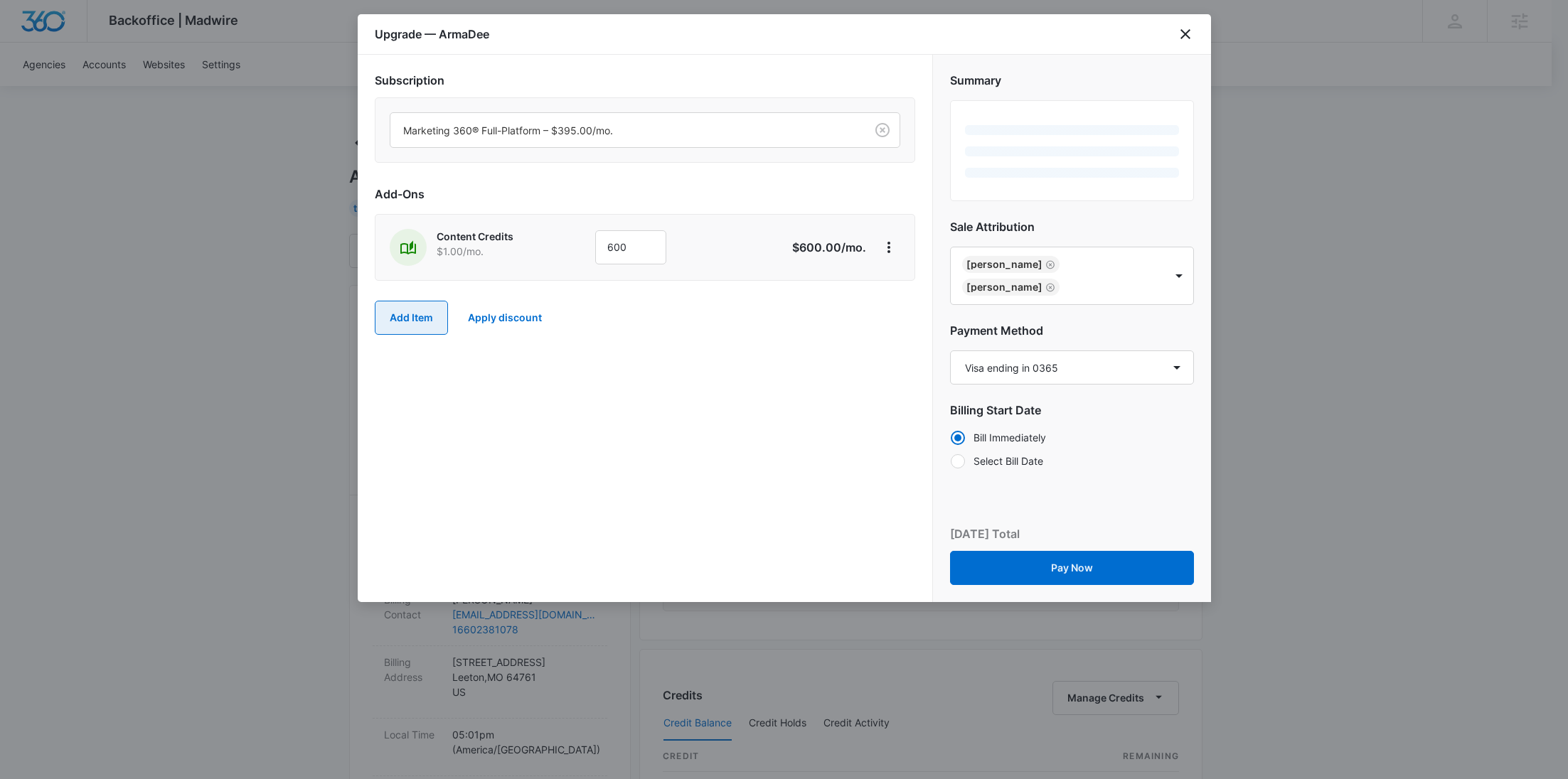
click at [425, 321] on button "Add Item" at bounding box center [411, 317] width 73 height 34
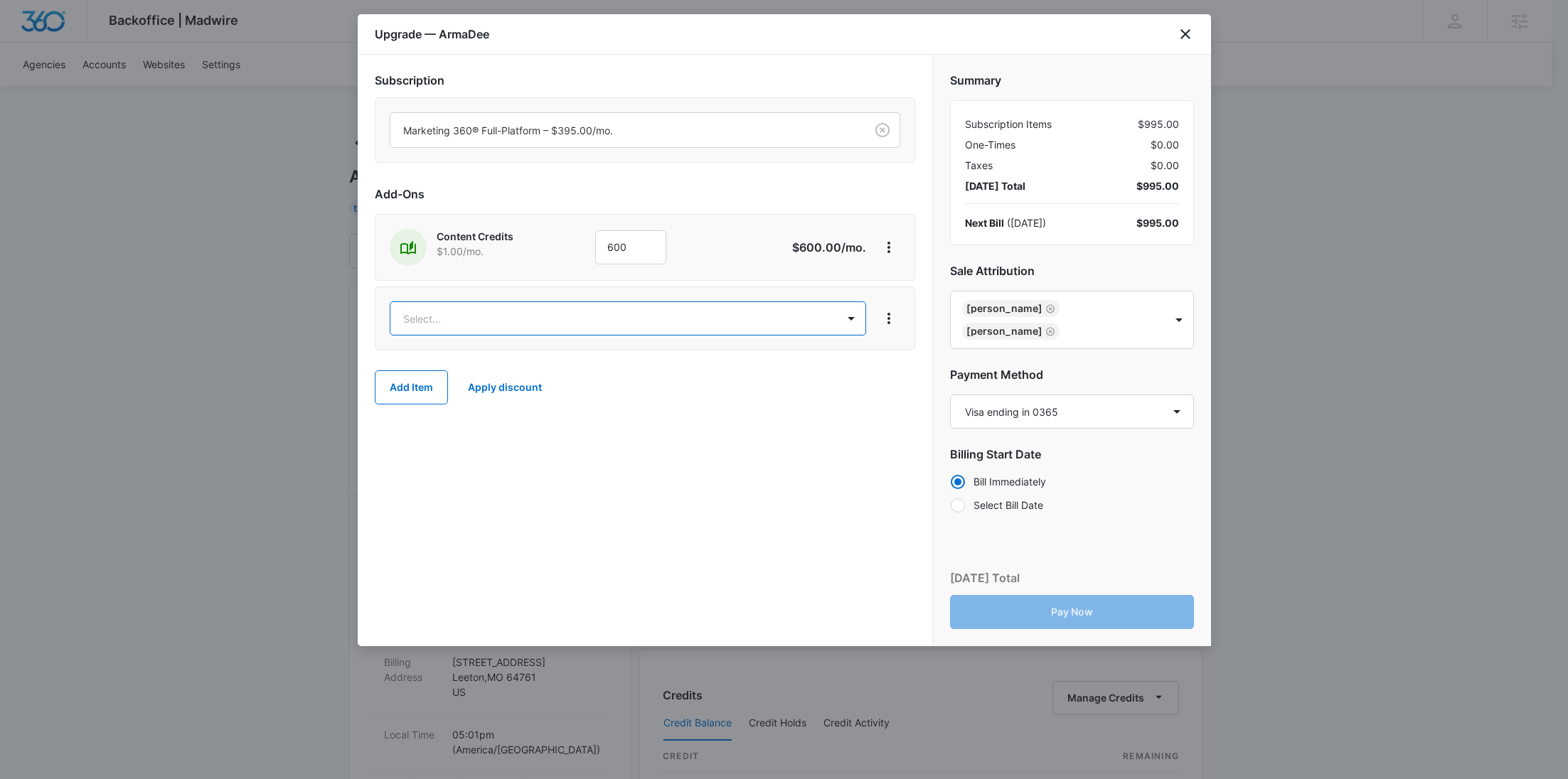
click at [430, 319] on body "Backoffice | Madwire Apps Settings RY Rochelle Young rochelle.young@madwire.com…" at bounding box center [784, 727] width 1568 height 1454
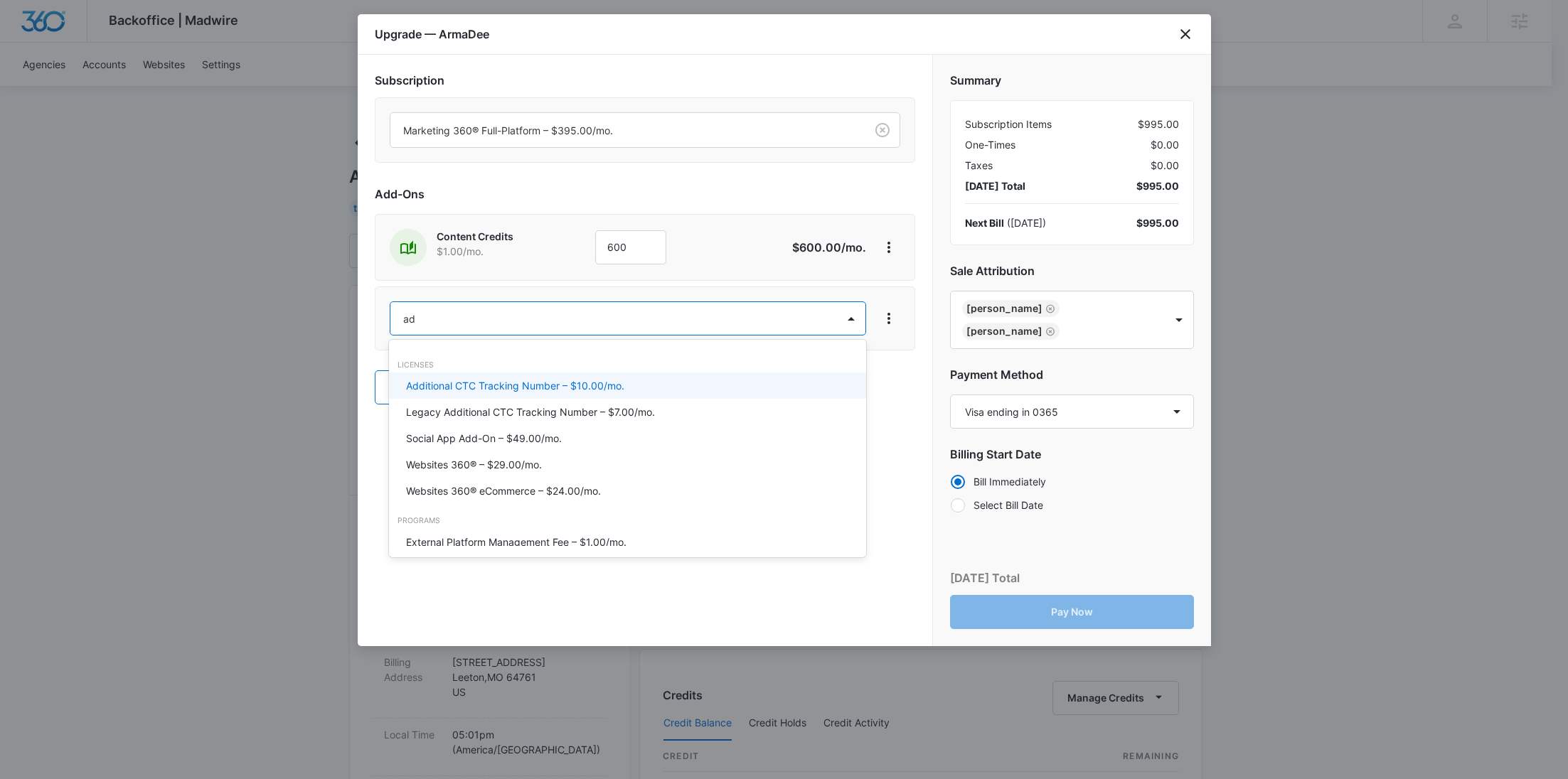
type input "ad c"
click at [460, 388] on p "Ad Credits – $1.00/mo." at bounding box center [459, 385] width 107 height 15
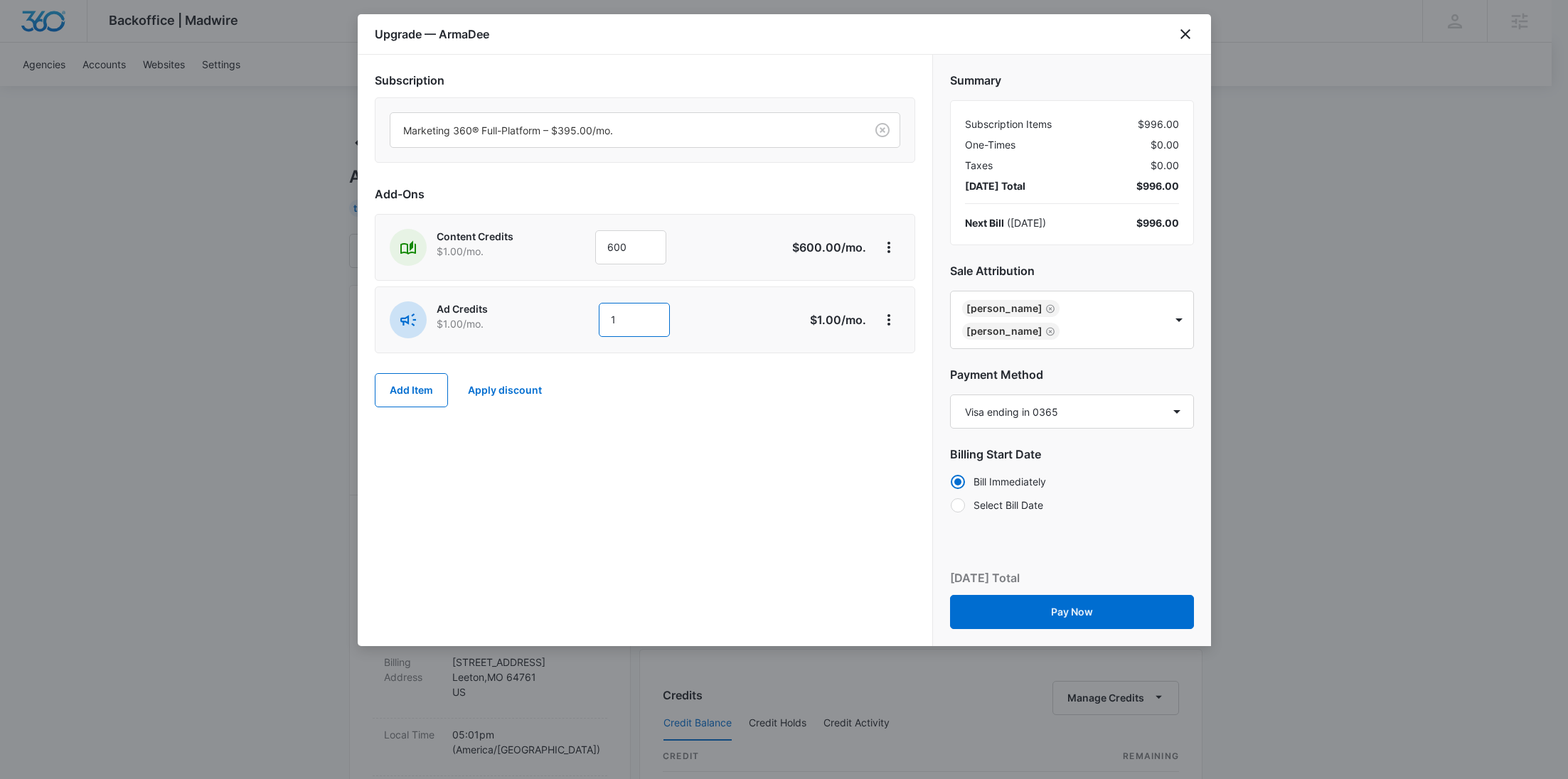
drag, startPoint x: 630, startPoint y: 306, endPoint x: 542, endPoint y: 314, distance: 88.4
click at [542, 314] on div "Ad Credits $1.00 /mo. 1" at bounding box center [594, 320] width 410 height 37
type input "1000"
click at [819, 450] on div "Subscription Marketing 360® Full-Platform – $395.00/mo. Add-Ons Content Credits…" at bounding box center [645, 350] width 575 height 591
click at [1096, 595] on button "Pay Now" at bounding box center [1071, 611] width 244 height 34
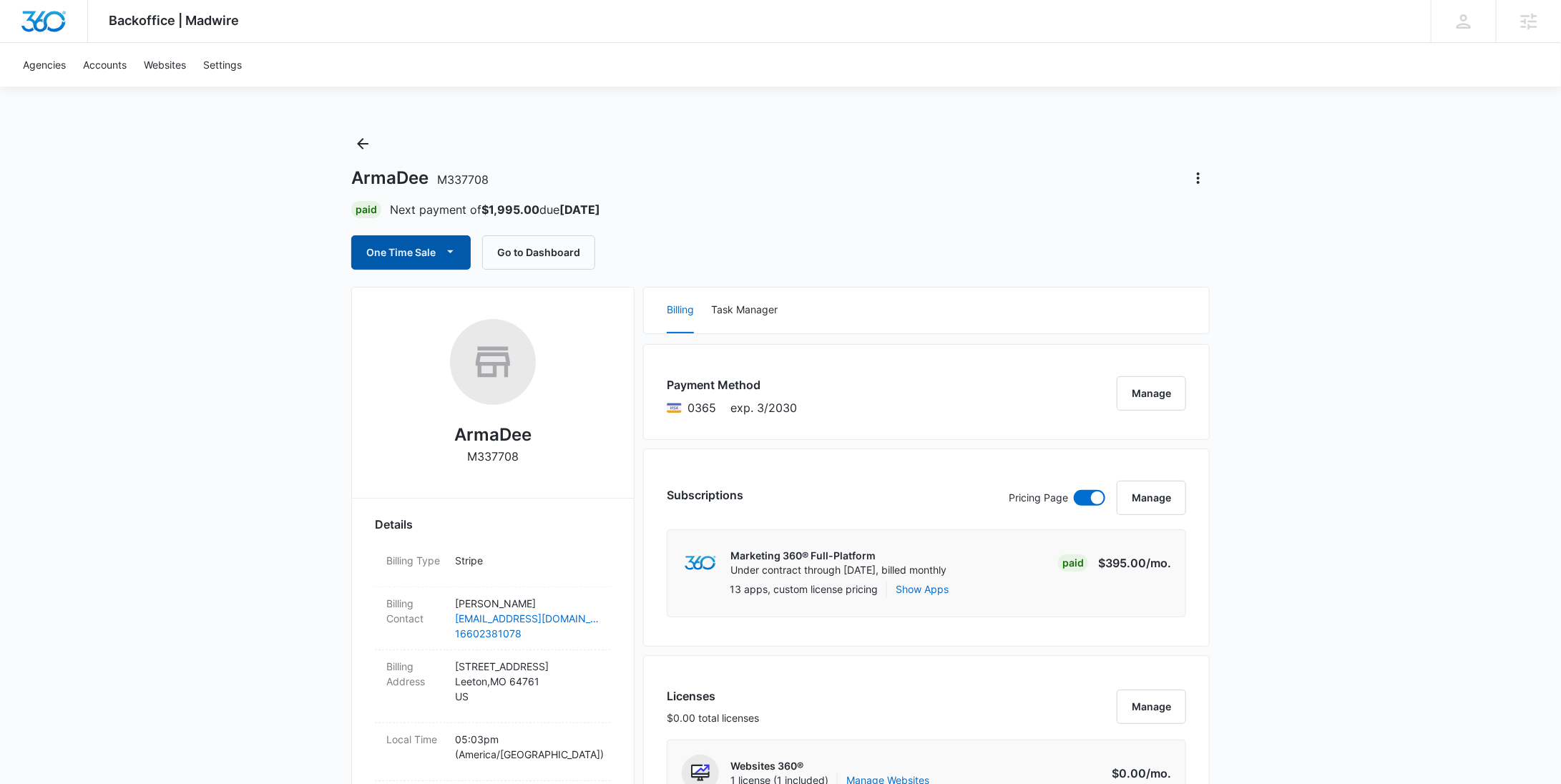
click at [417, 253] on button "One Time Sale" at bounding box center [411, 252] width 120 height 34
click at [403, 290] on button "Run One-Time Payment" at bounding box center [460, 301] width 217 height 26
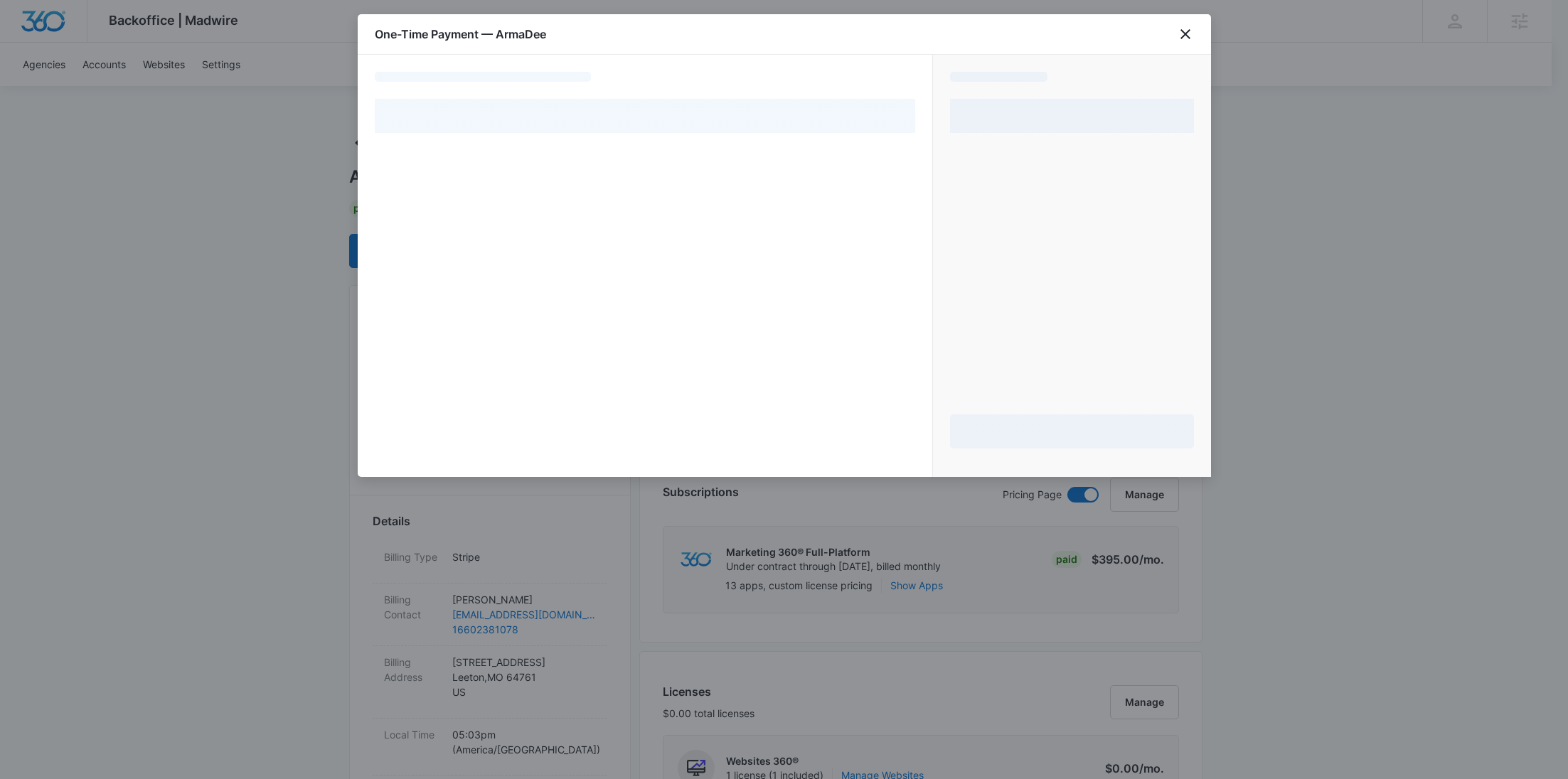
select select "pm_1S6eyvA4n8RTgNjUXX8m4HYJ"
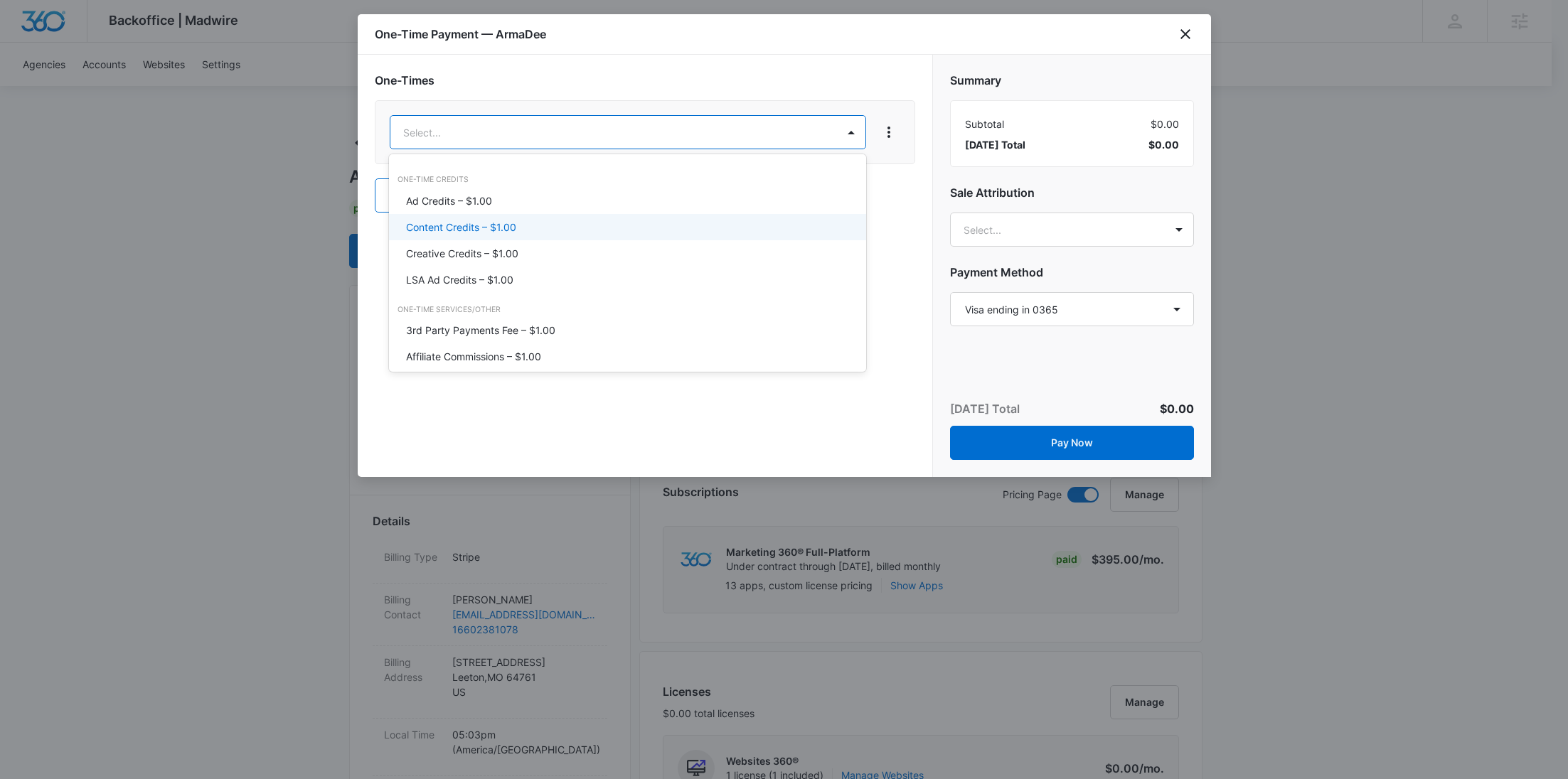
click at [522, 238] on div "Content Credits – $1.00" at bounding box center [627, 227] width 477 height 26
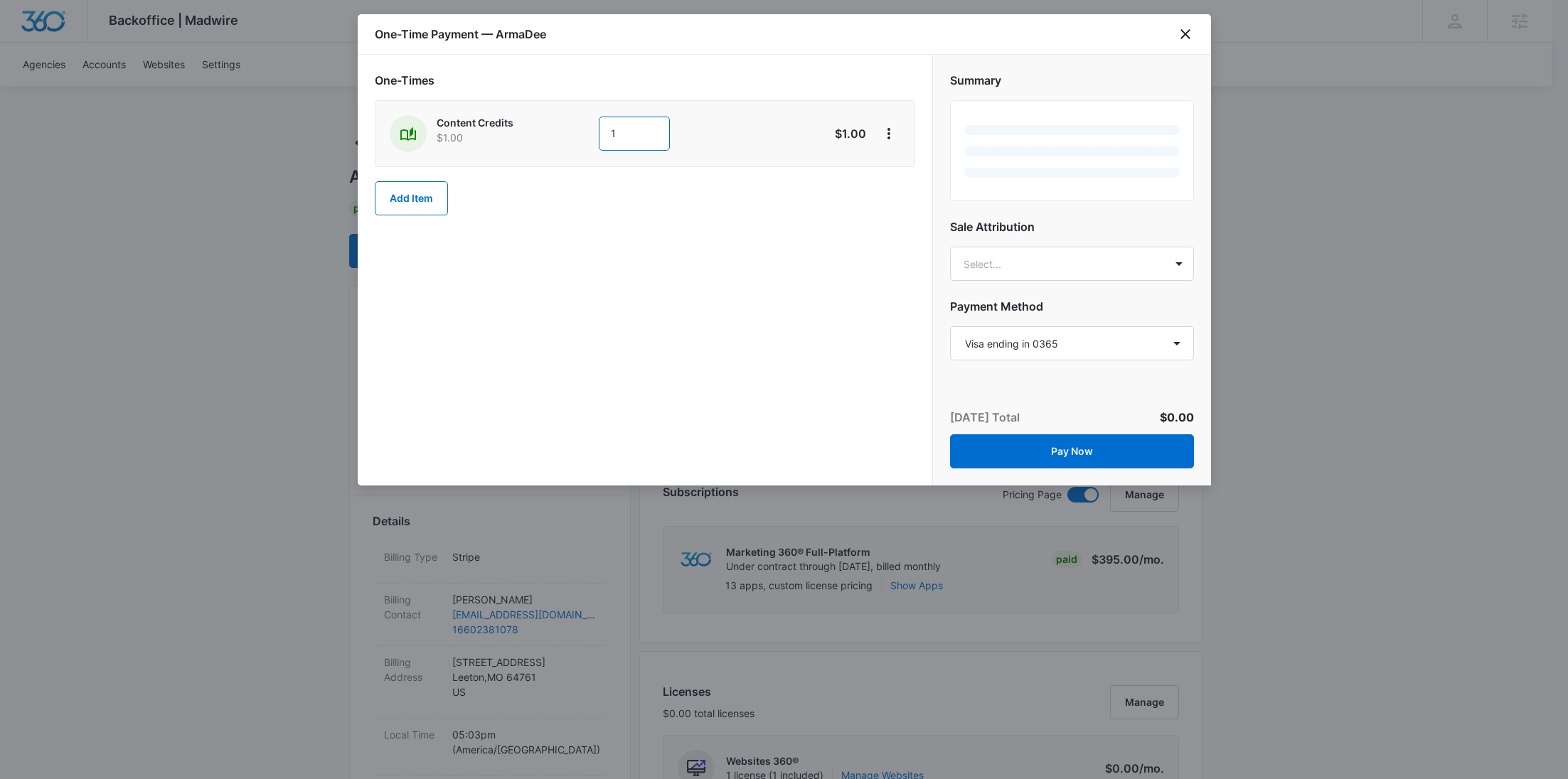
drag, startPoint x: 650, startPoint y: 139, endPoint x: 573, endPoint y: 132, distance: 77.3
click at [573, 132] on div "Content Credits $1.00 1" at bounding box center [594, 134] width 410 height 37
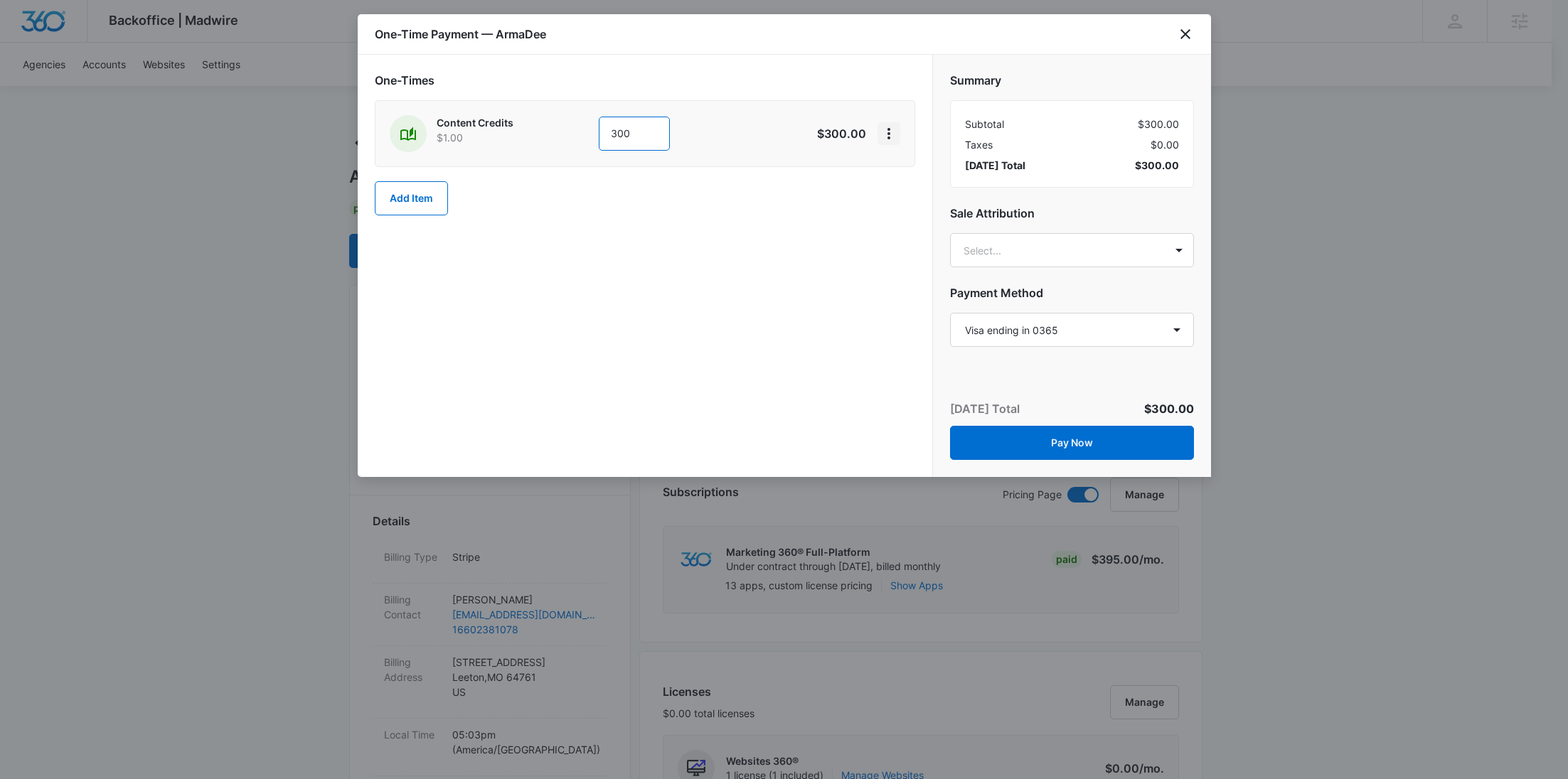
type input "300"
click at [893, 133] on icon "View More" at bounding box center [889, 134] width 17 height 17
click at [911, 165] on button "Add Discount" at bounding box center [935, 173] width 114 height 21
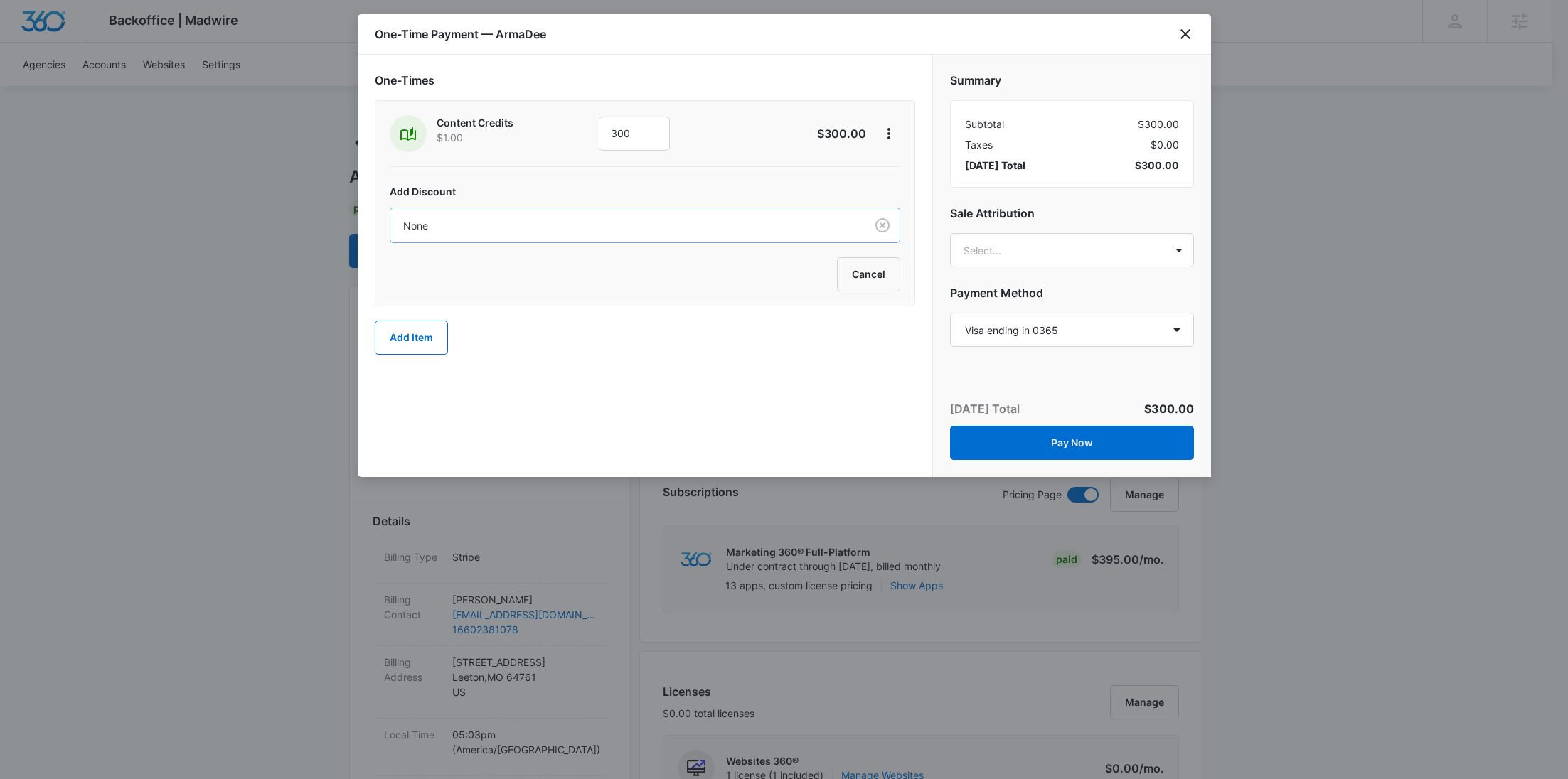
click at [691, 231] on div at bounding box center [625, 225] width 444 height 17
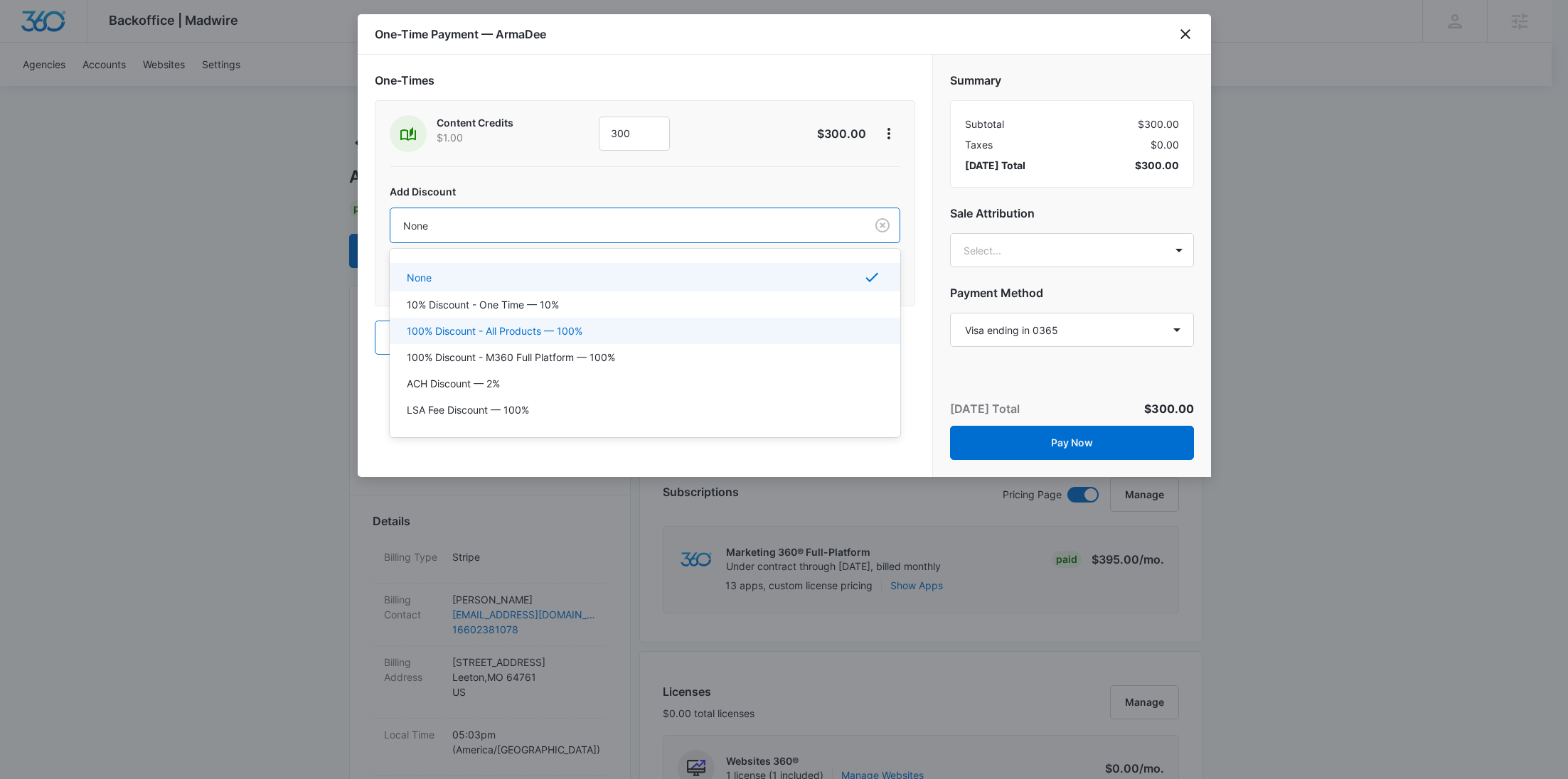
click at [578, 337] on p "100% Discount - All Products — 100%" at bounding box center [494, 330] width 176 height 15
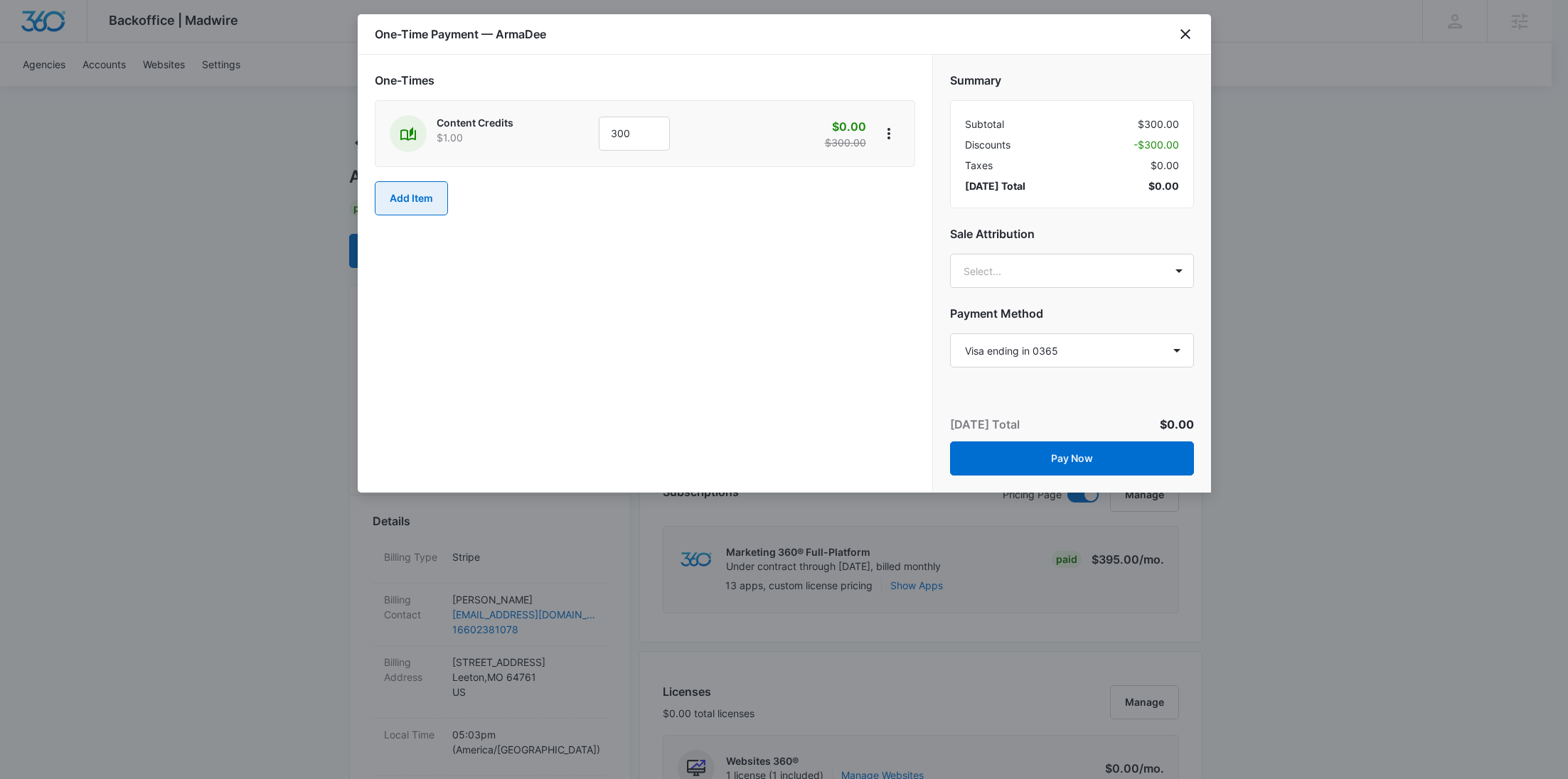
click at [431, 194] on button "Add Item" at bounding box center [411, 198] width 73 height 34
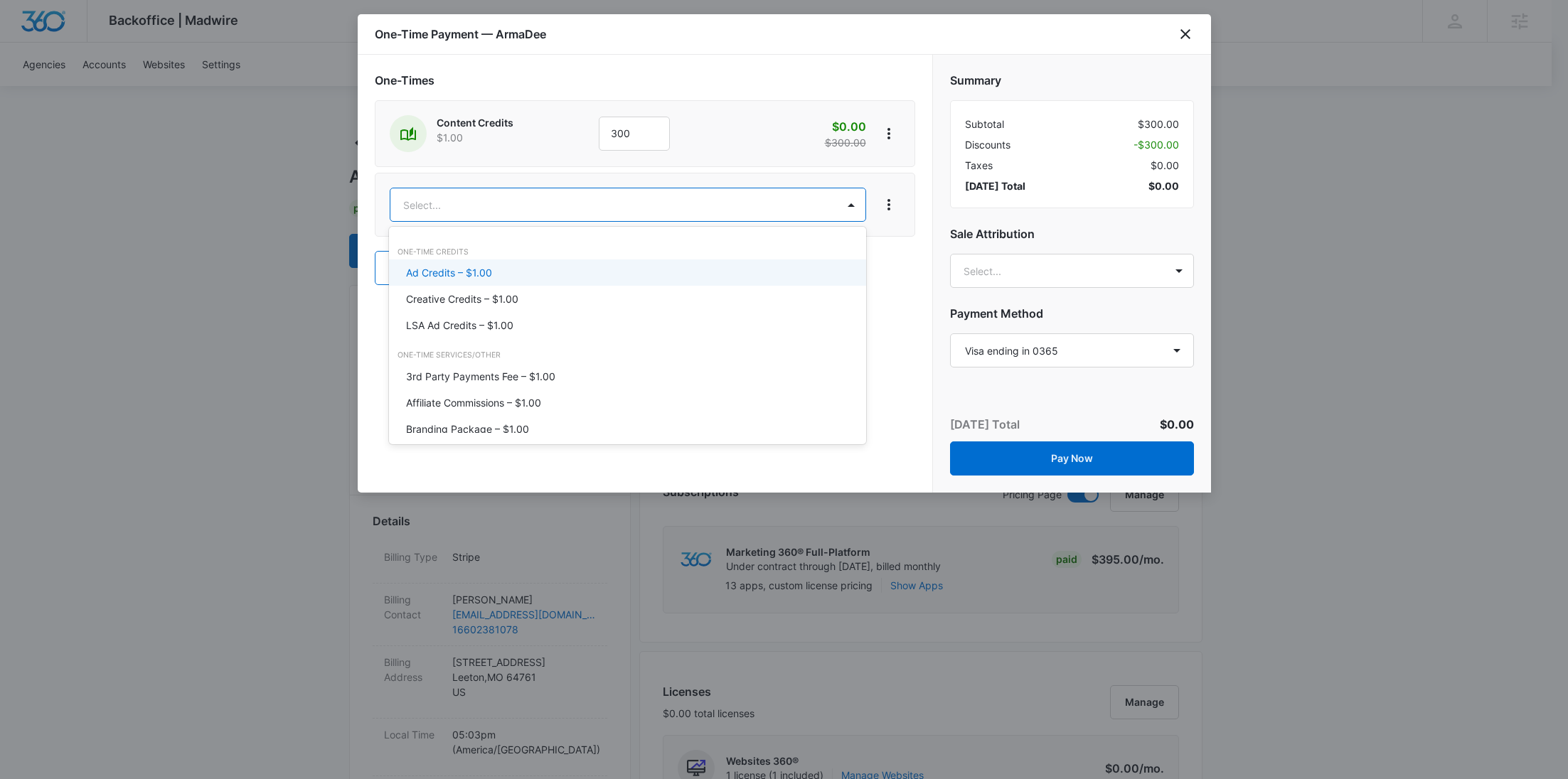
type input "ad"
click at [458, 265] on p "Ad Credits – $1.00" at bounding box center [449, 272] width 86 height 15
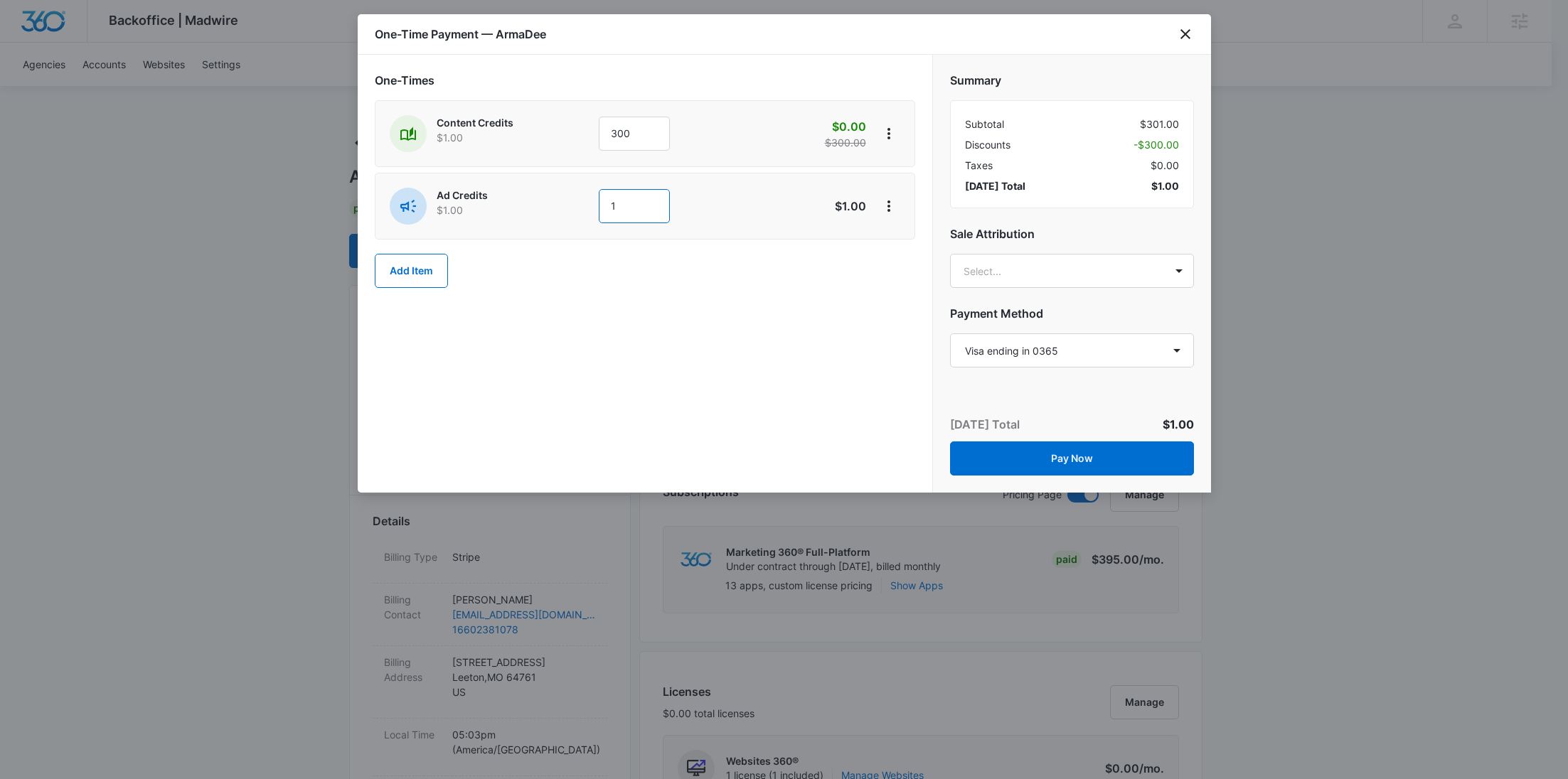
drag, startPoint x: 651, startPoint y: 193, endPoint x: 579, endPoint y: 190, distance: 72.1
click at [579, 190] on div "Ad Credits $1.00 1" at bounding box center [594, 206] width 410 height 37
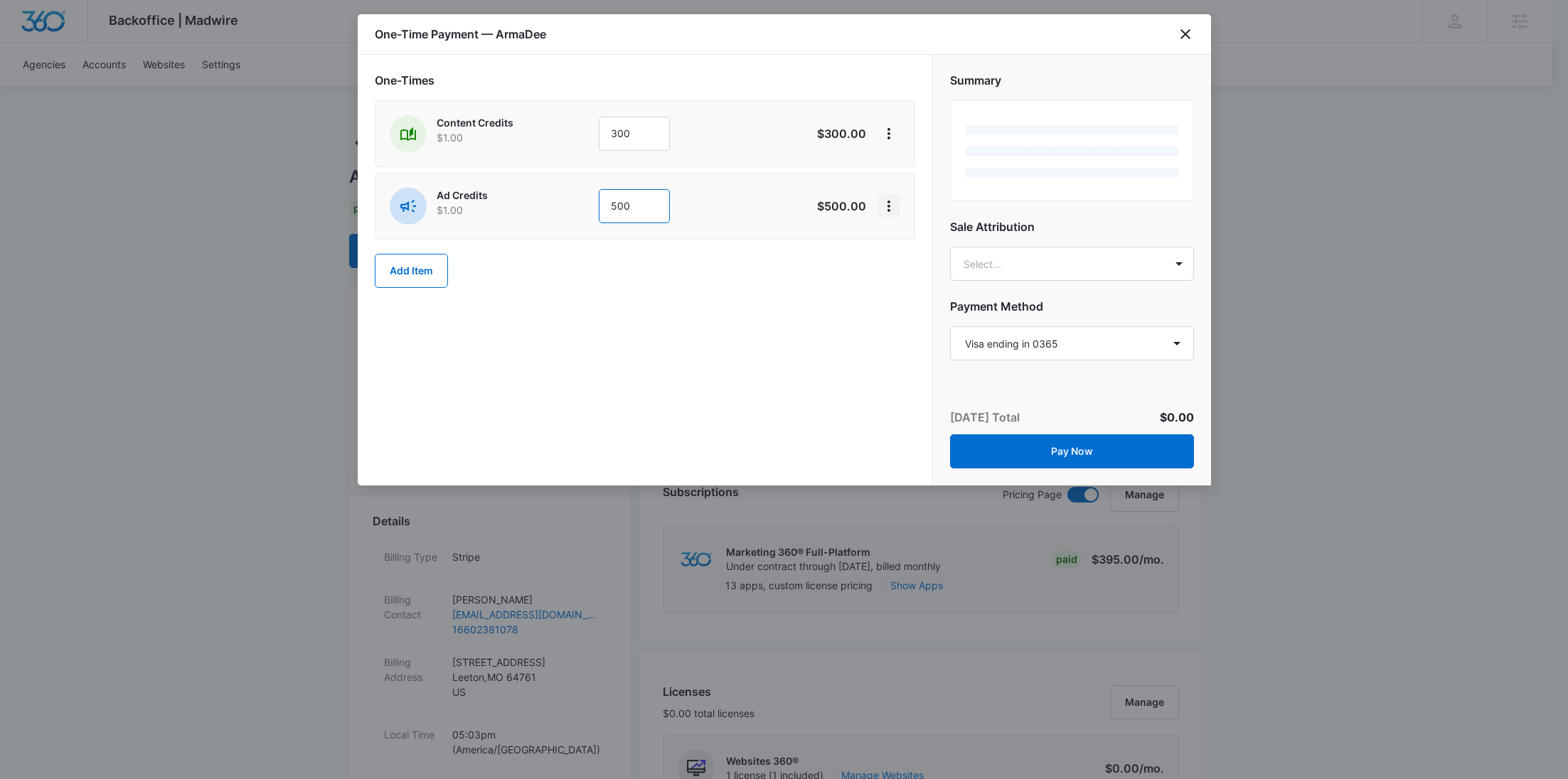
type input "500"
click at [894, 198] on icon "View More" at bounding box center [889, 206] width 17 height 17
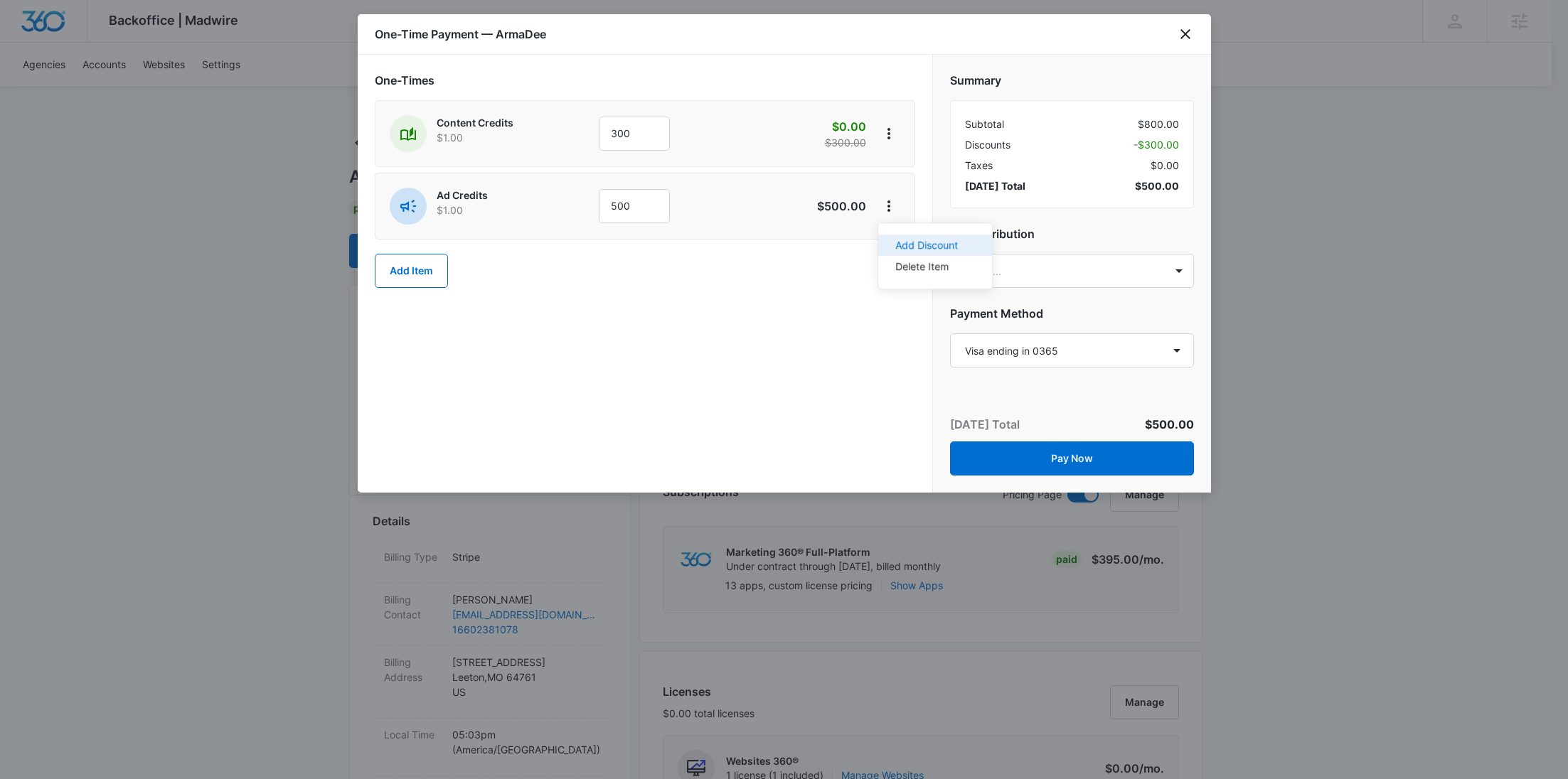
click at [901, 244] on div "Add Discount" at bounding box center [927, 245] width 63 height 10
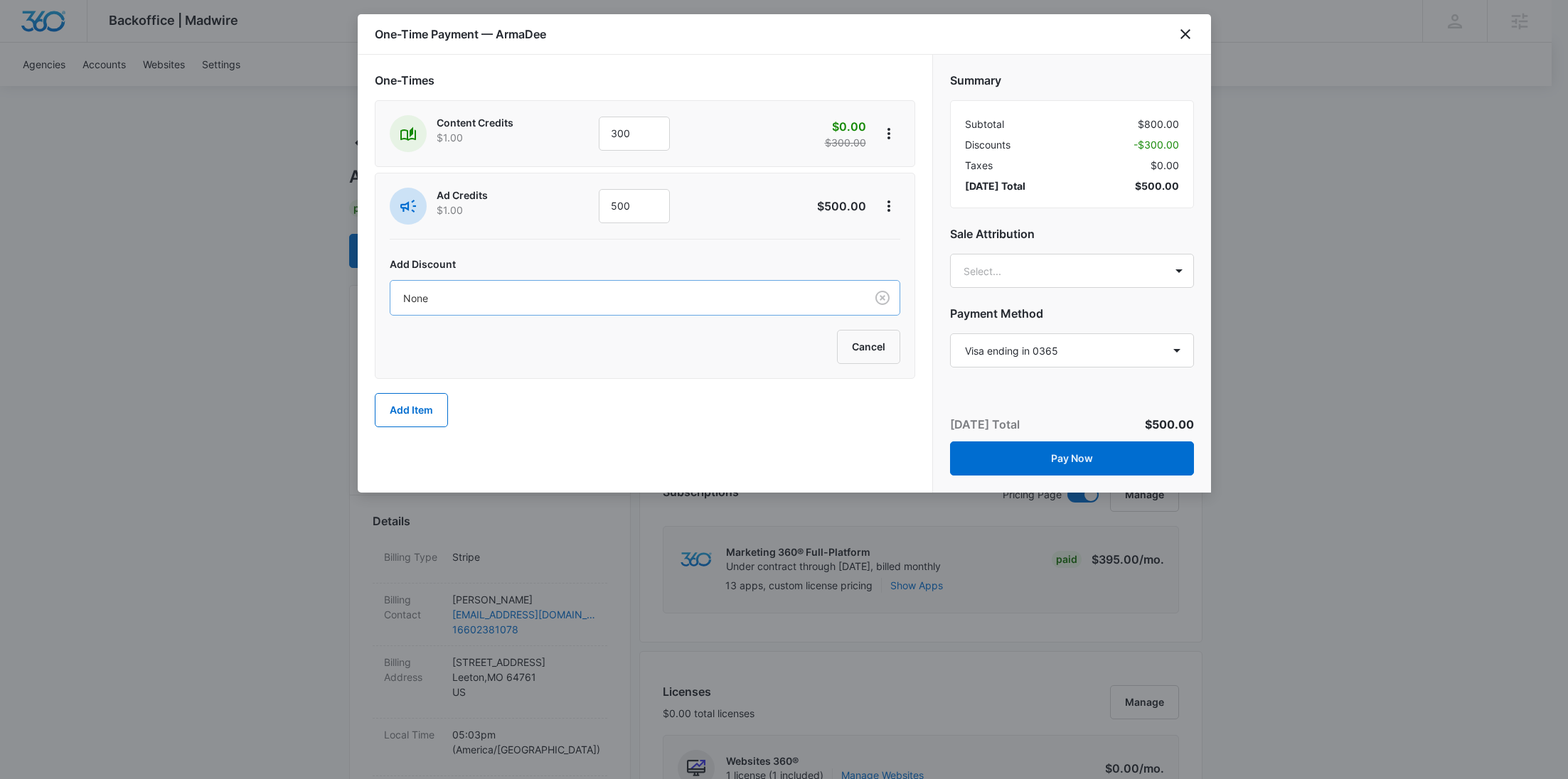
click at [639, 286] on div "None" at bounding box center [628, 298] width 475 height 32
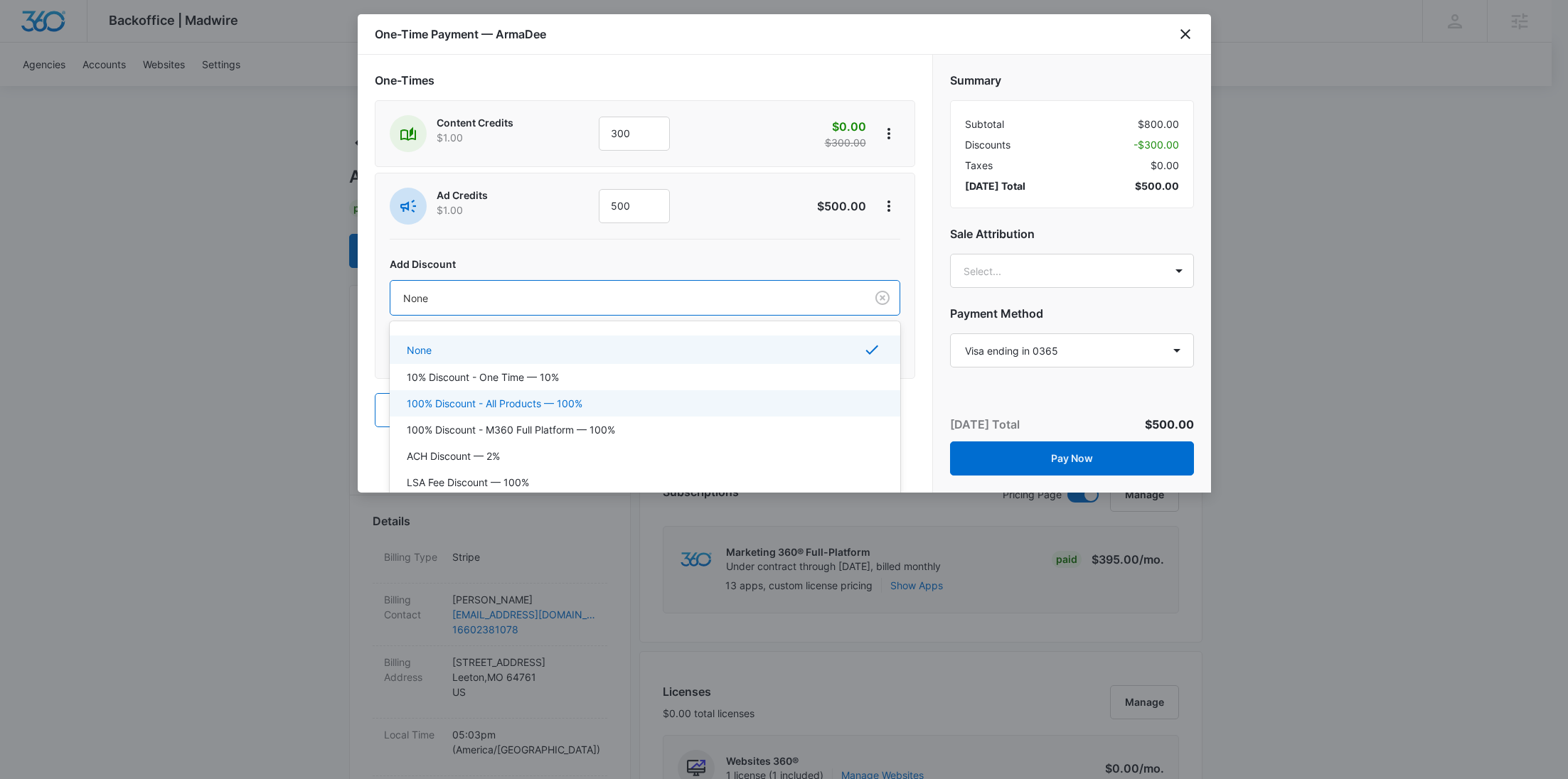
click at [558, 397] on p "100% Discount - All Products — 100%" at bounding box center [494, 403] width 176 height 15
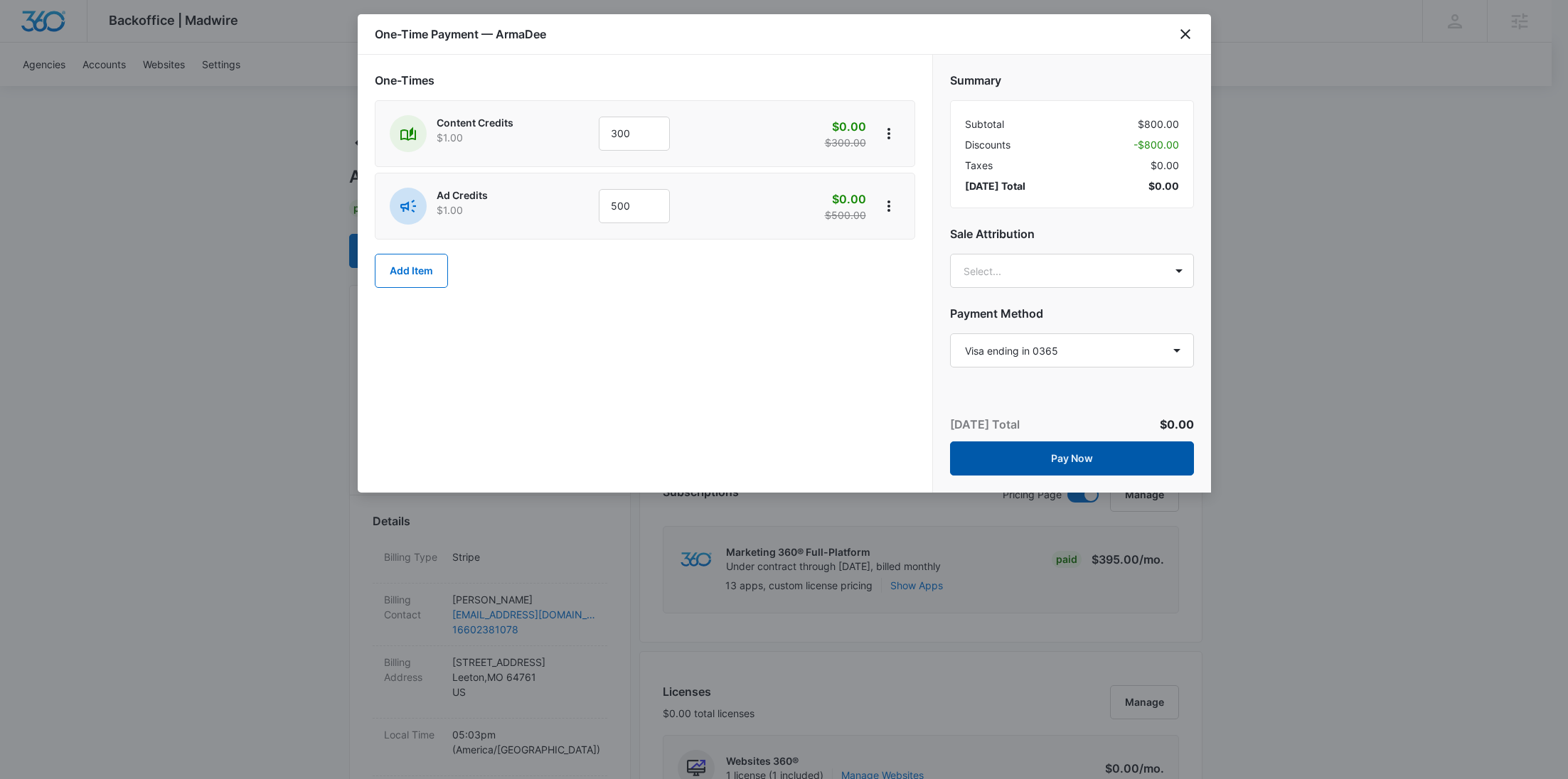
click at [1102, 457] on button "Pay Now" at bounding box center [1071, 458] width 244 height 34
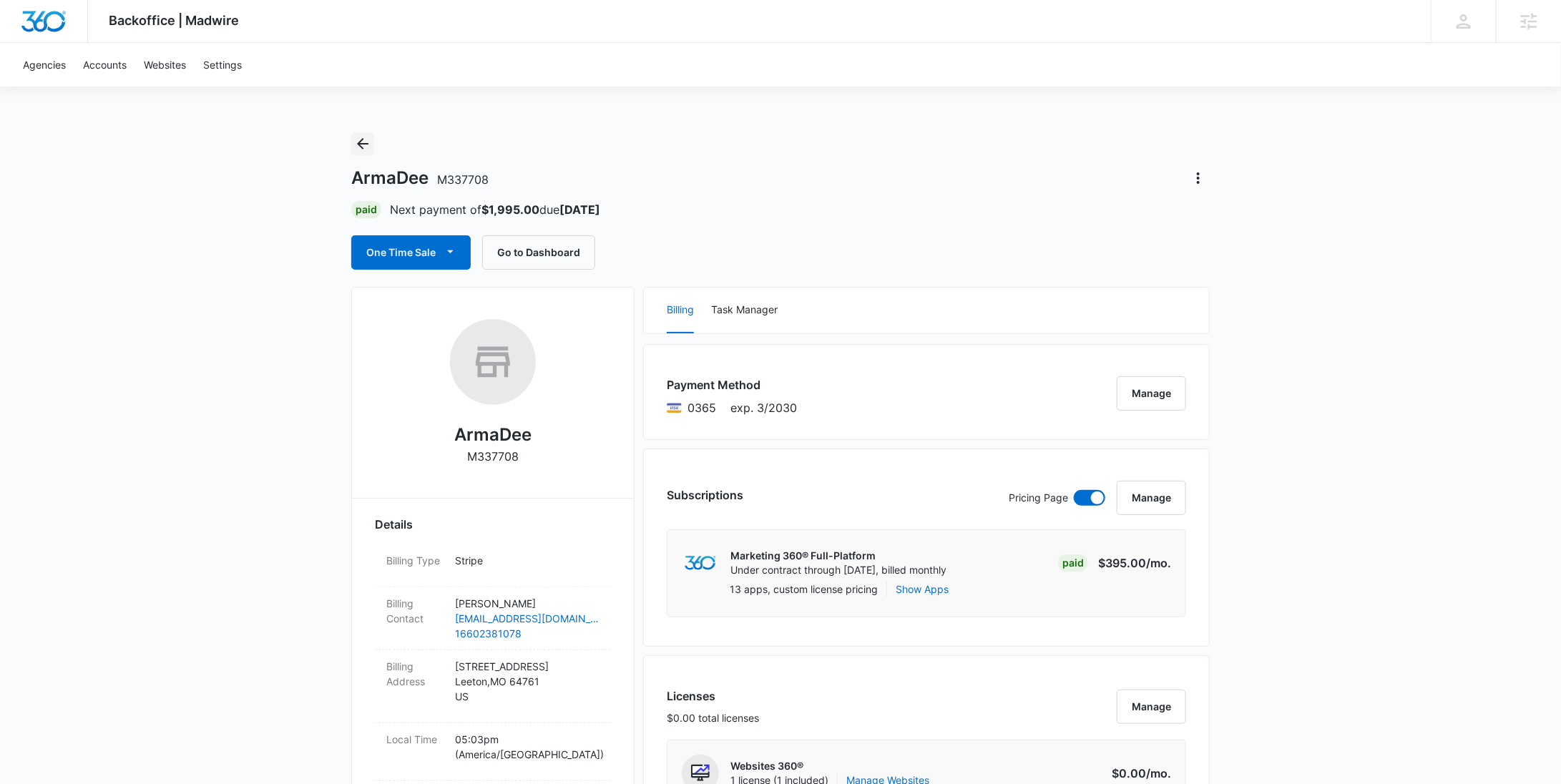
click at [363, 143] on icon "Back" at bounding box center [362, 143] width 11 height 11
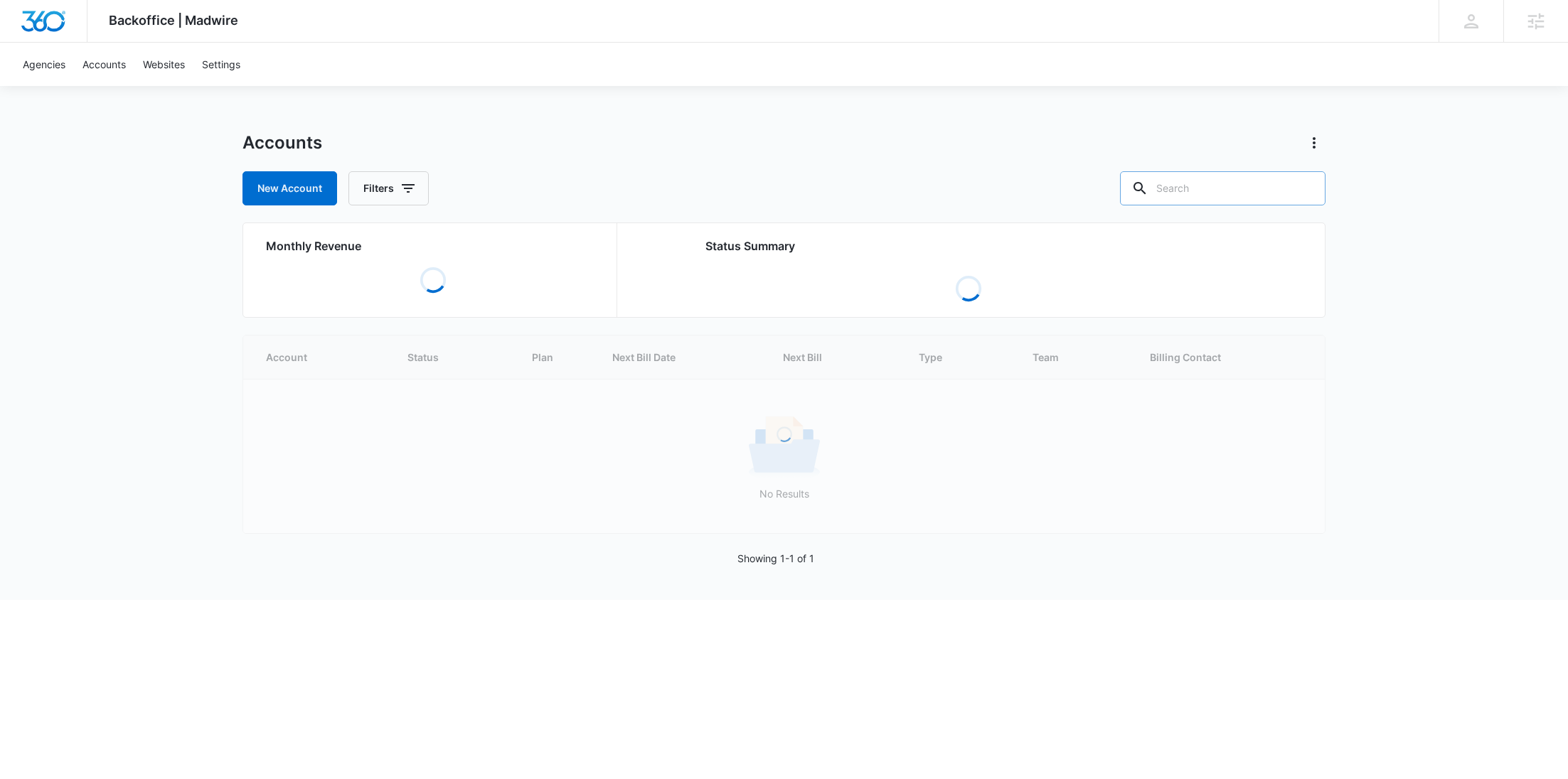
click at [1233, 190] on input "text" at bounding box center [1222, 188] width 205 height 34
paste input "M5002"
type input "M5002"
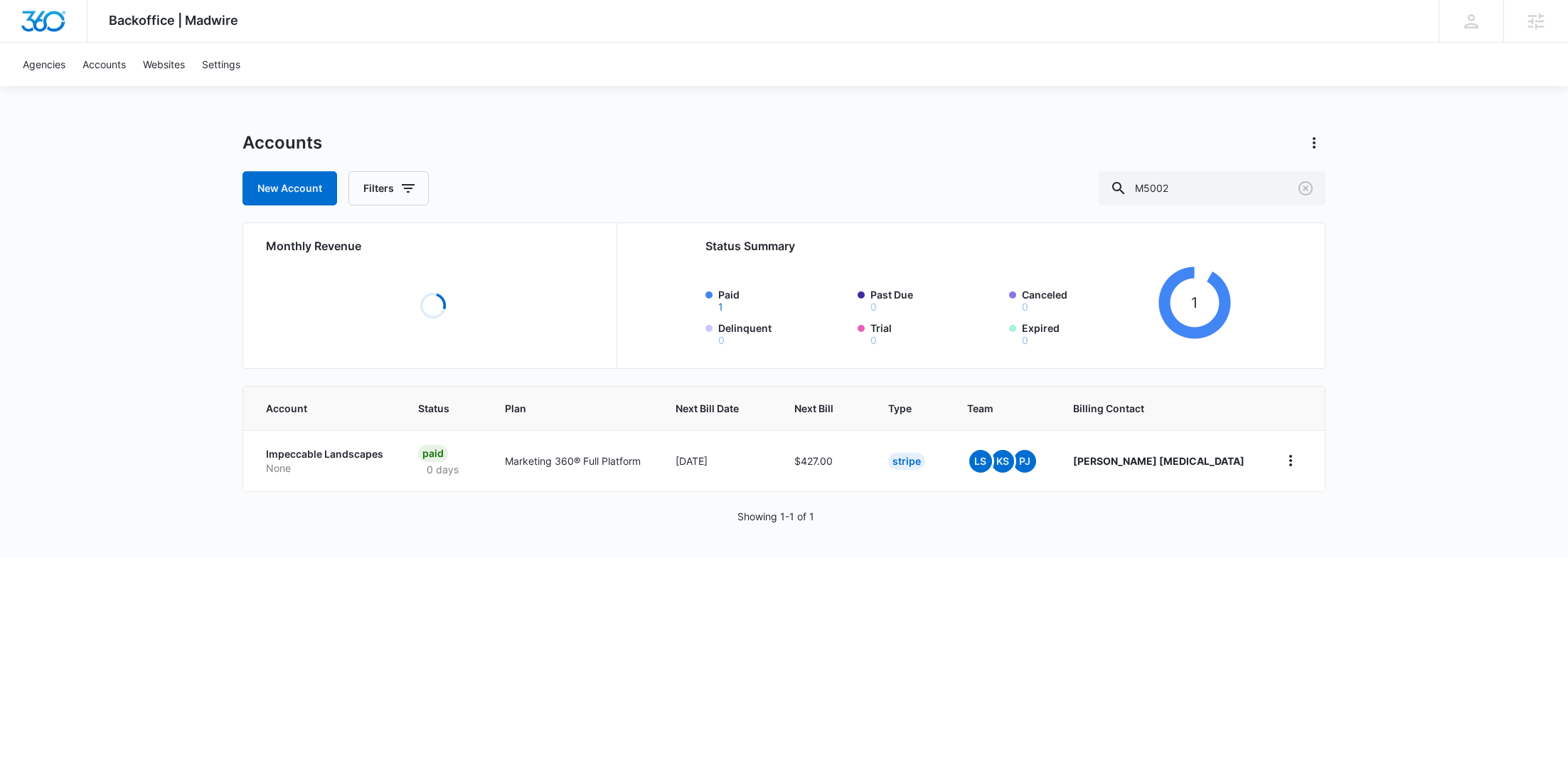
click at [313, 468] on p "None" at bounding box center [324, 468] width 118 height 14
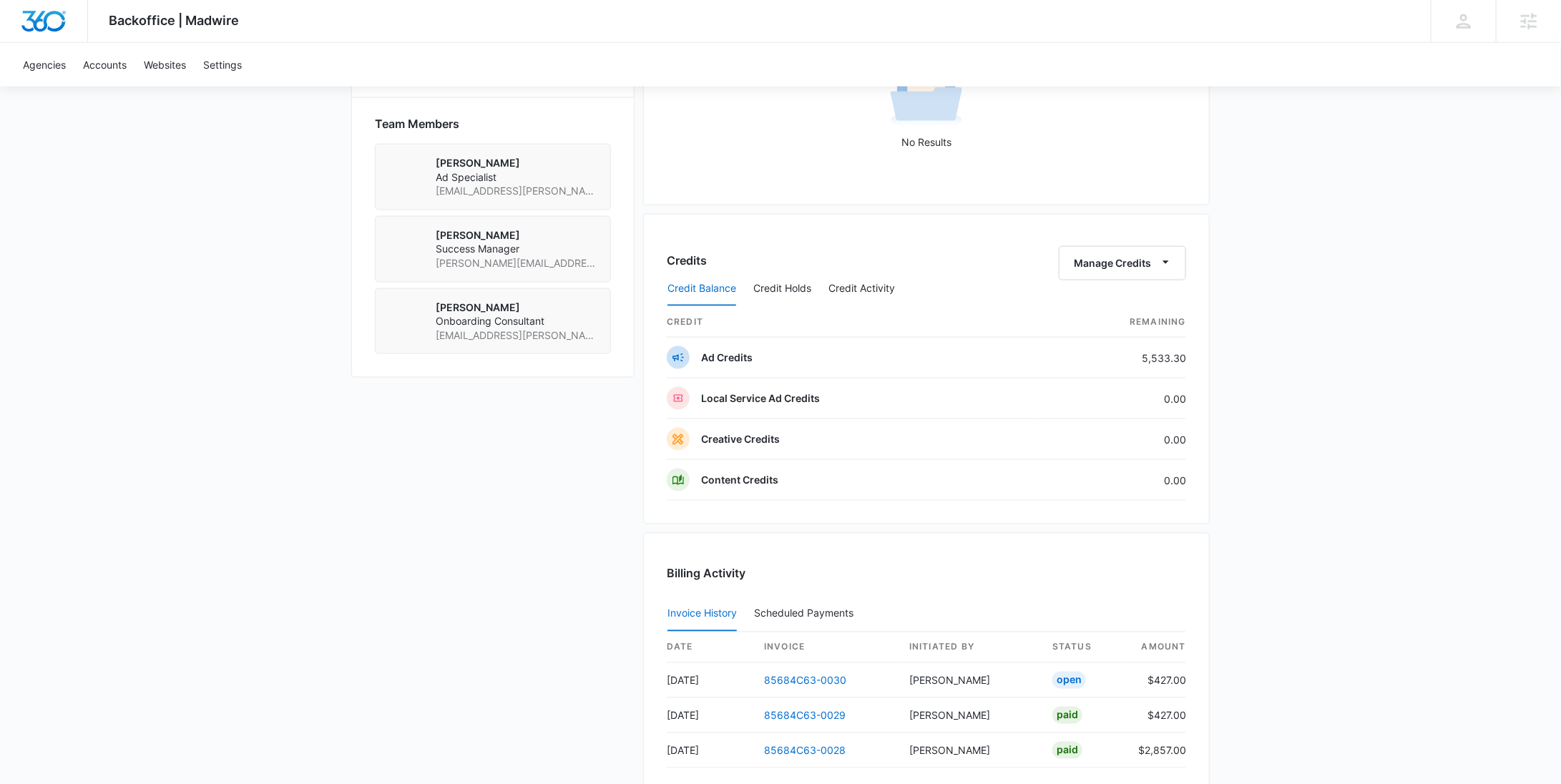
scroll to position [486, 0]
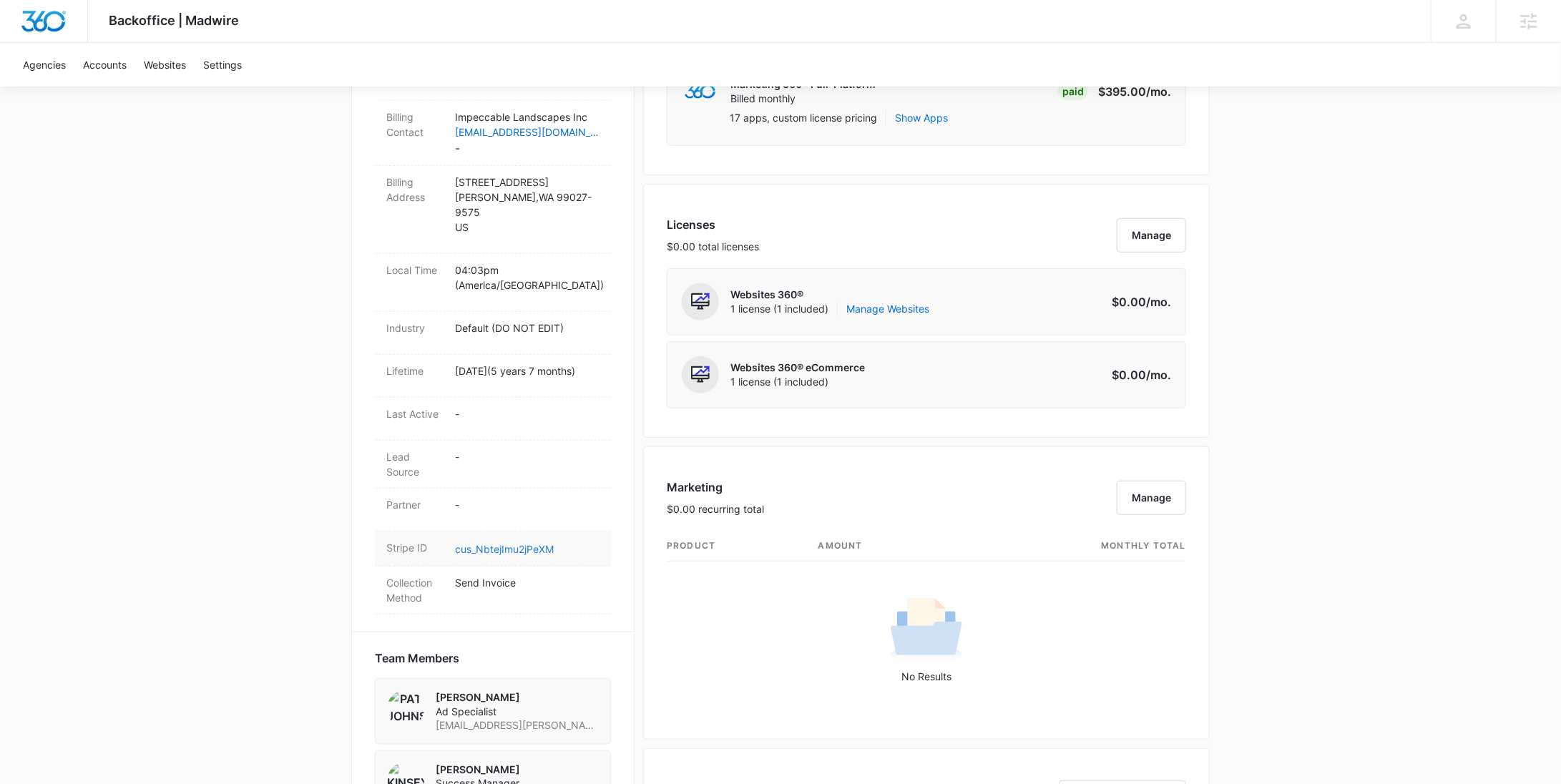
click at [503, 548] on link "cus_NbtejImu2jPeXM" at bounding box center [505, 549] width 98 height 12
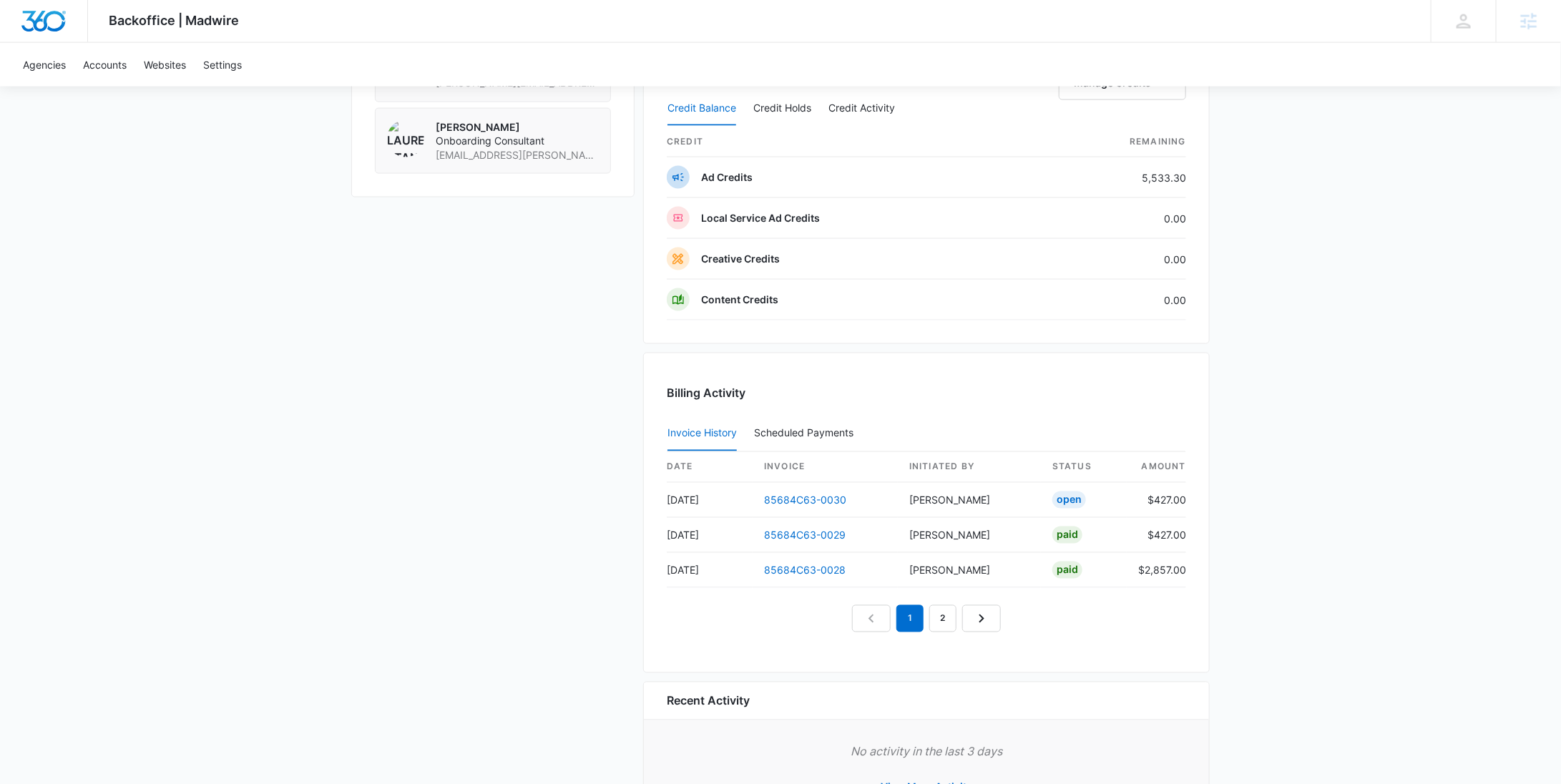
scroll to position [1200, 0]
drag, startPoint x: 884, startPoint y: 498, endPoint x: 760, endPoint y: 497, distance: 124.0
click at [760, 497] on td "85684C63-0030" at bounding box center [824, 502] width 145 height 35
copy link "85684C63-0030"
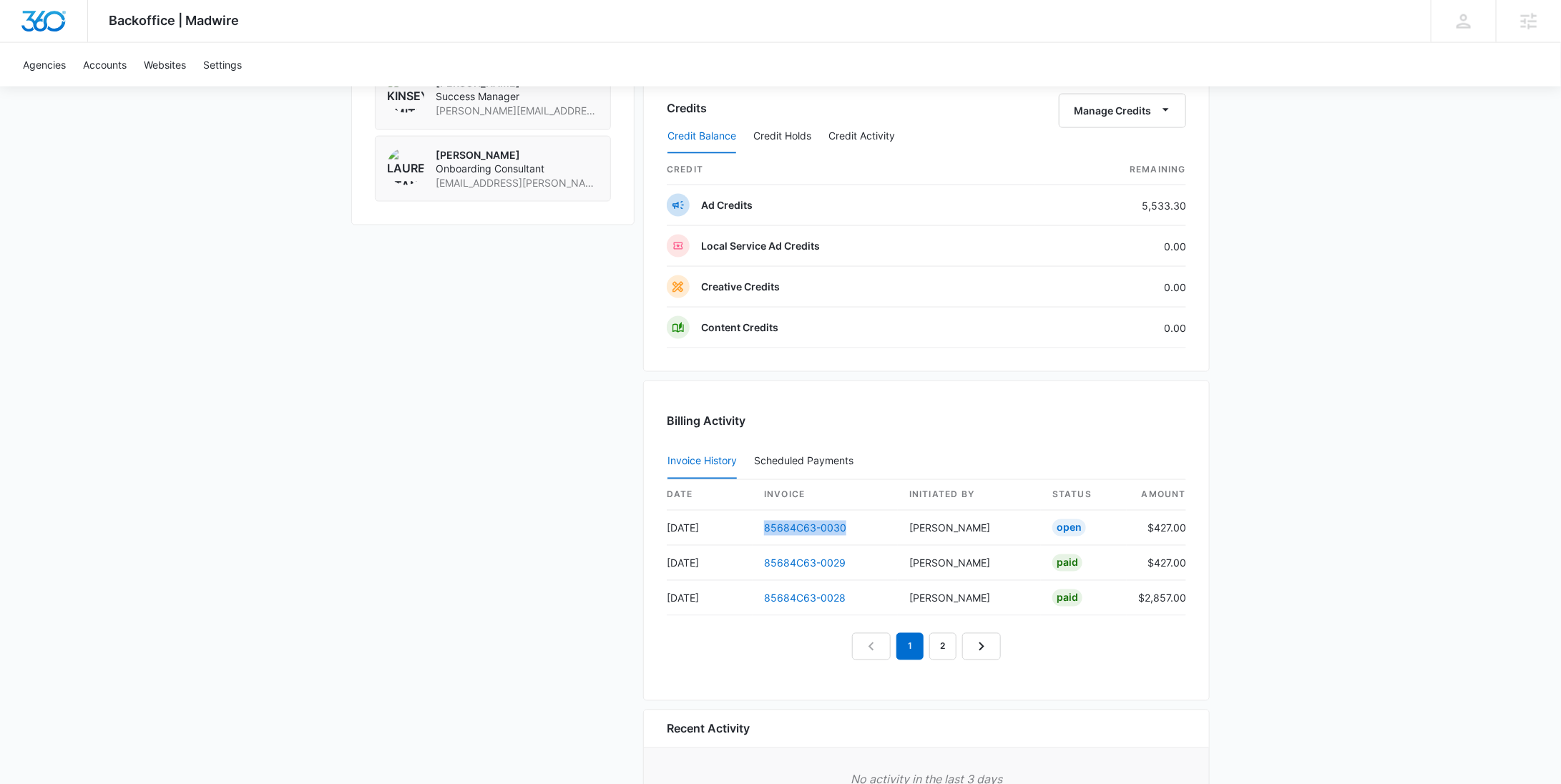
scroll to position [1136, 0]
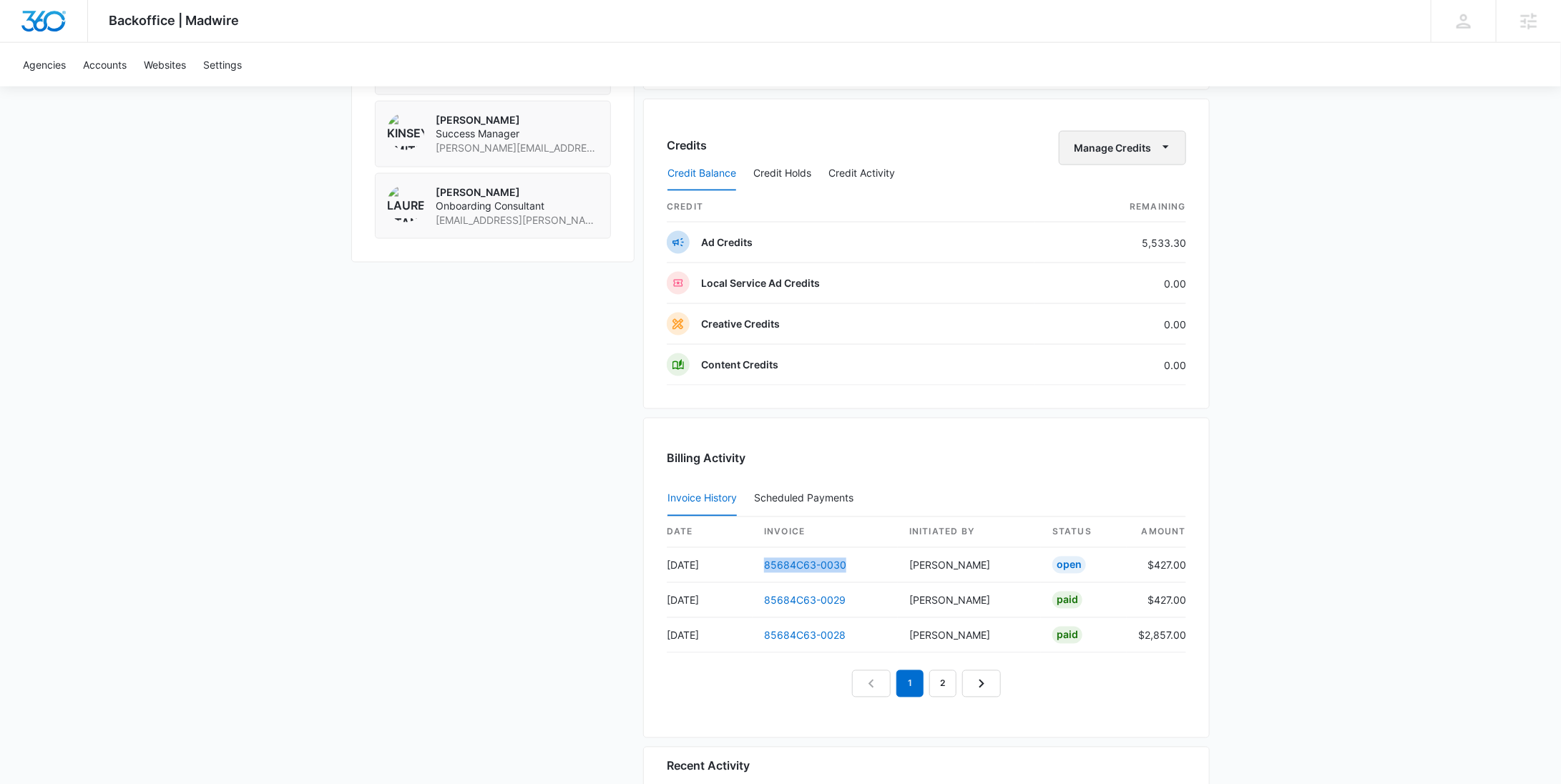
click at [1122, 140] on button "Manage Credits" at bounding box center [1122, 148] width 127 height 34
click at [1107, 205] on button "Withdraw Credits" at bounding box center [1153, 213] width 185 height 21
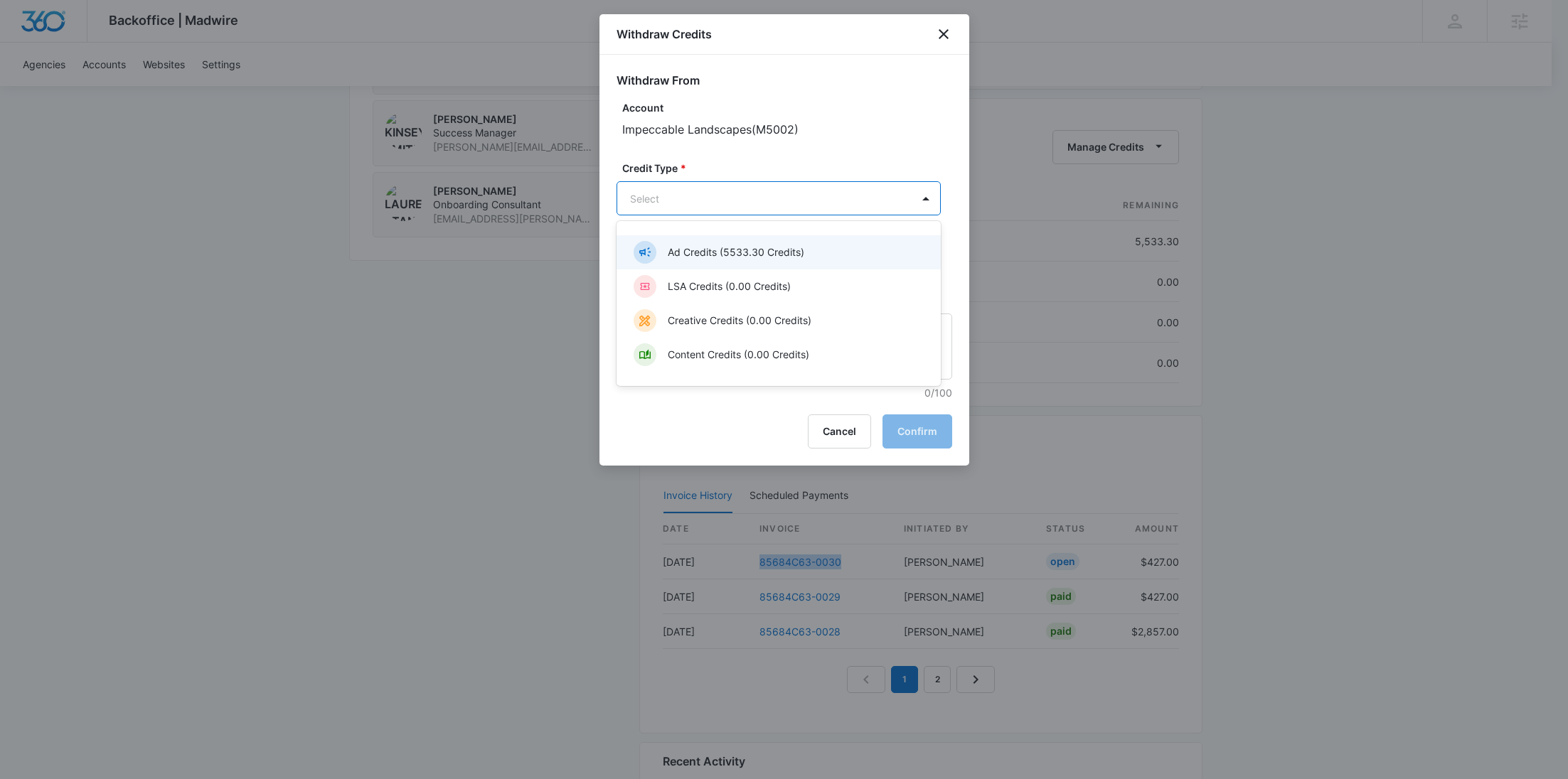
click at [709, 245] on p "Ad Credits (5533.30 Credits)" at bounding box center [736, 252] width 136 height 15
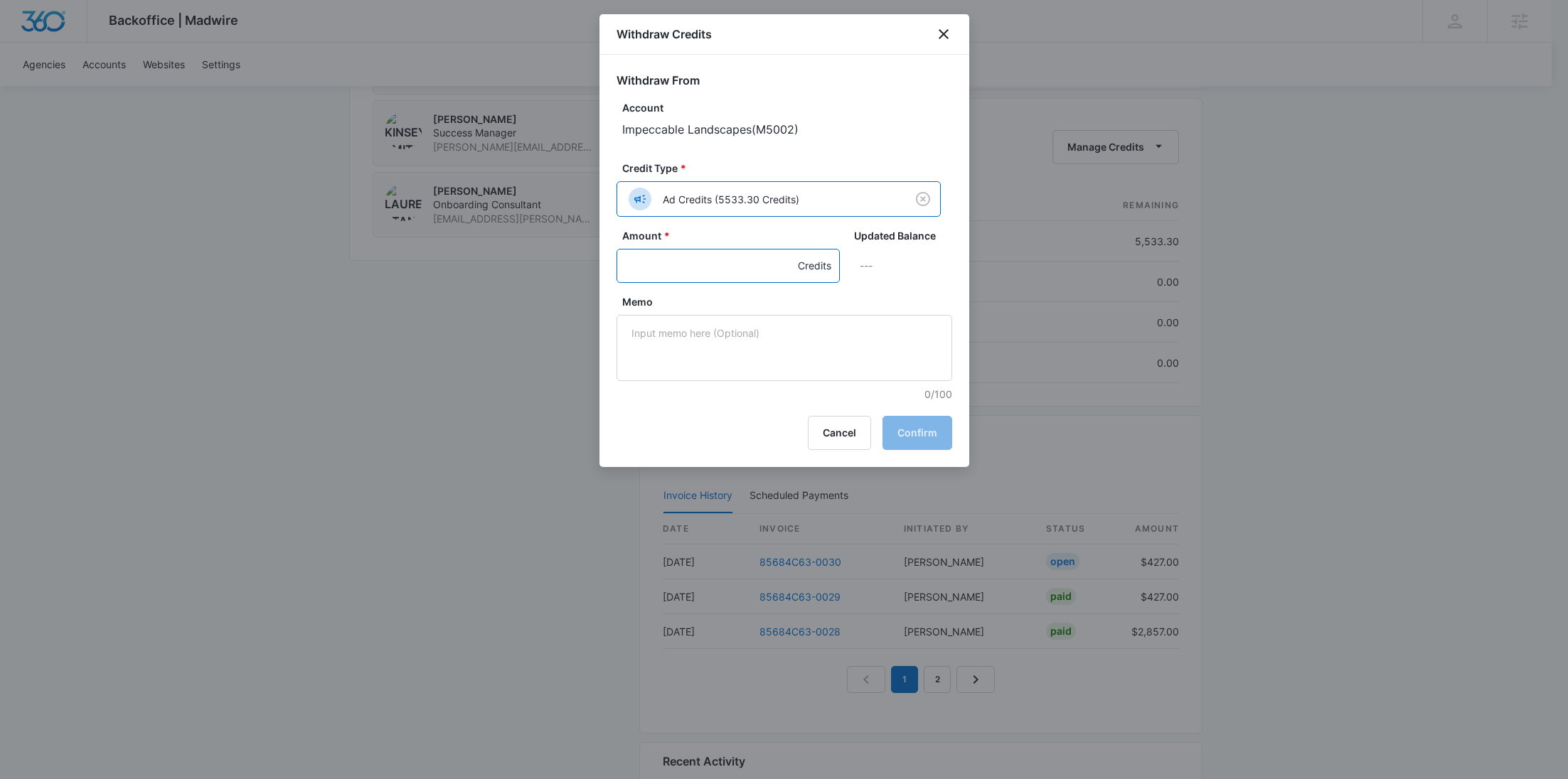
click at [686, 254] on input "Amount *" at bounding box center [729, 265] width 224 height 34
type input "395"
click at [681, 353] on textarea "Memo" at bounding box center [784, 348] width 335 height 66
paste textarea "85684C63-0030"
type textarea "85684C63-0030 Base"
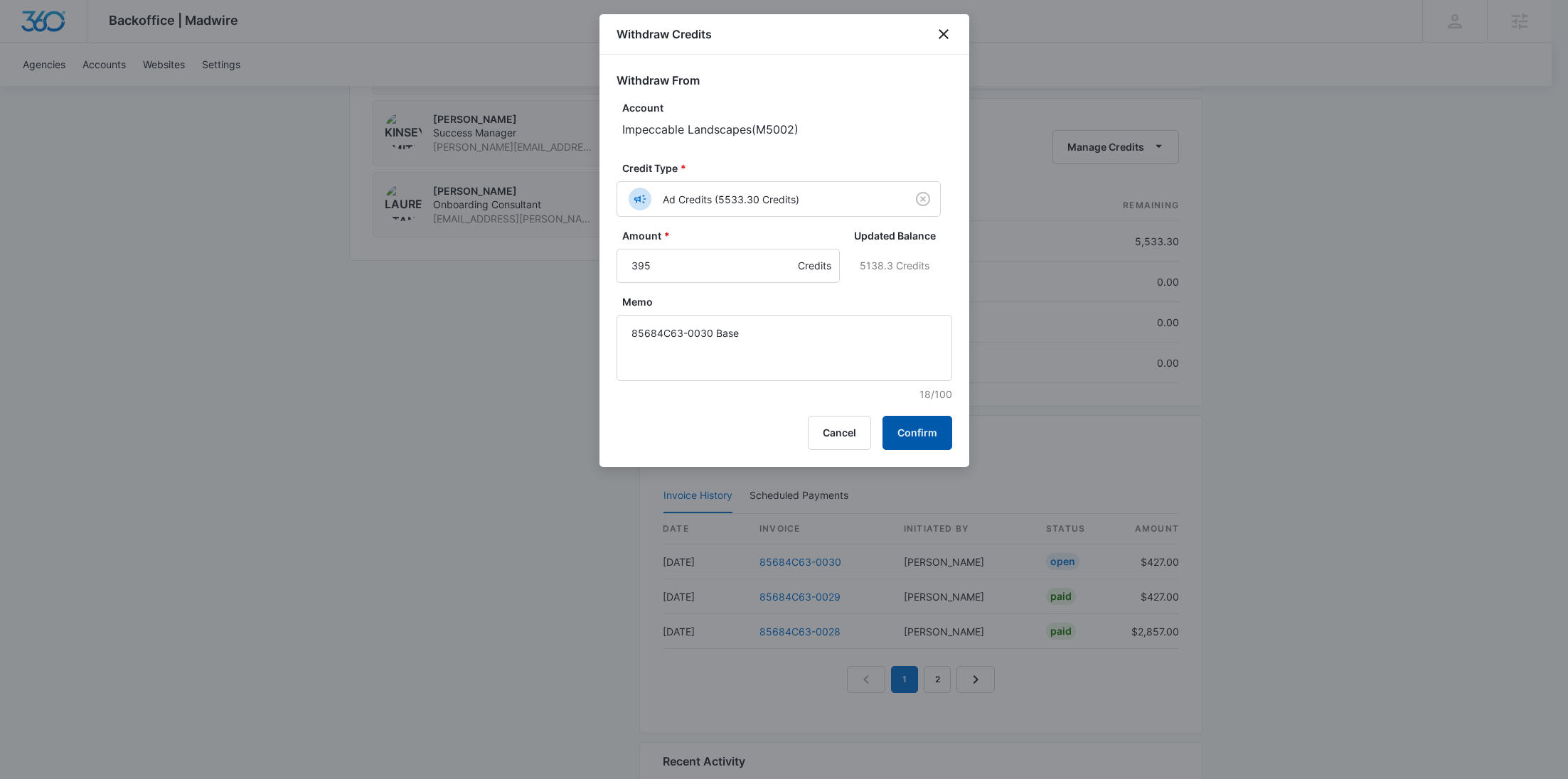
click at [909, 438] on button "Confirm" at bounding box center [917, 432] width 70 height 34
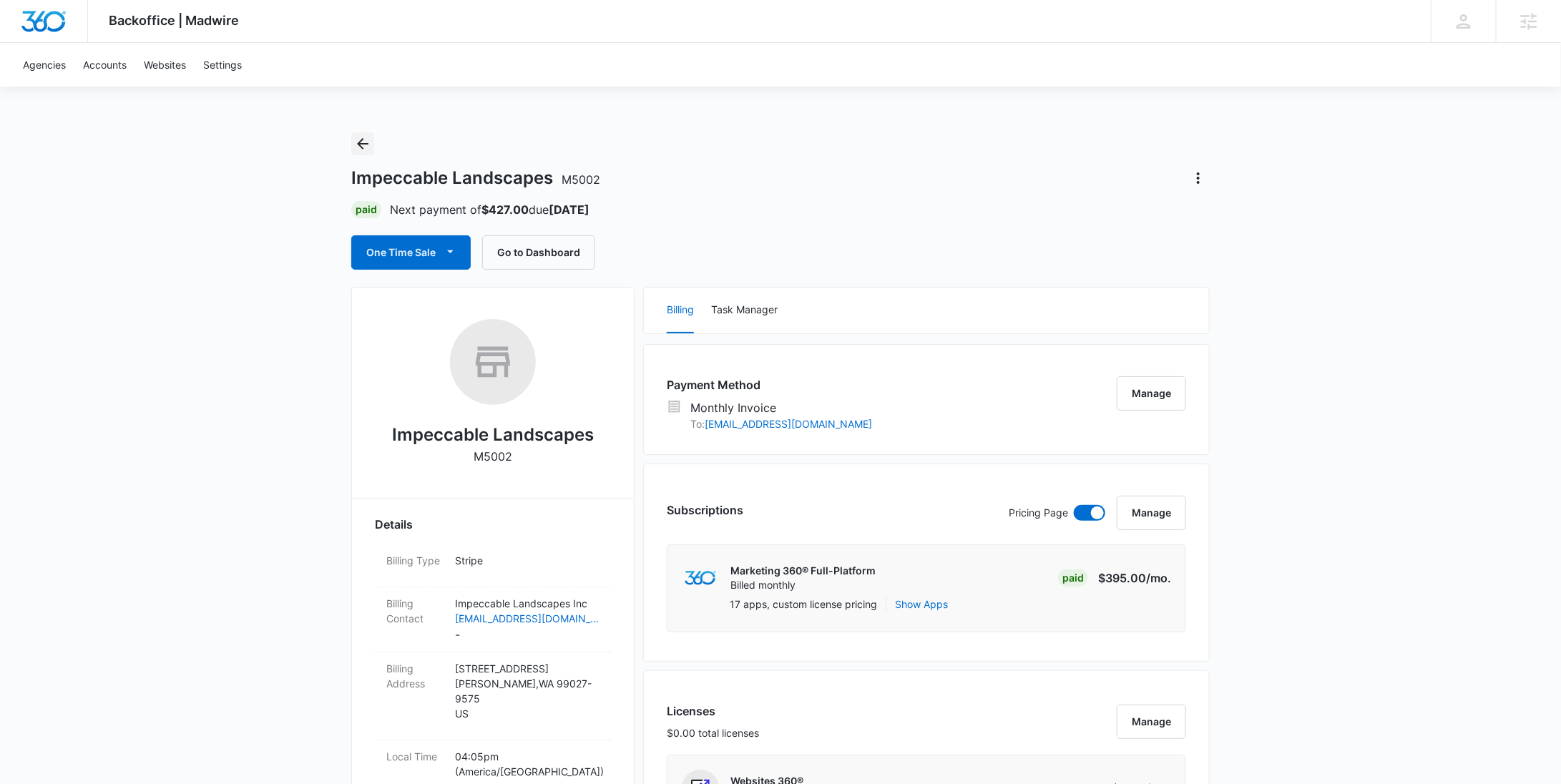
click at [359, 136] on icon "Back" at bounding box center [363, 144] width 18 height 18
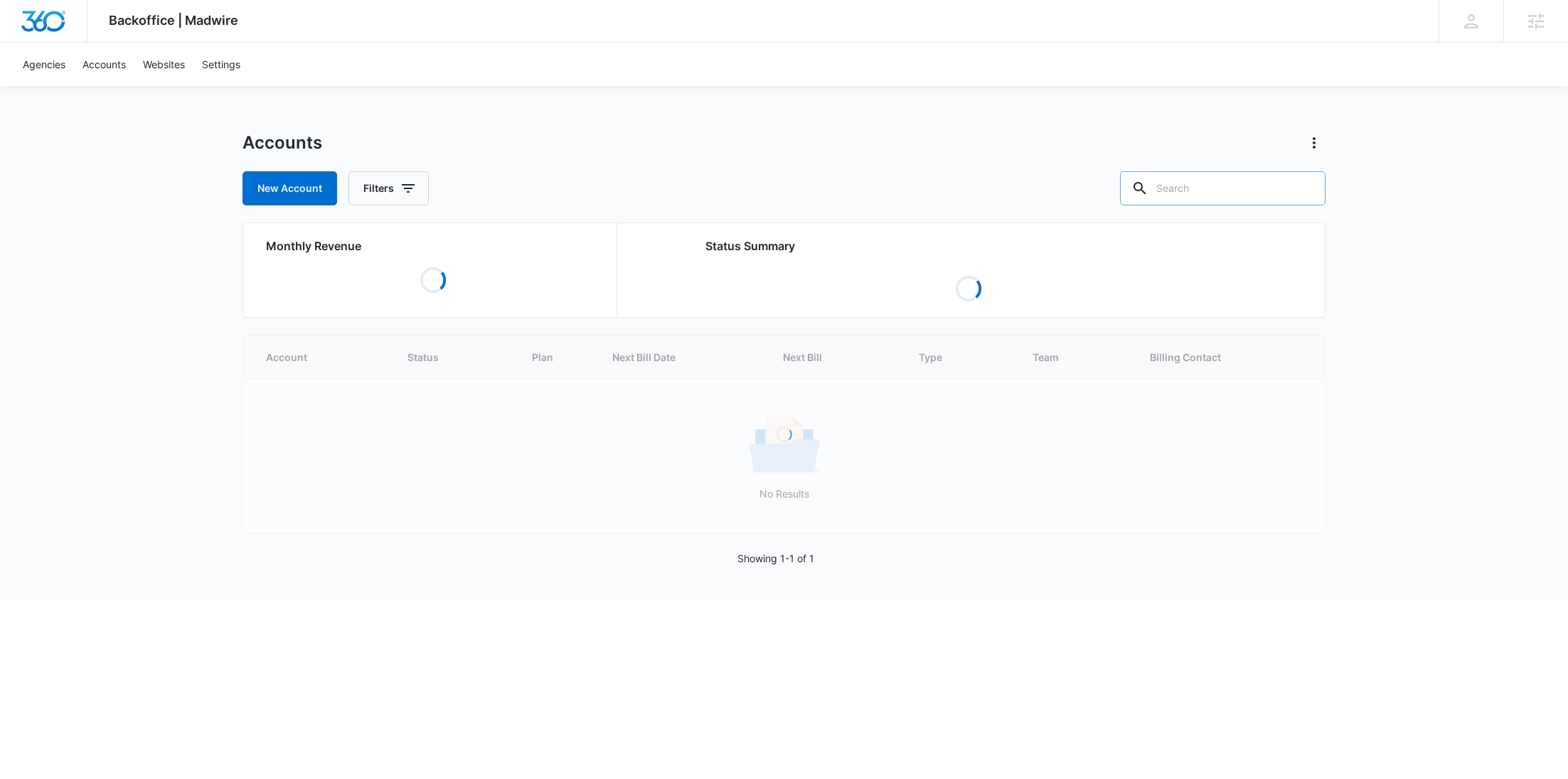
click at [1213, 193] on input "text" at bounding box center [1222, 188] width 205 height 34
paste input "M337708"
type input "M337708"
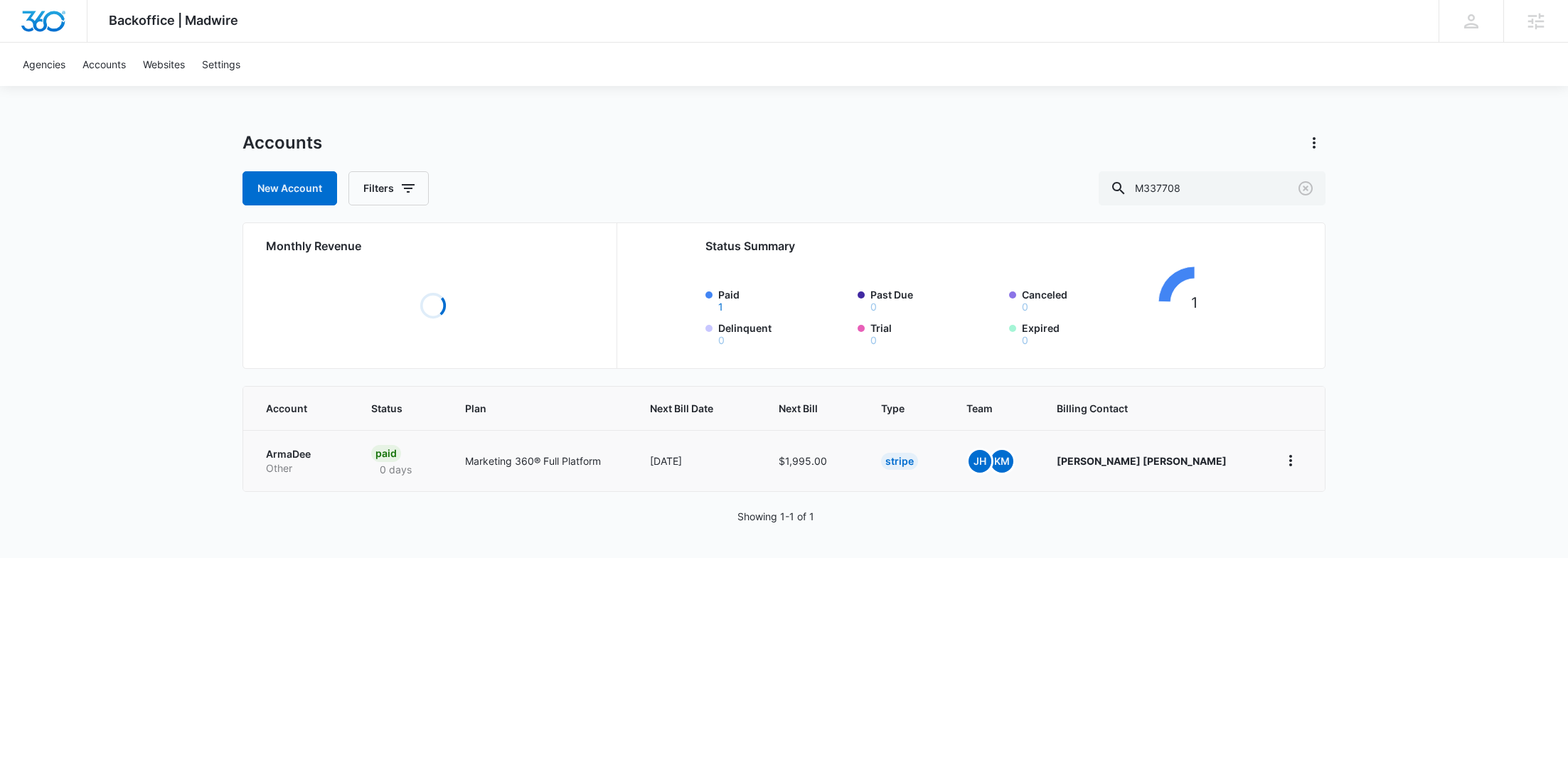
click at [317, 468] on p "Other" at bounding box center [300, 468] width 71 height 14
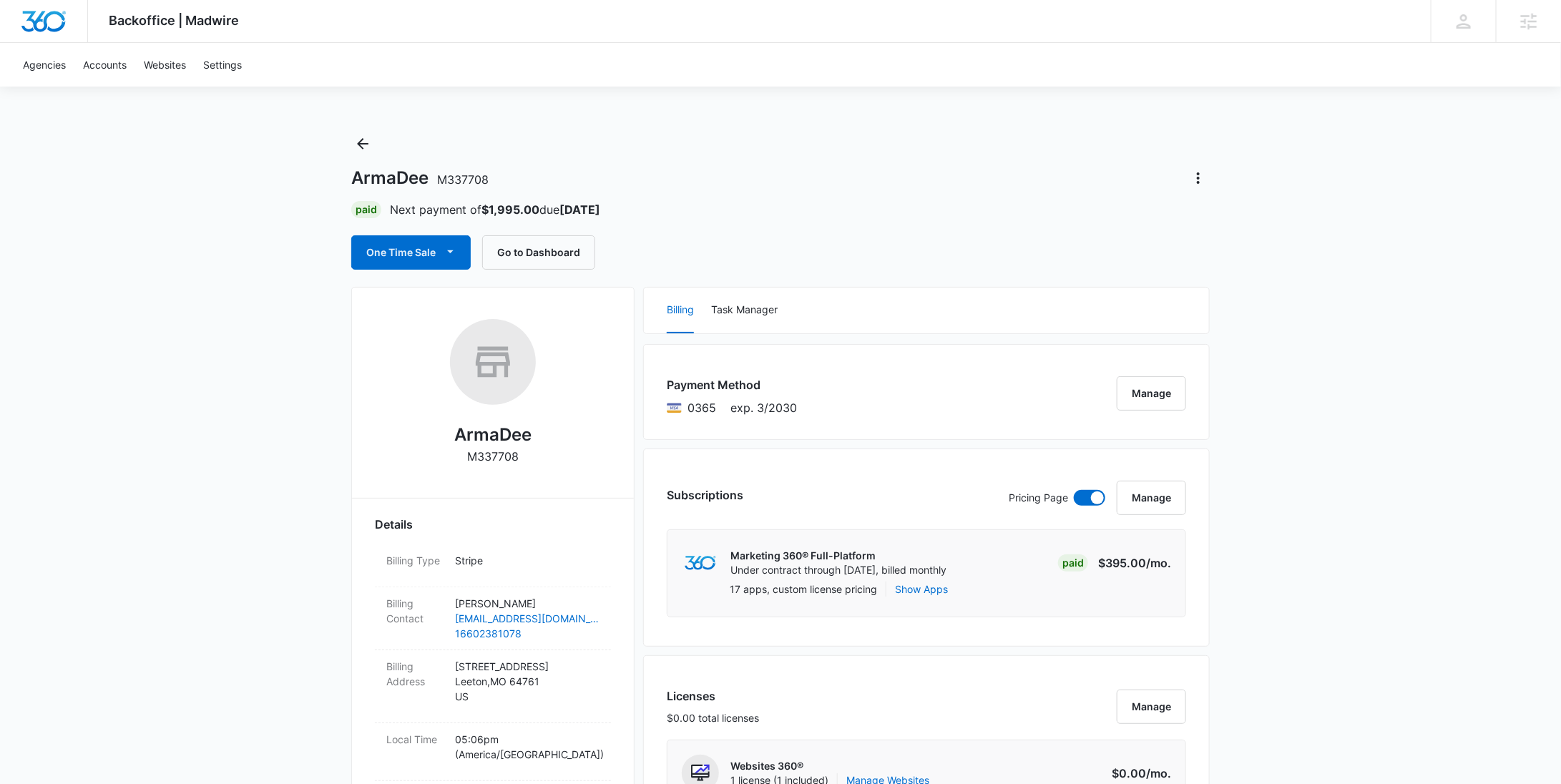
click at [526, 211] on strong "$1,995.00" at bounding box center [511, 209] width 58 height 14
copy strong "1,995.00"
